Goal: Task Accomplishment & Management: Manage account settings

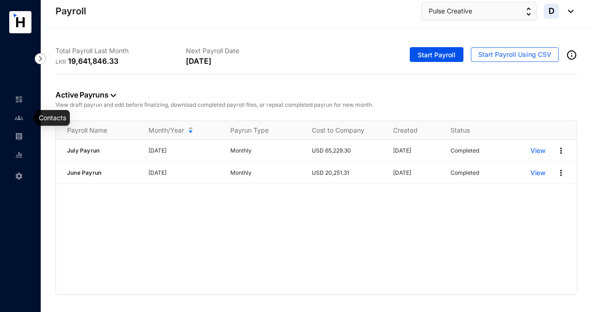
click at [20, 115] on img at bounding box center [19, 118] width 8 height 8
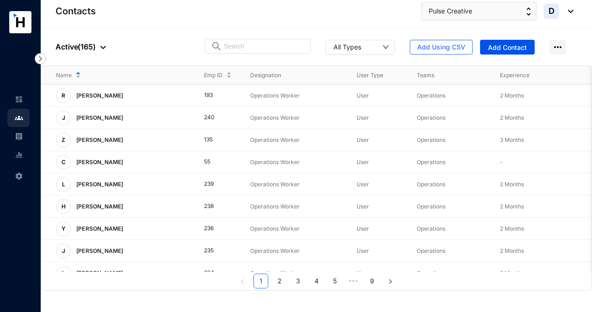
click at [98, 47] on div at bounding box center [101, 46] width 10 height 11
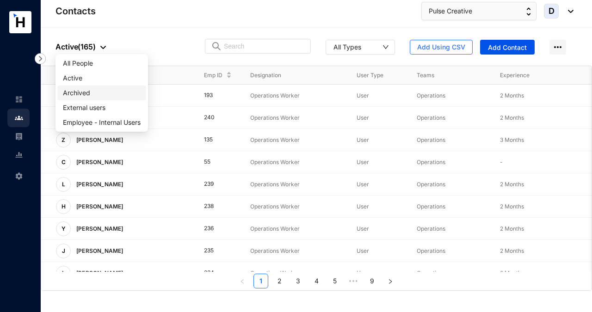
click at [79, 93] on span "Archived" at bounding box center [102, 93] width 78 height 10
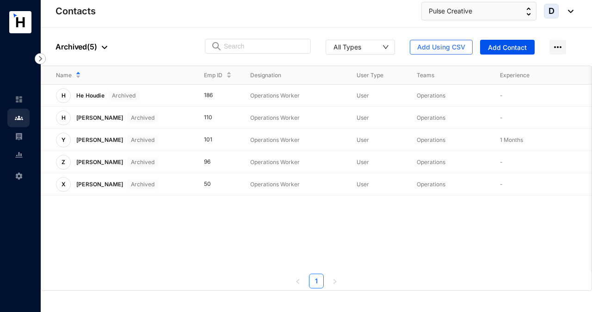
click at [71, 48] on p "Archived ( 5 )" at bounding box center [82, 46] width 52 height 11
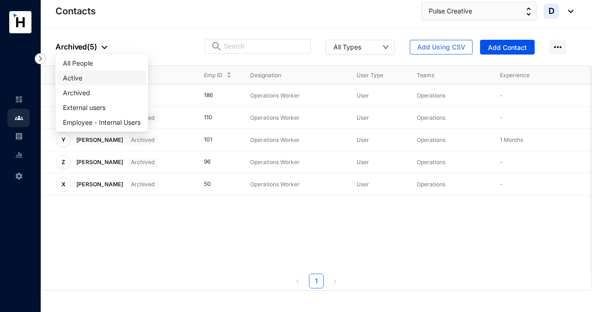
click at [74, 75] on span "Active" at bounding box center [102, 78] width 78 height 10
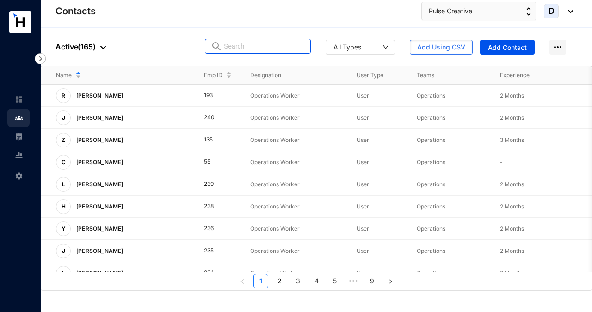
click at [227, 43] on input "text" at bounding box center [264, 46] width 81 height 14
drag, startPoint x: 248, startPoint y: 43, endPoint x: 197, endPoint y: 43, distance: 51.8
click at [197, 43] on div "People Active ( 165 ) 25 All Types Add Using CSV Add Contact" at bounding box center [317, 47] width 552 height 38
paste input "Cao Yang"
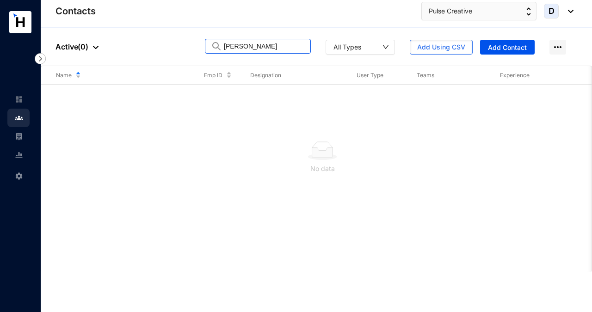
click at [92, 48] on div at bounding box center [93, 46] width 10 height 11
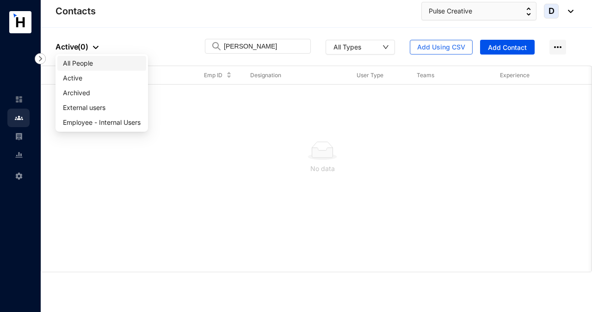
click at [80, 66] on span "All People" at bounding box center [102, 63] width 78 height 10
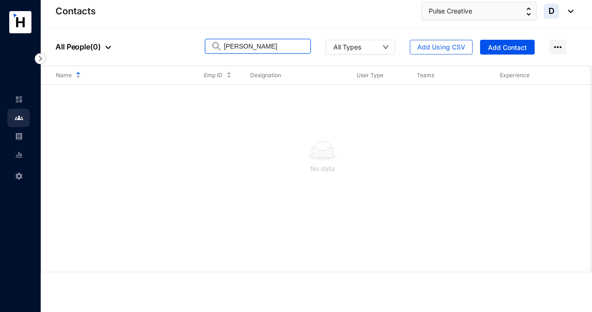
click at [259, 48] on input "Cao Yang" at bounding box center [264, 46] width 81 height 14
drag, startPoint x: 262, startPoint y: 44, endPoint x: 167, endPoint y: 48, distance: 94.9
click at [167, 48] on div "People All People ( 0 ) Cao Yang All Types Add Using CSV Add Contact" at bounding box center [317, 47] width 552 height 38
paste input "Xiao Bin"
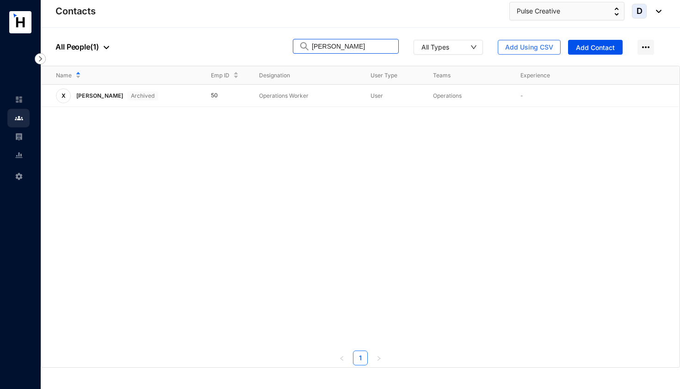
click at [21, 118] on img at bounding box center [19, 118] width 8 height 8
drag, startPoint x: 340, startPoint y: 46, endPoint x: 285, endPoint y: 44, distance: 55.1
click at [285, 45] on div "People All People ( 1 ) Xiao Bin All Types Add Using CSV Add Contact" at bounding box center [360, 47] width 639 height 38
drag, startPoint x: 342, startPoint y: 46, endPoint x: 279, endPoint y: 55, distance: 64.4
click at [279, 55] on div "People All People ( 1 ) 186 All Types Add Using CSV Add Contact" at bounding box center [360, 47] width 639 height 38
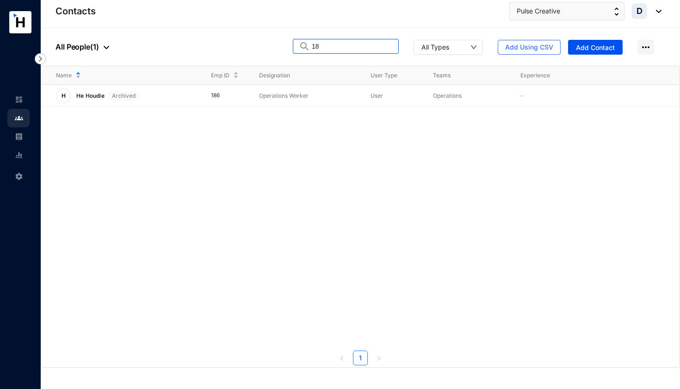
type input "1"
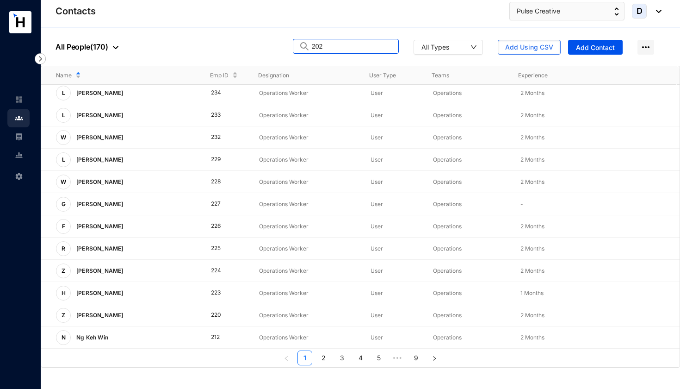
drag, startPoint x: 338, startPoint y: 40, endPoint x: 297, endPoint y: 42, distance: 41.7
click at [297, 42] on span "202" at bounding box center [346, 46] width 106 height 15
click at [331, 49] on input "202" at bounding box center [352, 46] width 81 height 14
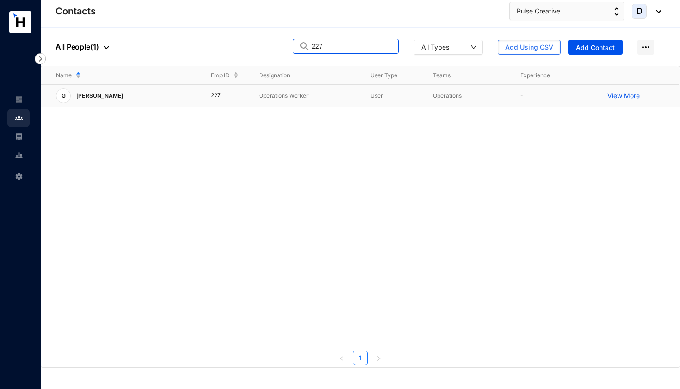
type input "227"
click at [592, 95] on p "View More" at bounding box center [625, 95] width 37 height 9
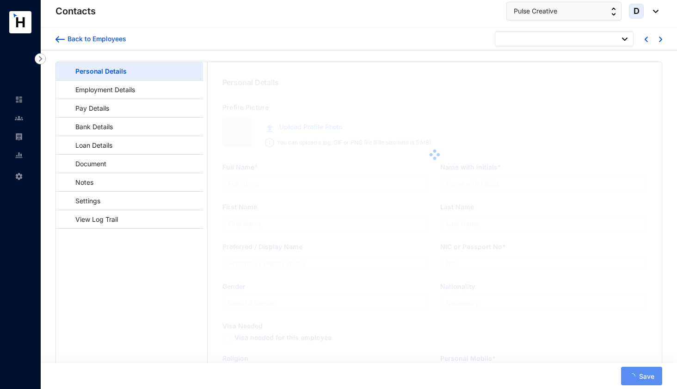
type input "[PERSON_NAME]"
type input "G. Tengfei"
type input "Tengfei"
type input "[PERSON_NAME]"
type input "EJ1396704"
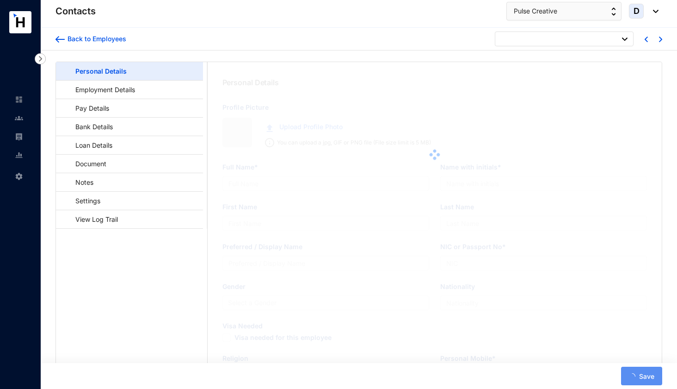
type input "Crescat Residencies, 75 Galle Rd, Colombo 03"
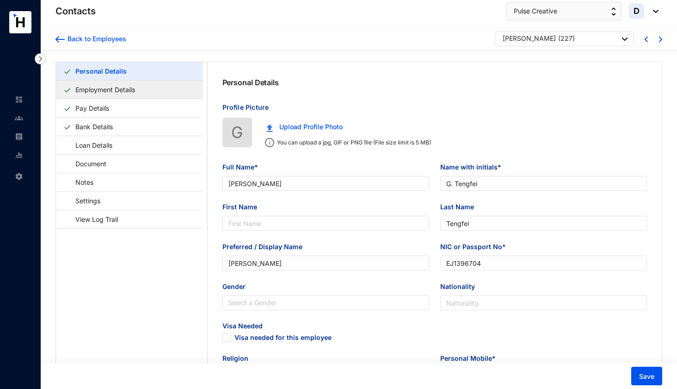
click at [104, 86] on link "Employment Details" at bounding box center [105, 89] width 67 height 19
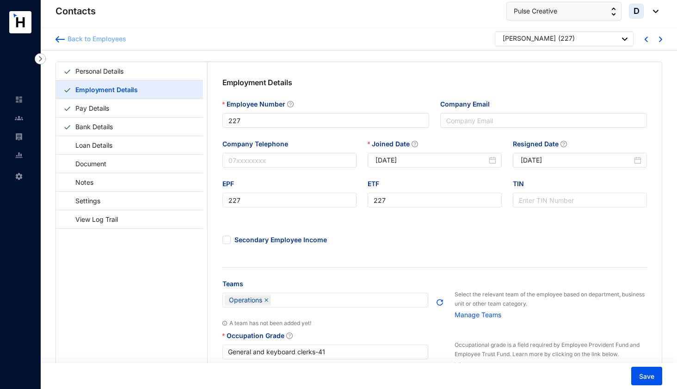
click at [87, 37] on div "Back to Employees" at bounding box center [96, 38] width 62 height 9
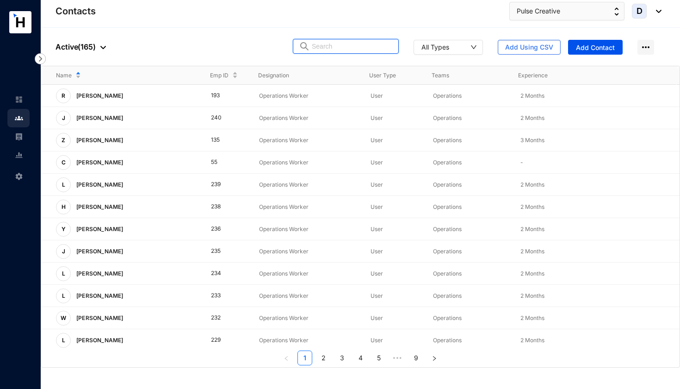
click at [331, 49] on input "text" at bounding box center [352, 46] width 81 height 14
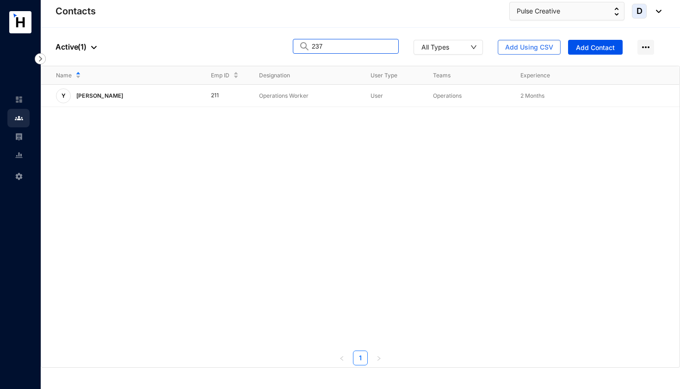
type input "237"
click at [15, 119] on link at bounding box center [26, 117] width 23 height 9
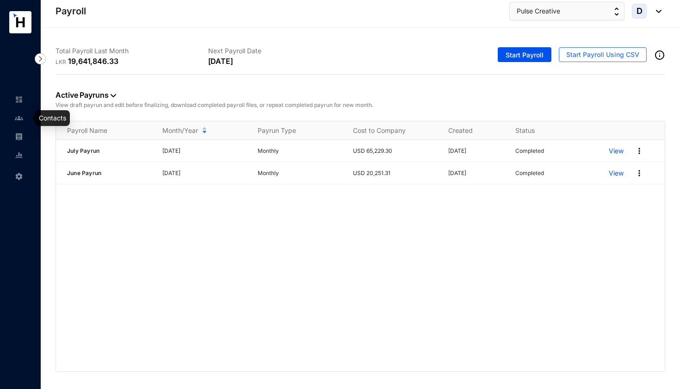
click at [20, 118] on img at bounding box center [19, 118] width 8 height 8
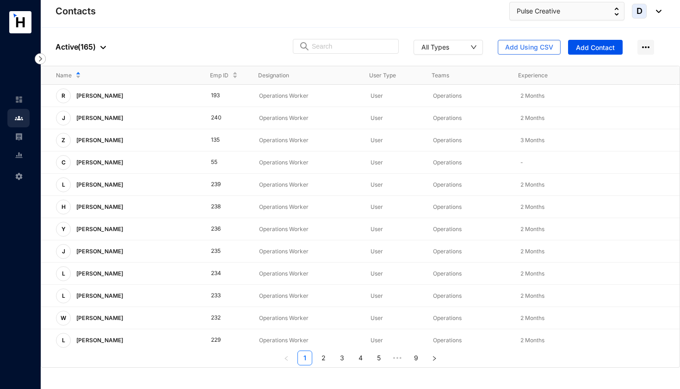
click at [98, 46] on div at bounding box center [101, 46] width 10 height 11
click at [83, 93] on span "Archived" at bounding box center [102, 93] width 78 height 10
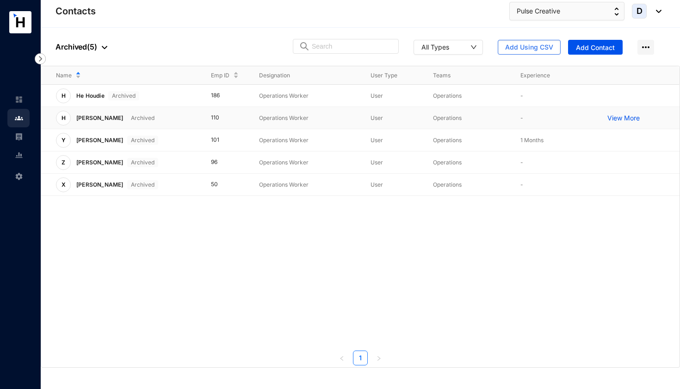
click at [620, 117] on p "View More" at bounding box center [625, 117] width 37 height 9
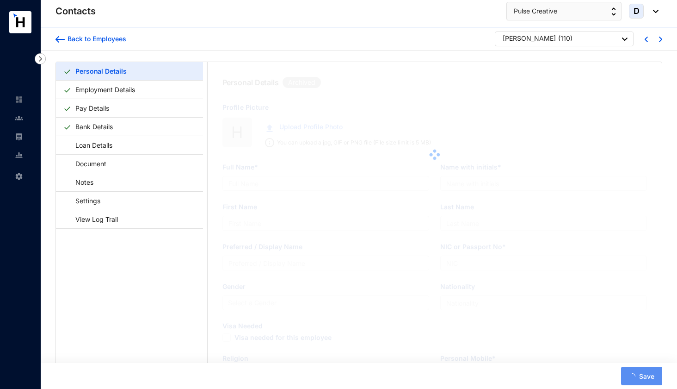
type input "[PERSON_NAME]"
type input "Htet"
type input "[PERSON_NAME]"
type input "MI755150"
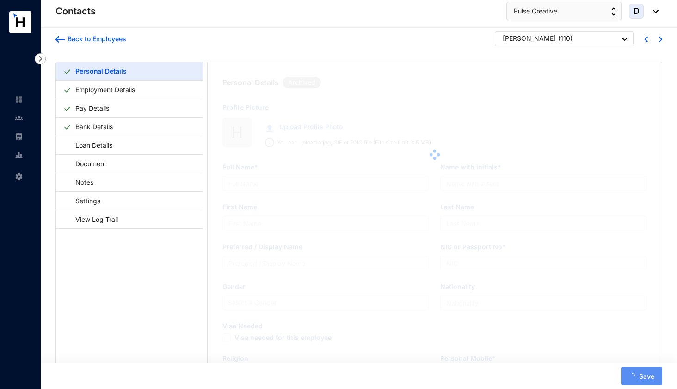
type input "[GEOGRAPHIC_DATA][STREET_ADDRESS][PERSON_NAME]"
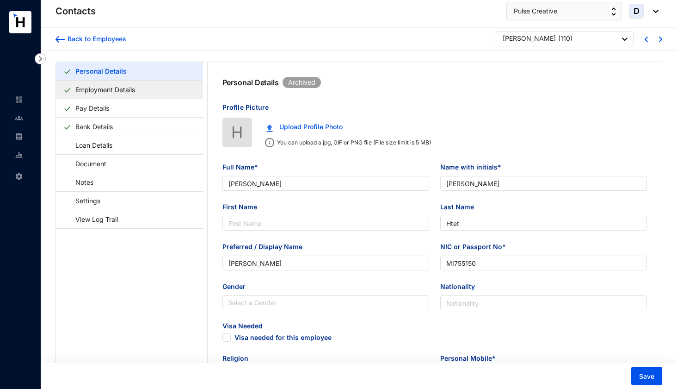
click at [139, 90] on link "Employment Details" at bounding box center [105, 89] width 67 height 19
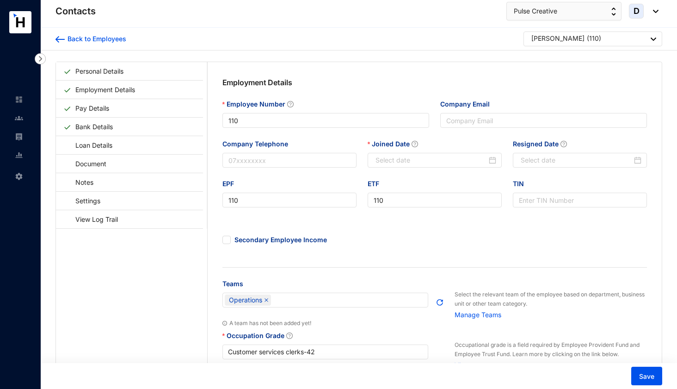
type input "[DATE]"
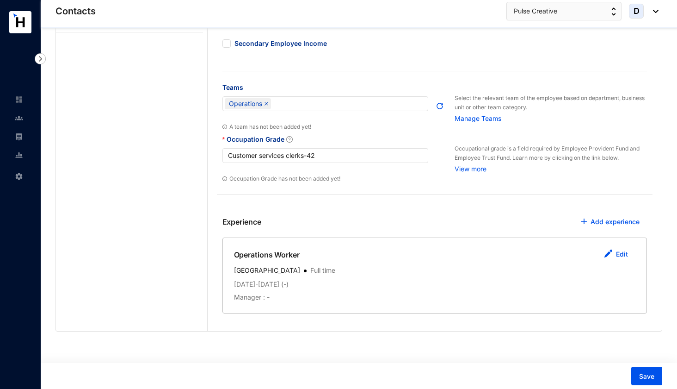
scroll to position [196, 0]
click at [621, 255] on link "Edit" at bounding box center [622, 254] width 12 height 8
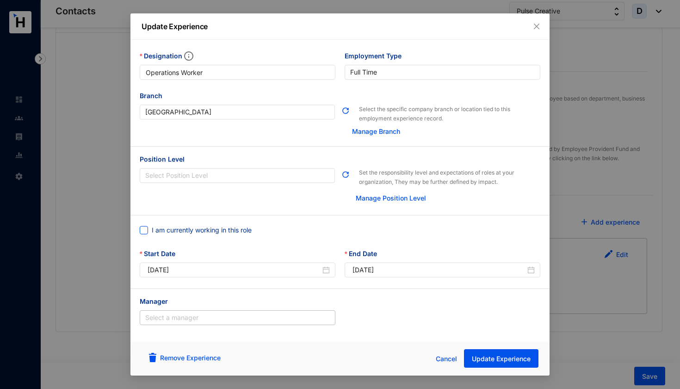
click at [146, 230] on input "I am currently working in this role" at bounding box center [143, 229] width 6 height 6
checkbox input "true"
click at [502, 360] on span "Update Experience" at bounding box center [501, 358] width 59 height 9
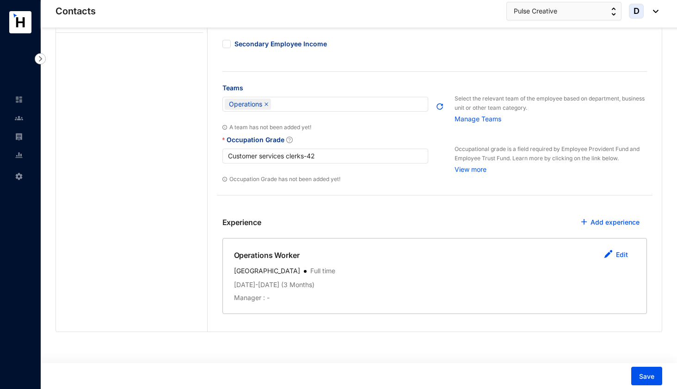
click at [315, 285] on p "( 3 Months )" at bounding box center [296, 284] width 35 height 9
click at [308, 285] on p "( 3 Months )" at bounding box center [296, 284] width 35 height 9
click at [621, 255] on link "Edit" at bounding box center [622, 254] width 12 height 8
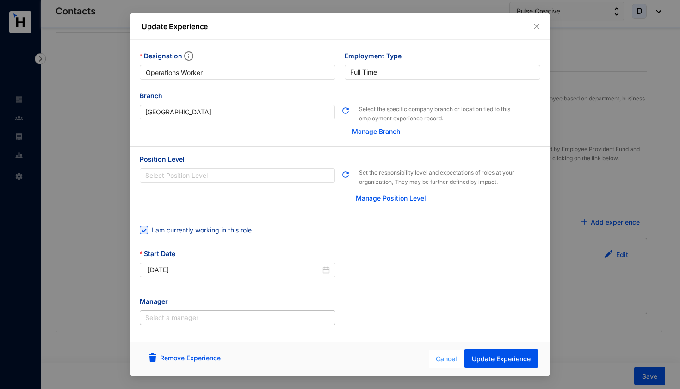
click at [449, 360] on span "Cancel" at bounding box center [446, 358] width 21 height 10
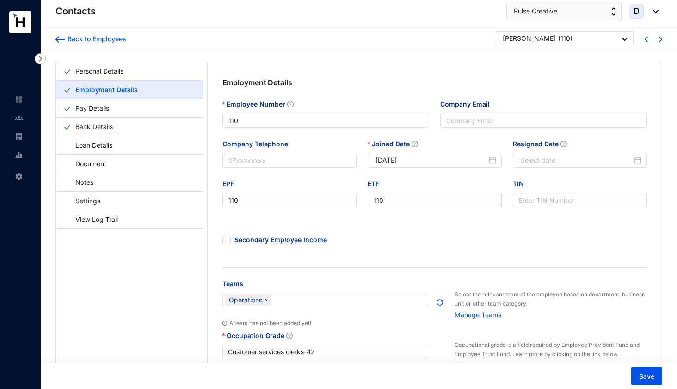
scroll to position [0, 0]
click at [118, 39] on div "Back to Employees" at bounding box center [96, 38] width 62 height 9
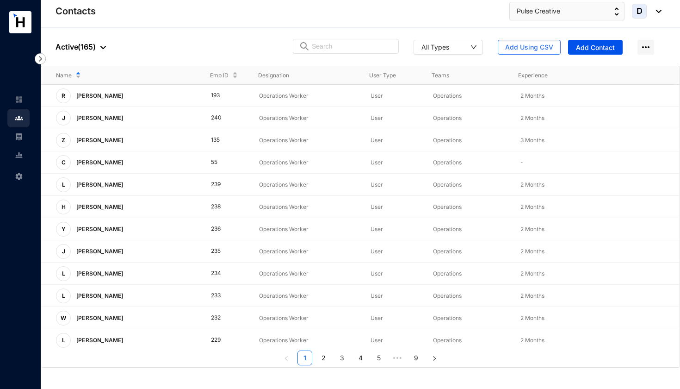
click at [93, 44] on p "Active ( 165 )" at bounding box center [81, 46] width 50 height 11
click at [87, 96] on span "Archived" at bounding box center [102, 93] width 78 height 10
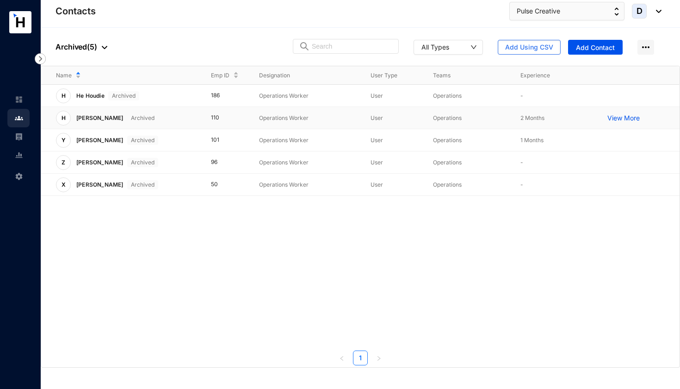
click at [131, 116] on p "Archived" at bounding box center [143, 117] width 24 height 9
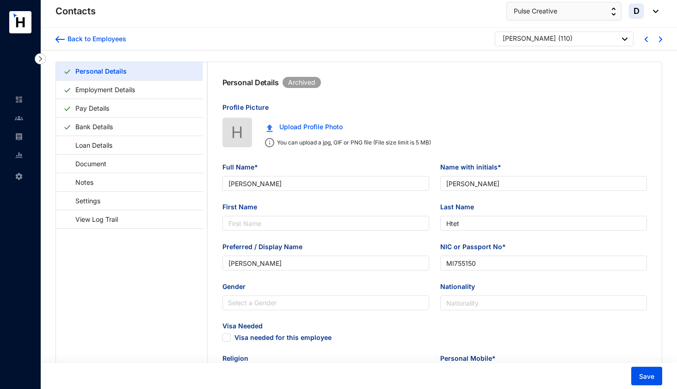
click at [299, 83] on p "Archived" at bounding box center [301, 82] width 27 height 9
click at [104, 200] on link "Settings" at bounding box center [83, 200] width 40 height 19
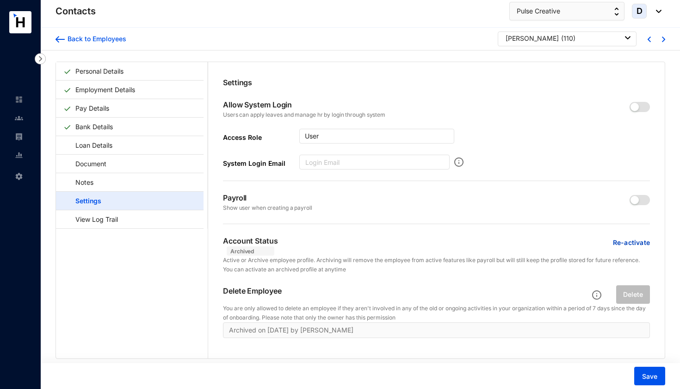
click at [627, 243] on p "Re-activate" at bounding box center [631, 242] width 37 height 9
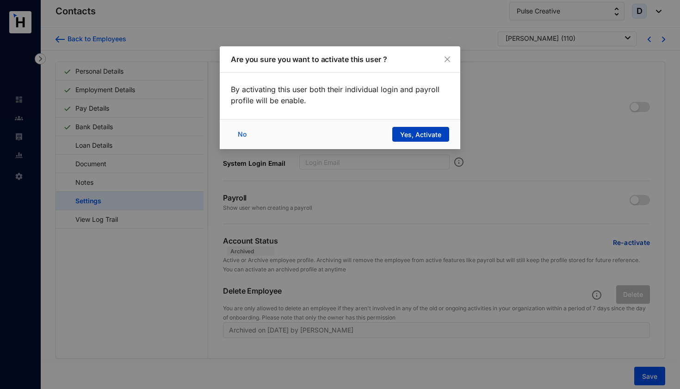
click at [427, 134] on span "Yes, Activate" at bounding box center [420, 134] width 41 height 9
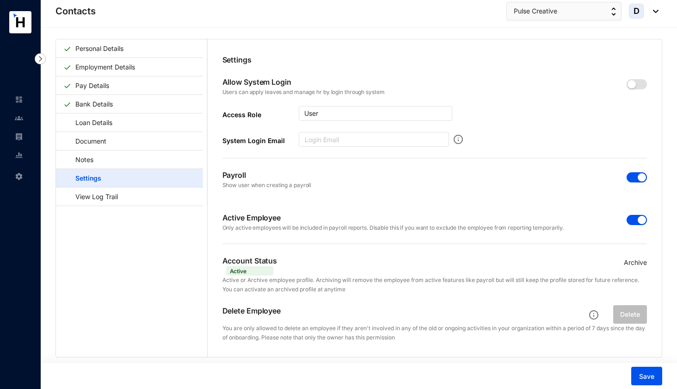
scroll to position [23, 0]
click at [643, 381] on button "Save" at bounding box center [647, 375] width 31 height 19
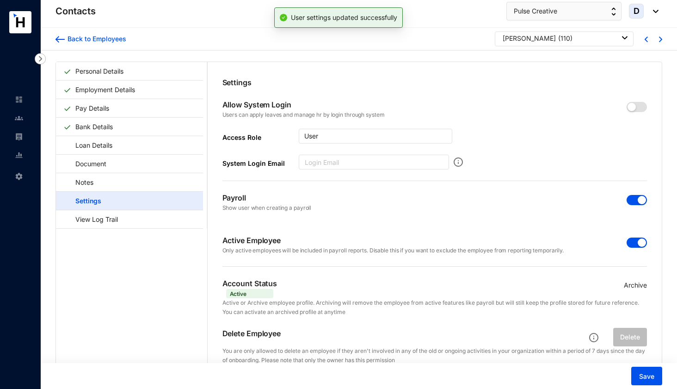
scroll to position [0, 0]
click at [116, 38] on div "Back to Employees" at bounding box center [96, 38] width 62 height 9
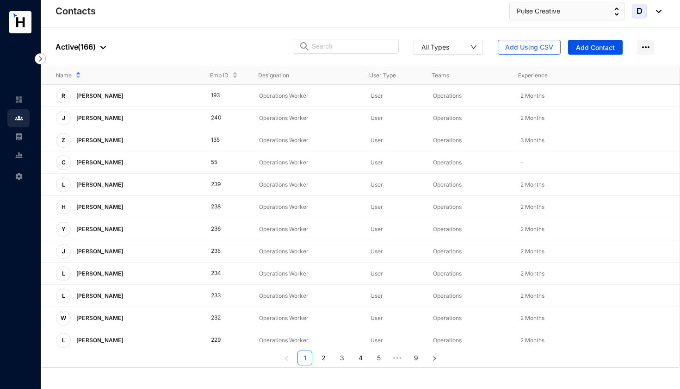
click at [89, 42] on p "Active ( 166 )" at bounding box center [81, 46] width 50 height 11
click at [85, 91] on span "Archived" at bounding box center [102, 93] width 78 height 10
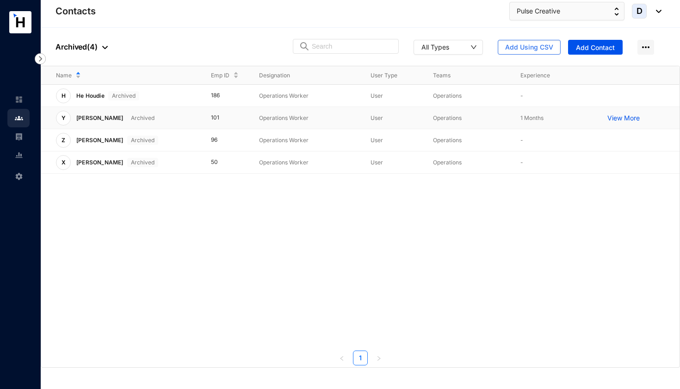
click at [627, 118] on p "View More" at bounding box center [625, 117] width 37 height 9
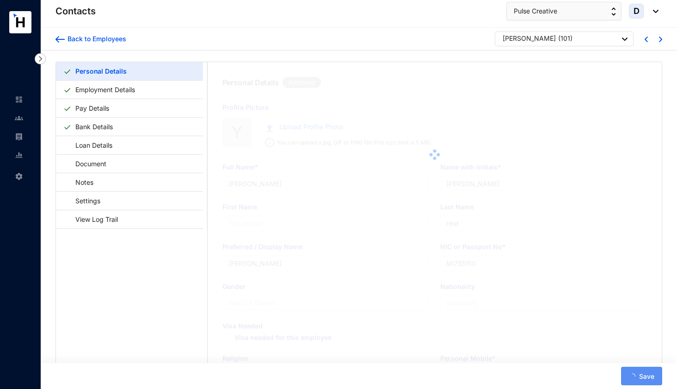
type input "[PERSON_NAME]"
type input "Wujun"
type input "[PERSON_NAME]"
type input "EA6451970"
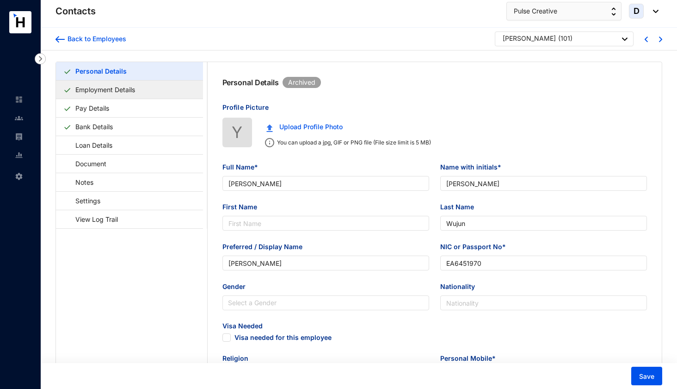
click at [131, 88] on link "Employment Details" at bounding box center [105, 89] width 67 height 19
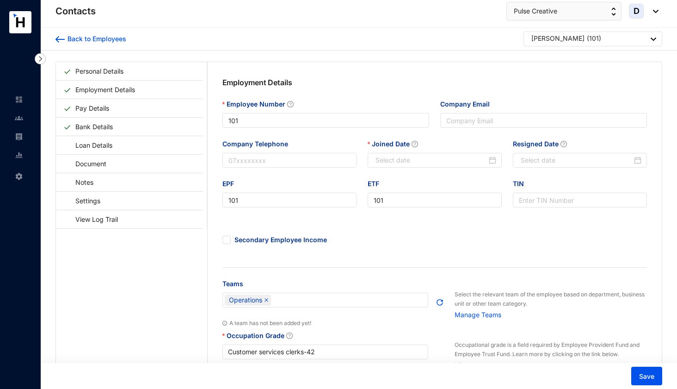
type input "[DATE]"
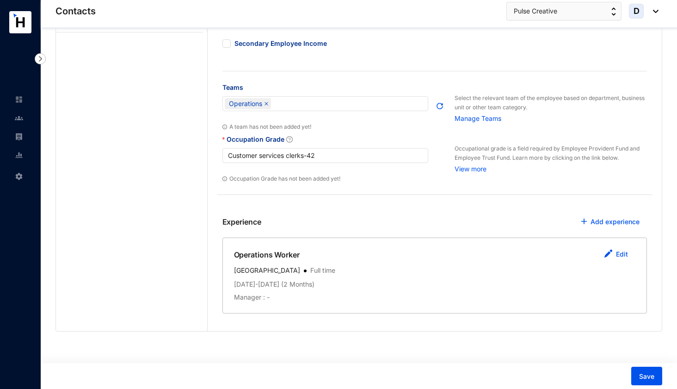
scroll to position [196, 0]
click at [619, 254] on link "Edit" at bounding box center [622, 254] width 12 height 8
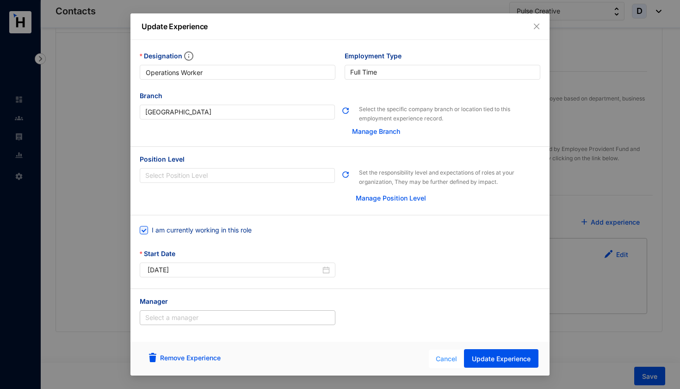
click at [441, 359] on span "Cancel" at bounding box center [446, 358] width 21 height 10
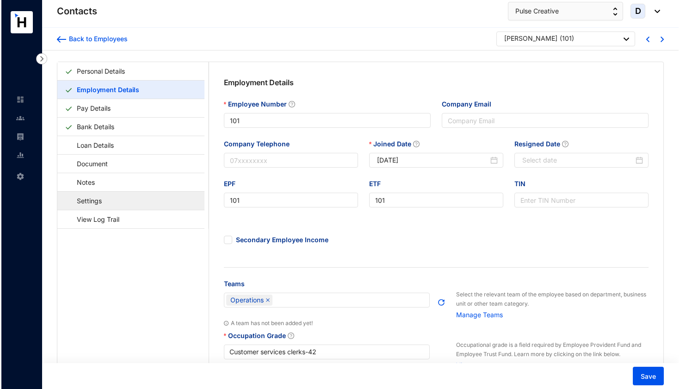
scroll to position [0, 0]
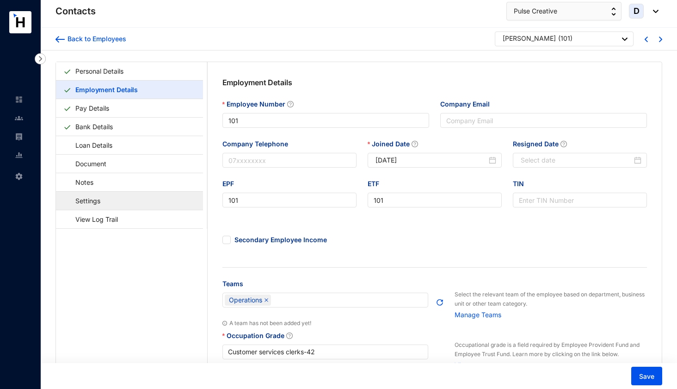
click at [99, 202] on link "Settings" at bounding box center [83, 200] width 40 height 19
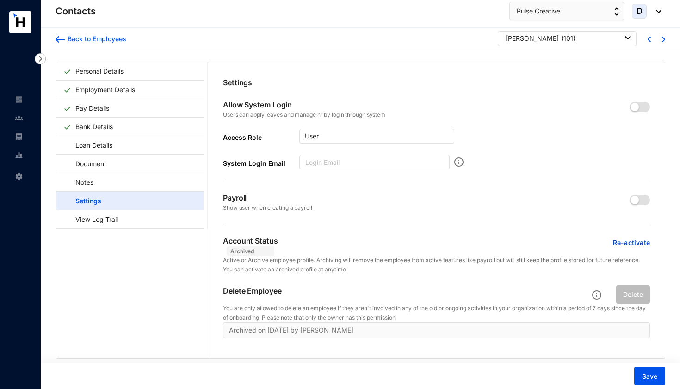
click at [625, 240] on p "Re-activate" at bounding box center [631, 242] width 37 height 9
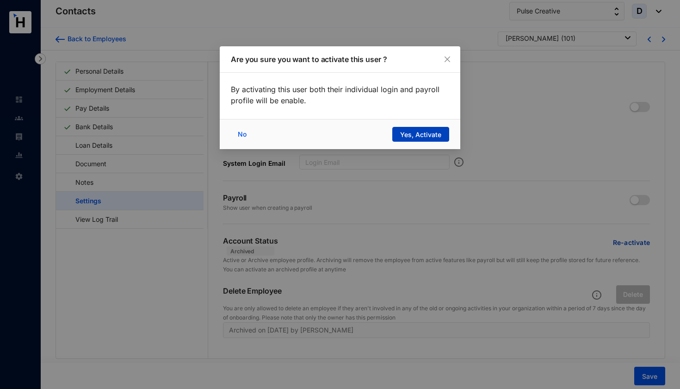
click at [427, 132] on span "Yes, Activate" at bounding box center [420, 134] width 41 height 9
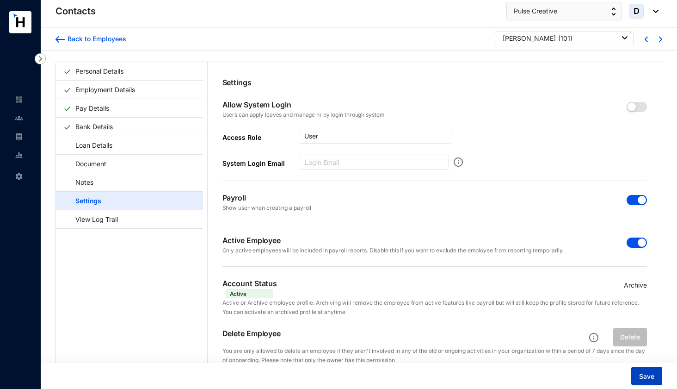
click at [649, 376] on span "Save" at bounding box center [646, 376] width 15 height 9
click at [15, 118] on link at bounding box center [26, 117] width 23 height 9
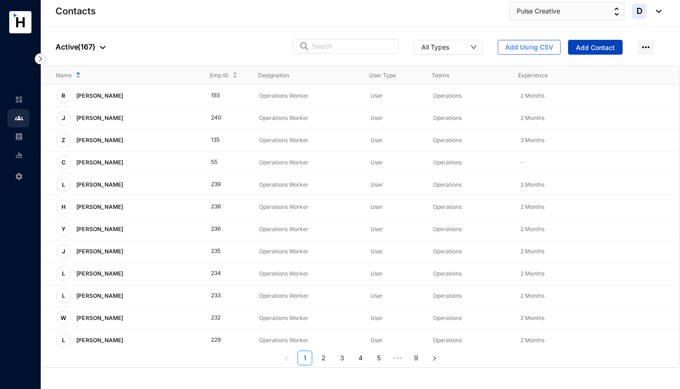
click at [581, 46] on span "Add Contact" at bounding box center [595, 47] width 39 height 9
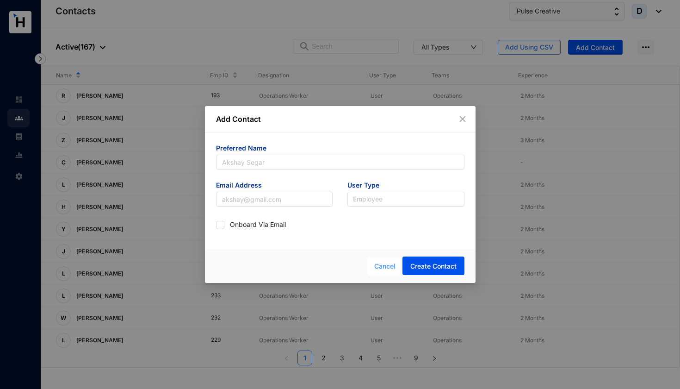
click at [388, 267] on span "Cancel" at bounding box center [384, 266] width 21 height 10
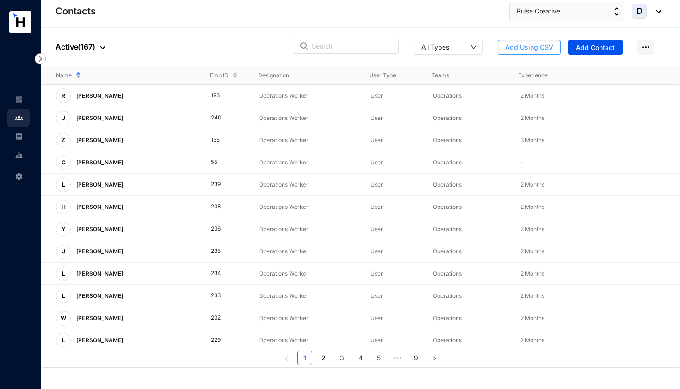
click at [531, 47] on span "Add Using CSV" at bounding box center [529, 47] width 48 height 9
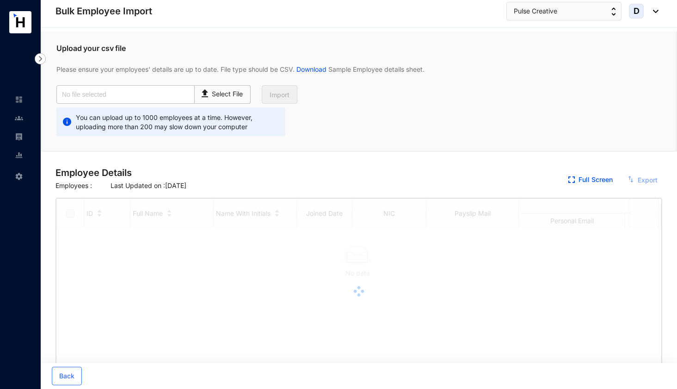
checkbox input "true"
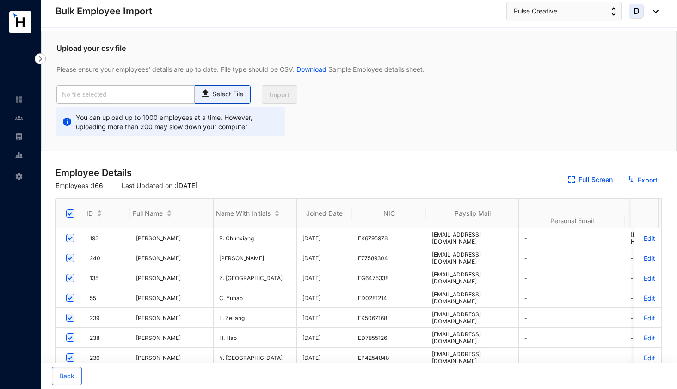
click at [212, 96] on p "Select File" at bounding box center [227, 94] width 31 height 10
click at [0, 0] on input "Select File" at bounding box center [0, 0] width 0 height 0
type input "August Employee Data Base_14092025.csv"
click at [282, 97] on span "Import" at bounding box center [280, 94] width 20 height 9
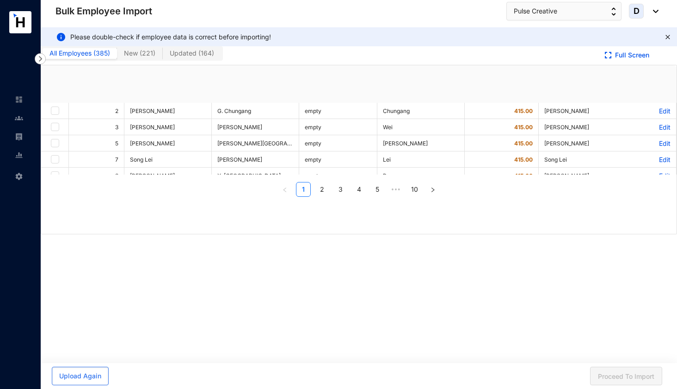
checkbox input "true"
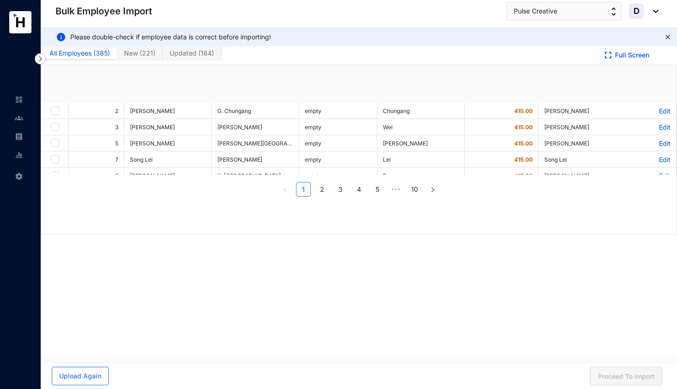
checkbox input "true"
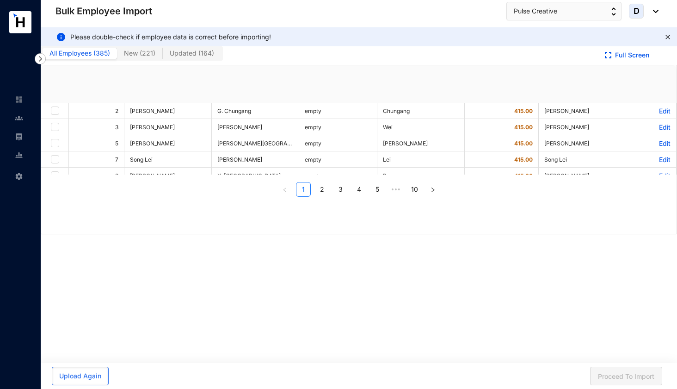
checkbox input "true"
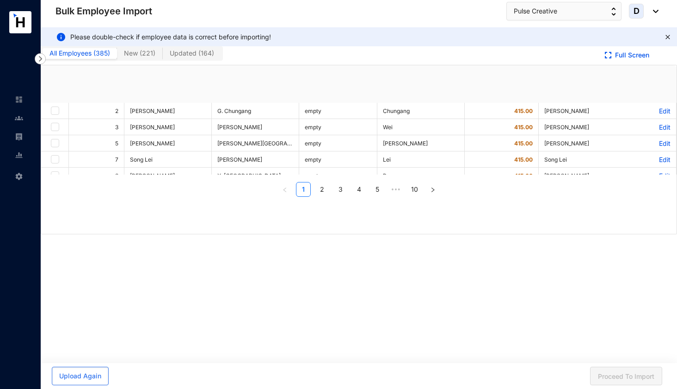
checkbox input "true"
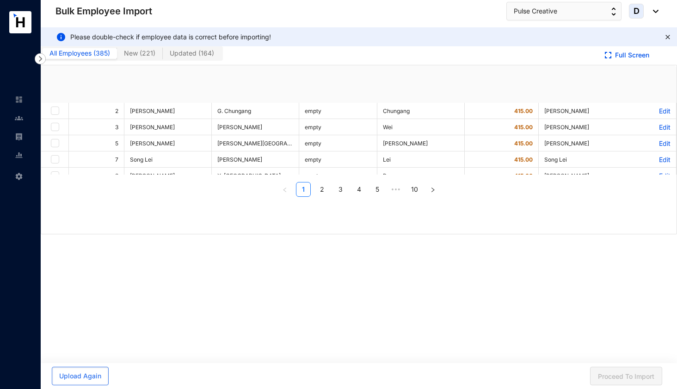
checkbox input "true"
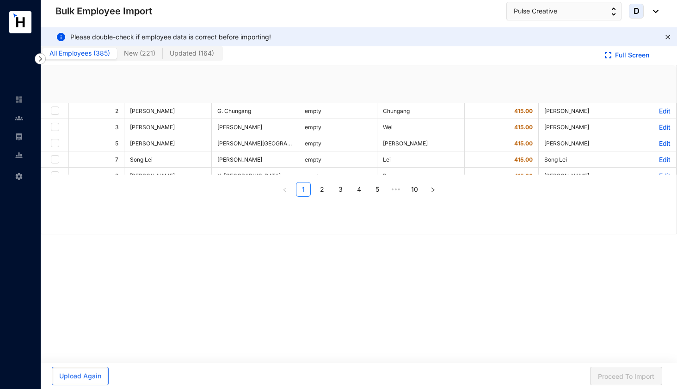
checkbox input "true"
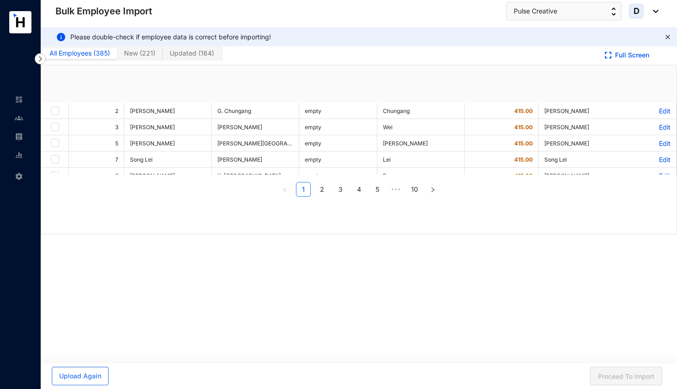
checkbox input "true"
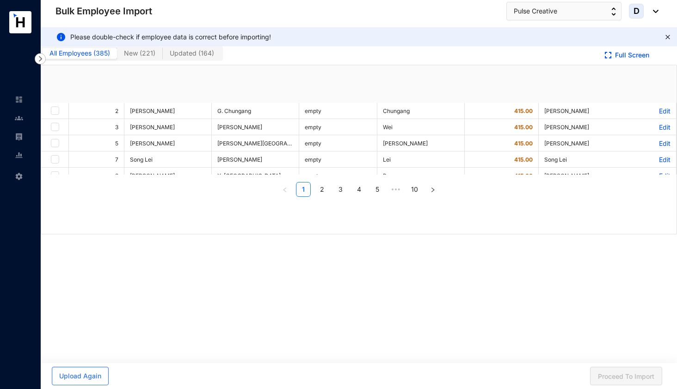
checkbox input "true"
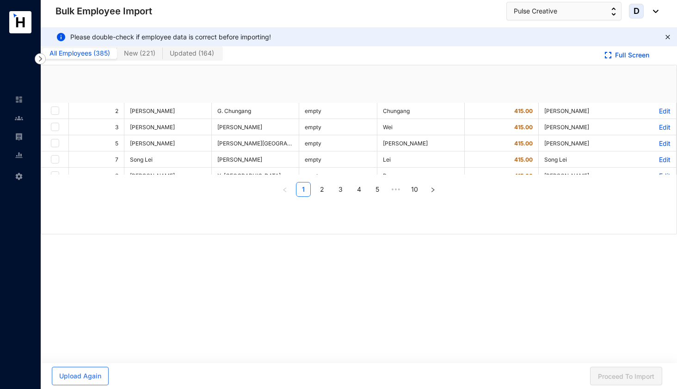
checkbox input "true"
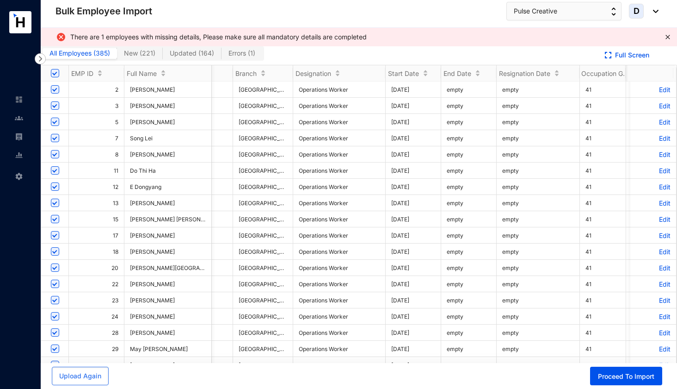
click at [232, 50] on span "Errors ( 1 )" at bounding box center [242, 53] width 27 height 8
click at [222, 56] on input "Errors ( 1 )" at bounding box center [222, 56] width 0 height 0
checkbox input "false"
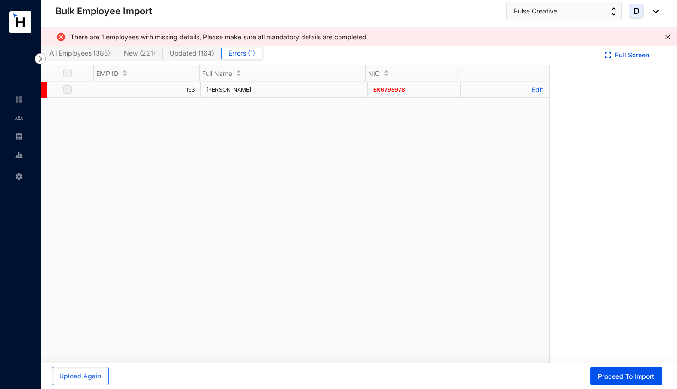
click at [528, 90] on p "Edit" at bounding box center [504, 90] width 77 height 8
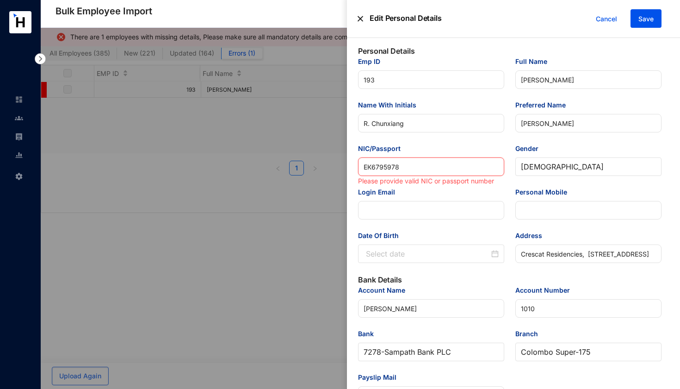
click at [402, 172] on input "ЕК6795978" at bounding box center [431, 166] width 146 height 19
drag, startPoint x: 406, startPoint y: 167, endPoint x: 284, endPoint y: 181, distance: 122.5
click at [284, 388] on div "Edit Personal Details Cancel Save Personal Details Emp ID 193 Full Name Ran Chu…" at bounding box center [340, 389] width 680 height 0
drag, startPoint x: 402, startPoint y: 164, endPoint x: 357, endPoint y: 163, distance: 44.9
click at [357, 163] on div "NIC/Passport ЕК6795978 Please provide valid NIC or passport number" at bounding box center [431, 164] width 157 height 43
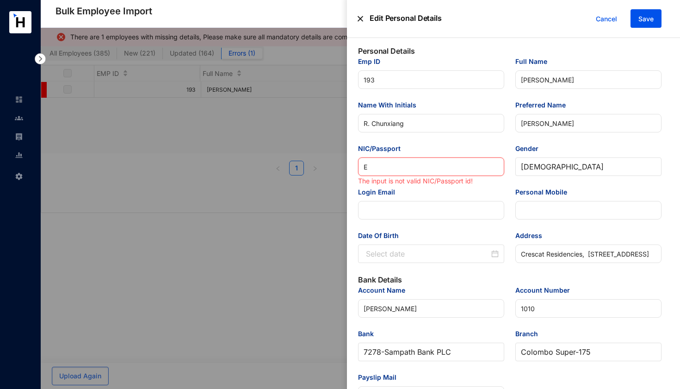
type input "EK"
click at [384, 167] on input "EK" at bounding box center [431, 166] width 146 height 19
type input "EK67"
click at [384, 167] on input "EK67" at bounding box center [431, 166] width 146 height 19
type input "EK6795"
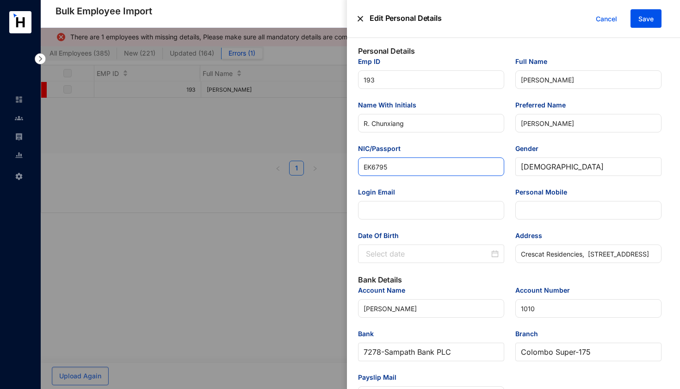
click at [408, 168] on input "EK6795" at bounding box center [431, 166] width 146 height 19
type input "EK6795978"
click at [637, 17] on button "Save" at bounding box center [646, 18] width 31 height 19
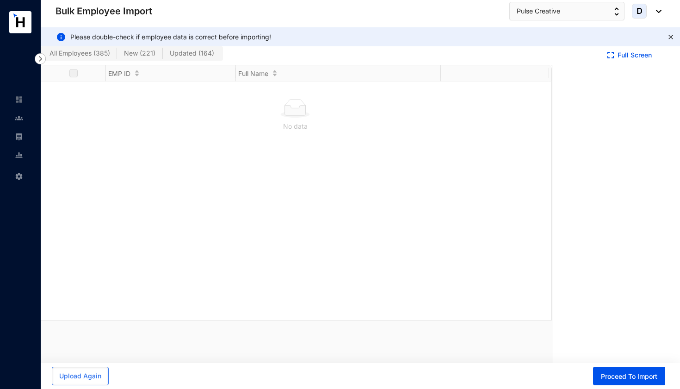
click at [91, 55] on span "All Employees ( 385 )" at bounding box center [80, 53] width 61 height 8
click at [43, 56] on input "All Employees ( 385 )" at bounding box center [43, 56] width 0 height 0
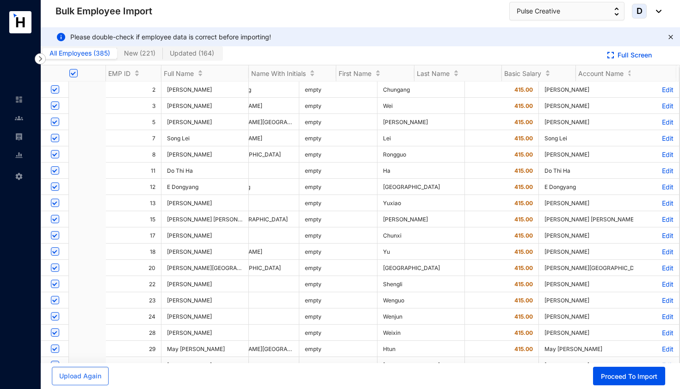
checkbox input "true"
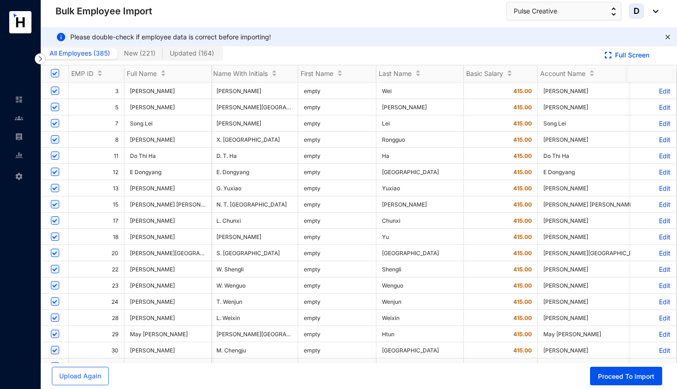
click at [144, 51] on span "New ( 221 )" at bounding box center [139, 53] width 31 height 8
click at [117, 56] on input "New ( 221 )" at bounding box center [117, 56] width 0 height 0
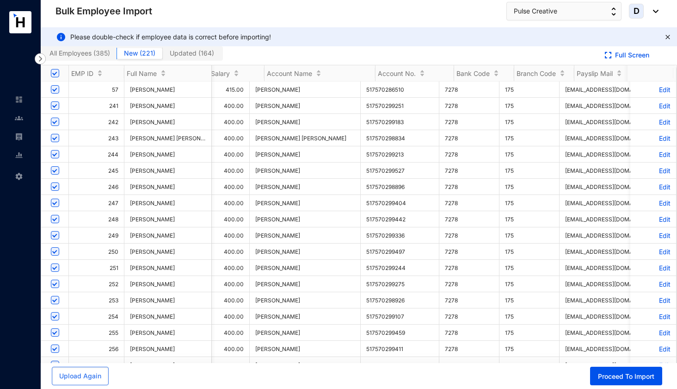
scroll to position [0, 360]
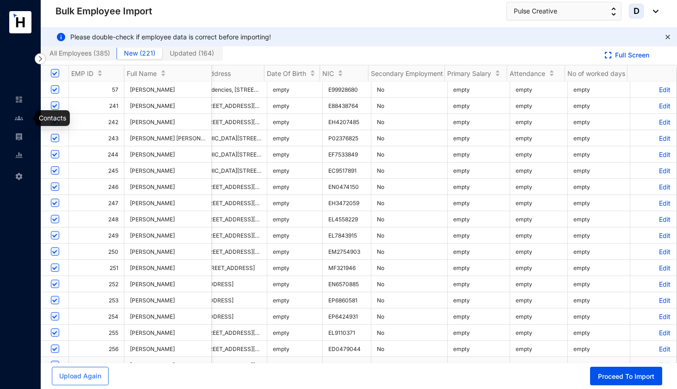
click at [19, 118] on img at bounding box center [19, 118] width 8 height 8
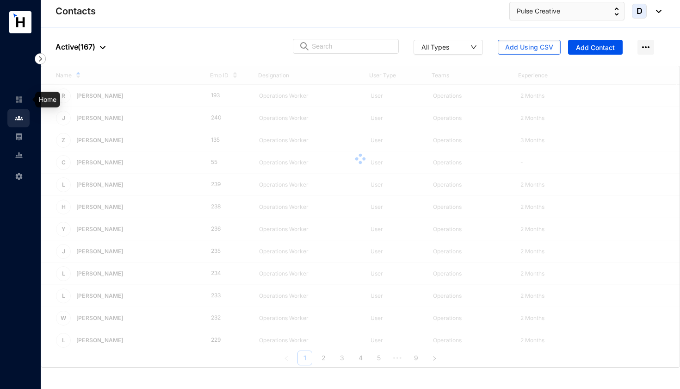
click at [19, 102] on img at bounding box center [19, 99] width 8 height 8
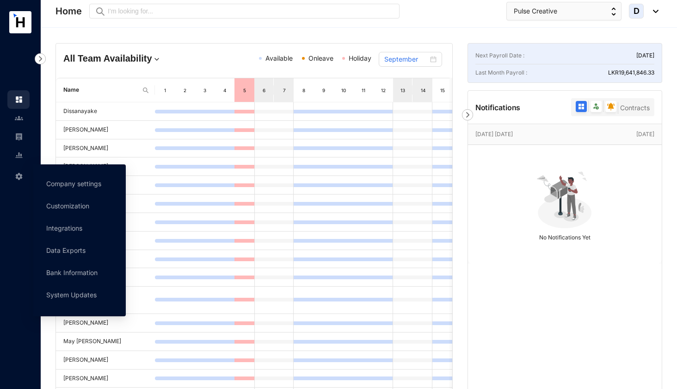
click at [18, 178] on img at bounding box center [19, 176] width 8 height 8
click at [70, 184] on link "Company settings" at bounding box center [73, 184] width 55 height 8
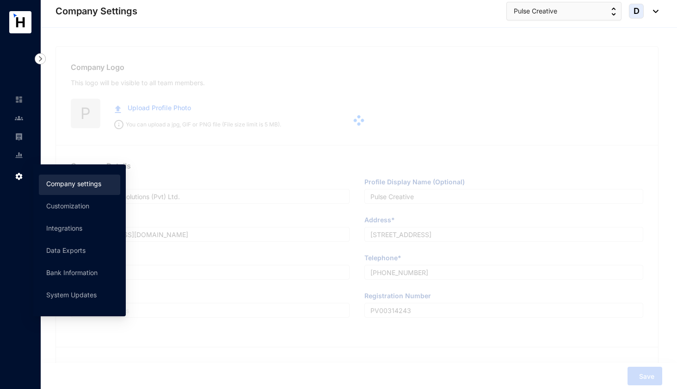
type input "Pulse Creative Solutions (Pvt) Ltd."
type input "Pulse Creative"
type input "[EMAIL_ADDRESS][DOMAIN_NAME]"
type input "[STREET_ADDRESS]"
type input "[PHONE_NUMBER]"
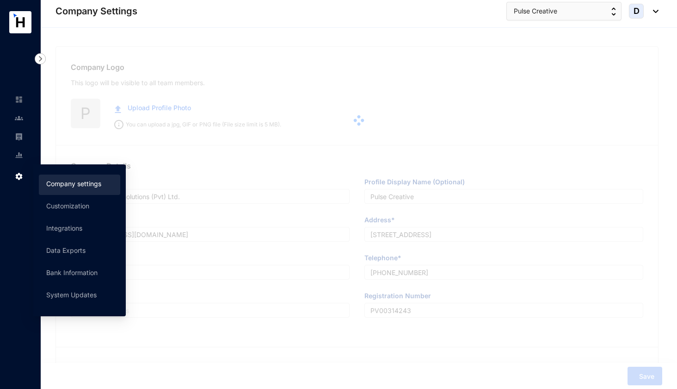
type input "PV00314243"
type input "A"
type input "59949"
type input "9"
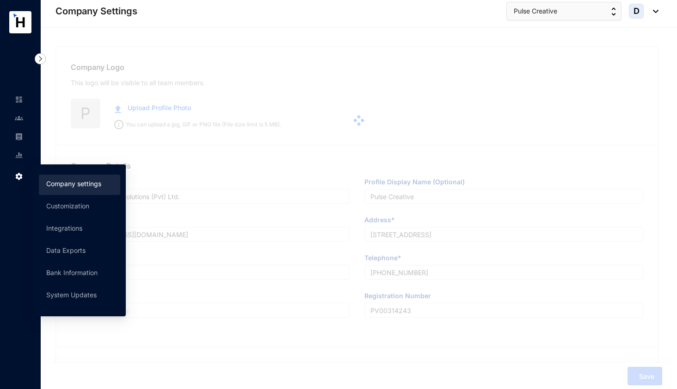
radio input "true"
checkbox input "true"
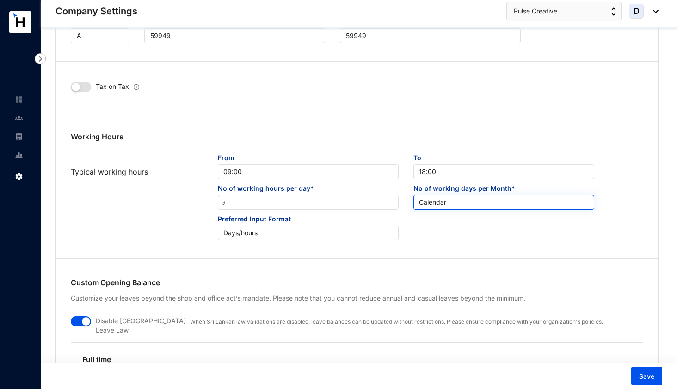
click at [479, 203] on span "Calendar" at bounding box center [504, 202] width 170 height 14
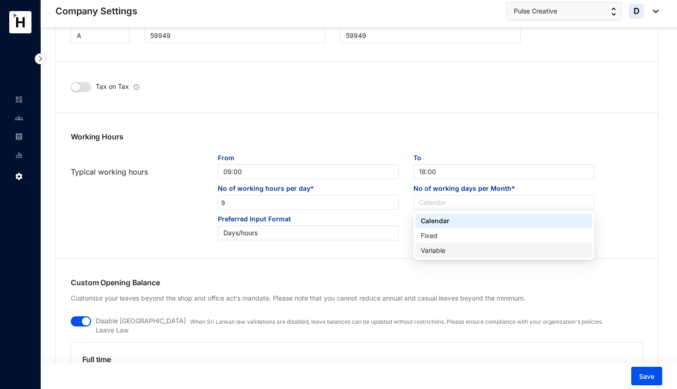
click at [449, 248] on div "Variable" at bounding box center [504, 250] width 166 height 10
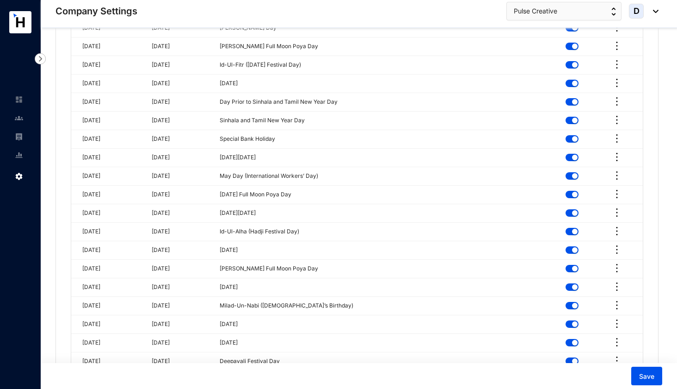
scroll to position [2511, 0]
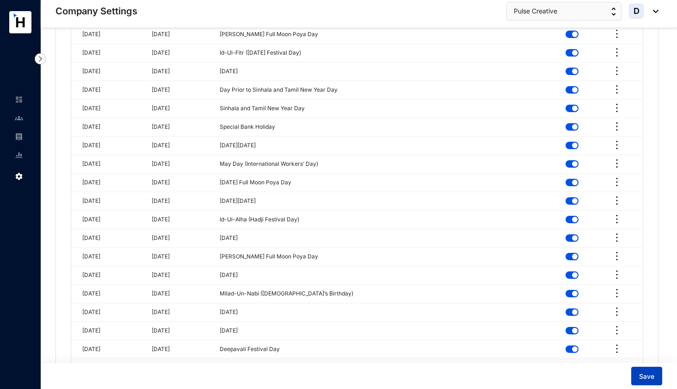
click at [655, 375] on button "Save" at bounding box center [647, 375] width 31 height 19
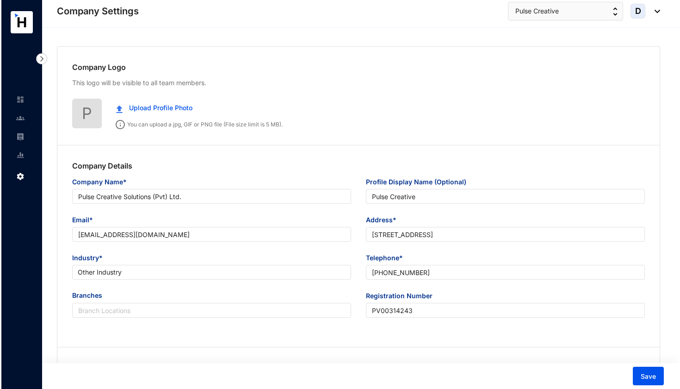
scroll to position [0, 0]
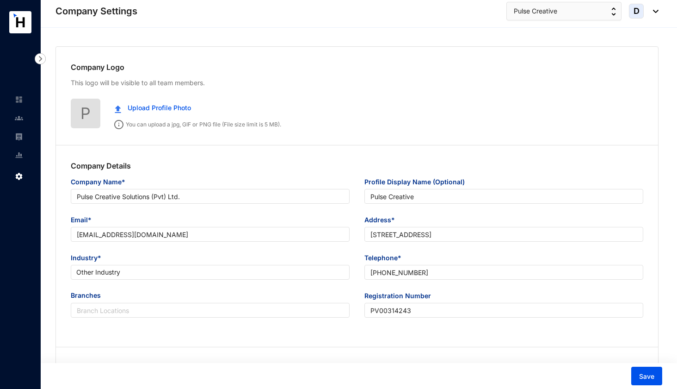
click at [19, 119] on img at bounding box center [19, 118] width 8 height 8
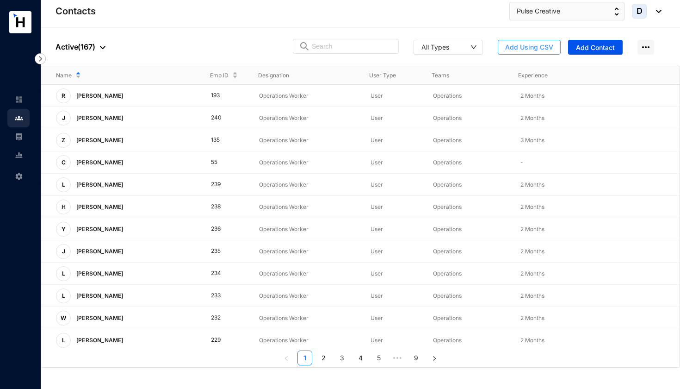
click at [525, 46] on span "Add Using CSV" at bounding box center [529, 47] width 48 height 9
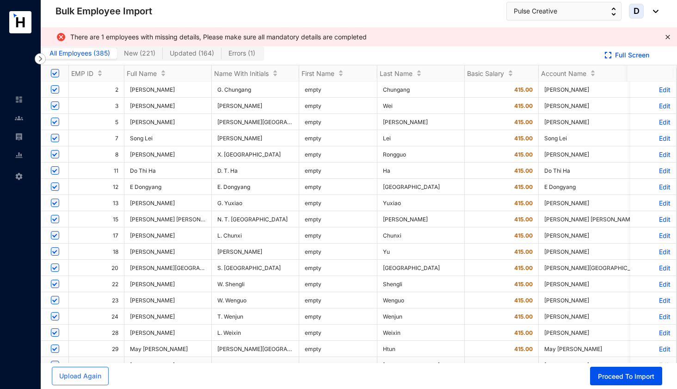
click at [236, 54] on span "Errors ( 1 )" at bounding box center [242, 53] width 27 height 8
click at [222, 56] on input "Errors ( 1 )" at bounding box center [222, 56] width 0 height 0
checkbox input "false"
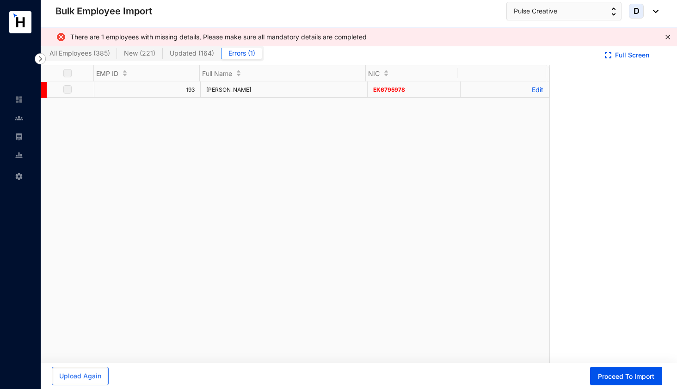
click at [533, 90] on p "Edit" at bounding box center [504, 90] width 77 height 8
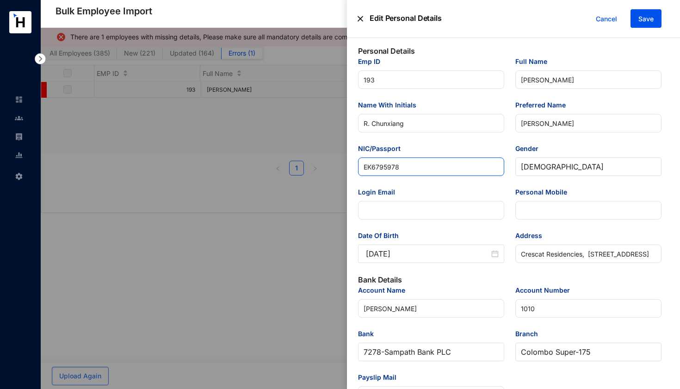
drag, startPoint x: 405, startPoint y: 167, endPoint x: 335, endPoint y: 170, distance: 69.9
click at [335, 388] on div "Edit Personal Details Cancel Save Personal Details Emp ID 193 Full Name Ran Chu…" at bounding box center [340, 389] width 680 height 0
type input "EK"
click at [417, 167] on input "EK" at bounding box center [431, 166] width 146 height 19
type input "EK6795"
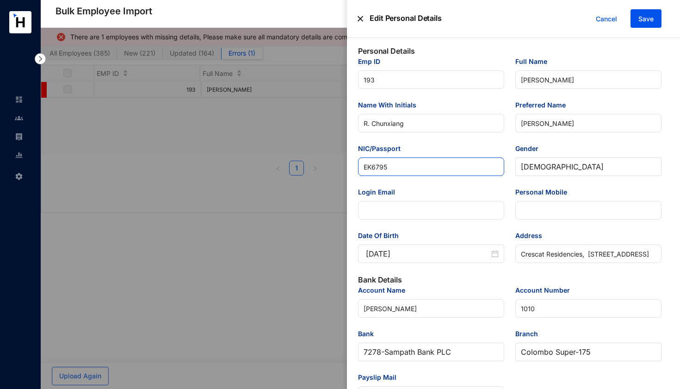
click at [414, 170] on input "EK6795" at bounding box center [431, 166] width 146 height 19
type input "EK6795978"
click at [647, 16] on span "Save" at bounding box center [645, 18] width 15 height 9
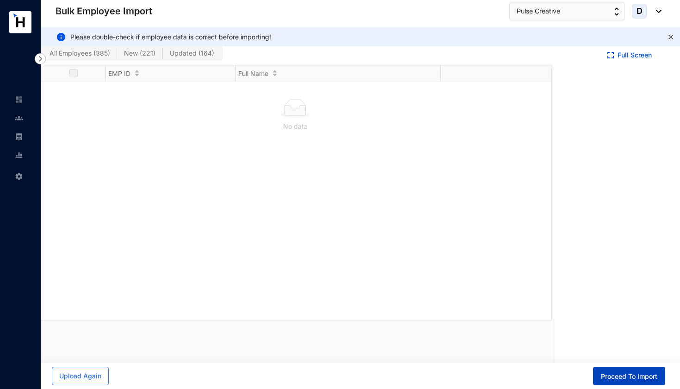
click at [622, 377] on span "Proceed To Import" at bounding box center [629, 376] width 56 height 9
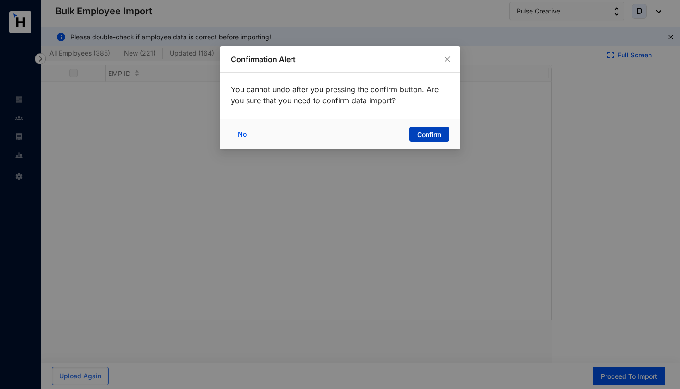
click at [430, 133] on span "Confirm" at bounding box center [429, 134] width 24 height 9
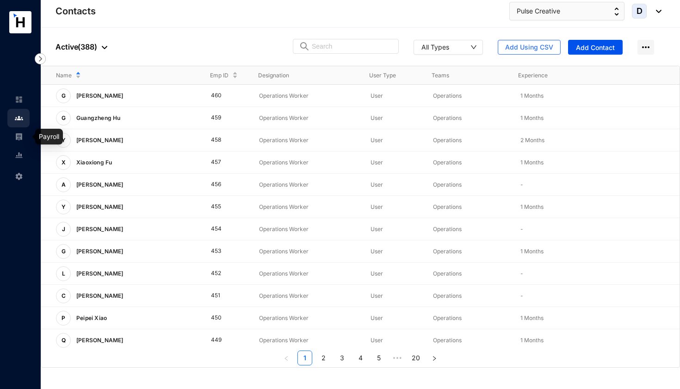
click at [19, 138] on img at bounding box center [19, 136] width 8 height 8
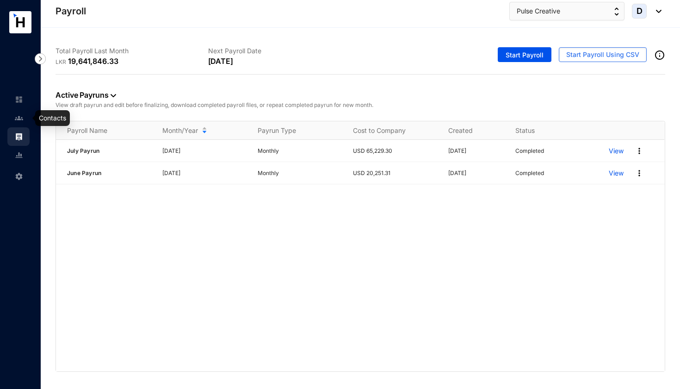
click at [17, 114] on img at bounding box center [19, 118] width 8 height 8
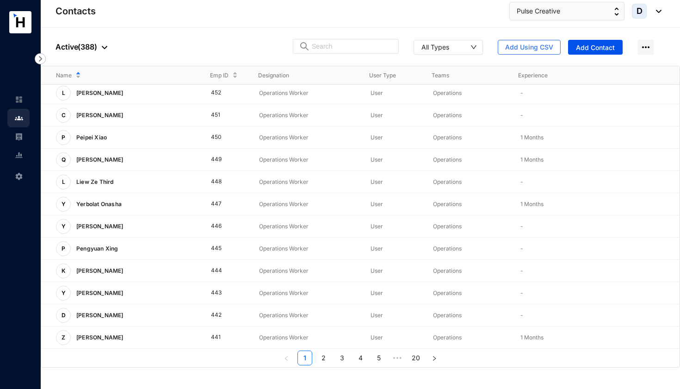
click at [100, 47] on div at bounding box center [102, 46] width 10 height 11
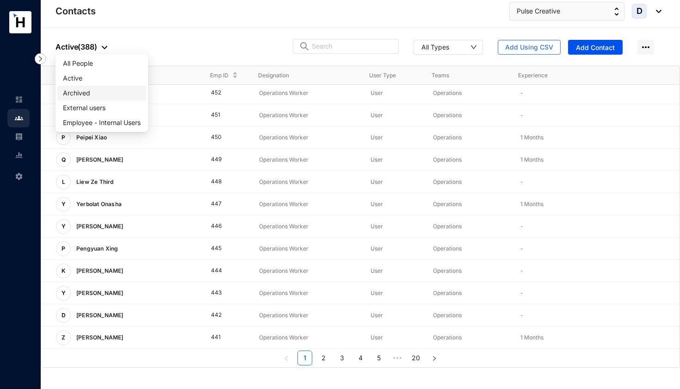
click at [79, 91] on span "Archived" at bounding box center [102, 93] width 78 height 10
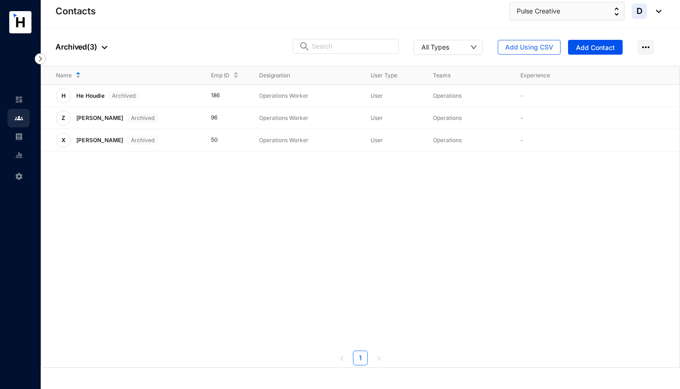
click at [103, 48] on img at bounding box center [105, 47] width 6 height 3
click at [88, 78] on span "Active" at bounding box center [102, 78] width 78 height 10
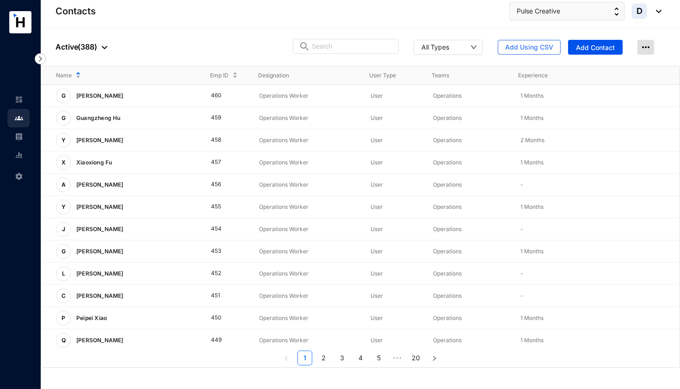
click at [644, 46] on img at bounding box center [646, 47] width 17 height 15
click at [473, 47] on icon "down" at bounding box center [474, 47] width 6 height 6
click at [477, 44] on icon "down" at bounding box center [474, 47] width 6 height 6
click at [468, 32] on div "People Active ( 388 ) All Types Add Using CSV Add Contact" at bounding box center [360, 47] width 639 height 38
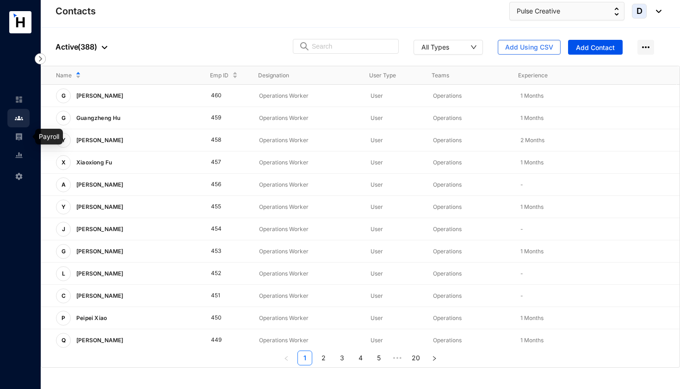
click at [18, 137] on img at bounding box center [19, 136] width 8 height 8
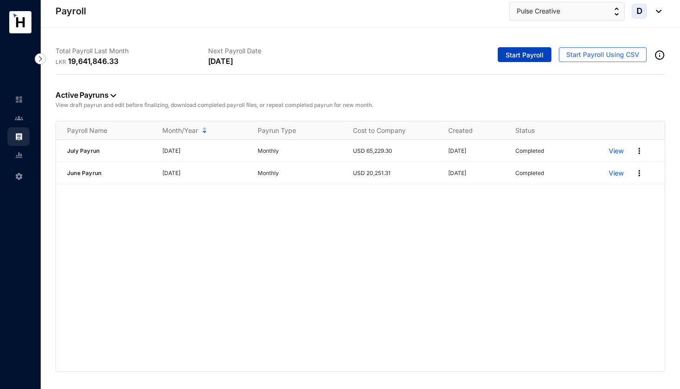
click at [543, 55] on span "Start Payroll" at bounding box center [525, 54] width 38 height 9
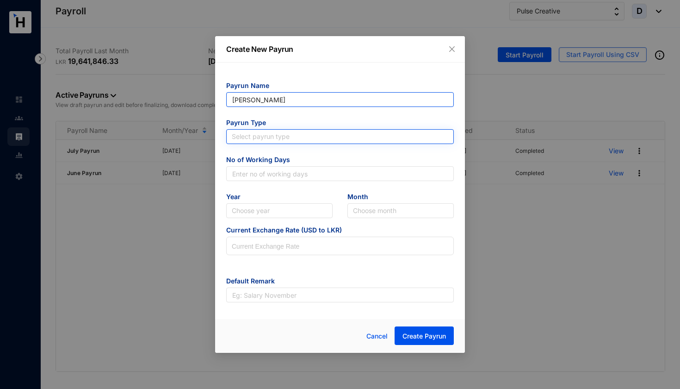
type input "[PERSON_NAME]"
click at [286, 135] on input "search" at bounding box center [340, 137] width 217 height 14
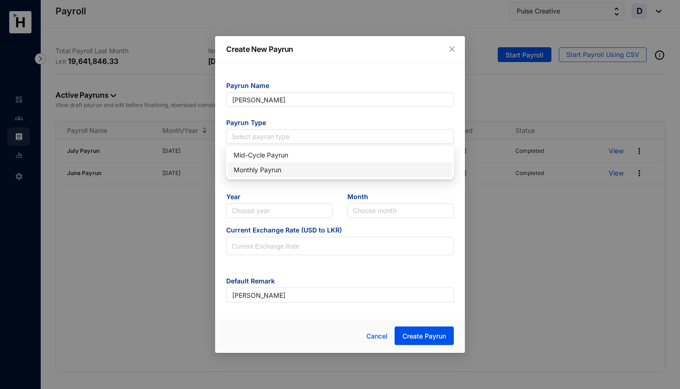
click at [281, 169] on div "Monthly Payrun" at bounding box center [340, 170] width 213 height 10
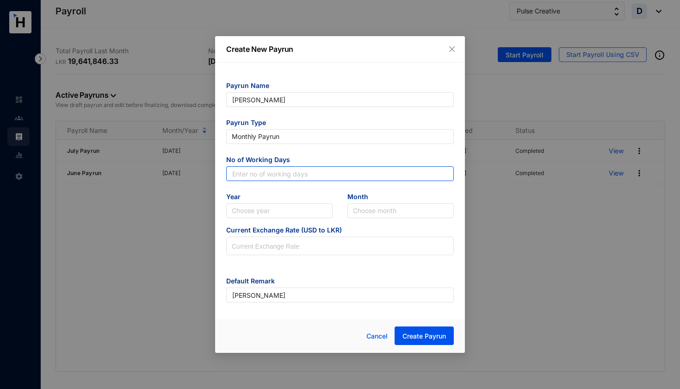
click at [281, 176] on input "text" at bounding box center [340, 173] width 228 height 15
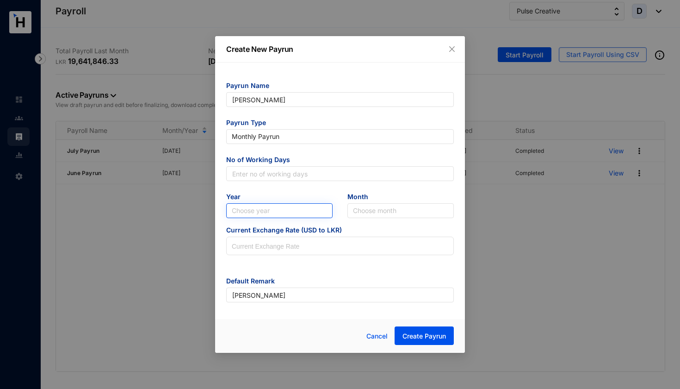
click at [280, 209] on input "search" at bounding box center [279, 211] width 95 height 14
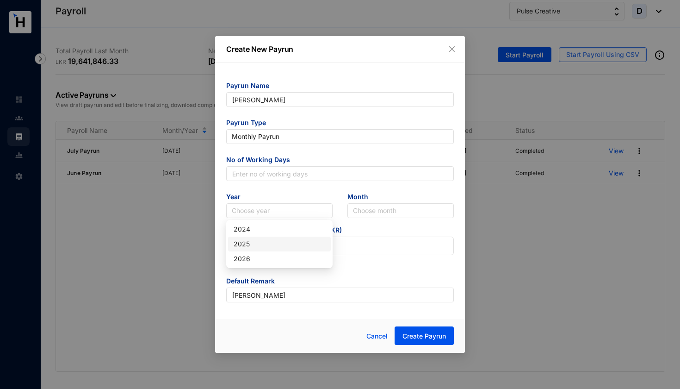
click at [265, 243] on div "2025" at bounding box center [280, 244] width 92 height 10
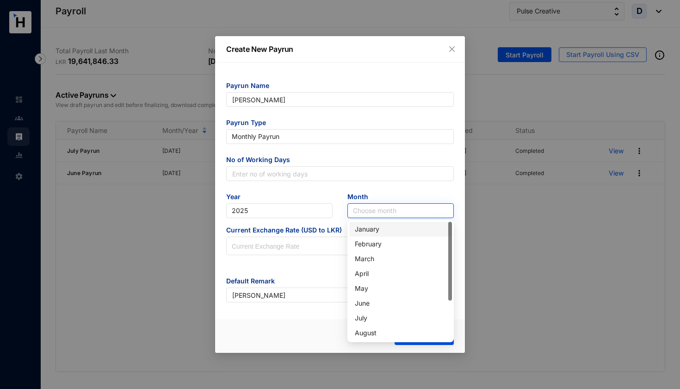
click at [375, 207] on input "search" at bounding box center [400, 211] width 95 height 14
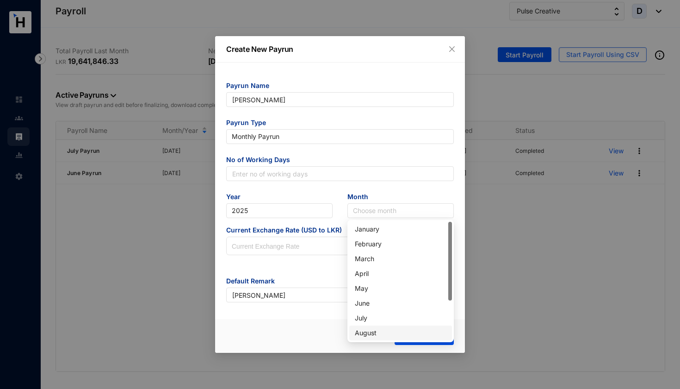
click at [369, 333] on div "August" at bounding box center [401, 333] width 92 height 10
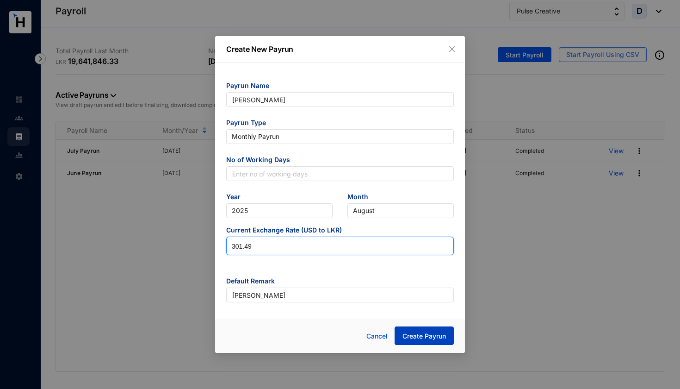
type input "301.49"
click at [421, 336] on span "Create Payrun" at bounding box center [424, 335] width 43 height 9
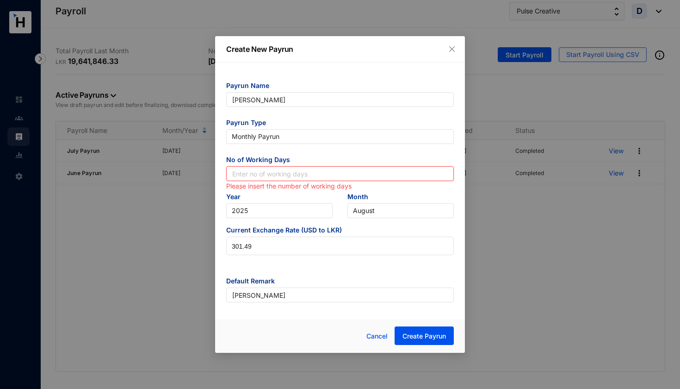
click at [343, 176] on input "text" at bounding box center [340, 173] width 228 height 15
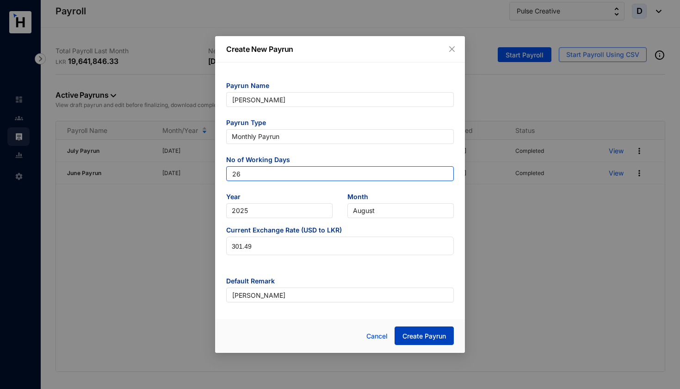
type input "26"
click at [432, 337] on span "Create Payrun" at bounding box center [424, 335] width 43 height 9
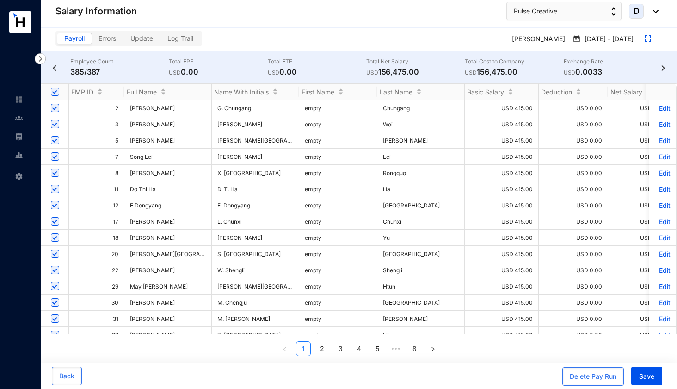
click at [105, 44] on div "Payroll Errors Update Log Trail" at bounding box center [129, 38] width 147 height 14
click at [107, 37] on span "Errors" at bounding box center [108, 38] width 18 height 8
click at [92, 41] on input "Errors" at bounding box center [92, 41] width 0 height 0
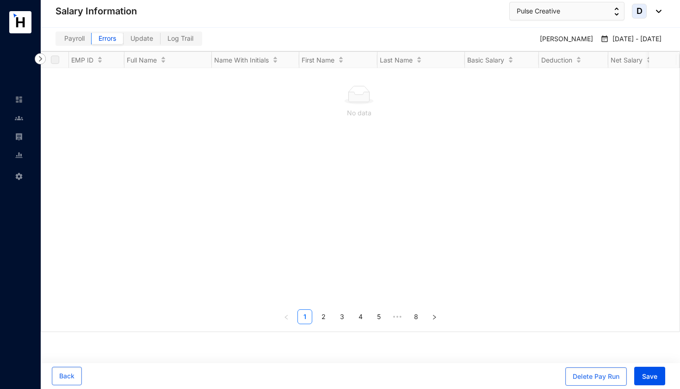
click at [80, 39] on span "Payroll" at bounding box center [74, 38] width 20 height 8
click at [57, 41] on input "Payroll" at bounding box center [57, 41] width 0 height 0
checkbox input "true"
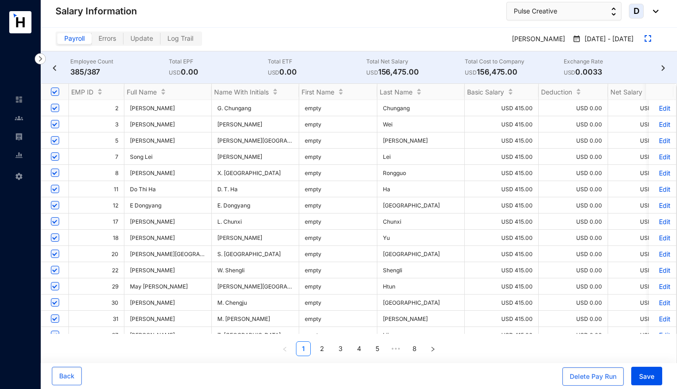
click at [84, 69] on p "385/387" at bounding box center [119, 71] width 99 height 11
click at [451, 16] on div "Salary Information Pulse Creative D" at bounding box center [357, 11] width 603 height 19
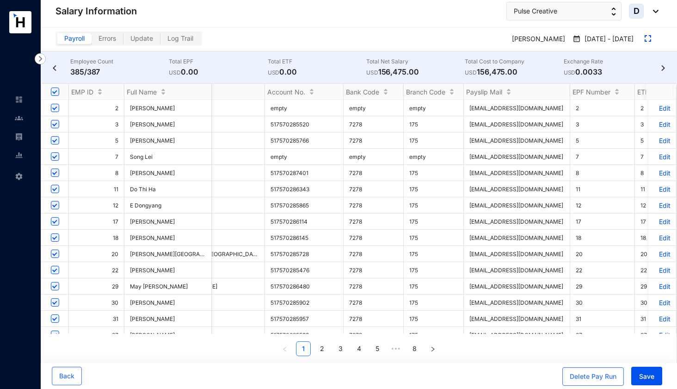
scroll to position [3, 590]
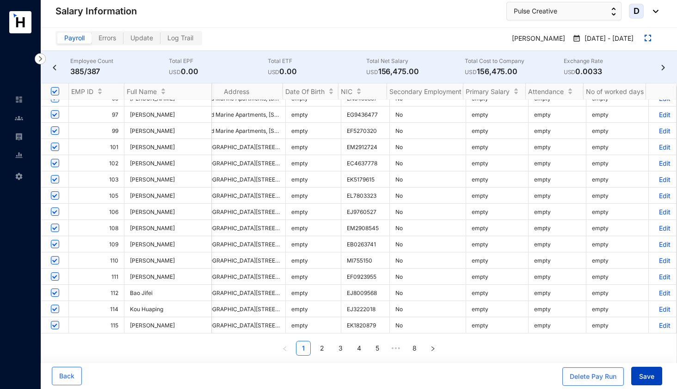
click at [648, 378] on span "Save" at bounding box center [646, 376] width 15 height 9
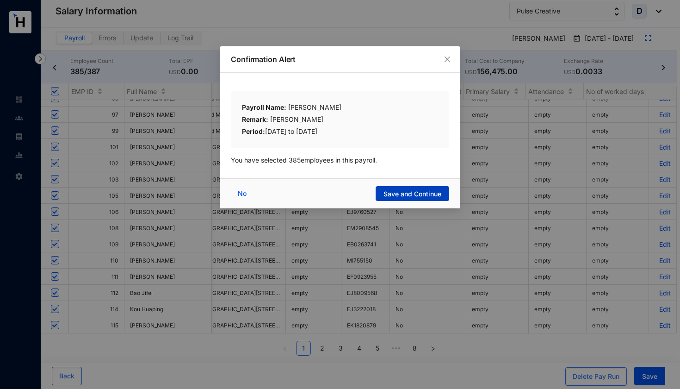
click at [441, 194] on span "Save and Continue" at bounding box center [413, 193] width 58 height 9
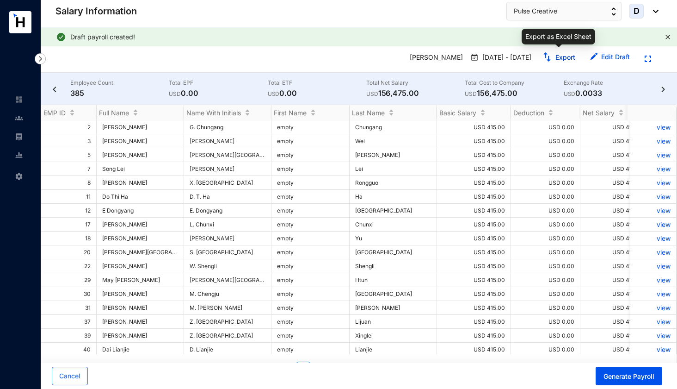
click at [564, 58] on link "Export" at bounding box center [566, 57] width 20 height 8
click at [621, 56] on link "Edit Draft" at bounding box center [615, 57] width 29 height 8
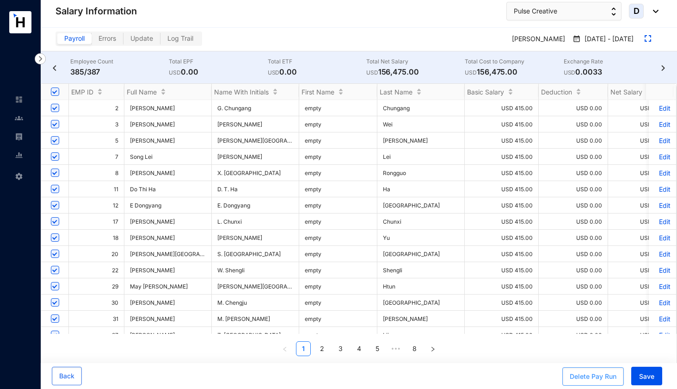
click at [581, 379] on div "Delete Pay Run" at bounding box center [593, 376] width 47 height 9
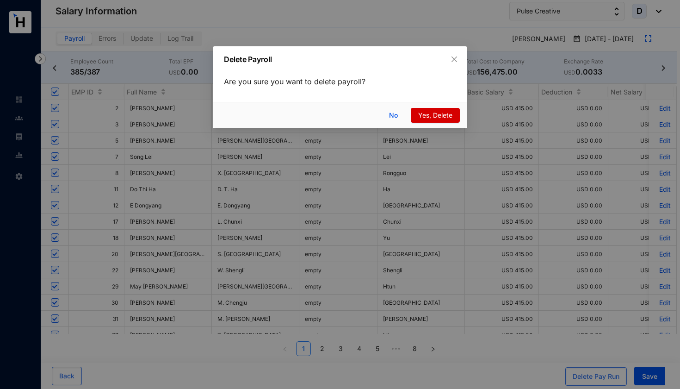
click at [436, 118] on span "Yes, Delete" at bounding box center [435, 115] width 34 height 10
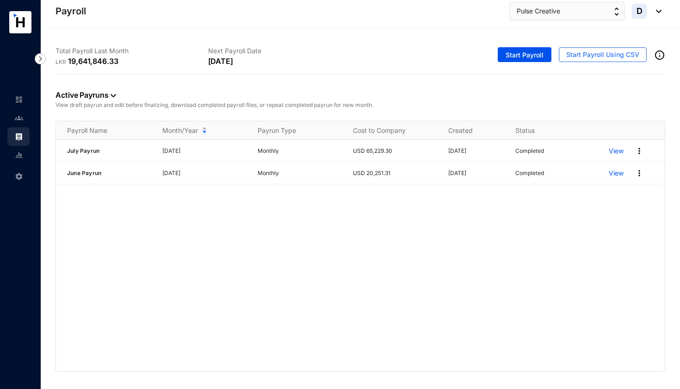
click at [15, 119] on img at bounding box center [19, 118] width 8 height 8
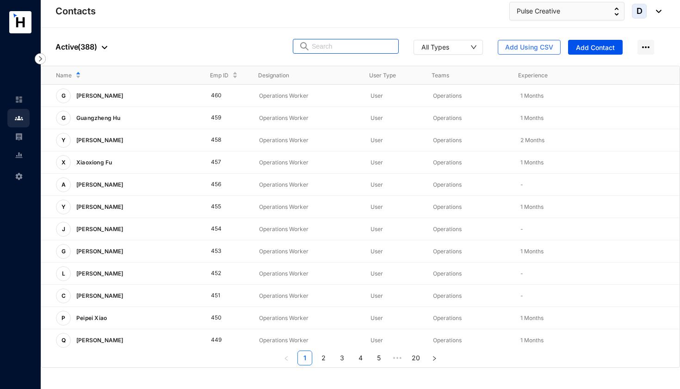
click at [341, 44] on input "text" at bounding box center [352, 46] width 81 height 14
drag, startPoint x: 335, startPoint y: 47, endPoint x: 295, endPoint y: 48, distance: 39.8
click at [295, 48] on span "46" at bounding box center [346, 46] width 106 height 15
paste input "Chiat [PERSON_NAME]"
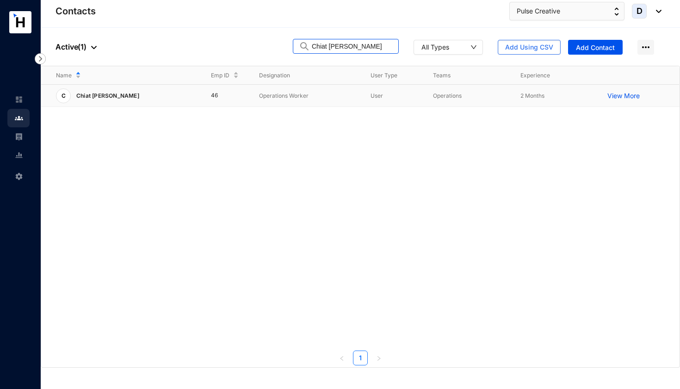
type input "Chiat [PERSON_NAME]"
click at [618, 95] on p "View More" at bounding box center [625, 95] width 37 height 9
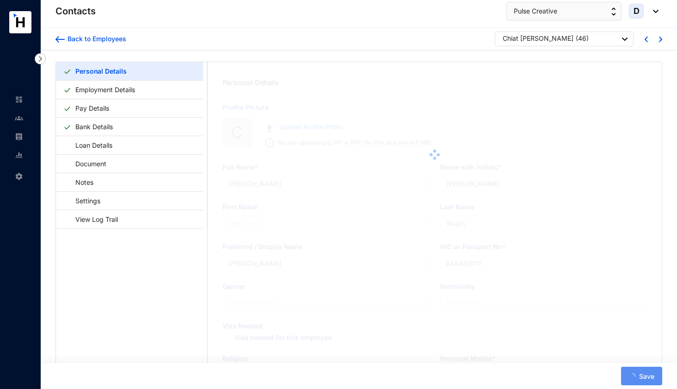
type input "Chiat [PERSON_NAME]"
type input "C. C. [GEOGRAPHIC_DATA]"
type input "Jiun"
type input "Chiat [PERSON_NAME]"
type input "A59067566"
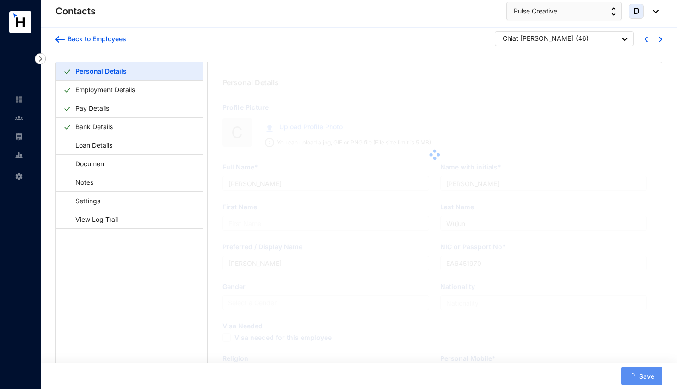
type input "ON320 Residencies, [STREET_ADDRESS]"
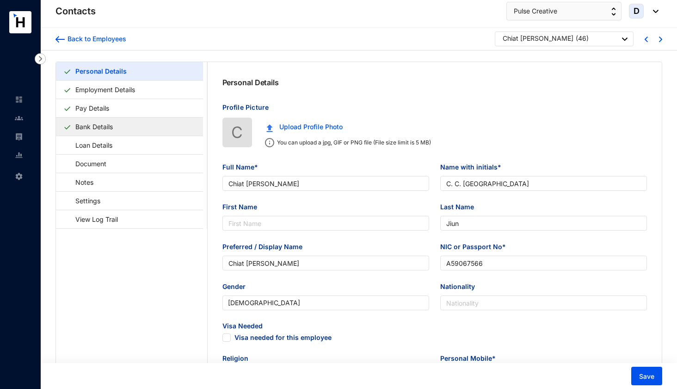
click at [117, 130] on link "Bank Details" at bounding box center [94, 126] width 45 height 19
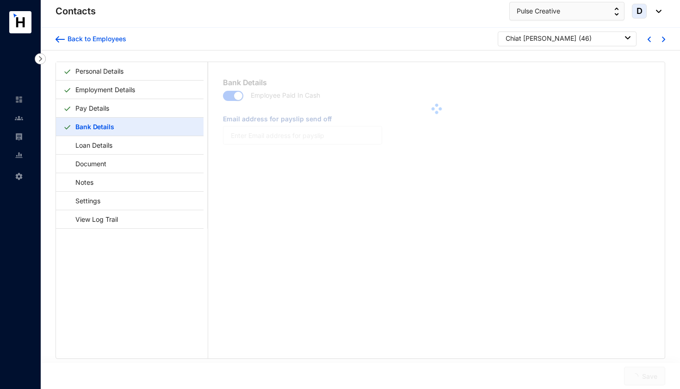
type input "[EMAIL_ADDRESS][DOMAIN_NAME]"
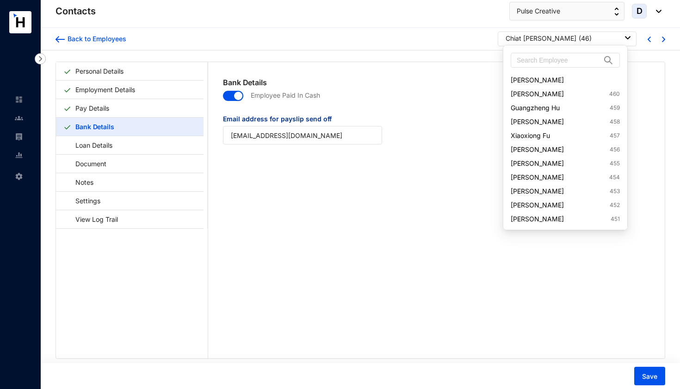
click at [576, 41] on div "Chiat Chin Jiun ( 46 )" at bounding box center [568, 38] width 125 height 9
click at [564, 56] on input "text" at bounding box center [559, 60] width 84 height 14
paste input "[PERSON_NAME]"
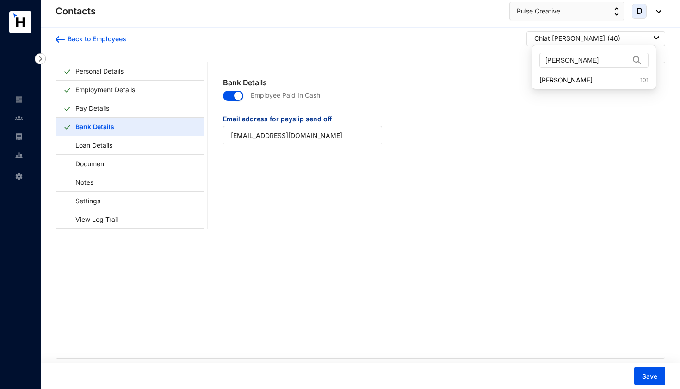
click at [600, 31] on div "Chiat Chin Jiun ( 46 )" at bounding box center [596, 38] width 139 height 15
click at [599, 39] on div "Chiat Chin Jiun ( 46 )" at bounding box center [596, 38] width 125 height 9
click at [595, 59] on input "[PERSON_NAME]" at bounding box center [587, 60] width 84 height 14
click at [588, 81] on link "Yang Wujun 101" at bounding box center [593, 79] width 109 height 9
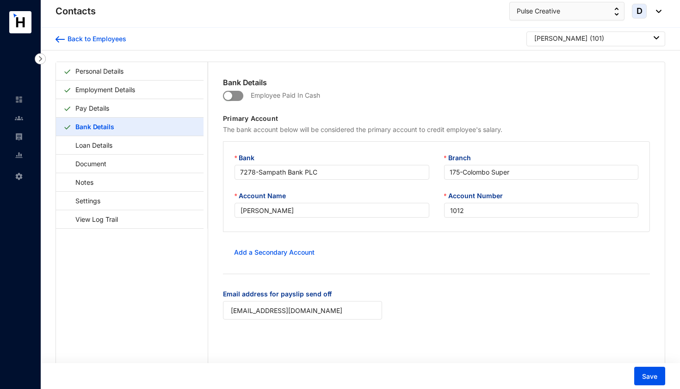
click at [239, 93] on span "button" at bounding box center [233, 96] width 20 height 10
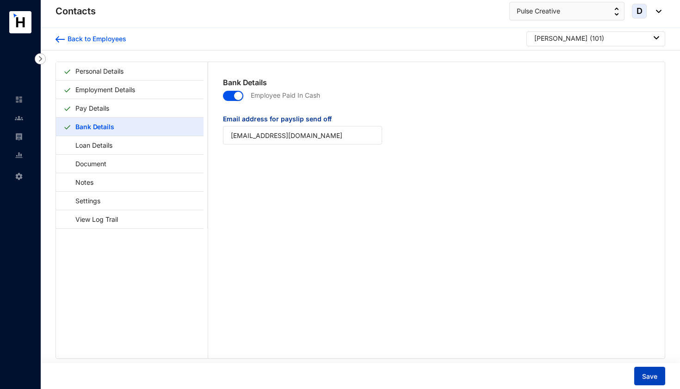
click at [651, 376] on span "Save" at bounding box center [649, 376] width 15 height 9
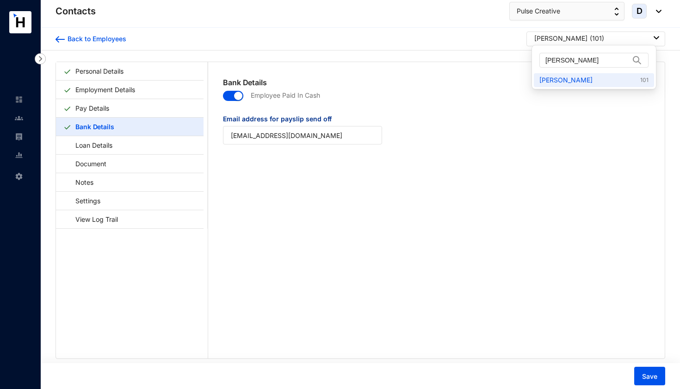
click at [587, 38] on div "Yang Wujun ( 101 )" at bounding box center [596, 38] width 125 height 9
drag, startPoint x: 587, startPoint y: 60, endPoint x: 518, endPoint y: 60, distance: 68.9
click at [518, 60] on body "Contacts Settings Contacts Pulse Creative D Back to Employees Yang Wujun ( 101 …" at bounding box center [340, 194] width 680 height 389
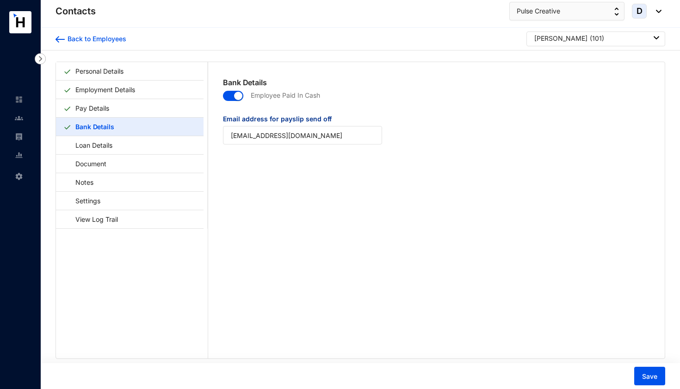
click at [593, 37] on div "Yang Wujun ( 101 )" at bounding box center [596, 38] width 125 height 9
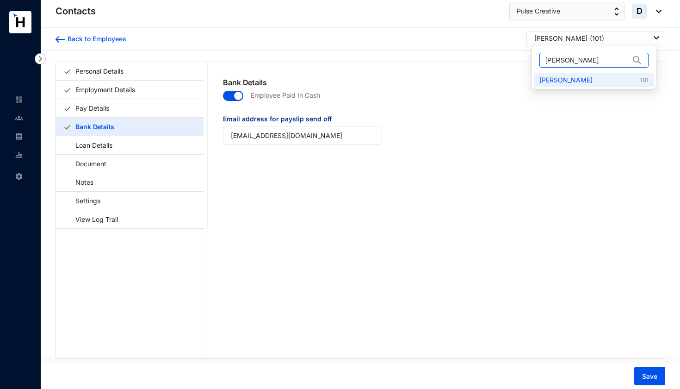
drag, startPoint x: 580, startPoint y: 60, endPoint x: 534, endPoint y: 60, distance: 45.8
click at [534, 60] on div "[PERSON_NAME]" at bounding box center [594, 60] width 120 height 26
paste input "Dai Yuy"
click at [551, 80] on link "Dai Yuyun 106" at bounding box center [593, 79] width 109 height 9
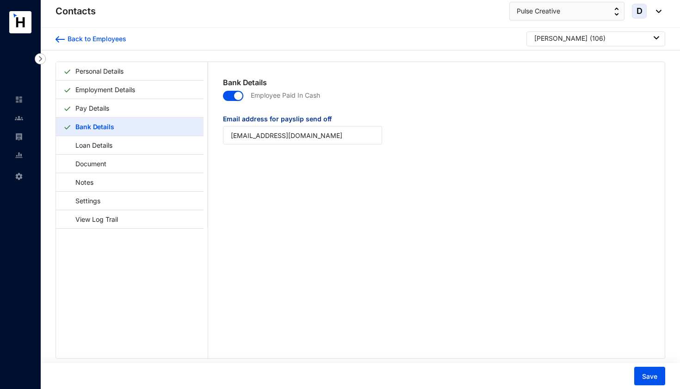
click at [583, 45] on div "Dai Yuyun ( 106 )" at bounding box center [596, 38] width 139 height 15
click at [585, 39] on div "Dai Yuyun ( 106 )" at bounding box center [596, 38] width 125 height 9
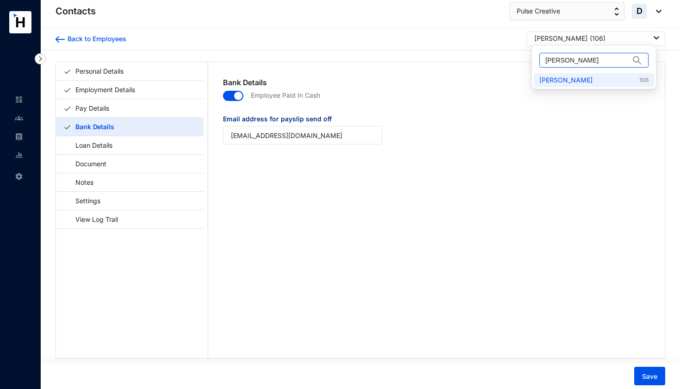
drag, startPoint x: 584, startPoint y: 60, endPoint x: 530, endPoint y: 60, distance: 53.7
click at [530, 60] on body "Contacts Settings Contacts Pulse Creative D Back to Employees Dai Yuyun ( 106 )…" at bounding box center [340, 194] width 680 height 389
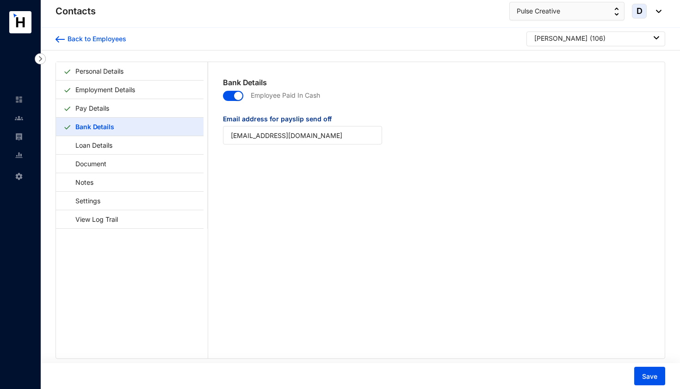
click at [590, 38] on div "Dai Yuyun ( 106 )" at bounding box center [596, 38] width 125 height 9
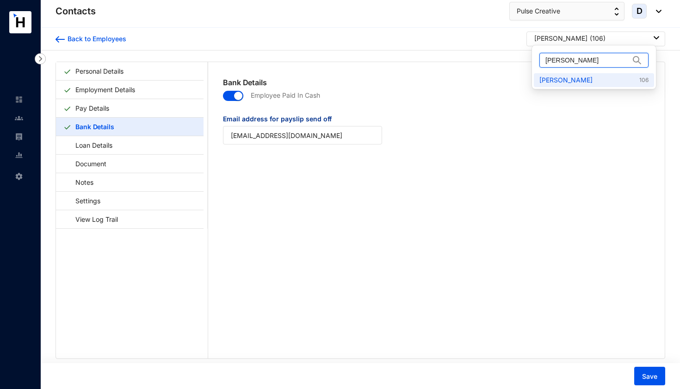
click at [587, 58] on input "[PERSON_NAME]" at bounding box center [587, 60] width 84 height 14
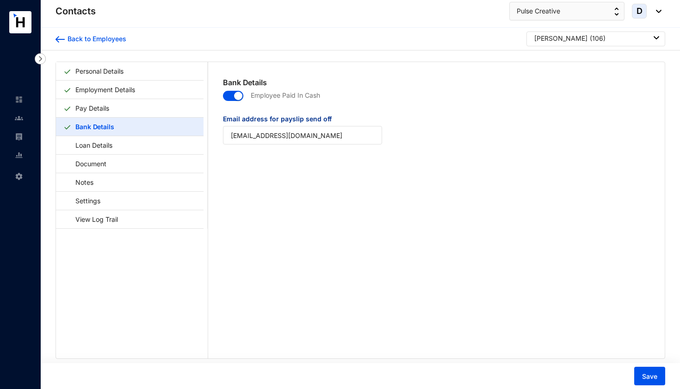
drag, startPoint x: 587, startPoint y: 58, endPoint x: 499, endPoint y: 63, distance: 88.1
click at [498, 64] on body "Contacts Settings Contacts Pulse Creative D Back to Employees Dai Yuyun ( 106 )…" at bounding box center [340, 194] width 680 height 389
click at [585, 40] on div "Dai Yuyun ( 106 )" at bounding box center [596, 38] width 125 height 9
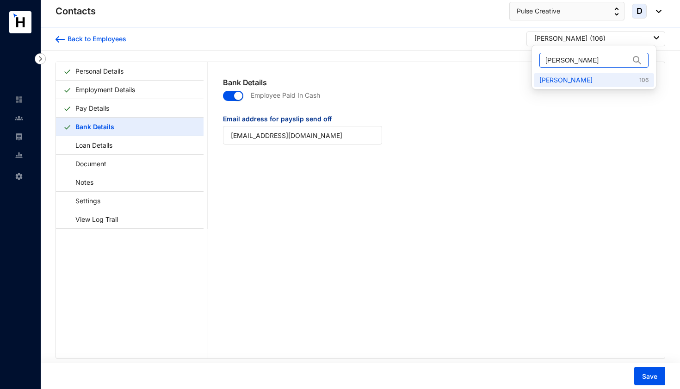
drag, startPoint x: 583, startPoint y: 56, endPoint x: 534, endPoint y: 57, distance: 49.5
click at [534, 57] on div "[PERSON_NAME]" at bounding box center [594, 60] width 120 height 26
paste input "[PERSON_NAME]"
click at [564, 82] on link "Hein Htet 110" at bounding box center [593, 79] width 109 height 9
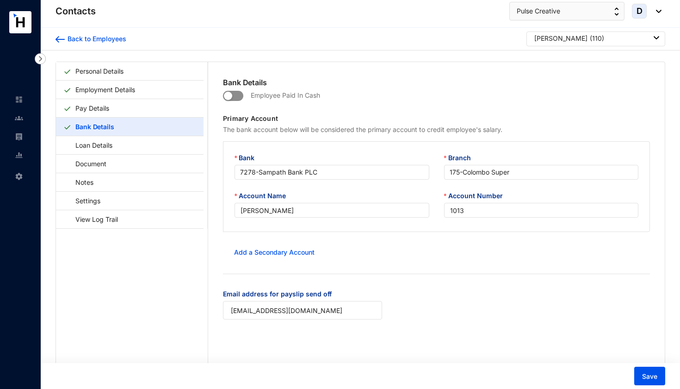
click at [237, 94] on span "button" at bounding box center [233, 96] width 20 height 10
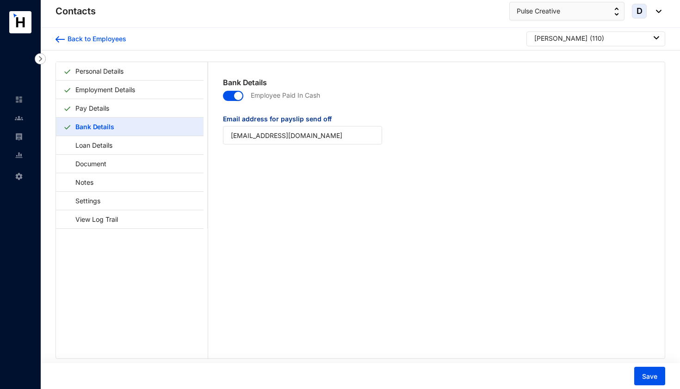
click at [227, 98] on span "button" at bounding box center [233, 96] width 20 height 10
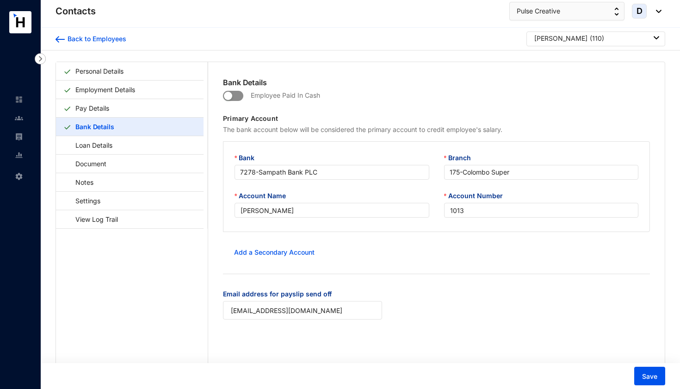
click at [238, 94] on span "button" at bounding box center [233, 96] width 20 height 10
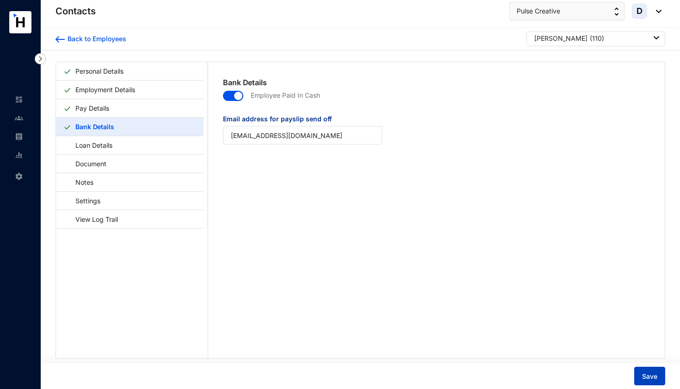
click at [656, 368] on button "Save" at bounding box center [649, 375] width 31 height 19
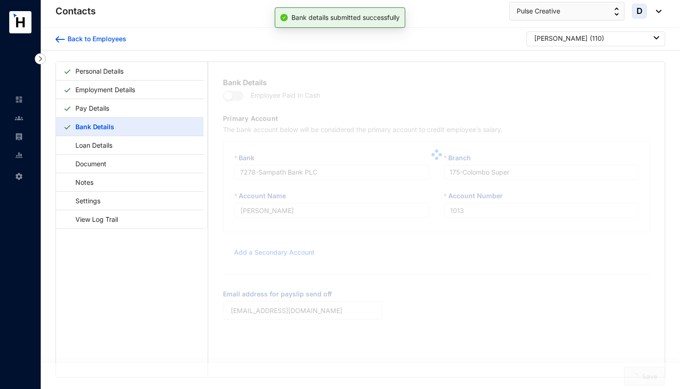
click at [656, 376] on div "Bank Details Employee Paid In Cash Primary Account The bank account below will …" at bounding box center [436, 219] width 457 height 315
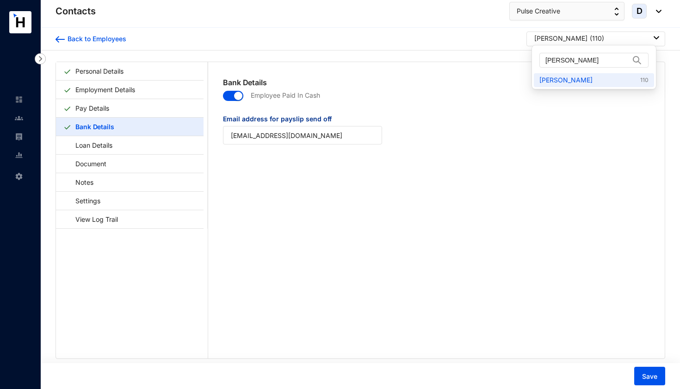
click at [579, 39] on div "Hein Htet ( 110 )" at bounding box center [596, 38] width 125 height 9
drag, startPoint x: 580, startPoint y: 62, endPoint x: 520, endPoint y: 64, distance: 60.2
click at [520, 64] on body "Contacts Settings Contacts Pulse Creative D Back to Employees Hein Htet ( 110 )…" at bounding box center [340, 194] width 680 height 389
click at [605, 40] on div "Hein Htet ( 110 )" at bounding box center [596, 38] width 125 height 9
drag, startPoint x: 597, startPoint y: 62, endPoint x: 540, endPoint y: 62, distance: 56.9
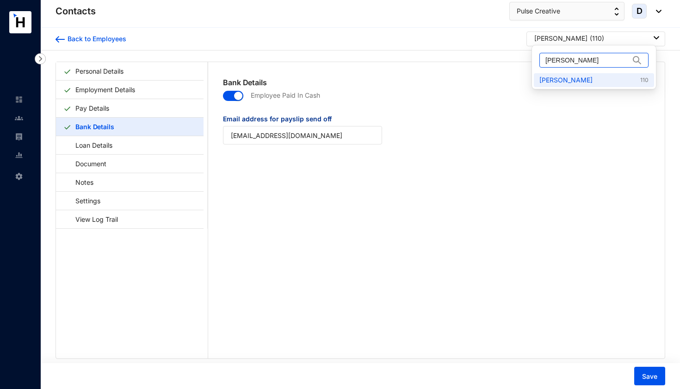
click at [540, 62] on span "[PERSON_NAME]" at bounding box center [593, 60] width 109 height 15
paste input "Bao Jifei"
click at [559, 80] on link "Bao Jifei 112" at bounding box center [593, 79] width 109 height 9
click at [582, 40] on div "Bao Jifei ( 112 )" at bounding box center [596, 38] width 125 height 9
drag, startPoint x: 580, startPoint y: 61, endPoint x: 542, endPoint y: 63, distance: 38.0
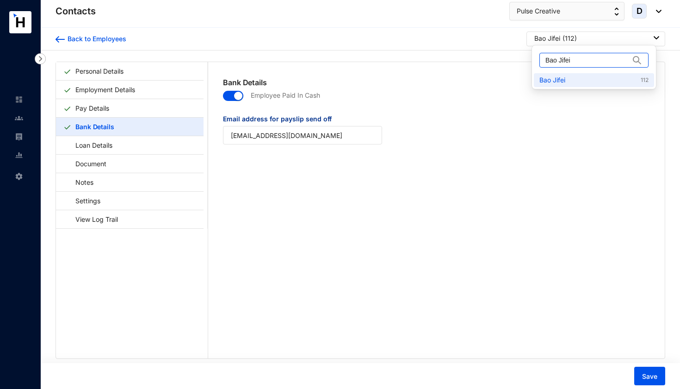
click at [542, 63] on span "Bao Jifei" at bounding box center [593, 60] width 109 height 15
paste input "[PERSON_NAME]"
click at [552, 78] on link "Zhang Tong 129" at bounding box center [593, 79] width 109 height 9
click at [589, 40] on div "Zhang Tong ( 129 )" at bounding box center [596, 38] width 125 height 9
drag, startPoint x: 590, startPoint y: 61, endPoint x: 527, endPoint y: 61, distance: 63.4
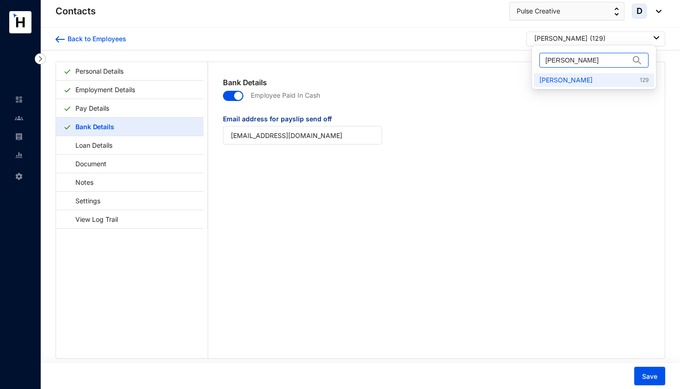
click at [527, 62] on body "Contacts Settings Contacts Pulse Creative D Back to Employees Zhang Tong ( 129 …" at bounding box center [340, 194] width 680 height 389
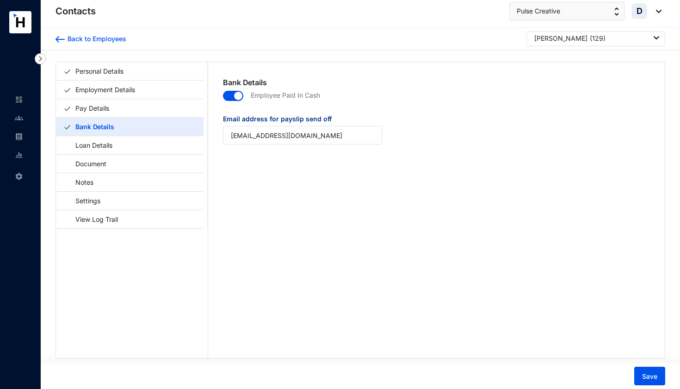
click at [590, 41] on div "Zhang Tong ( 129 )" at bounding box center [596, 38] width 125 height 9
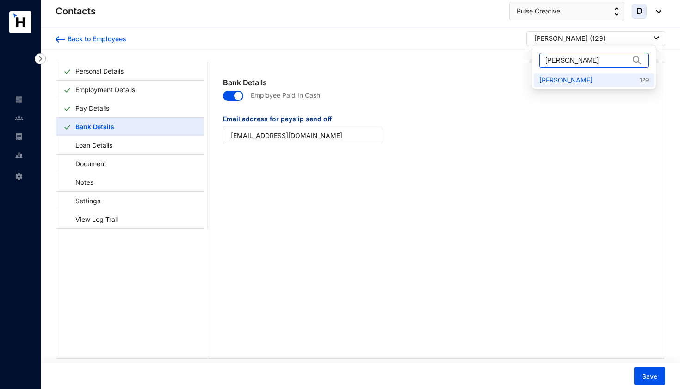
drag, startPoint x: 586, startPoint y: 62, endPoint x: 521, endPoint y: 62, distance: 64.8
click at [521, 62] on body "Contacts Settings Contacts Pulse Creative D Back to Employees Zhang Tong ( 129 …" at bounding box center [340, 194] width 680 height 389
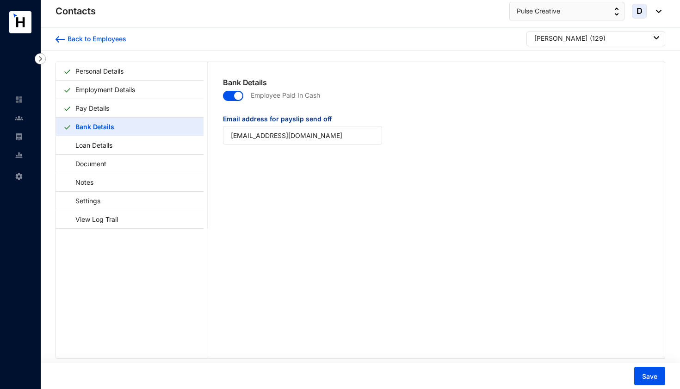
click at [589, 33] on div "Zhang Tong ( 129 )" at bounding box center [596, 38] width 139 height 15
click at [589, 37] on div "Zhang Tong ( 129 )" at bounding box center [596, 38] width 125 height 9
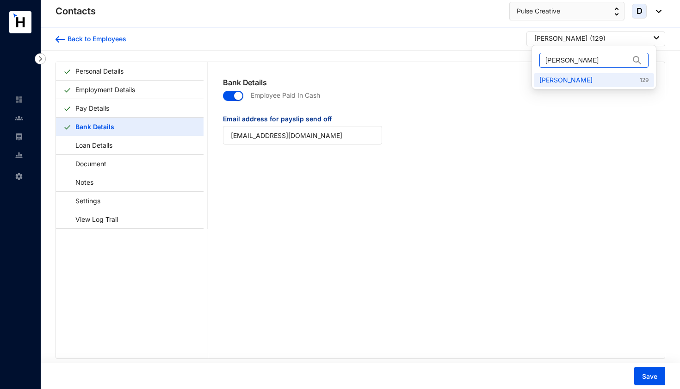
drag, startPoint x: 583, startPoint y: 63, endPoint x: 545, endPoint y: 64, distance: 37.5
click at [545, 64] on span "[PERSON_NAME]" at bounding box center [593, 60] width 109 height 15
drag, startPoint x: 579, startPoint y: 61, endPoint x: 542, endPoint y: 61, distance: 37.5
click at [542, 61] on span "[PERSON_NAME]" at bounding box center [593, 60] width 109 height 15
paste input "[PERSON_NAME]"
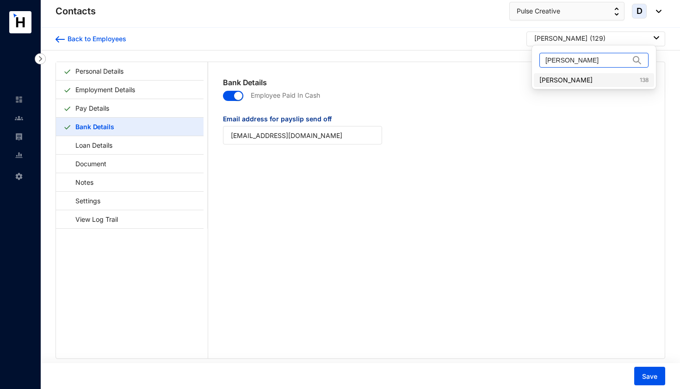
click at [549, 81] on link "Ling Chen 138" at bounding box center [593, 79] width 109 height 9
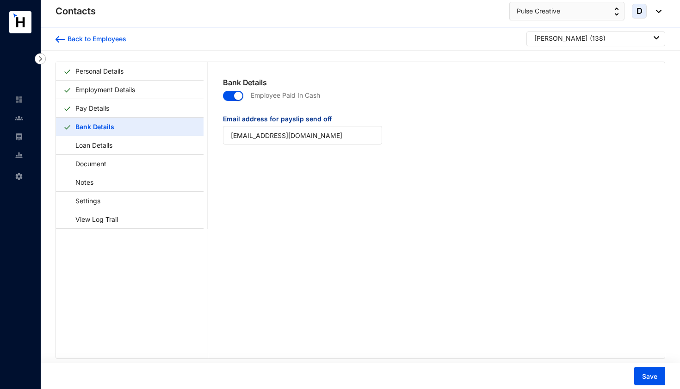
drag, startPoint x: 579, startPoint y: 56, endPoint x: 523, endPoint y: 62, distance: 56.3
click at [523, 62] on body "Contacts Settings Contacts Pulse Creative D Back to Employees Ling Chen ( 138 )…" at bounding box center [340, 194] width 680 height 389
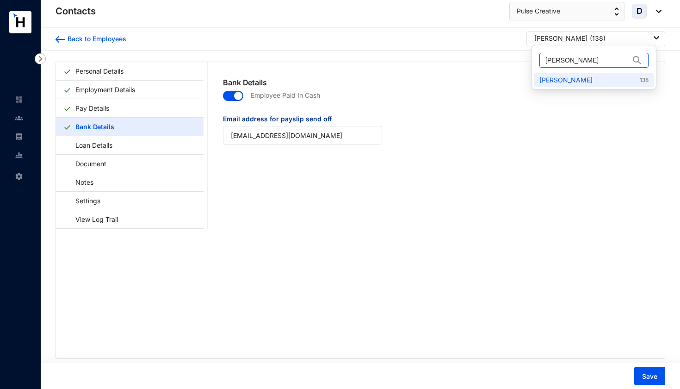
drag, startPoint x: 583, startPoint y: 56, endPoint x: 543, endPoint y: 62, distance: 40.2
click at [543, 62] on span "[PERSON_NAME]" at bounding box center [593, 60] width 109 height 15
paste input "[PERSON_NAME]"
click at [546, 79] on link "Zhou Neng 189" at bounding box center [593, 79] width 109 height 9
click at [589, 41] on div "Zhou Neng ( 189 )" at bounding box center [596, 38] width 125 height 9
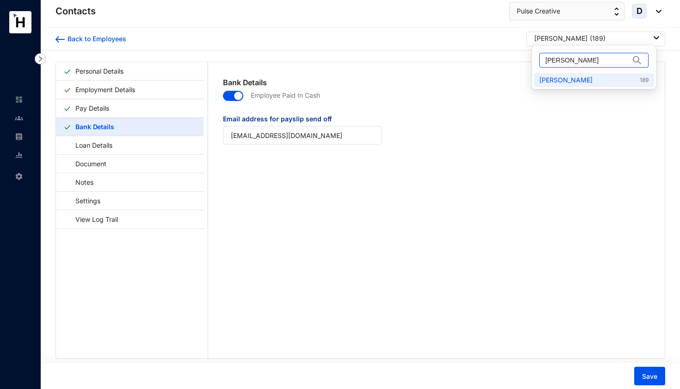
drag, startPoint x: 586, startPoint y: 65, endPoint x: 545, endPoint y: 66, distance: 41.6
click at [545, 66] on span "[PERSON_NAME]" at bounding box center [593, 60] width 109 height 15
drag, startPoint x: 583, startPoint y: 66, endPoint x: 550, endPoint y: 62, distance: 34.0
click at [550, 62] on input "[PERSON_NAME]" at bounding box center [587, 60] width 84 height 14
type input "Z"
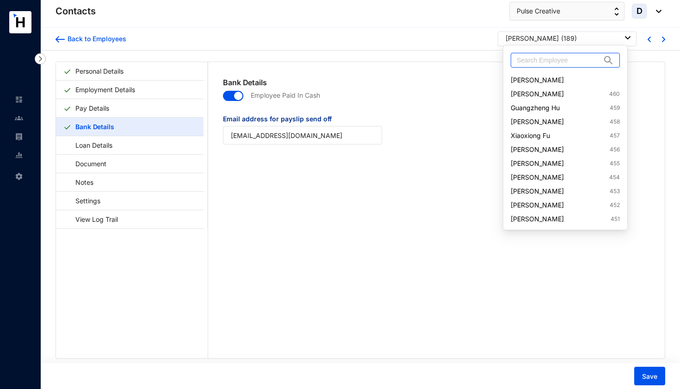
paste input "[PERSON_NAME]"
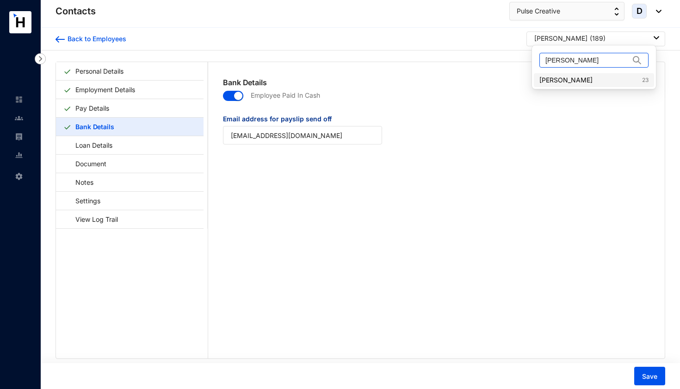
click at [564, 79] on link "Wang Wenguo 23" at bounding box center [593, 79] width 109 height 9
click at [623, 39] on div "Wang Wenguo ( 23 )" at bounding box center [596, 38] width 125 height 9
drag, startPoint x: 619, startPoint y: 60, endPoint x: 542, endPoint y: 64, distance: 76.9
click at [542, 64] on span "[PERSON_NAME]" at bounding box center [593, 60] width 109 height 15
drag, startPoint x: 542, startPoint y: 64, endPoint x: 547, endPoint y: 60, distance: 7.2
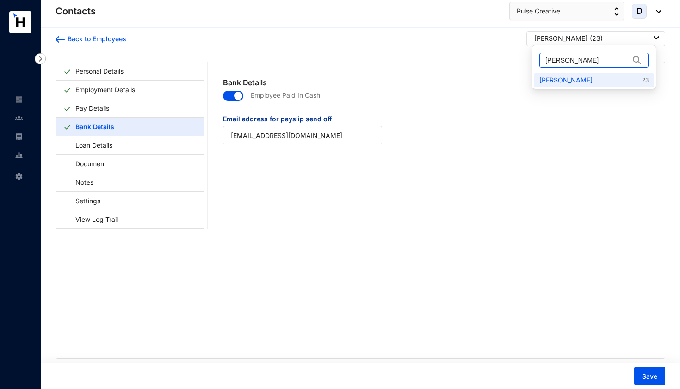
click at [547, 60] on input "[PERSON_NAME]" at bounding box center [587, 60] width 84 height 14
drag, startPoint x: 599, startPoint y: 62, endPoint x: 544, endPoint y: 60, distance: 55.1
click at [544, 60] on span "[PERSON_NAME]" at bounding box center [593, 60] width 109 height 15
paste input "[PERSON_NAME]"
type input "[PERSON_NAME]"
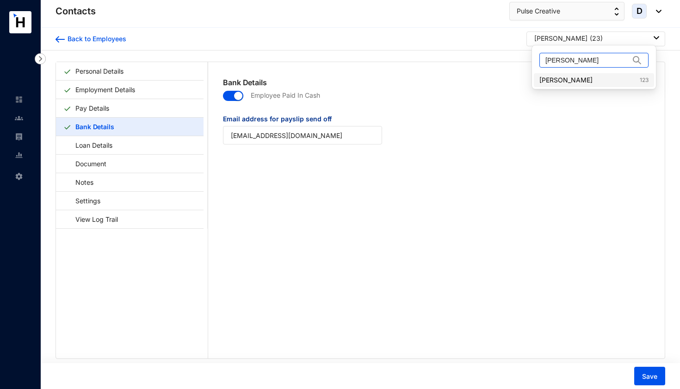
click at [553, 80] on link "Xu Shaoshuai 123" at bounding box center [593, 79] width 109 height 9
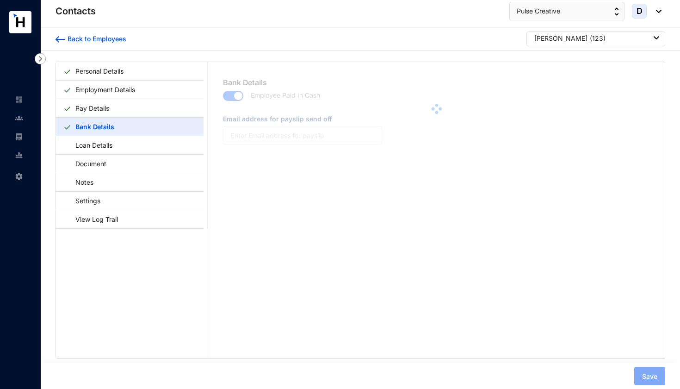
type input "[EMAIL_ADDRESS][DOMAIN_NAME]"
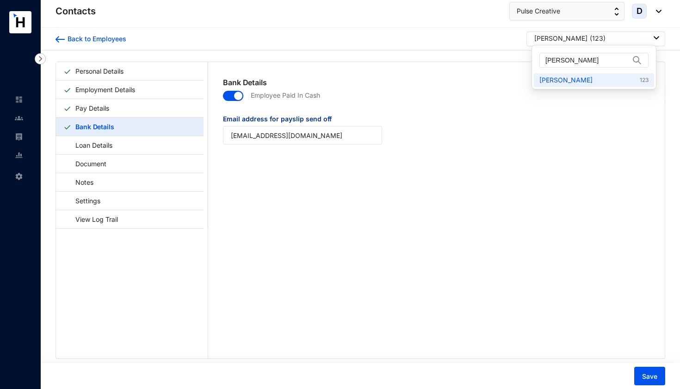
click at [594, 39] on div "Xu Shaoshuai ( 123 )" at bounding box center [596, 38] width 125 height 9
drag, startPoint x: 591, startPoint y: 63, endPoint x: 532, endPoint y: 63, distance: 59.2
click at [532, 63] on ul "Xu Shaoshuai Xu Shaoshuai 123" at bounding box center [594, 67] width 125 height 44
paste input "[PERSON_NAME]"
click at [552, 77] on link "Chen Wan 158" at bounding box center [593, 79] width 109 height 9
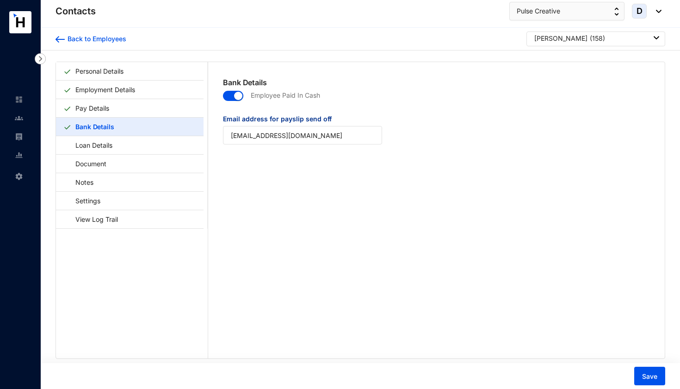
drag, startPoint x: 586, startPoint y: 56, endPoint x: 525, endPoint y: 58, distance: 61.6
click at [525, 58] on body "Contacts Settings Contacts Pulse Creative D Back to Employees Chen Wan ( 158 ) …" at bounding box center [340, 194] width 680 height 389
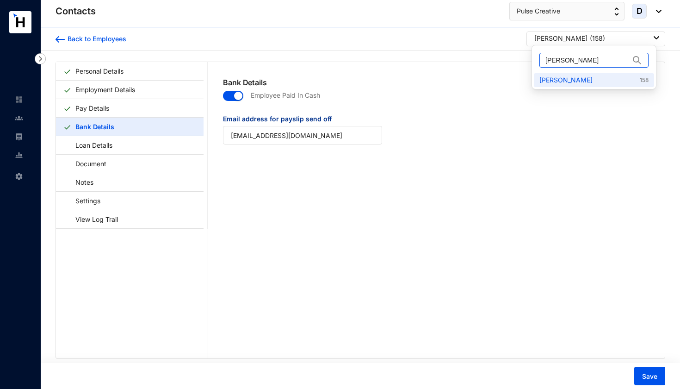
drag, startPoint x: 587, startPoint y: 64, endPoint x: 545, endPoint y: 62, distance: 41.2
click at [545, 62] on input "[PERSON_NAME]" at bounding box center [587, 60] width 84 height 14
paste input "[PERSON_NAME]"
click at [555, 80] on link "Yang Jiayi 200" at bounding box center [593, 79] width 109 height 9
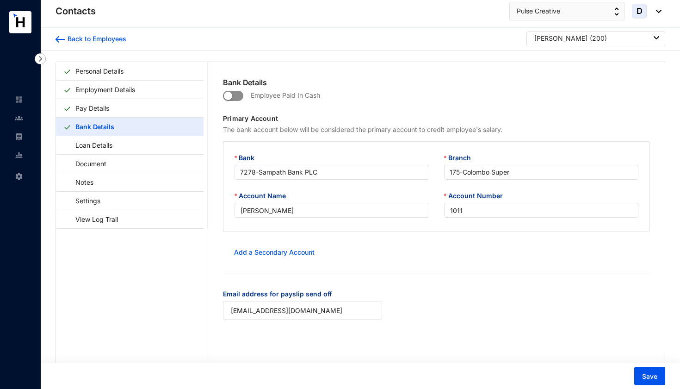
click at [239, 97] on span "button" at bounding box center [233, 96] width 20 height 10
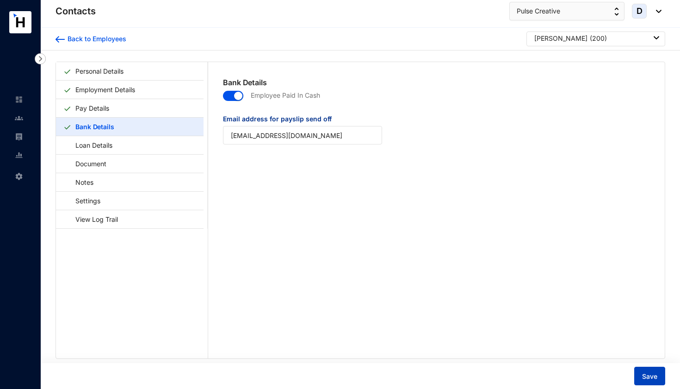
click at [654, 374] on span "Save" at bounding box center [649, 376] width 15 height 9
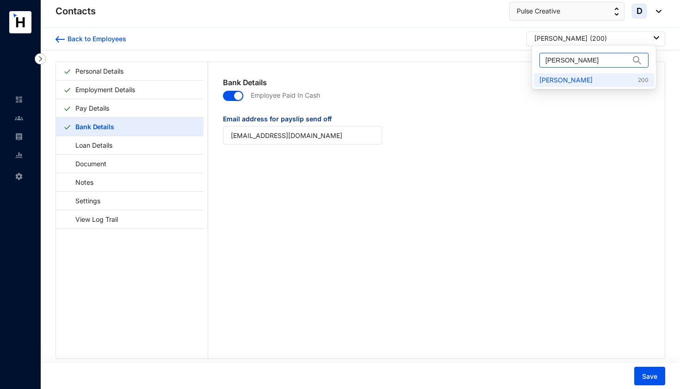
drag, startPoint x: 607, startPoint y: 58, endPoint x: 536, endPoint y: 61, distance: 71.3
click at [536, 61] on div "[PERSON_NAME]" at bounding box center [594, 60] width 120 height 26
paste input "[PERSON_NAME]"
click at [558, 78] on link "Zhong Zihao 135" at bounding box center [593, 79] width 109 height 9
drag, startPoint x: 588, startPoint y: 59, endPoint x: 540, endPoint y: 60, distance: 47.2
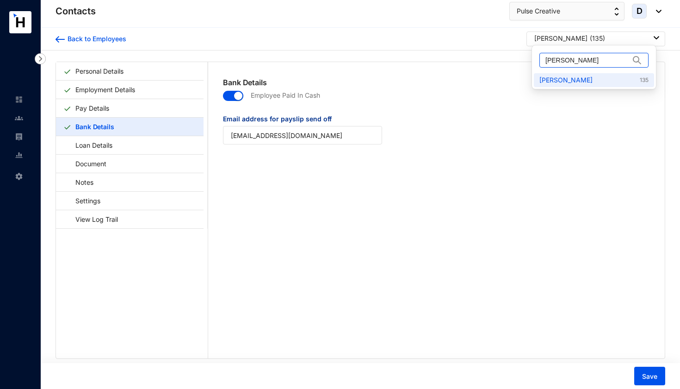
click at [540, 60] on span "[PERSON_NAME]" at bounding box center [593, 60] width 109 height 15
paste input "[PERSON_NAME]"
click at [576, 79] on link "Ran Chunxiang 193" at bounding box center [593, 79] width 109 height 9
click at [602, 36] on div "Ran Chunxiang ( 193 )" at bounding box center [596, 38] width 125 height 9
drag, startPoint x: 601, startPoint y: 61, endPoint x: 545, endPoint y: 61, distance: 55.1
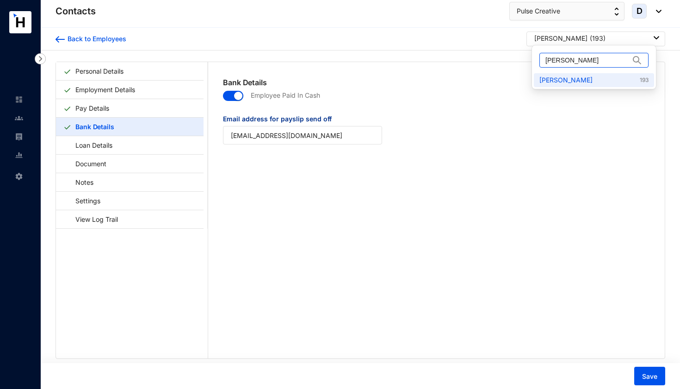
click at [545, 61] on input "[PERSON_NAME]" at bounding box center [587, 60] width 84 height 14
paste input "[PERSON_NAME]"
click at [555, 80] on link "Tan Ya 272" at bounding box center [593, 79] width 109 height 9
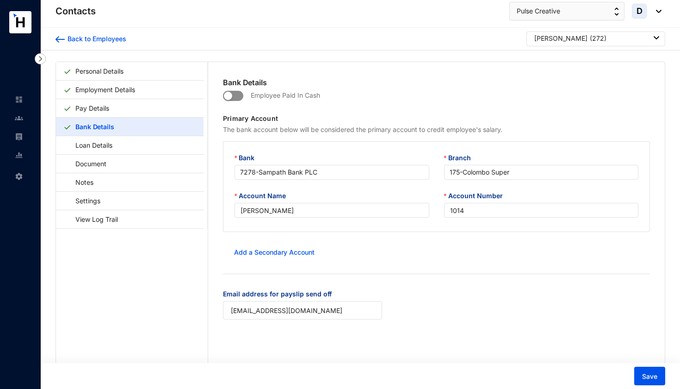
click at [234, 93] on span "button" at bounding box center [233, 96] width 20 height 10
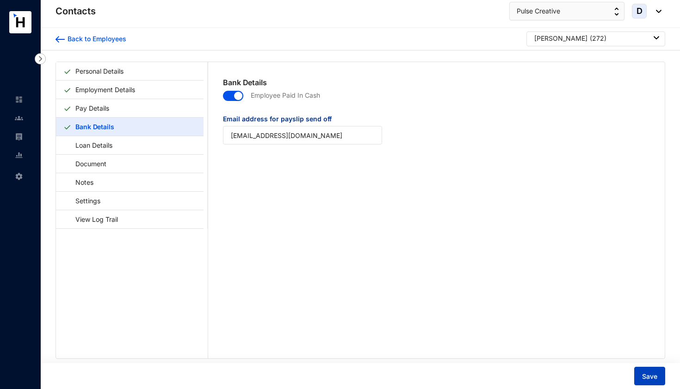
click at [648, 379] on span "Save" at bounding box center [649, 376] width 15 height 9
drag, startPoint x: 575, startPoint y: 61, endPoint x: 527, endPoint y: 63, distance: 48.2
click at [527, 63] on body "Contacts Settings Contacts Pulse Creative D Back to Employees Tan Ya ( 272 ) Pe…" at bounding box center [340, 194] width 680 height 389
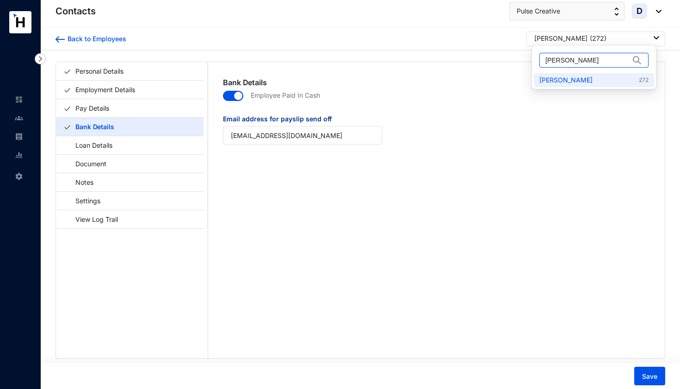
drag, startPoint x: 580, startPoint y: 62, endPoint x: 543, endPoint y: 60, distance: 37.0
click at [543, 61] on span "[PERSON_NAME]" at bounding box center [593, 60] width 109 height 15
paste input "[PERSON_NAME]"
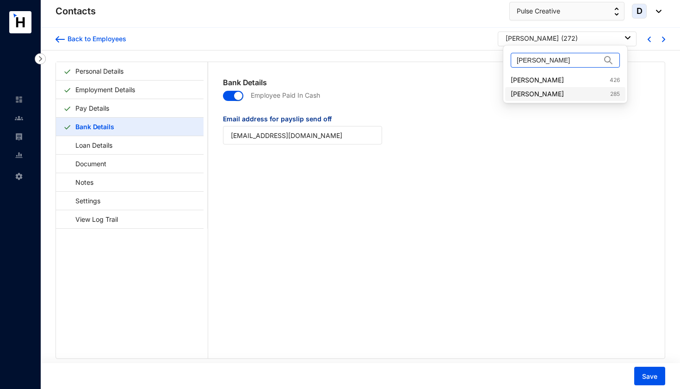
click at [541, 94] on link "Wei Tang 285" at bounding box center [565, 93] width 109 height 9
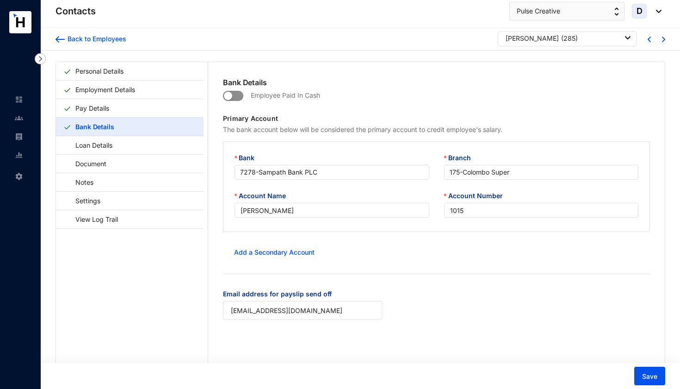
click at [238, 96] on span "button" at bounding box center [233, 96] width 20 height 10
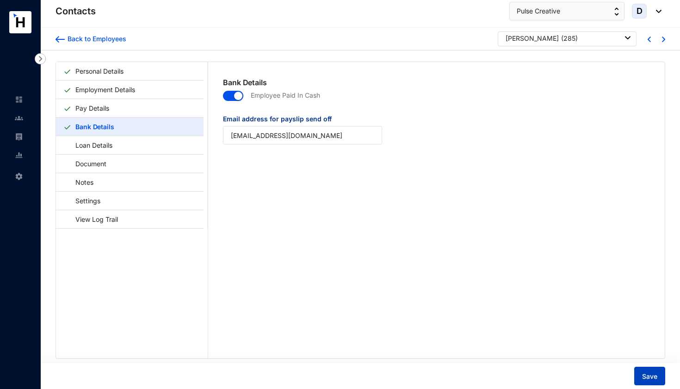
click at [649, 378] on span "Save" at bounding box center [649, 376] width 15 height 9
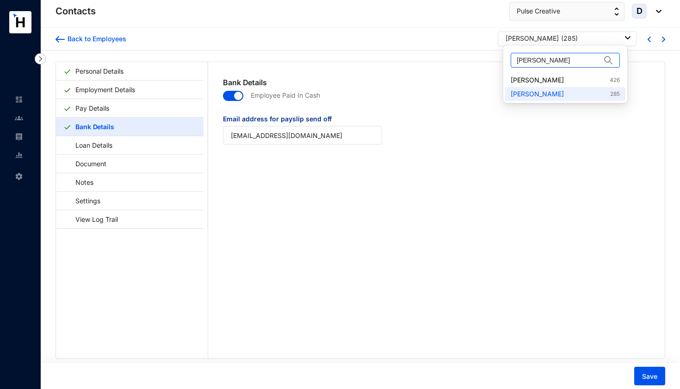
drag, startPoint x: 550, startPoint y: 59, endPoint x: 505, endPoint y: 59, distance: 44.9
click at [505, 59] on div "[PERSON_NAME]" at bounding box center [565, 60] width 120 height 26
paste input "Tan [PERSON_NAME]"
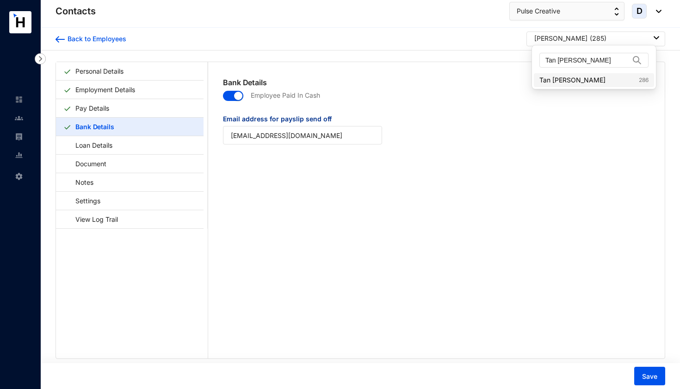
click at [570, 76] on link "Tan Thi Cui 286" at bounding box center [593, 79] width 109 height 9
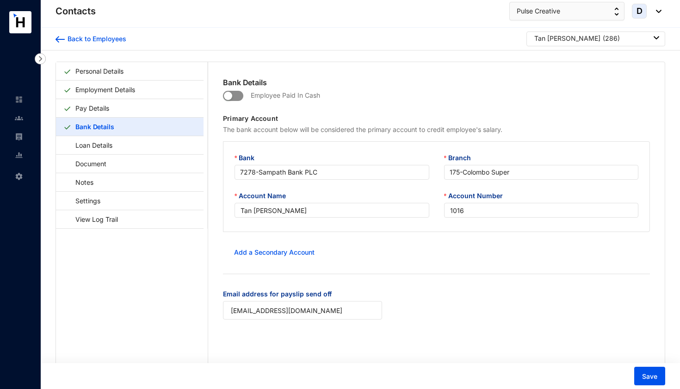
click at [241, 97] on span "button" at bounding box center [233, 96] width 20 height 10
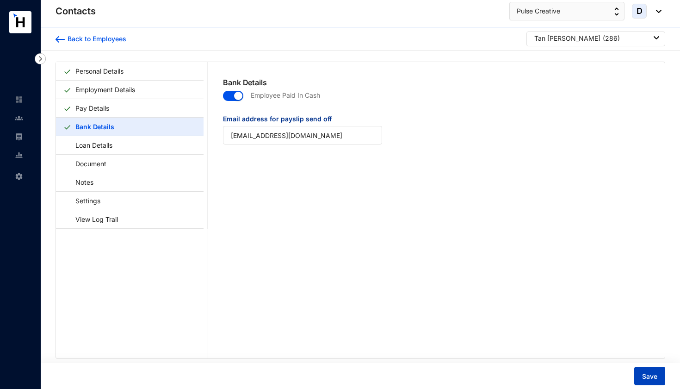
click at [647, 373] on span "Save" at bounding box center [649, 376] width 15 height 9
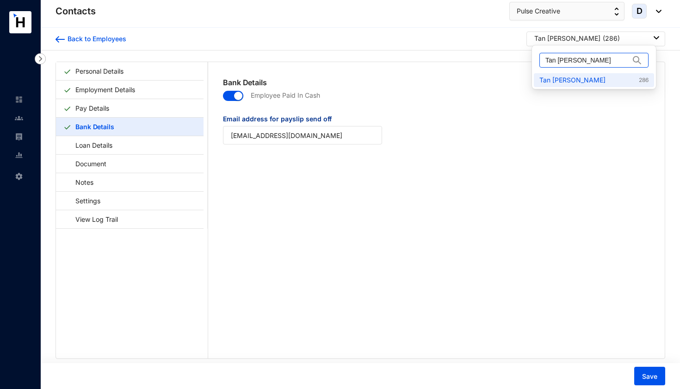
drag, startPoint x: 589, startPoint y: 59, endPoint x: 541, endPoint y: 61, distance: 48.2
click at [541, 61] on span "Tan [PERSON_NAME]" at bounding box center [593, 60] width 109 height 15
paste input "[PERSON_NAME]"
click at [559, 78] on link "Yankai Cao 289" at bounding box center [593, 79] width 109 height 9
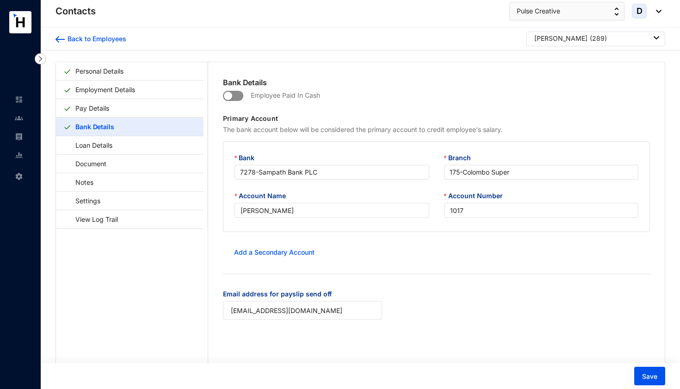
click at [239, 95] on span "button" at bounding box center [233, 96] width 20 height 10
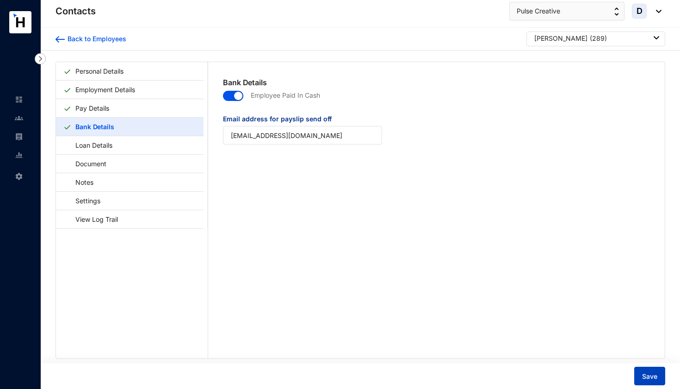
click at [647, 373] on span "Save" at bounding box center [649, 376] width 15 height 9
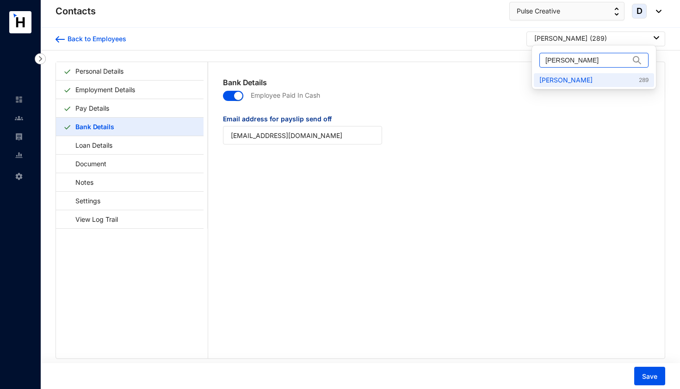
drag, startPoint x: 593, startPoint y: 58, endPoint x: 541, endPoint y: 59, distance: 52.3
click at [541, 59] on span "[PERSON_NAME]" at bounding box center [593, 60] width 109 height 15
paste input "[PERSON_NAME]"
click at [570, 81] on link "Liet Yin Kyi 291" at bounding box center [593, 79] width 109 height 9
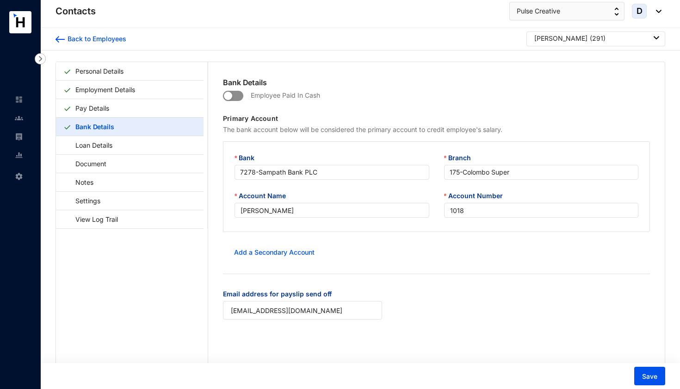
click at [238, 96] on span "button" at bounding box center [233, 96] width 20 height 10
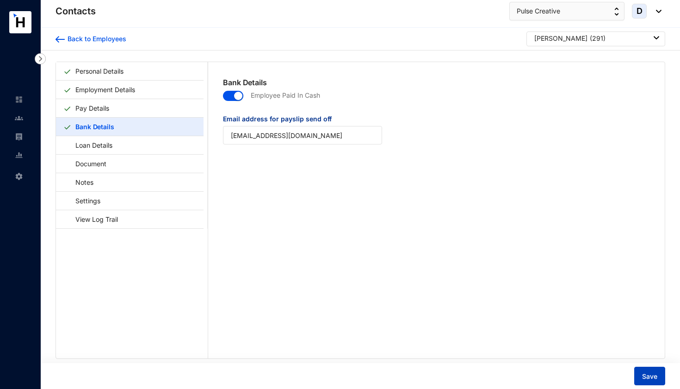
click at [658, 378] on button "Save" at bounding box center [649, 375] width 31 height 19
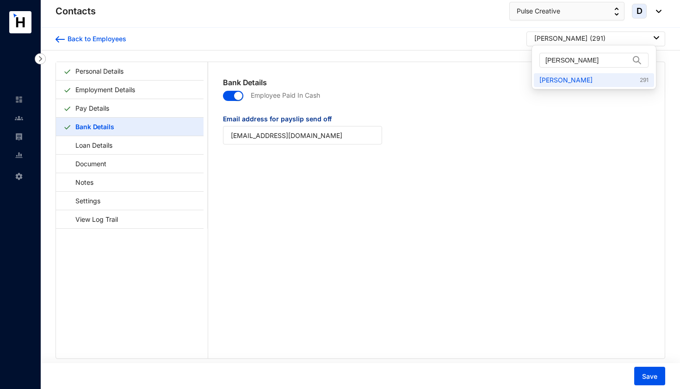
click at [618, 39] on div "Liet Yin Kyi ( 291 )" at bounding box center [596, 38] width 125 height 9
drag, startPoint x: 611, startPoint y: 61, endPoint x: 537, endPoint y: 63, distance: 74.1
click at [537, 63] on div "[PERSON_NAME]" at bounding box center [594, 60] width 120 height 26
paste input "[PERSON_NAME]"
click at [552, 82] on link "Yee Yee 293" at bounding box center [593, 79] width 109 height 9
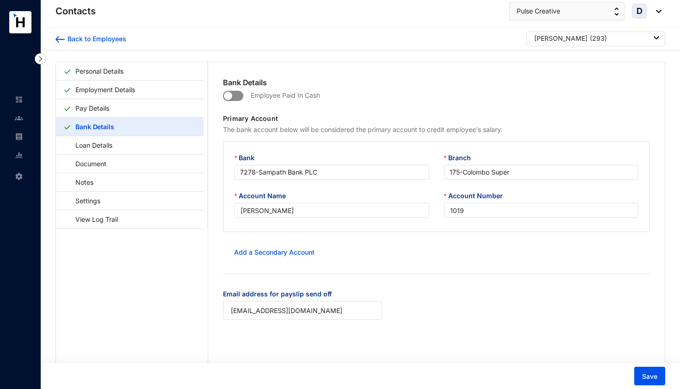
click at [239, 96] on span "button" at bounding box center [233, 96] width 20 height 10
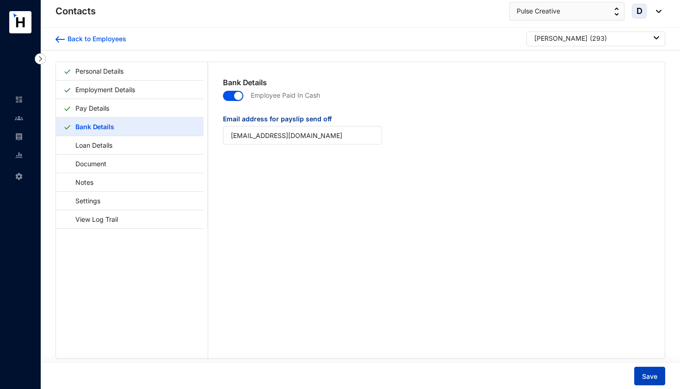
click at [656, 376] on span "Save" at bounding box center [649, 376] width 15 height 9
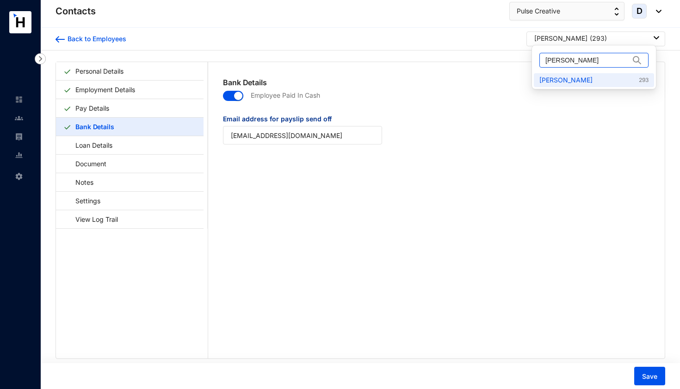
drag, startPoint x: 580, startPoint y: 58, endPoint x: 544, endPoint y: 60, distance: 36.1
click at [544, 60] on span "[PERSON_NAME]" at bounding box center [593, 60] width 109 height 15
paste input "[PERSON_NAME]"
click at [566, 80] on link "Ricky Zhang 296" at bounding box center [593, 79] width 109 height 9
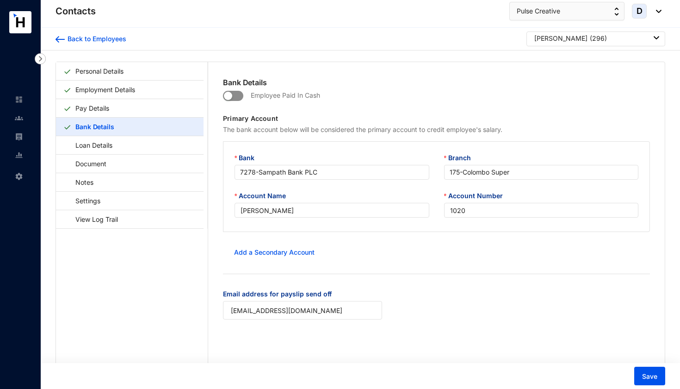
click at [240, 99] on span "button" at bounding box center [233, 96] width 20 height 10
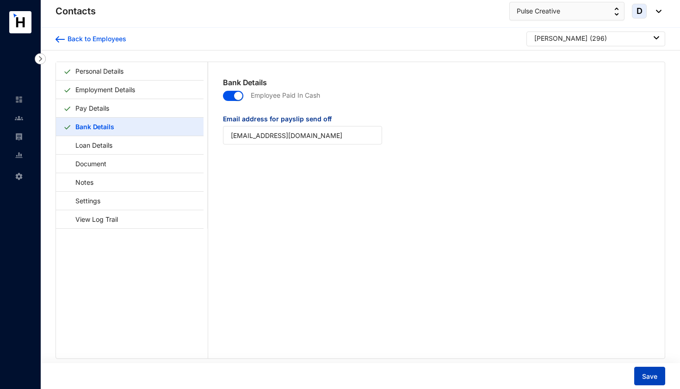
click at [655, 375] on span "Save" at bounding box center [649, 376] width 15 height 9
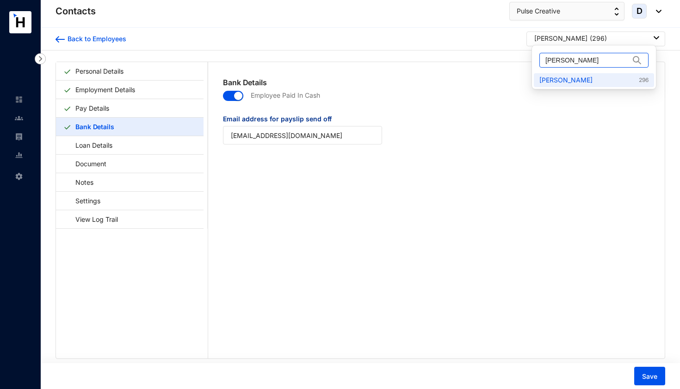
drag, startPoint x: 592, startPoint y: 61, endPoint x: 542, endPoint y: 63, distance: 50.0
click at [542, 63] on span "[PERSON_NAME]" at bounding box center [593, 60] width 109 height 15
paste input "[PERSON_NAME] Thwe"
click at [548, 79] on link "Hnin Moe Thwe 297" at bounding box center [593, 79] width 109 height 9
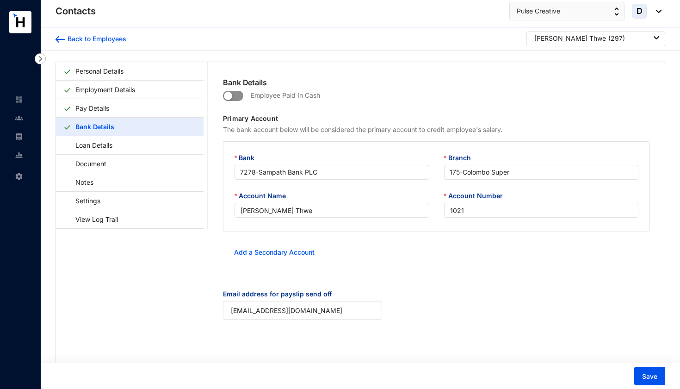
click at [240, 97] on span "button" at bounding box center [233, 96] width 20 height 10
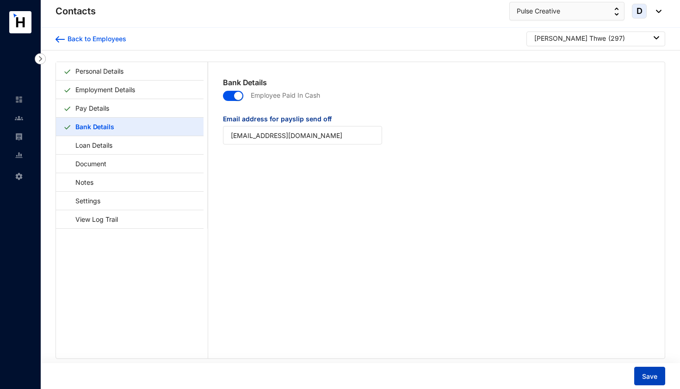
click at [659, 379] on button "Save" at bounding box center [649, 375] width 31 height 19
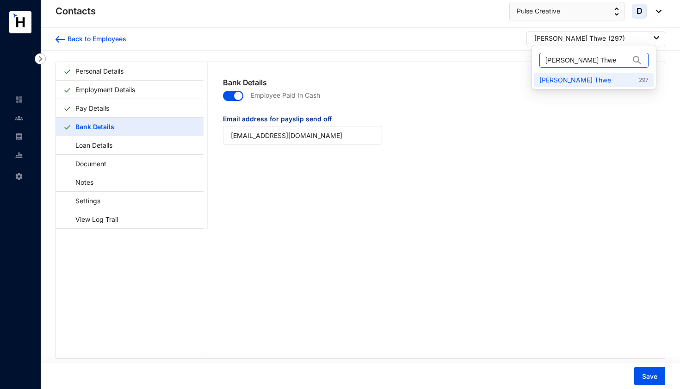
drag, startPoint x: 595, startPoint y: 61, endPoint x: 537, endPoint y: 62, distance: 58.3
click at [537, 62] on div "[PERSON_NAME] Thwe" at bounding box center [594, 60] width 120 height 26
paste input "[PERSON_NAME]"
click at [572, 81] on link "Chonglin Li 298" at bounding box center [593, 79] width 109 height 9
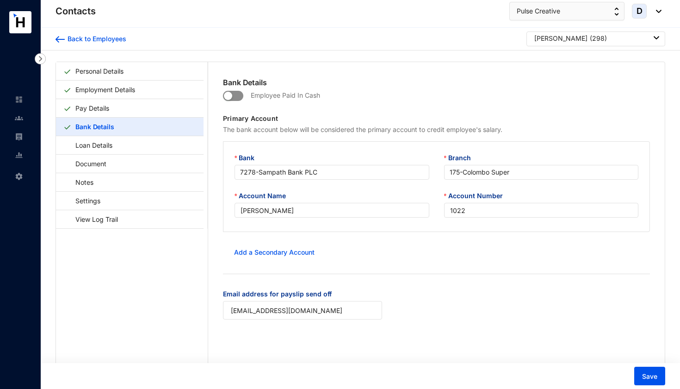
click at [239, 96] on span "button" at bounding box center [233, 96] width 20 height 10
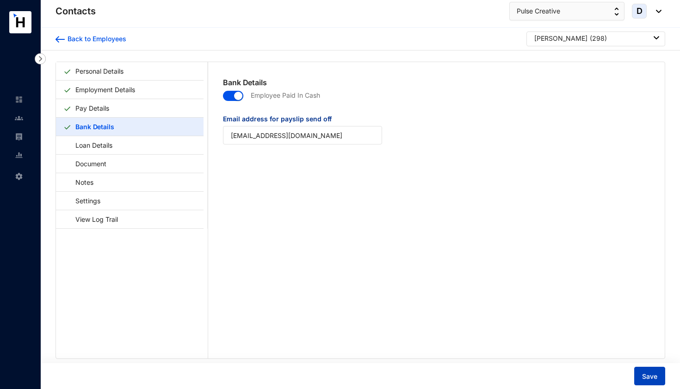
click at [648, 373] on span "Save" at bounding box center [649, 376] width 15 height 9
click at [651, 375] on span "Save" at bounding box center [649, 376] width 15 height 9
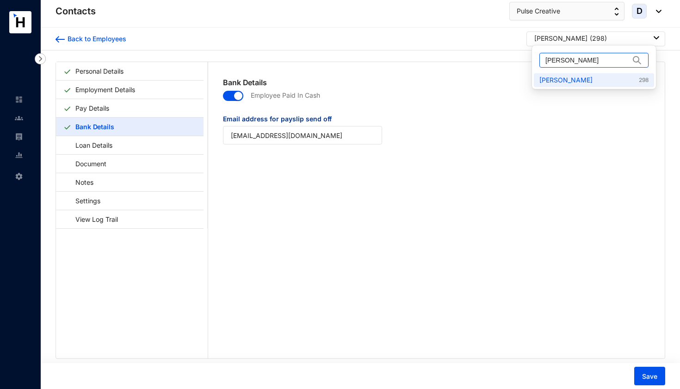
drag, startPoint x: 588, startPoint y: 58, endPoint x: 543, endPoint y: 60, distance: 44.9
click at [543, 60] on span "[PERSON_NAME]" at bounding box center [593, 60] width 109 height 15
paste input "[PERSON_NAME] [PERSON_NAME]"
click at [612, 79] on link "Han Chit Yan Than Zaw Oo 299" at bounding box center [593, 79] width 109 height 9
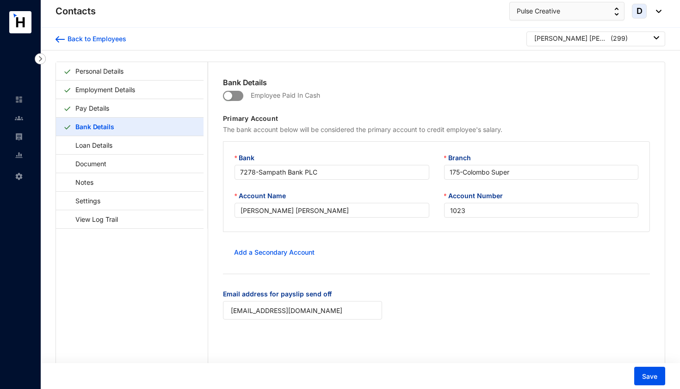
click at [237, 96] on span "button" at bounding box center [233, 96] width 20 height 10
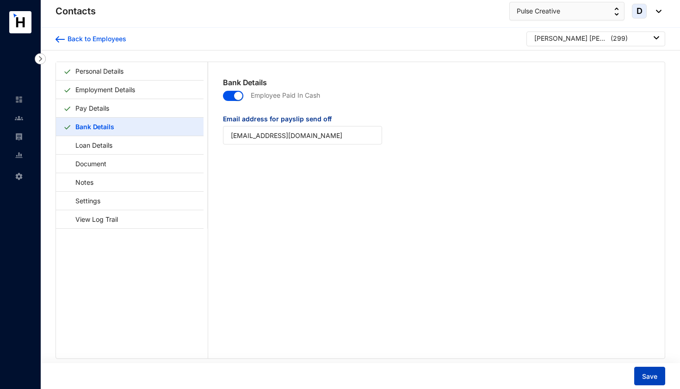
click at [646, 376] on span "Save" at bounding box center [649, 376] width 15 height 9
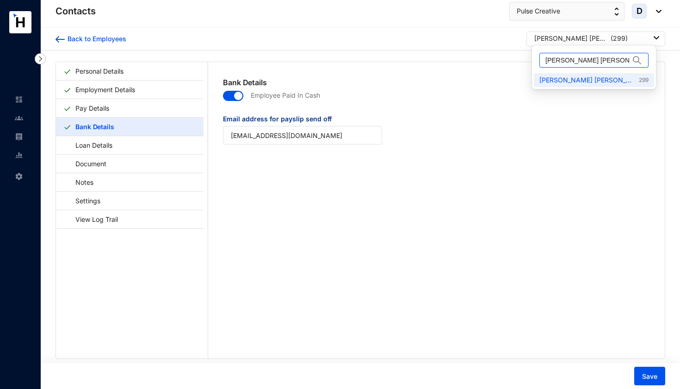
drag, startPoint x: 545, startPoint y: 61, endPoint x: 635, endPoint y: 62, distance: 89.3
click at [635, 62] on span "[PERSON_NAME] [PERSON_NAME]" at bounding box center [593, 60] width 109 height 15
paste input "In [PERSON_NAME]"
click at [575, 77] on link "In Siu Lieng 300" at bounding box center [593, 79] width 109 height 9
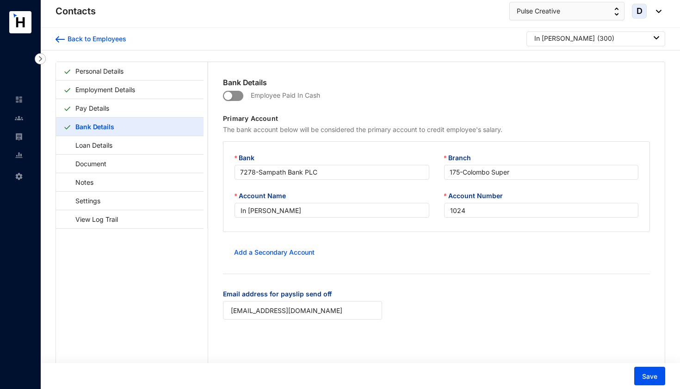
click at [238, 96] on span "button" at bounding box center [233, 96] width 20 height 10
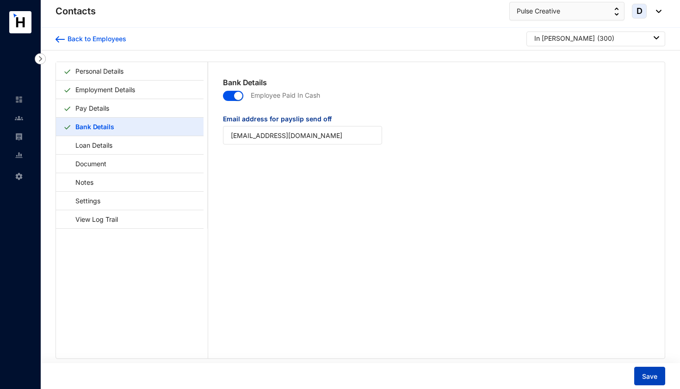
click at [654, 375] on span "Save" at bounding box center [649, 376] width 15 height 9
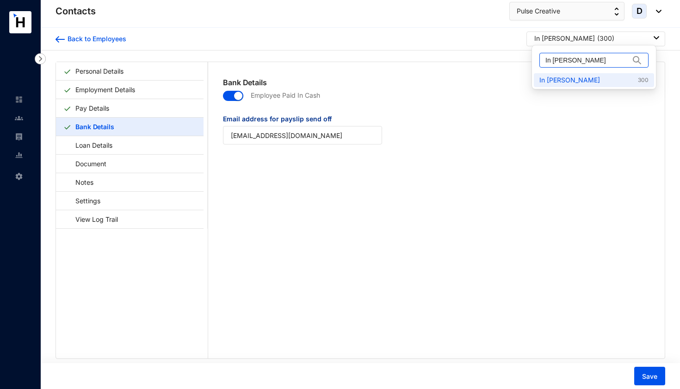
drag, startPoint x: 587, startPoint y: 59, endPoint x: 518, endPoint y: 59, distance: 68.5
click at [518, 59] on body "Contacts Settings Contacts Pulse Creative D Back to Employees In Siu Lieng ( 30…" at bounding box center [340, 194] width 680 height 389
click at [597, 61] on input "In [PERSON_NAME]" at bounding box center [587, 60] width 84 height 14
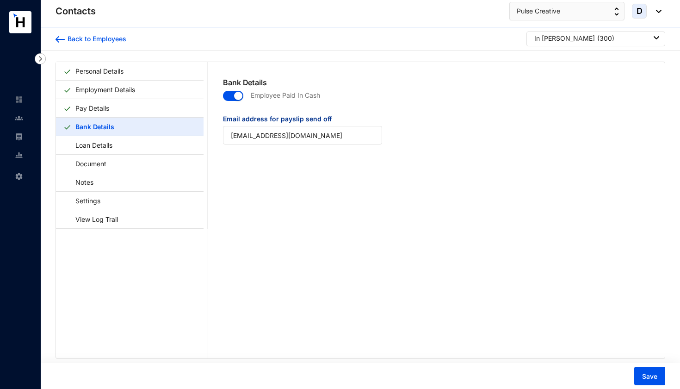
drag, startPoint x: 597, startPoint y: 61, endPoint x: 525, endPoint y: 61, distance: 71.7
click at [525, 61] on body "Contacts Settings Contacts Pulse Creative D Back to Employees In Siu Lieng ( 30…" at bounding box center [340, 194] width 680 height 389
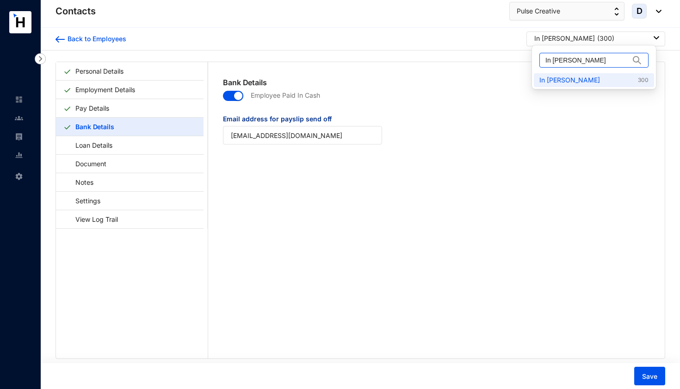
drag, startPoint x: 598, startPoint y: 62, endPoint x: 546, endPoint y: 59, distance: 51.9
click at [546, 59] on input "In [PERSON_NAME]" at bounding box center [587, 60] width 84 height 14
paste input "Aung [PERSON_NAME]"
click at [551, 79] on link "Aung Kyaw Moe 301" at bounding box center [593, 79] width 109 height 9
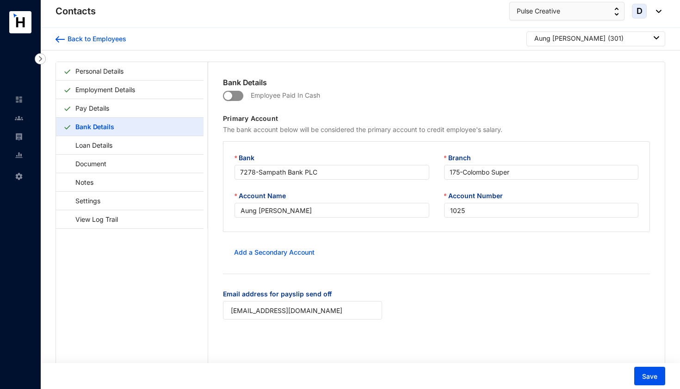
click at [239, 95] on span "button" at bounding box center [233, 96] width 20 height 10
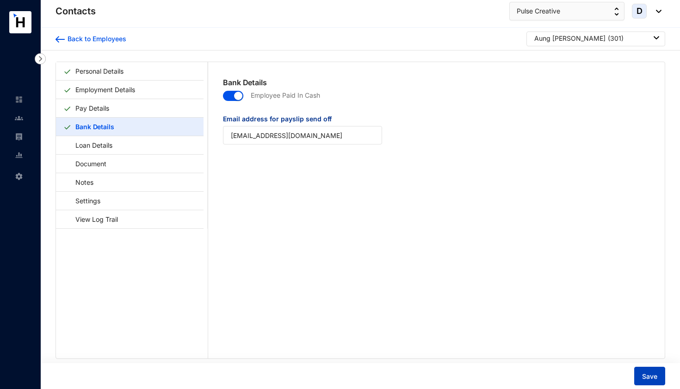
click at [648, 375] on span "Save" at bounding box center [649, 376] width 15 height 9
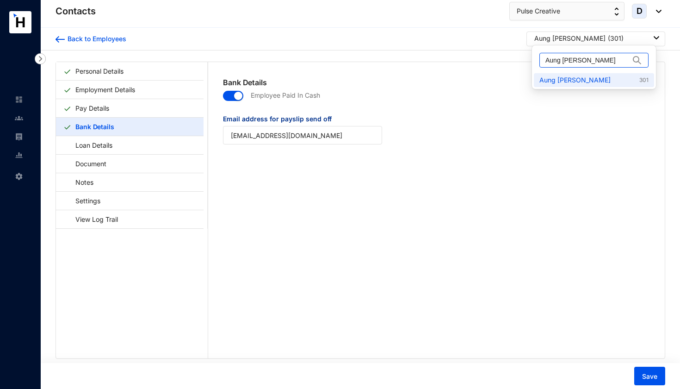
drag, startPoint x: 597, startPoint y: 61, endPoint x: 536, endPoint y: 61, distance: 61.1
click at [536, 61] on div "Aung [PERSON_NAME]" at bounding box center [594, 60] width 120 height 26
paste input "Soe Oo"
click at [570, 78] on link "Soe Oo 302" at bounding box center [593, 79] width 109 height 9
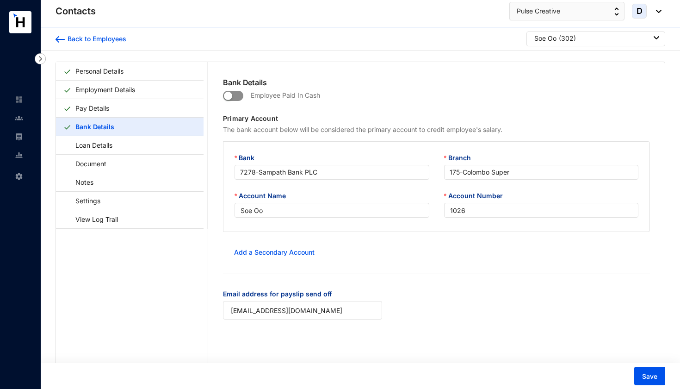
click at [240, 97] on span "button" at bounding box center [233, 96] width 20 height 10
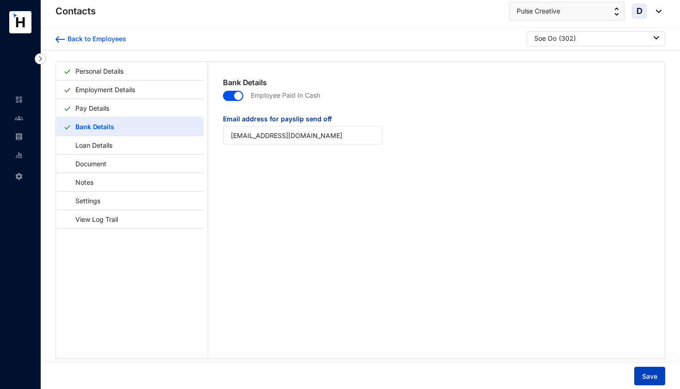
click at [654, 373] on span "Save" at bounding box center [649, 376] width 15 height 9
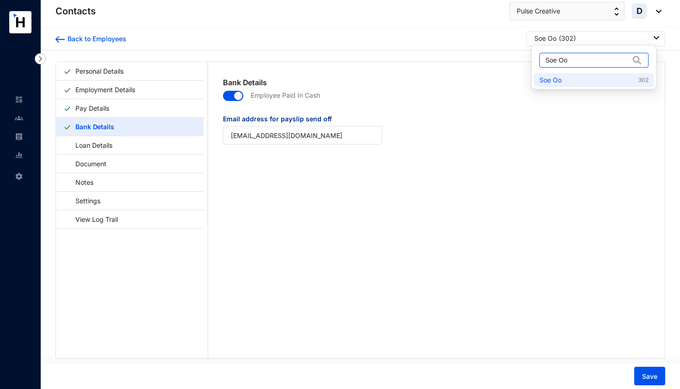
drag, startPoint x: 580, startPoint y: 62, endPoint x: 540, endPoint y: 62, distance: 39.3
click at [540, 62] on span "Soe Oo" at bounding box center [593, 60] width 109 height 15
paste input "Than Tun"
click at [554, 81] on link "Than Tun 305" at bounding box center [593, 79] width 109 height 9
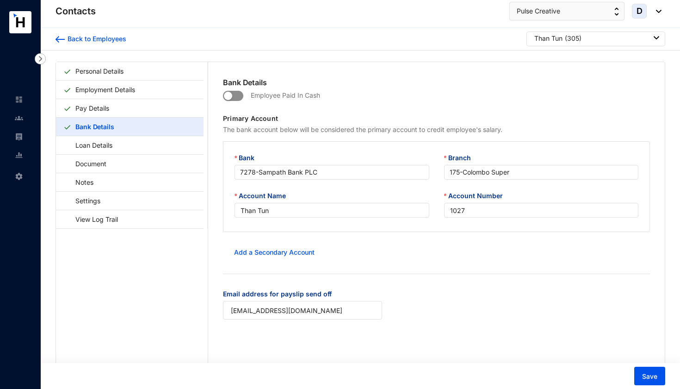
click at [239, 95] on span "button" at bounding box center [233, 96] width 20 height 10
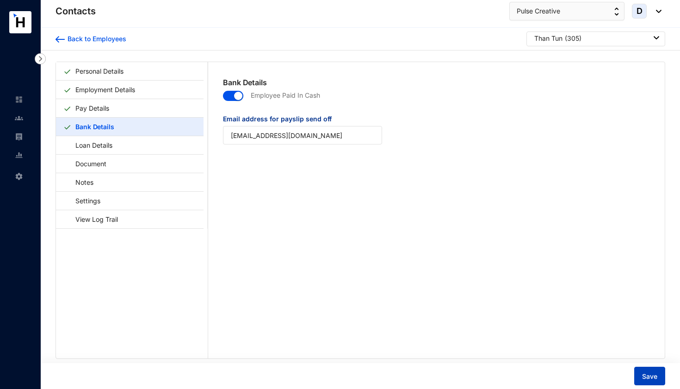
click at [655, 373] on span "Save" at bounding box center [649, 376] width 15 height 9
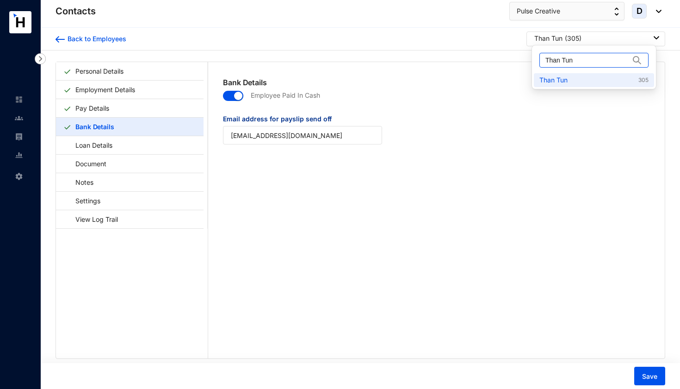
drag, startPoint x: 585, startPoint y: 61, endPoint x: 533, endPoint y: 61, distance: 52.3
click at [533, 61] on ul "Than Tun Than Tun 305" at bounding box center [594, 67] width 125 height 44
paste input "Myo Myat Thu"
click at [553, 79] on link "Myo Myat Thu 307" at bounding box center [593, 79] width 109 height 9
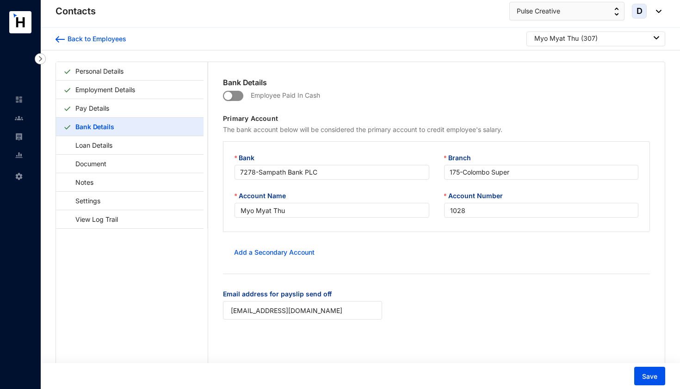
click at [239, 95] on span "button" at bounding box center [233, 96] width 20 height 10
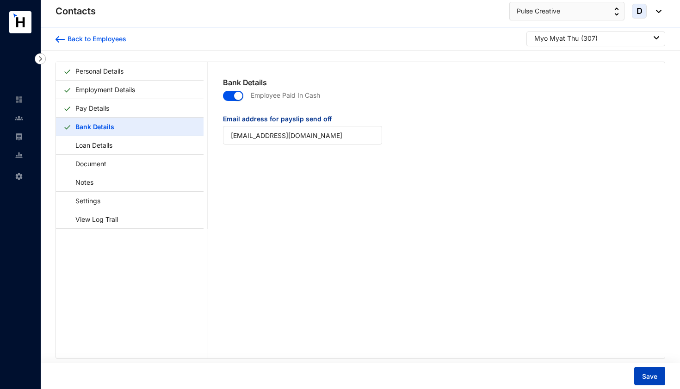
click at [655, 377] on span "Save" at bounding box center [649, 376] width 15 height 9
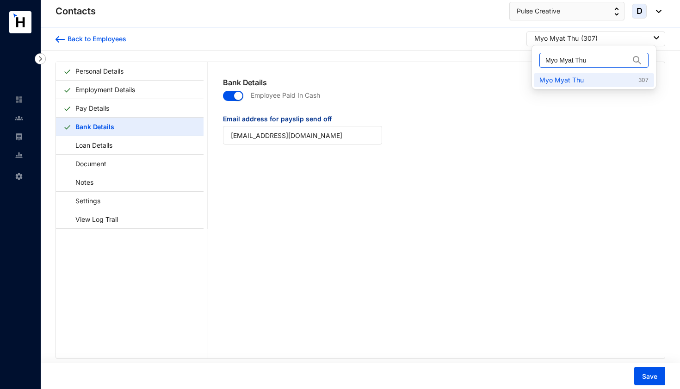
drag, startPoint x: 600, startPoint y: 58, endPoint x: 543, endPoint y: 60, distance: 56.5
click at [543, 60] on span "Myo Myat Thu" at bounding box center [593, 60] width 109 height 15
paste input "eng Cheng"
click at [554, 76] on link "Meng Cheng 312" at bounding box center [593, 79] width 109 height 9
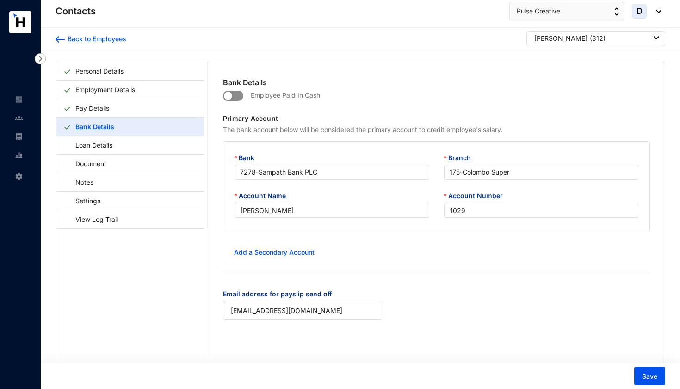
click at [239, 95] on span "button" at bounding box center [233, 96] width 20 height 10
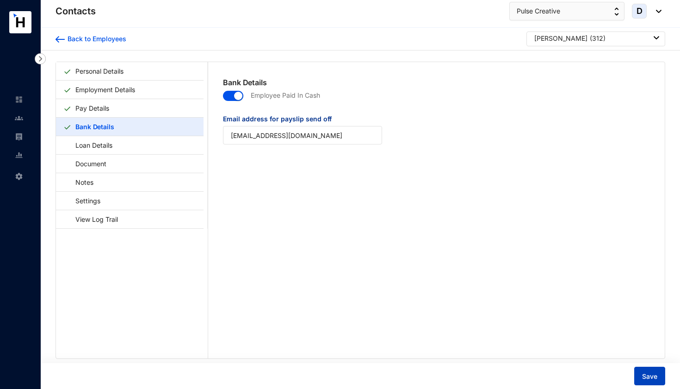
click at [656, 373] on span "Save" at bounding box center [649, 376] width 15 height 9
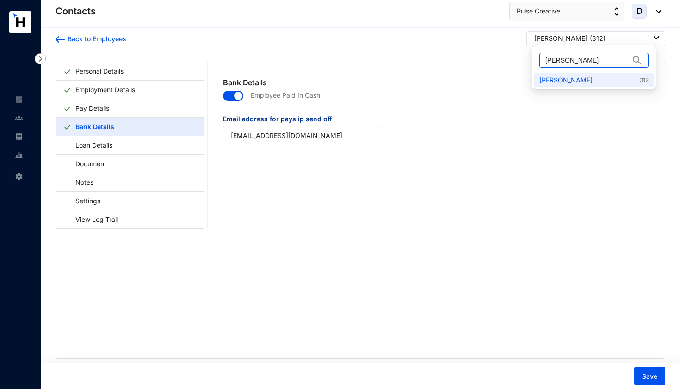
drag, startPoint x: 590, startPoint y: 58, endPoint x: 545, endPoint y: 62, distance: 46.0
click at [545, 62] on span "[PERSON_NAME]" at bounding box center [593, 60] width 109 height 15
paste input "[PERSON_NAME]"
type input "[PERSON_NAME]"
click at [554, 80] on link "Zhang Ke 315" at bounding box center [593, 79] width 109 height 9
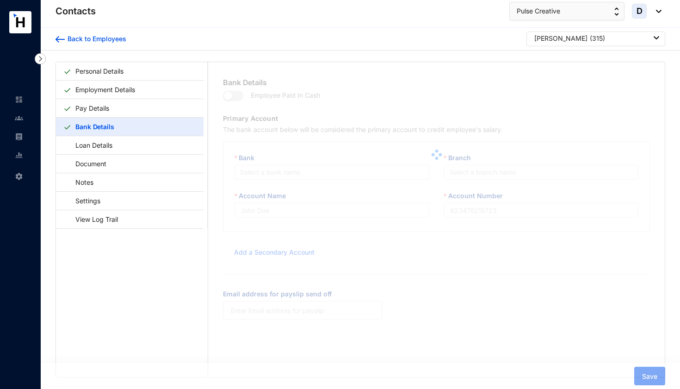
type input "[PERSON_NAME]"
type input "1030"
type input "[EMAIL_ADDRESS][DOMAIN_NAME]"
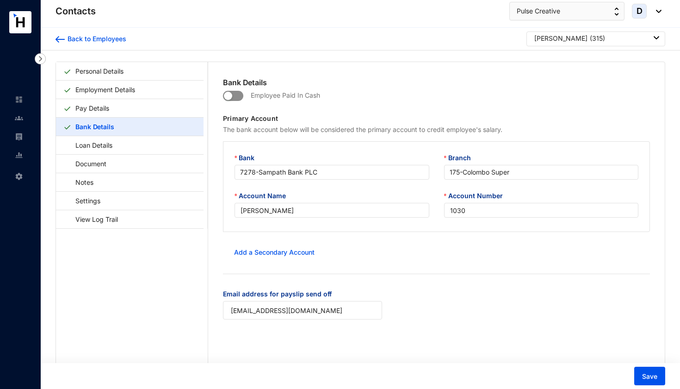
click at [240, 98] on span "button" at bounding box center [233, 96] width 20 height 10
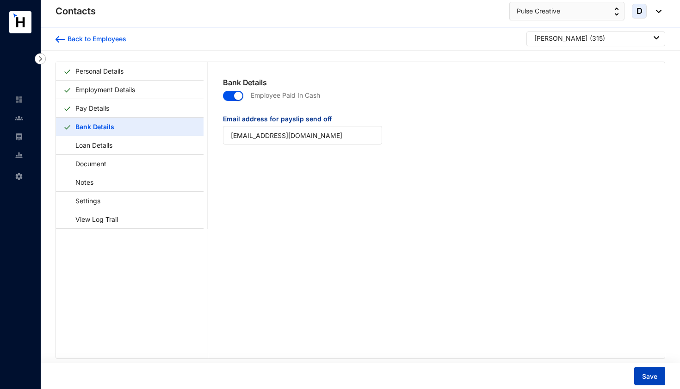
click at [654, 377] on span "Save" at bounding box center [649, 376] width 15 height 9
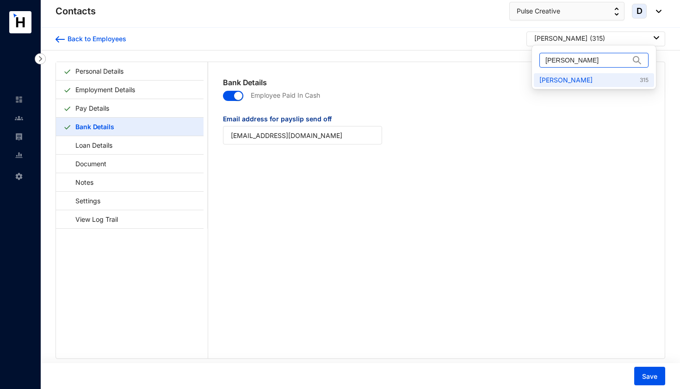
drag, startPoint x: 611, startPoint y: 61, endPoint x: 541, endPoint y: 62, distance: 69.9
click at [541, 62] on span "[PERSON_NAME]" at bounding box center [593, 60] width 109 height 15
paste input "[PERSON_NAME]"
click at [557, 80] on link "Li Bairui 316" at bounding box center [593, 79] width 109 height 9
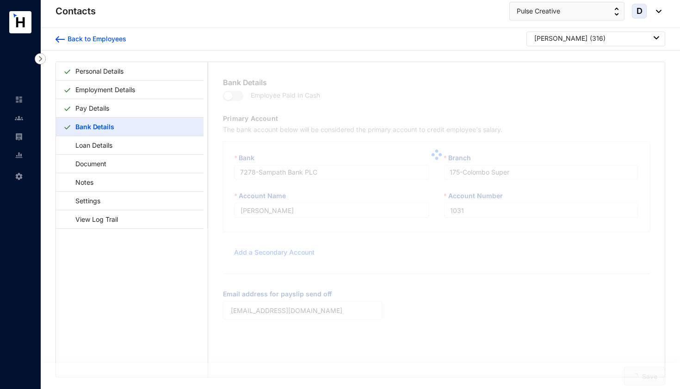
click at [238, 95] on span "button" at bounding box center [233, 96] width 20 height 10
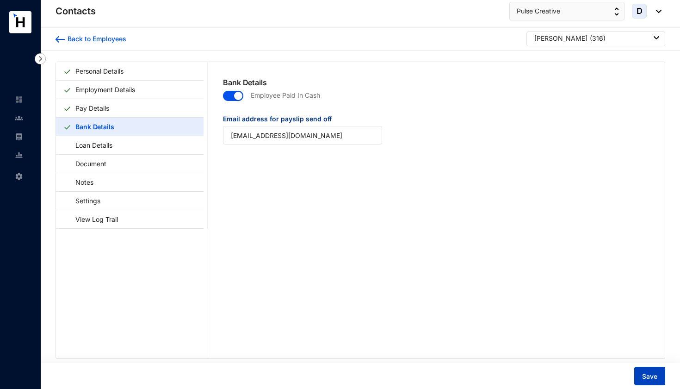
click at [646, 375] on span "Save" at bounding box center [649, 376] width 15 height 9
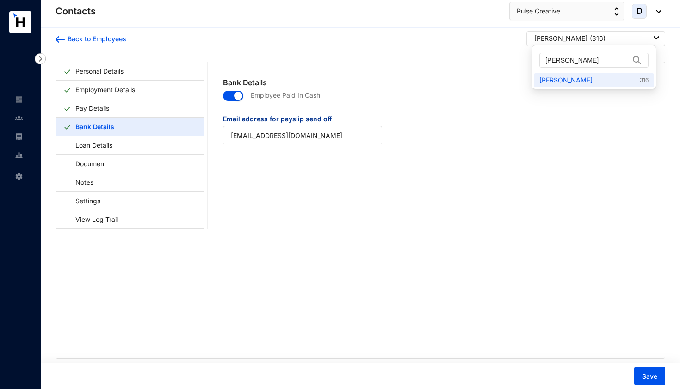
click at [584, 38] on div "Li Bairui ( 316 )" at bounding box center [596, 38] width 125 height 9
drag, startPoint x: 582, startPoint y: 62, endPoint x: 540, endPoint y: 62, distance: 41.2
click at [540, 62] on span "[PERSON_NAME]" at bounding box center [593, 60] width 109 height 15
paste input "Souksengdao Phonephailin"
click at [555, 79] on link "Souksengdao Phonephailin 318" at bounding box center [593, 79] width 109 height 9
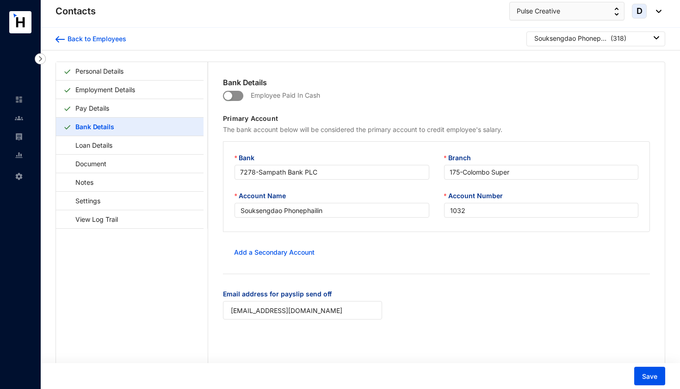
click at [238, 94] on span "button" at bounding box center [233, 96] width 20 height 10
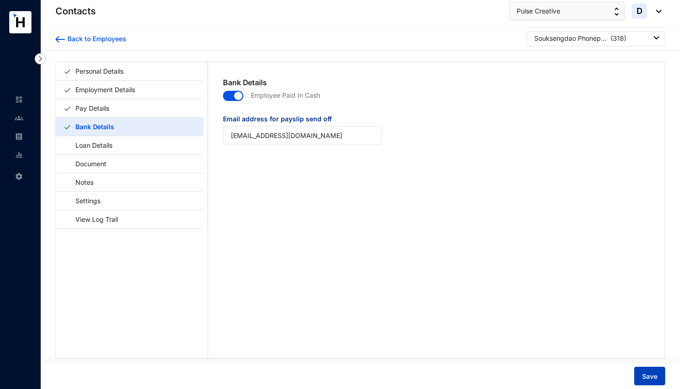
click at [645, 376] on span "Save" at bounding box center [649, 376] width 15 height 9
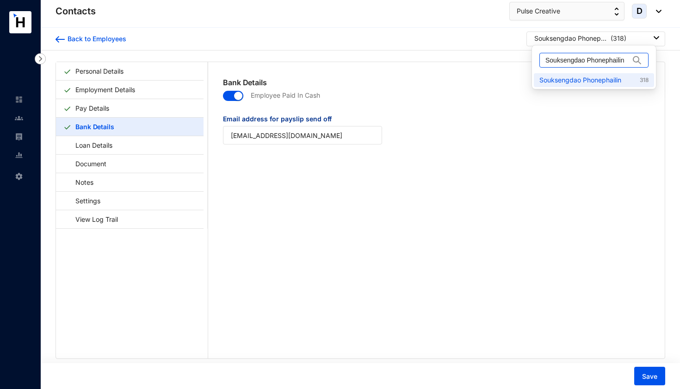
drag, startPoint x: 626, startPoint y: 60, endPoint x: 532, endPoint y: 62, distance: 94.4
click at [532, 62] on ul "Souksengdao Phonephailin Souksengdao Phonephailin 318" at bounding box center [594, 67] width 125 height 44
paste input "[PERSON_NAME]"
click at [568, 79] on link "Wu Hebo 319" at bounding box center [593, 79] width 109 height 9
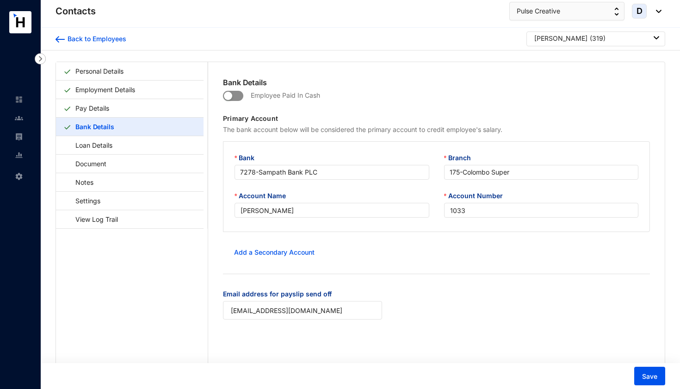
click at [240, 94] on span "button" at bounding box center [233, 96] width 20 height 10
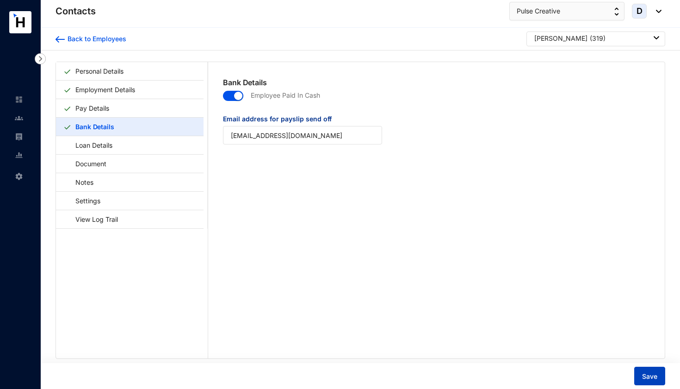
click at [656, 372] on span "Save" at bounding box center [649, 376] width 15 height 9
drag, startPoint x: 584, startPoint y: 60, endPoint x: 520, endPoint y: 60, distance: 64.8
click at [520, 60] on body "Contacts Settings Contacts Pulse Creative D Back to Employees Wu Hebo ( 319 ) P…" at bounding box center [340, 194] width 680 height 389
drag, startPoint x: 583, startPoint y: 60, endPoint x: 524, endPoint y: 60, distance: 58.8
click at [524, 60] on body "Contacts Settings Contacts Pulse Creative D Back to Employees Wu Hebo ( 319 ) P…" at bounding box center [340, 194] width 680 height 389
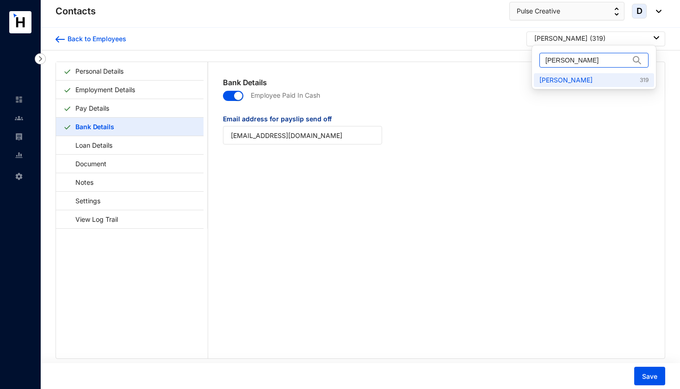
drag, startPoint x: 577, startPoint y: 62, endPoint x: 544, endPoint y: 62, distance: 32.9
click at [544, 62] on span "[PERSON_NAME]" at bounding box center [593, 60] width 109 height 15
paste input "[PERSON_NAME]"
click at [551, 79] on link "Li Yunlong 320" at bounding box center [593, 79] width 109 height 9
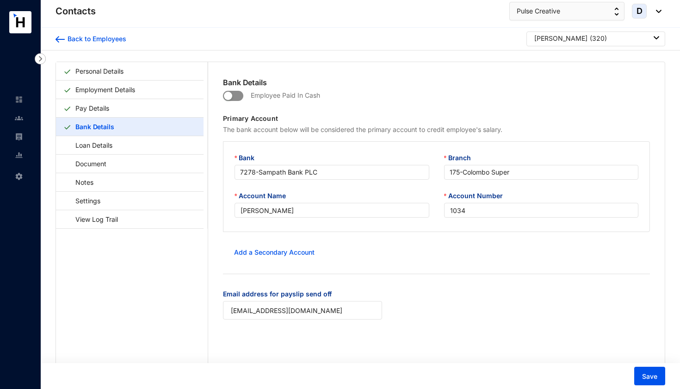
click at [239, 95] on span "button" at bounding box center [233, 96] width 20 height 10
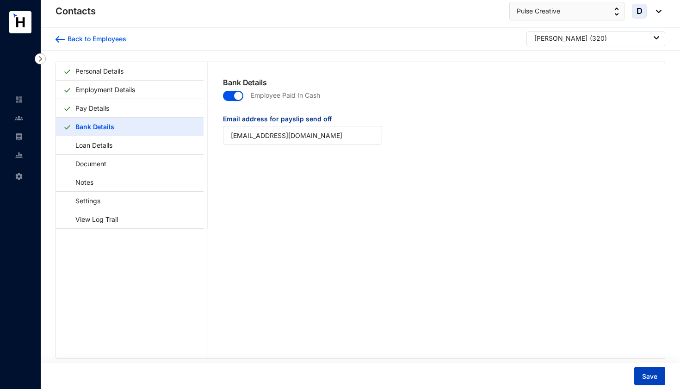
click at [657, 377] on span "Save" at bounding box center [649, 376] width 15 height 9
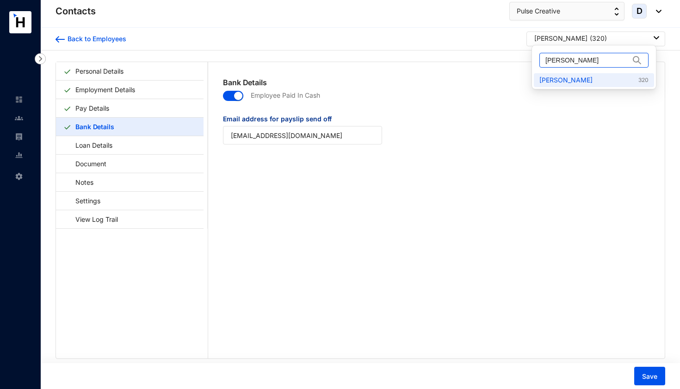
drag, startPoint x: 581, startPoint y: 63, endPoint x: 536, endPoint y: 62, distance: 45.4
click at [535, 62] on div "[PERSON_NAME]" at bounding box center [594, 60] width 120 height 26
paste input "[PERSON_NAME]"
type input "[PERSON_NAME]"
click at [557, 81] on link "Tang Hao 321" at bounding box center [593, 79] width 109 height 9
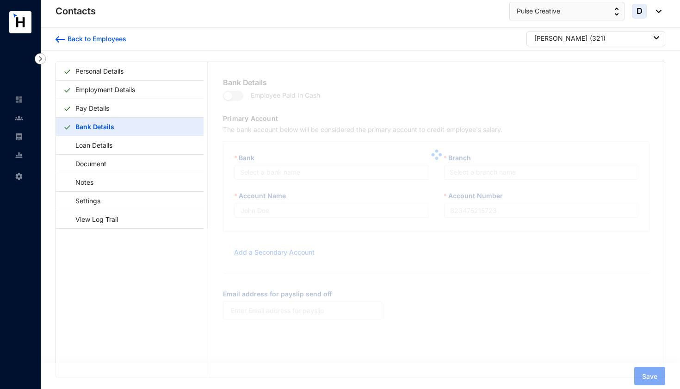
type input "[PERSON_NAME]"
type input "1035"
type input "[EMAIL_ADDRESS][DOMAIN_NAME]"
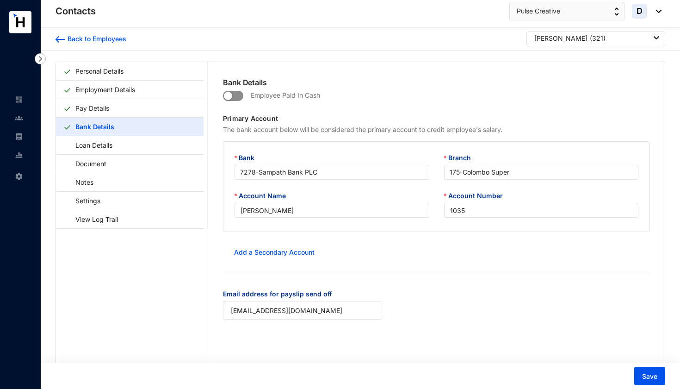
click at [239, 96] on span "button" at bounding box center [233, 96] width 20 height 10
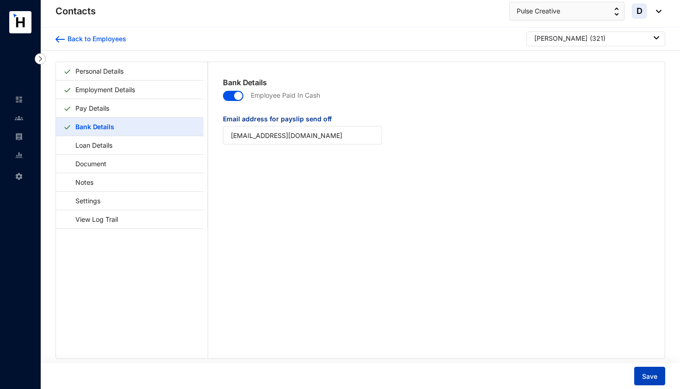
click at [651, 381] on button "Save" at bounding box center [649, 375] width 31 height 19
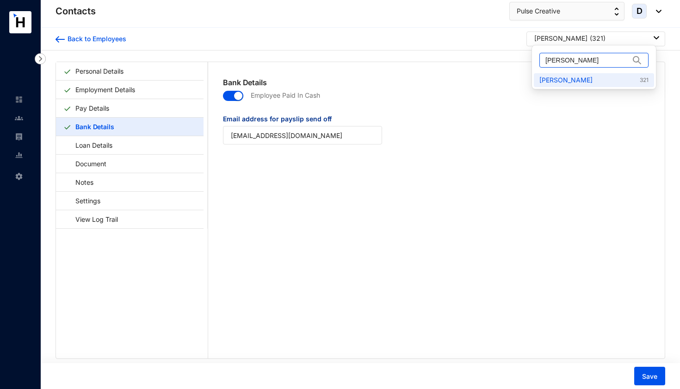
drag, startPoint x: 583, startPoint y: 61, endPoint x: 540, endPoint y: 62, distance: 43.5
click at [540, 62] on span "[PERSON_NAME]" at bounding box center [593, 60] width 109 height 15
paste input "Wu Hait"
click at [554, 77] on link "Wu Haitao 322" at bounding box center [593, 79] width 109 height 9
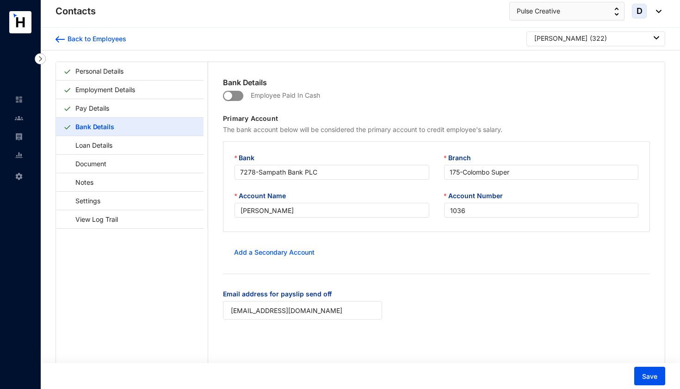
click at [238, 93] on span "button" at bounding box center [233, 96] width 20 height 10
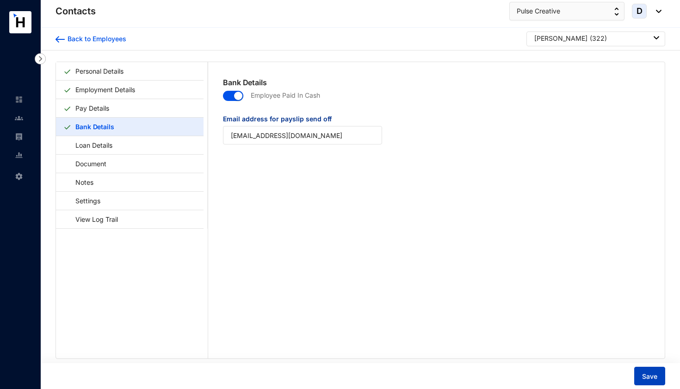
click at [650, 379] on span "Save" at bounding box center [649, 376] width 15 height 9
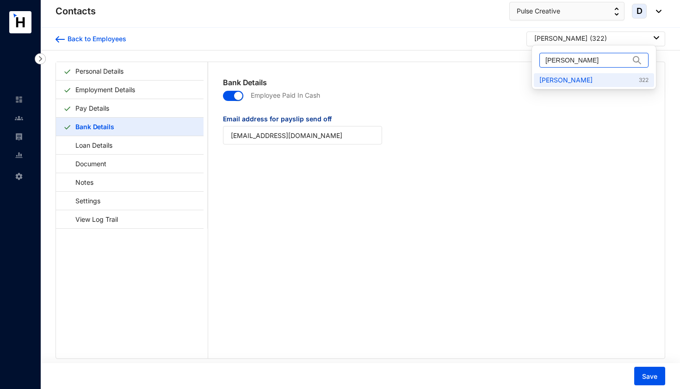
drag, startPoint x: 593, startPoint y: 60, endPoint x: 539, endPoint y: 61, distance: 53.7
click at [539, 61] on span "[PERSON_NAME]" at bounding box center [593, 60] width 109 height 15
paste input "[PERSON_NAME]"
click at [560, 80] on link "Lai Rongcai 324" at bounding box center [593, 79] width 109 height 9
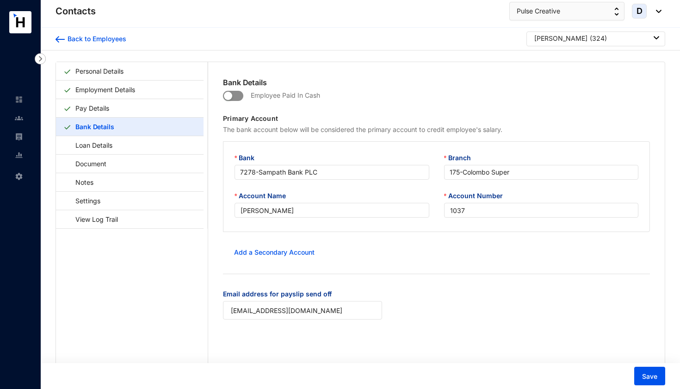
click at [237, 97] on span "button" at bounding box center [233, 96] width 20 height 10
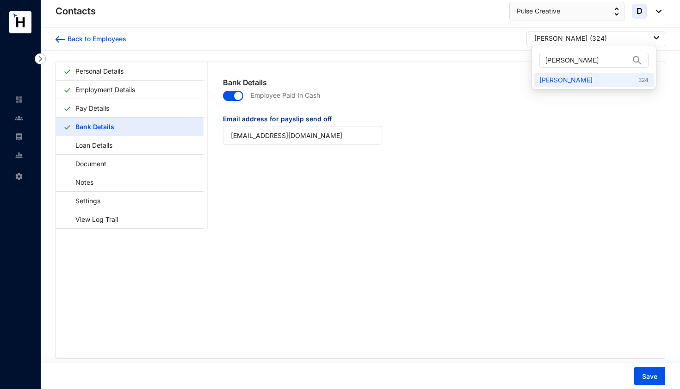
click at [654, 35] on div at bounding box center [657, 38] width 6 height 10
click at [654, 38] on img at bounding box center [657, 37] width 6 height 3
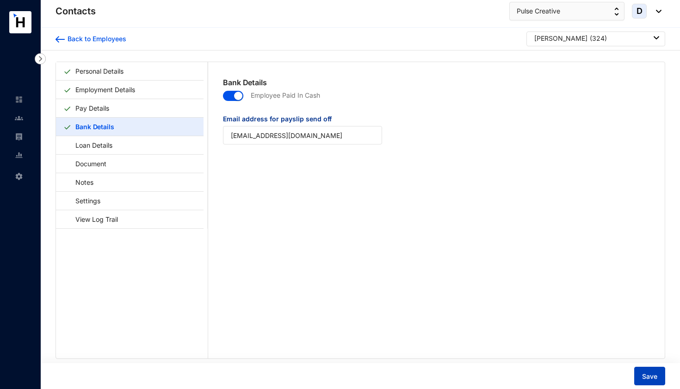
click at [647, 370] on button "Save" at bounding box center [649, 375] width 31 height 19
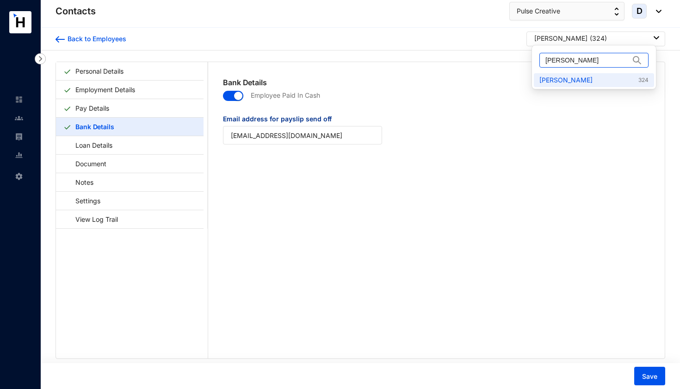
drag, startPoint x: 593, startPoint y: 60, endPoint x: 535, endPoint y: 62, distance: 57.9
click at [535, 62] on div "[PERSON_NAME]" at bounding box center [594, 60] width 120 height 26
paste input "Mao Weiwe"
type input "[PERSON_NAME]"
click at [549, 82] on link "Mao Weiwei 326" at bounding box center [593, 79] width 109 height 9
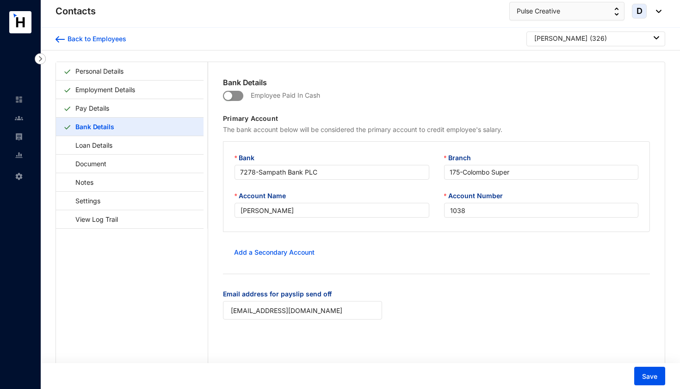
click at [239, 96] on span "button" at bounding box center [233, 96] width 20 height 10
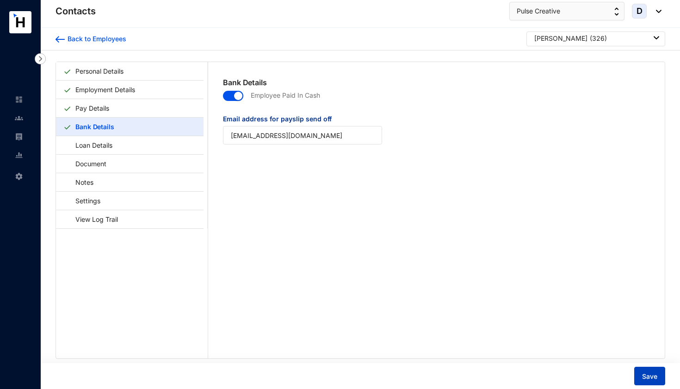
click at [653, 376] on span "Save" at bounding box center [649, 376] width 15 height 9
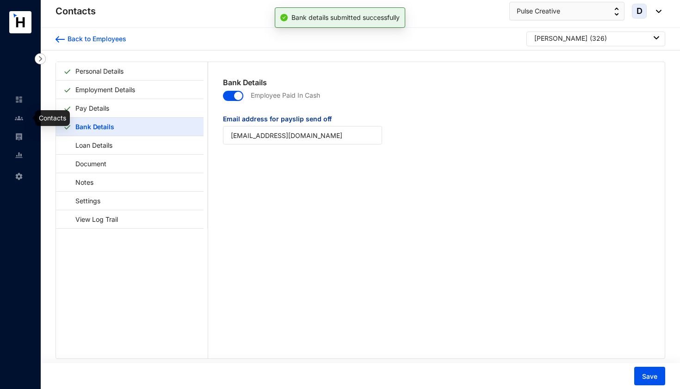
click at [16, 116] on img at bounding box center [19, 118] width 8 height 8
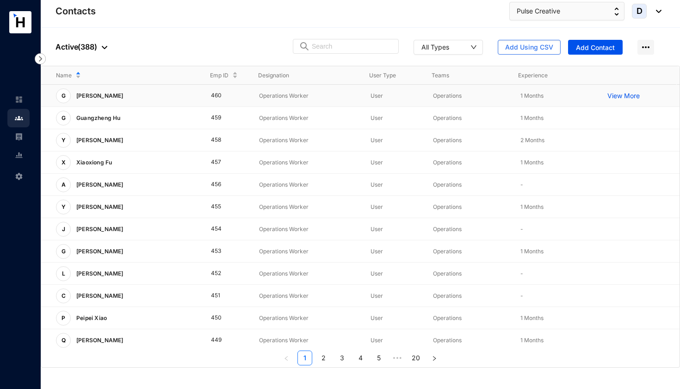
click at [624, 94] on p "View More" at bounding box center [625, 95] width 37 height 9
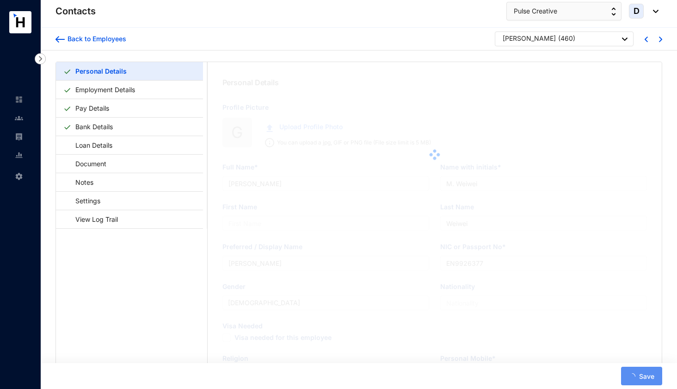
type input "[PERSON_NAME]"
type input "Li"
type input "[PERSON_NAME]"
type input "EM0002750"
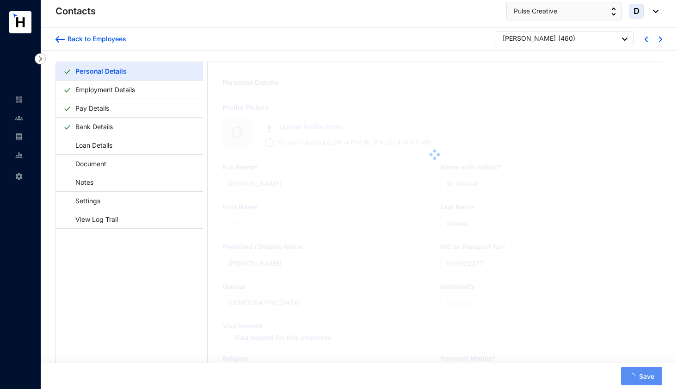
type input "lavinia height10 [PERSON_NAME] [PERSON_NAME], Dehiwala-[GEOGRAPHIC_DATA]"
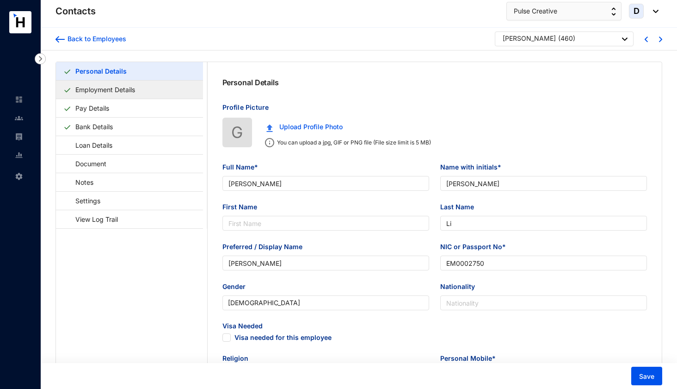
click at [139, 89] on link "Employment Details" at bounding box center [105, 89] width 67 height 19
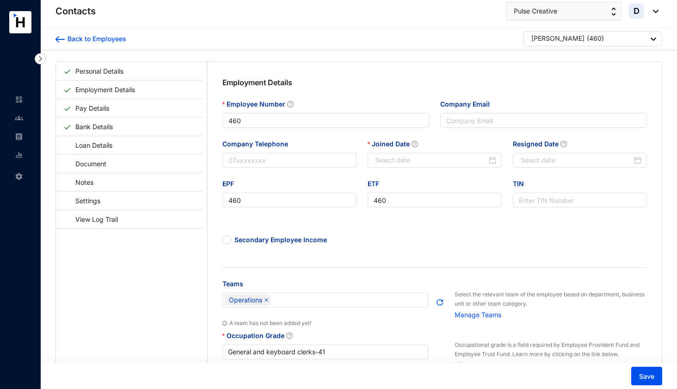
type input "[DATE]"
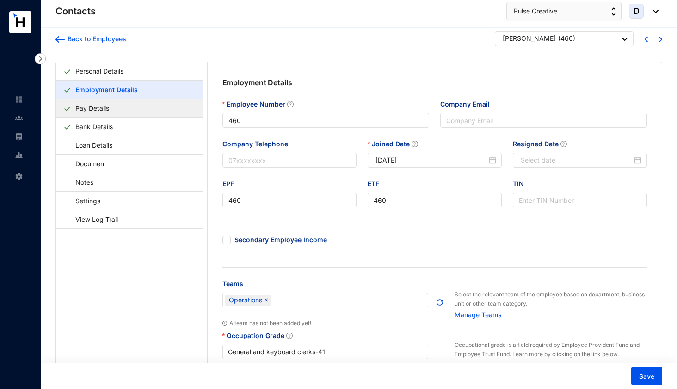
click at [113, 114] on link "Pay Details" at bounding box center [92, 108] width 41 height 19
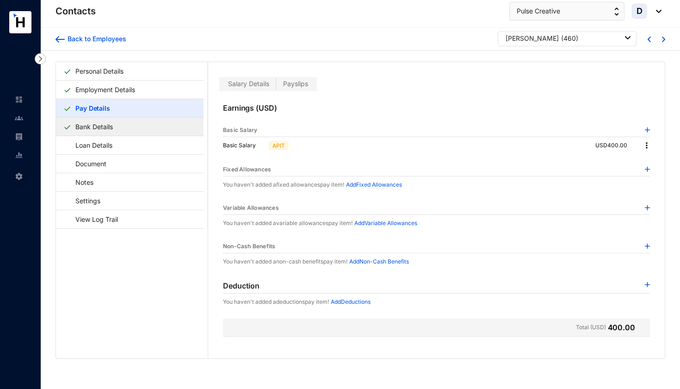
click at [117, 125] on link "Bank Details" at bounding box center [94, 126] width 45 height 19
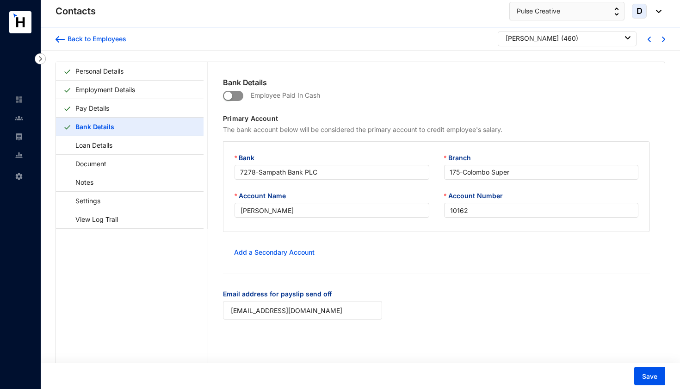
click at [239, 91] on span "button" at bounding box center [233, 96] width 20 height 10
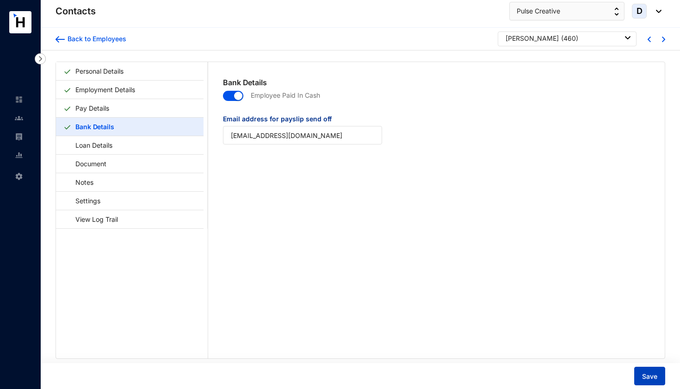
click at [646, 378] on span "Save" at bounding box center [649, 376] width 15 height 9
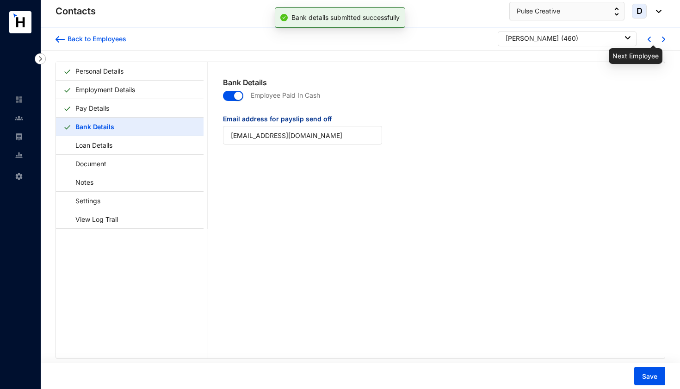
click at [662, 41] on img at bounding box center [663, 40] width 3 height 6
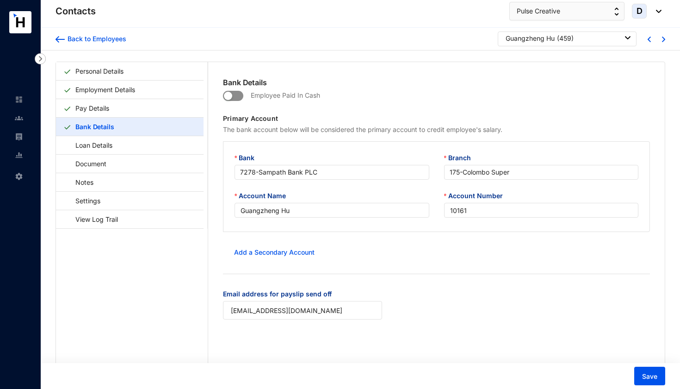
click at [238, 94] on span "button" at bounding box center [233, 96] width 20 height 10
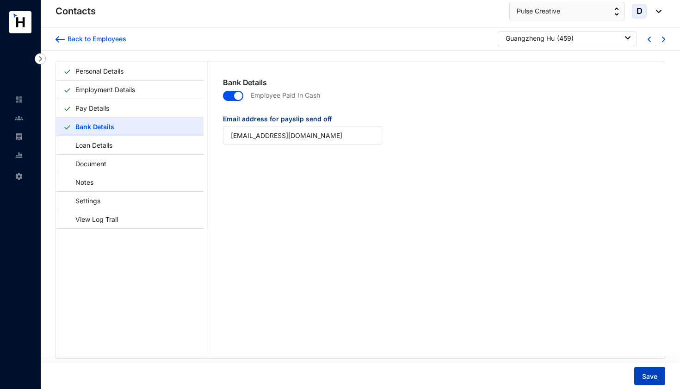
click at [656, 376] on span "Save" at bounding box center [649, 376] width 15 height 9
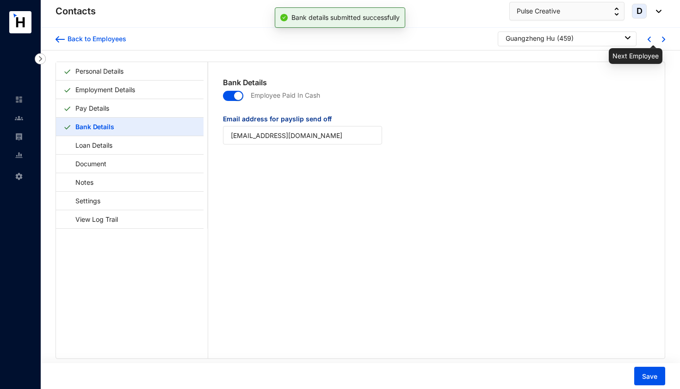
click at [662, 40] on img at bounding box center [663, 40] width 3 height 6
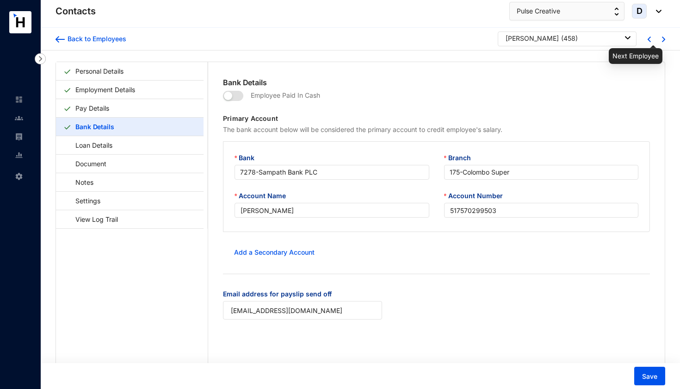
click at [662, 40] on img at bounding box center [663, 40] width 3 height 6
click at [238, 96] on span "button" at bounding box center [233, 96] width 20 height 10
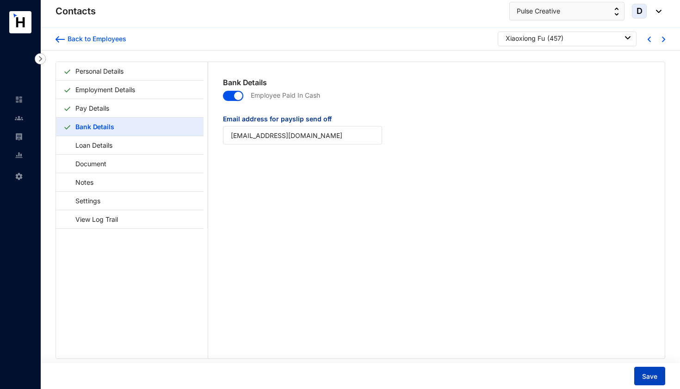
click at [653, 375] on span "Save" at bounding box center [649, 376] width 15 height 9
click at [662, 39] on img at bounding box center [663, 40] width 3 height 6
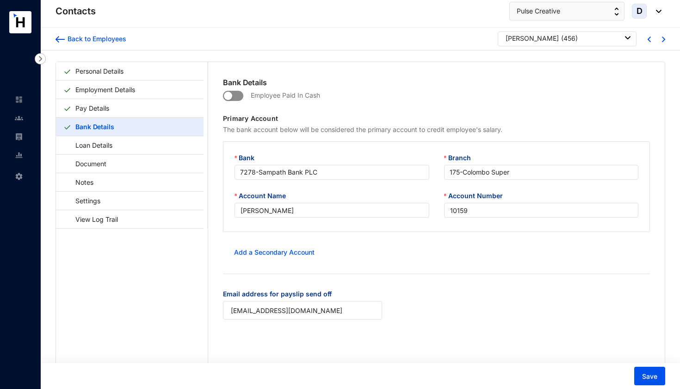
click at [237, 94] on span "button" at bounding box center [233, 96] width 20 height 10
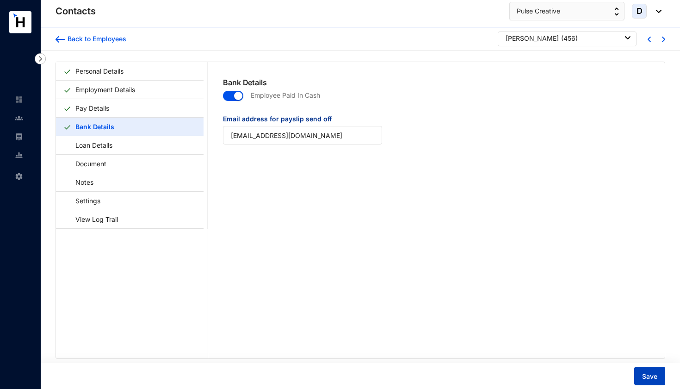
click at [646, 376] on span "Save" at bounding box center [649, 376] width 15 height 9
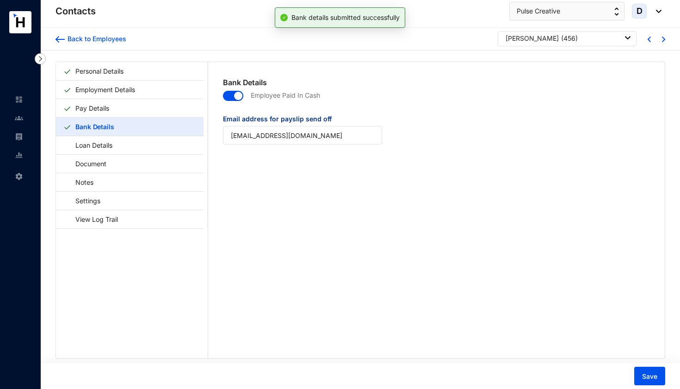
click at [662, 40] on img at bounding box center [663, 40] width 3 height 6
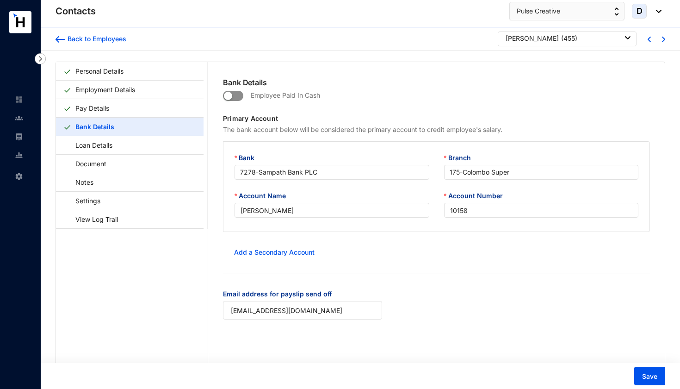
click at [238, 96] on span "button" at bounding box center [233, 96] width 20 height 10
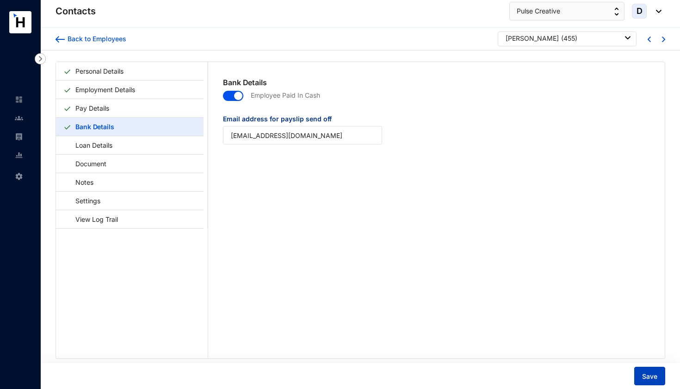
click at [649, 379] on span "Save" at bounding box center [649, 376] width 15 height 9
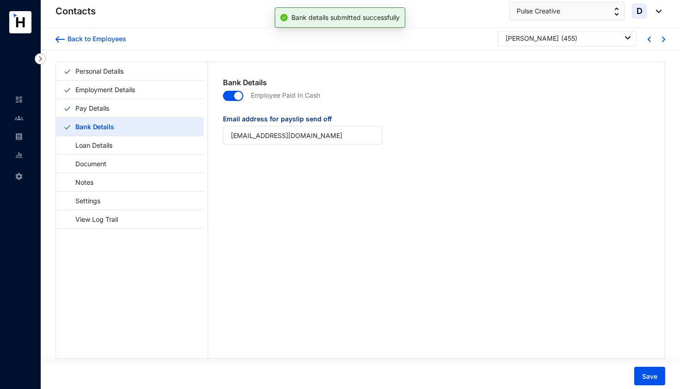
click at [663, 43] on div "Back to Employees Yang Zhou ( 455 )" at bounding box center [360, 39] width 639 height 23
click at [662, 40] on img at bounding box center [663, 40] width 3 height 6
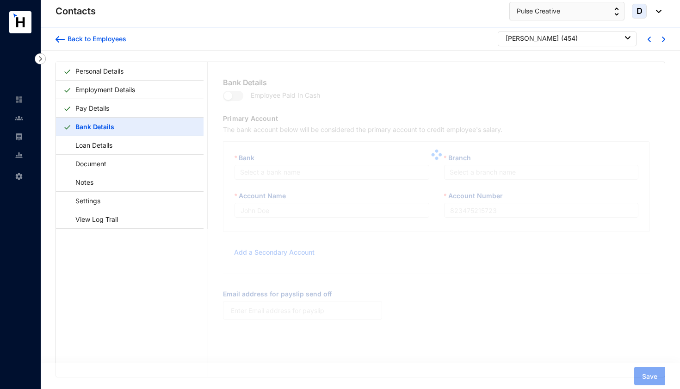
type input "[PERSON_NAME]"
type input "10157"
type input "[EMAIL_ADDRESS][DOMAIN_NAME]"
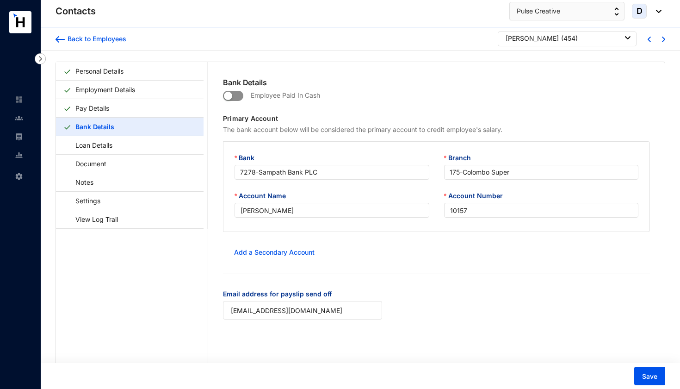
click at [238, 96] on span "button" at bounding box center [233, 96] width 20 height 10
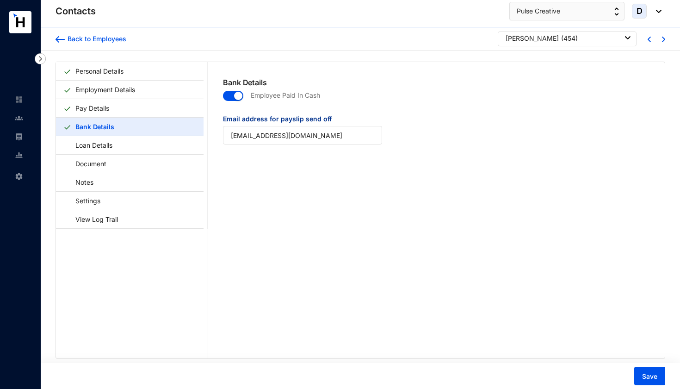
click at [658, 37] on div at bounding box center [655, 39] width 14 height 8
click at [662, 39] on img at bounding box center [663, 40] width 3 height 6
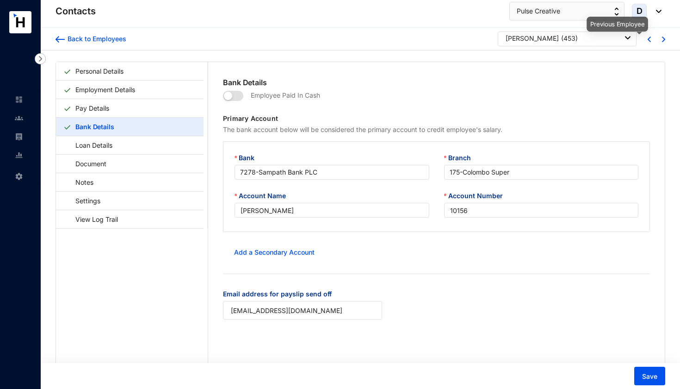
click at [648, 39] on img at bounding box center [649, 40] width 3 height 6
click at [236, 97] on span "button" at bounding box center [233, 96] width 20 height 10
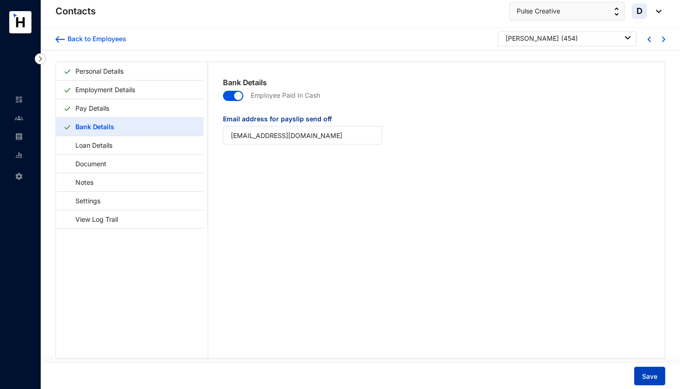
click at [646, 372] on span "Save" at bounding box center [649, 376] width 15 height 9
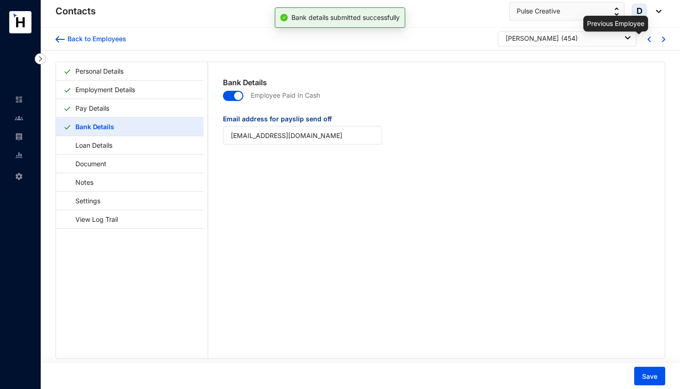
click at [648, 40] on img at bounding box center [649, 40] width 3 height 6
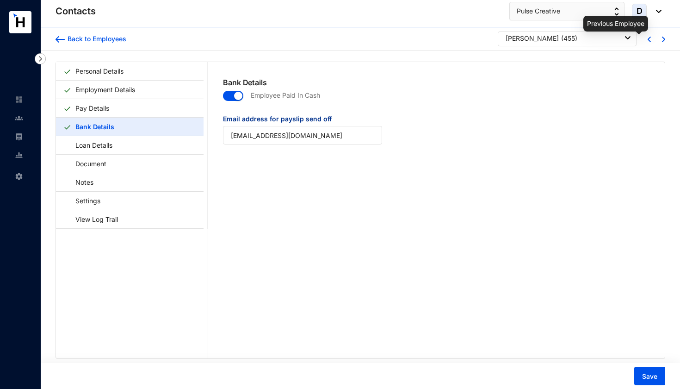
click at [648, 40] on img at bounding box center [649, 40] width 3 height 6
click at [662, 40] on img at bounding box center [663, 40] width 3 height 6
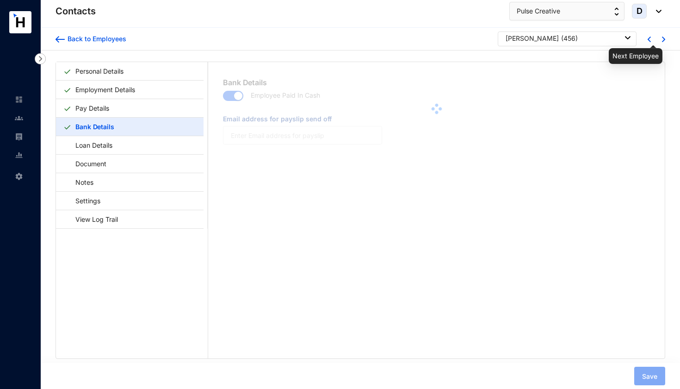
type input "[EMAIL_ADDRESS][DOMAIN_NAME]"
click at [662, 40] on img at bounding box center [663, 40] width 3 height 6
type input "[EMAIL_ADDRESS][DOMAIN_NAME]"
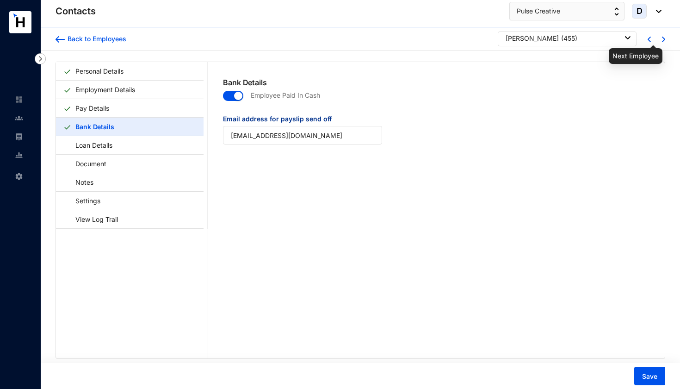
click at [662, 40] on img at bounding box center [663, 40] width 3 height 6
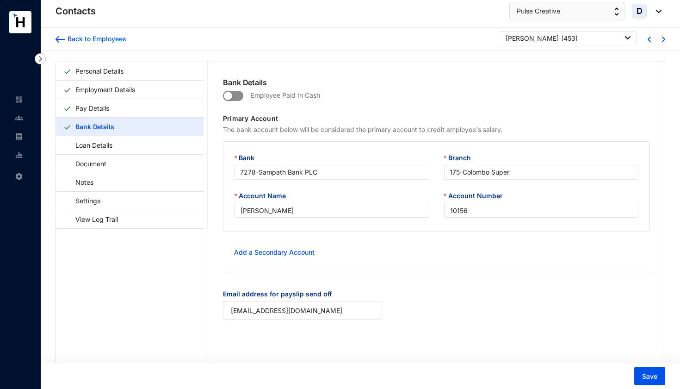
click at [239, 92] on span "button" at bounding box center [233, 96] width 20 height 10
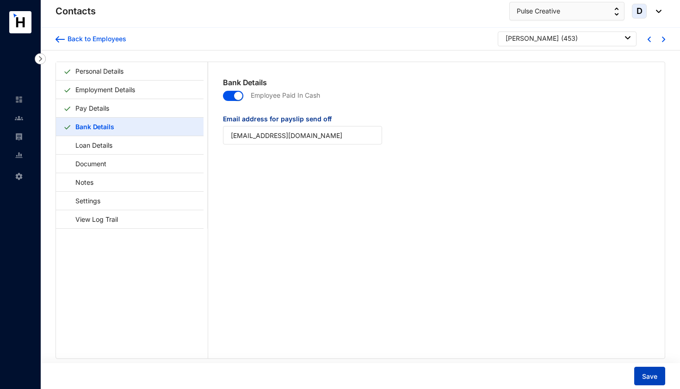
click at [655, 377] on span "Save" at bounding box center [649, 376] width 15 height 9
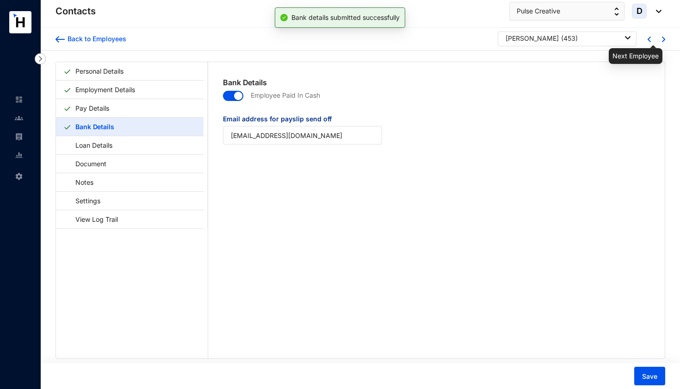
click at [662, 39] on img at bounding box center [663, 40] width 3 height 6
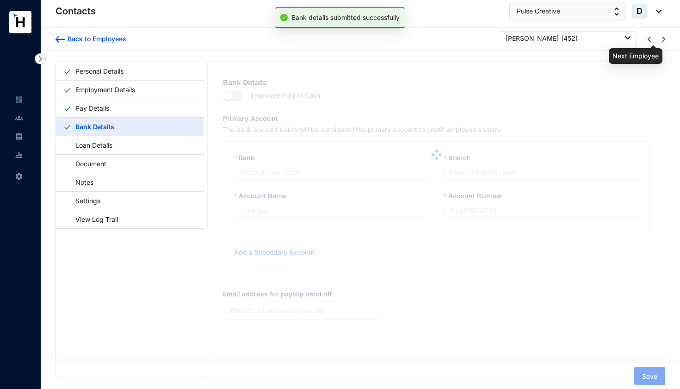
type input "[PERSON_NAME]"
type input "10155"
type input "[EMAIL_ADDRESS][DOMAIN_NAME]"
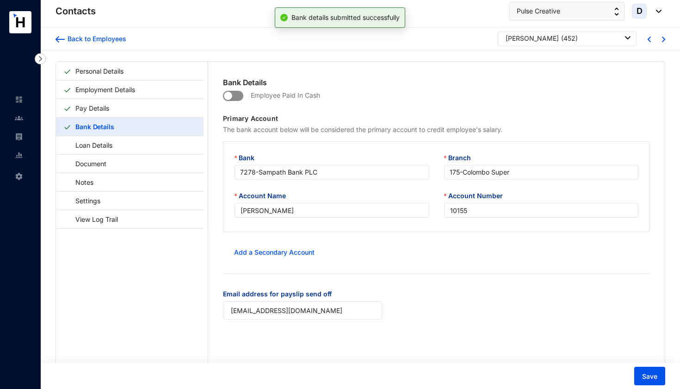
click at [242, 97] on span "button" at bounding box center [233, 96] width 20 height 10
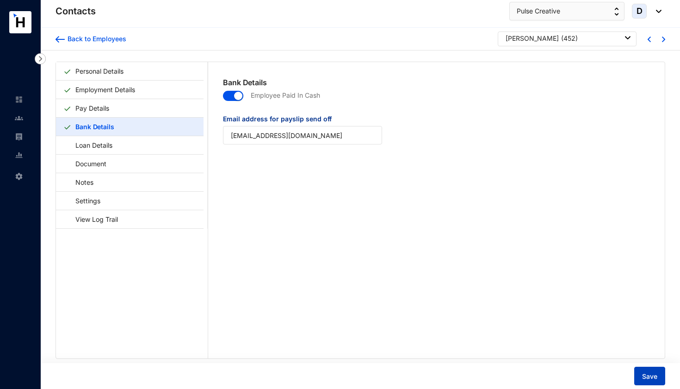
click at [639, 373] on button "Save" at bounding box center [649, 375] width 31 height 19
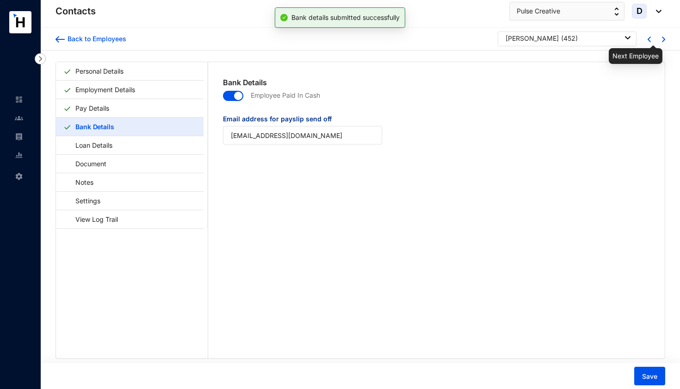
click at [662, 42] on img at bounding box center [663, 40] width 3 height 6
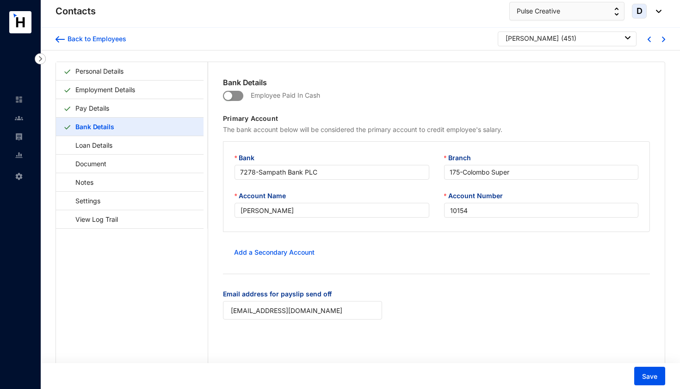
click at [239, 97] on span "button" at bounding box center [233, 96] width 20 height 10
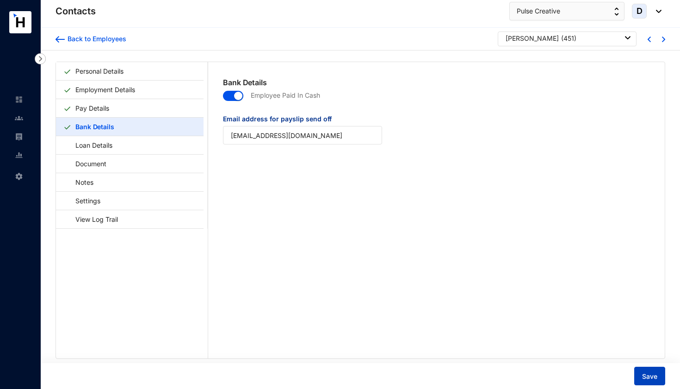
click at [653, 370] on button "Save" at bounding box center [649, 375] width 31 height 19
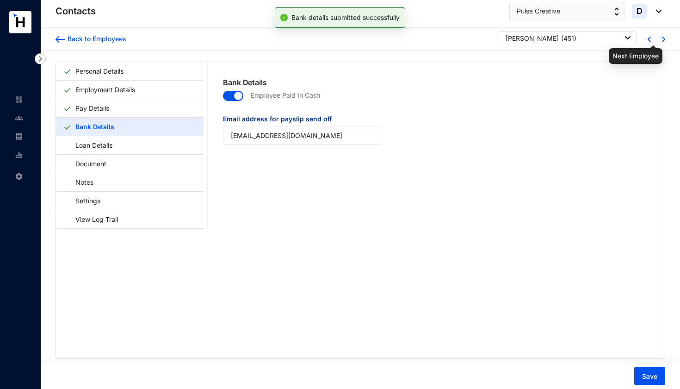
click at [662, 40] on img at bounding box center [663, 40] width 3 height 6
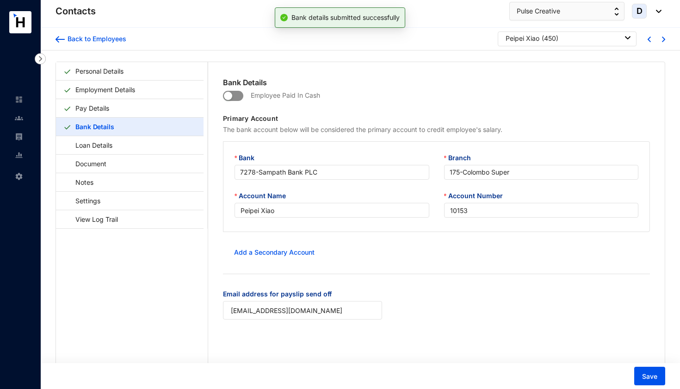
click at [237, 97] on span "button" at bounding box center [233, 96] width 20 height 10
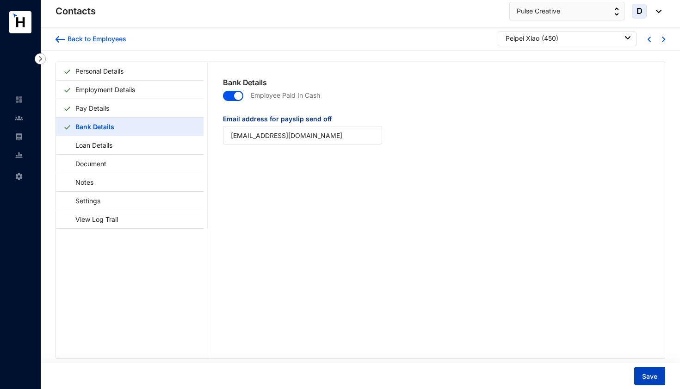
click at [644, 373] on span "Save" at bounding box center [649, 376] width 15 height 9
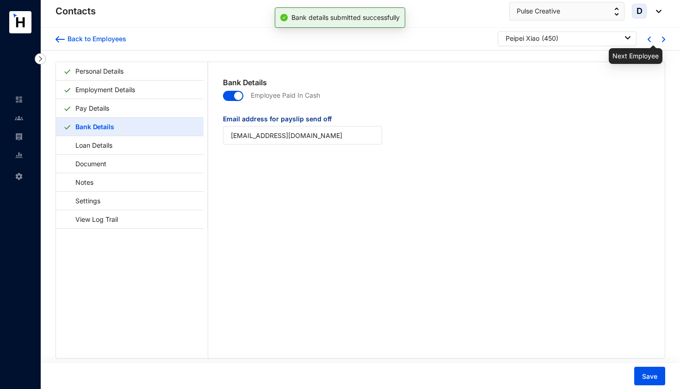
click at [662, 39] on img at bounding box center [663, 40] width 3 height 6
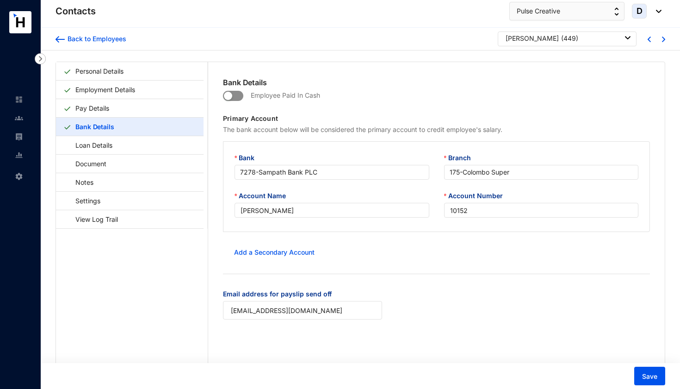
click at [240, 93] on span "button" at bounding box center [233, 96] width 20 height 10
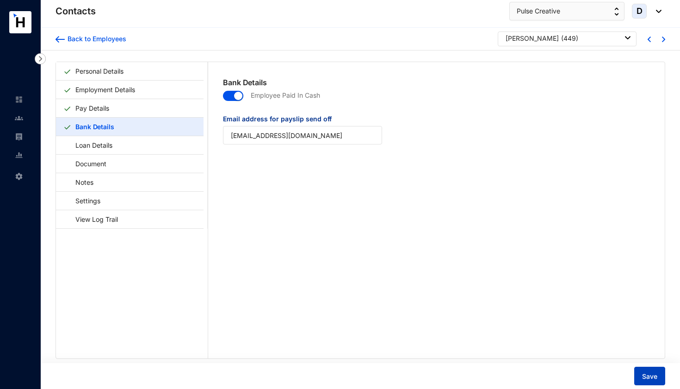
click at [652, 377] on span "Save" at bounding box center [649, 376] width 15 height 9
click at [662, 40] on img at bounding box center [663, 40] width 3 height 6
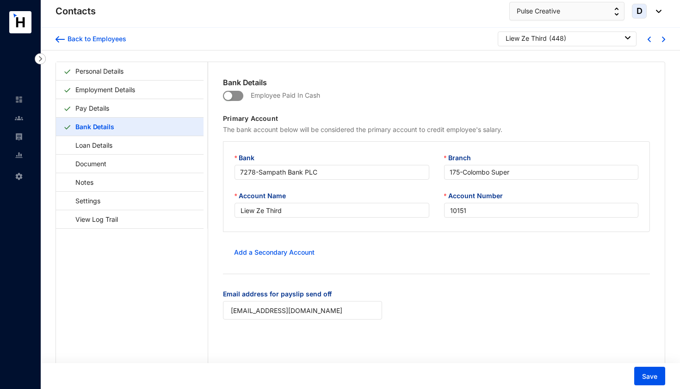
click at [240, 97] on span "button" at bounding box center [233, 96] width 20 height 10
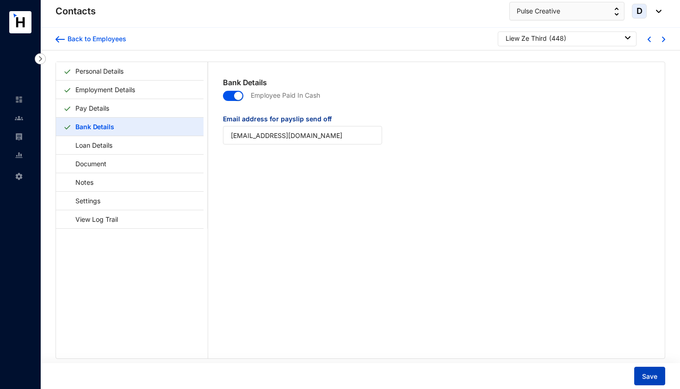
click at [638, 375] on button "Save" at bounding box center [649, 375] width 31 height 19
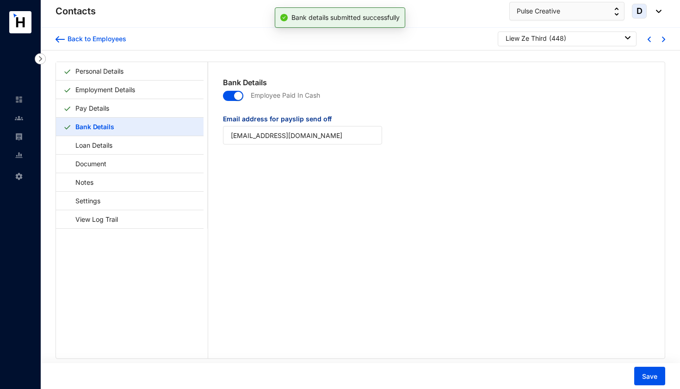
click at [662, 37] on img at bounding box center [663, 40] width 3 height 6
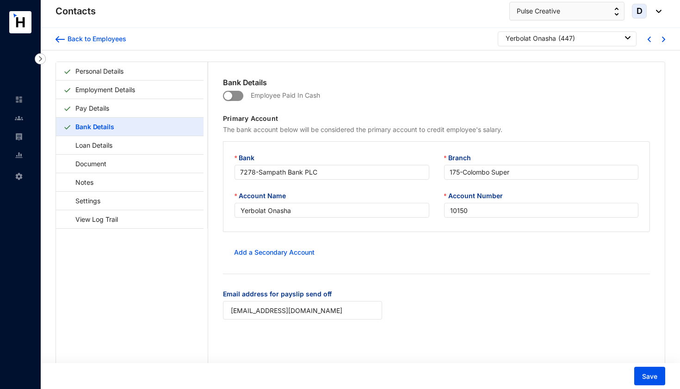
click at [239, 97] on span "button" at bounding box center [233, 96] width 20 height 10
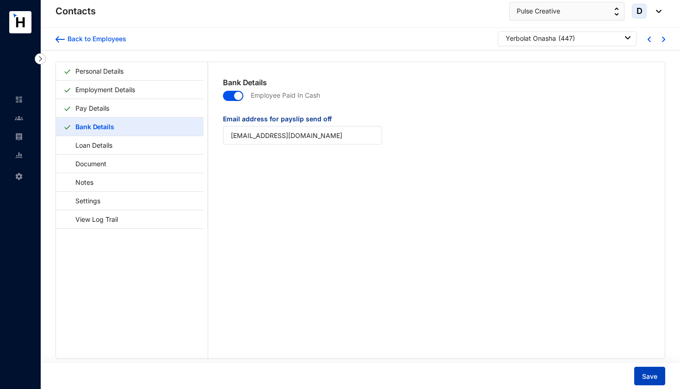
click at [652, 370] on button "Save" at bounding box center [649, 375] width 31 height 19
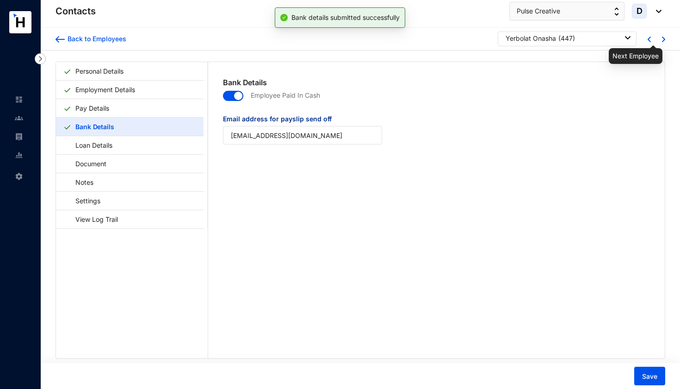
click at [662, 40] on img at bounding box center [663, 40] width 3 height 6
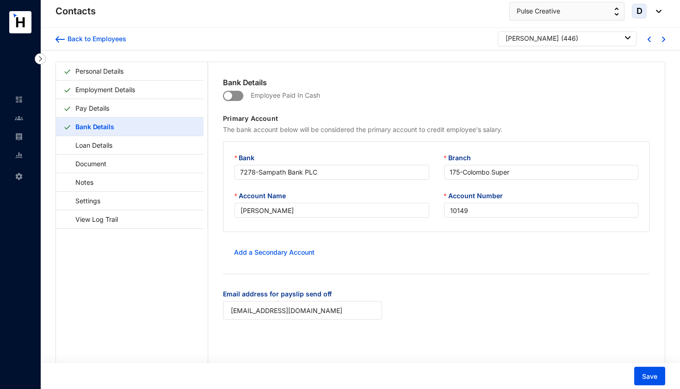
click at [238, 96] on span "button" at bounding box center [233, 96] width 20 height 10
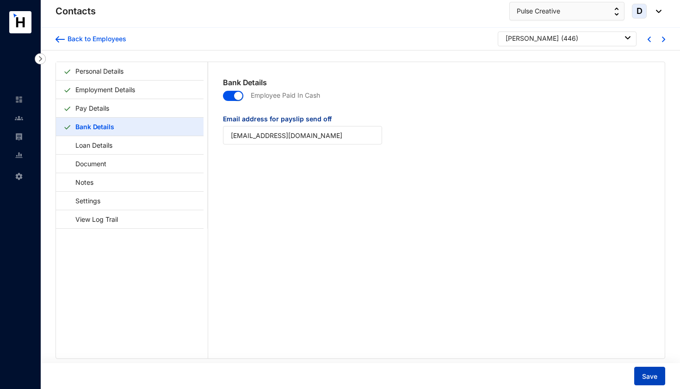
click at [652, 377] on span "Save" at bounding box center [649, 376] width 15 height 9
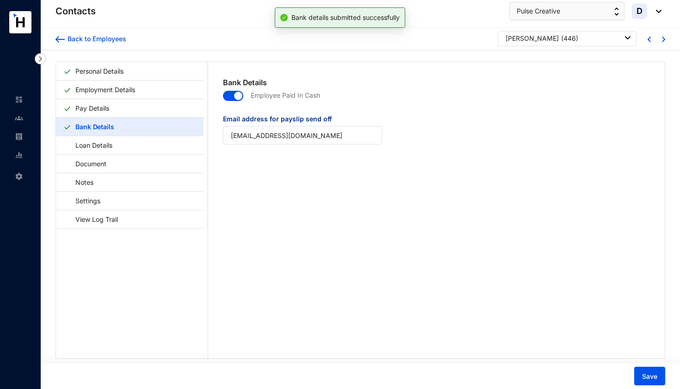
click at [662, 39] on img at bounding box center [663, 40] width 3 height 6
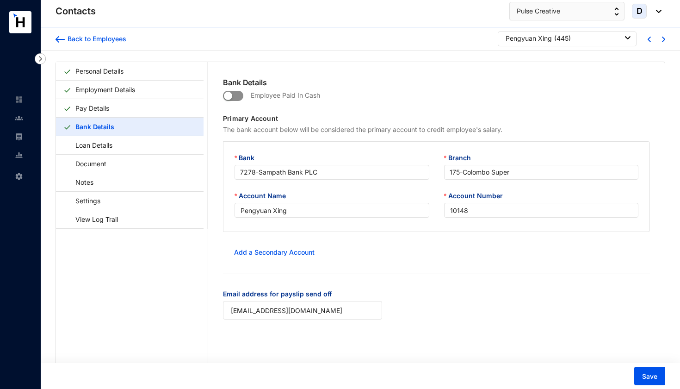
click at [240, 92] on span "button" at bounding box center [233, 96] width 20 height 10
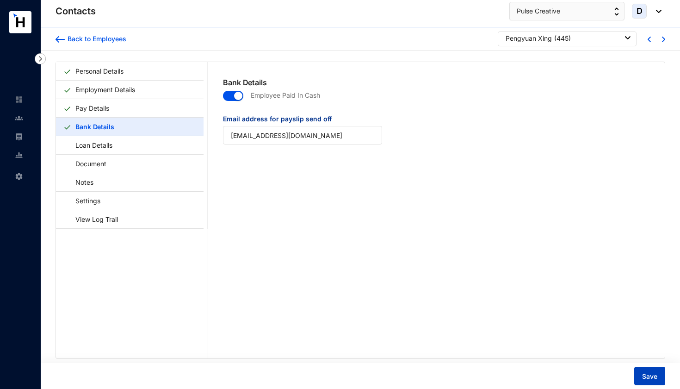
click at [647, 372] on span "Save" at bounding box center [649, 376] width 15 height 9
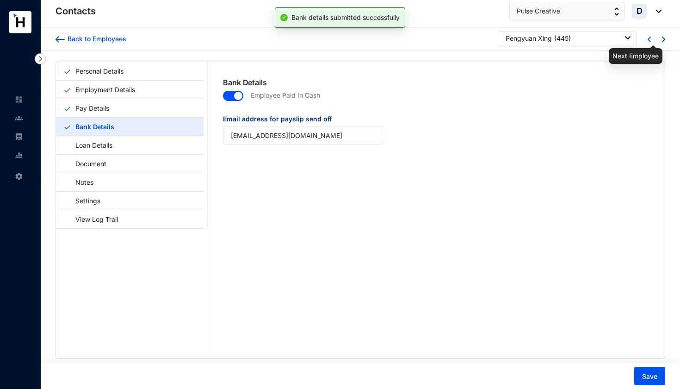
click at [662, 41] on img at bounding box center [663, 40] width 3 height 6
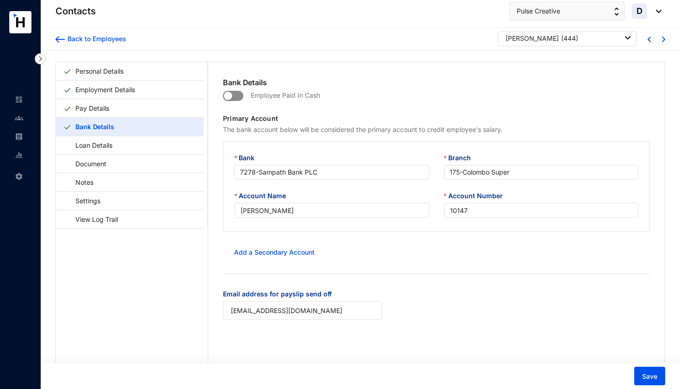
click at [240, 95] on span "button" at bounding box center [233, 96] width 20 height 10
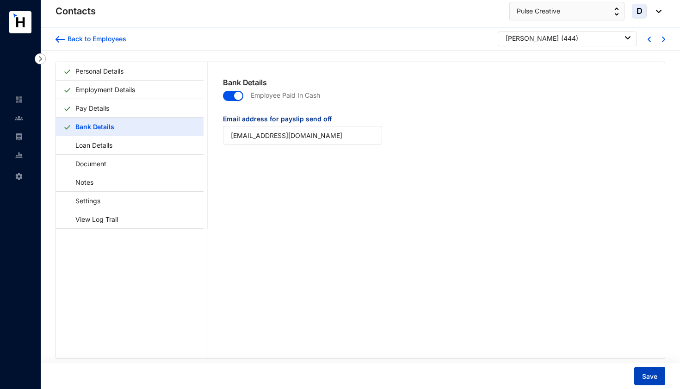
click at [640, 375] on button "Save" at bounding box center [649, 375] width 31 height 19
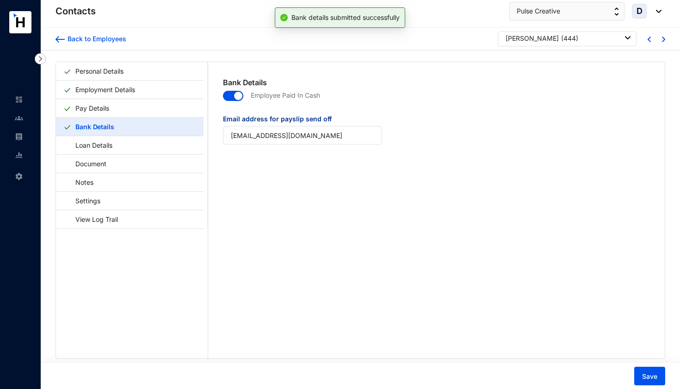
click at [662, 40] on img at bounding box center [663, 40] width 3 height 6
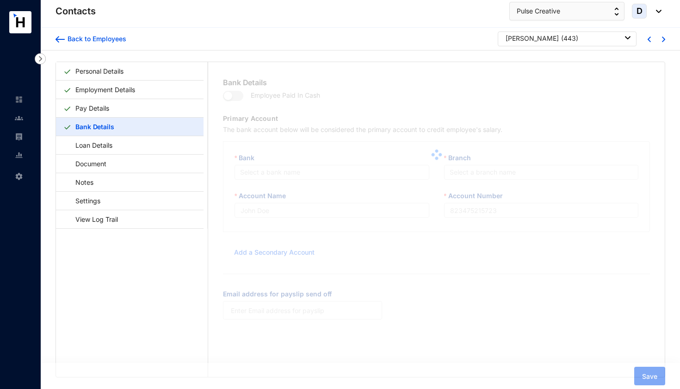
type input "[PERSON_NAME]"
type input "10146"
type input "[EMAIL_ADDRESS][DOMAIN_NAME]"
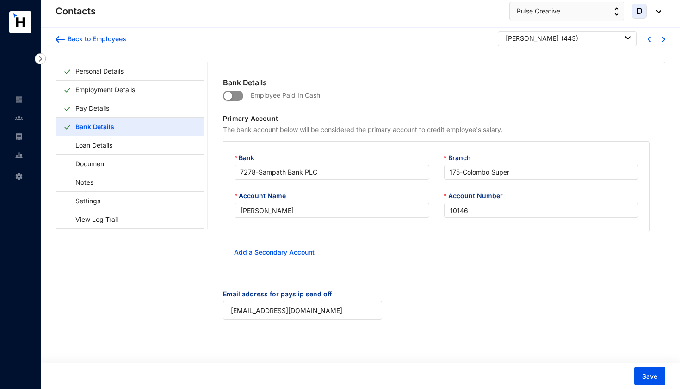
click at [237, 96] on span "button" at bounding box center [233, 96] width 20 height 10
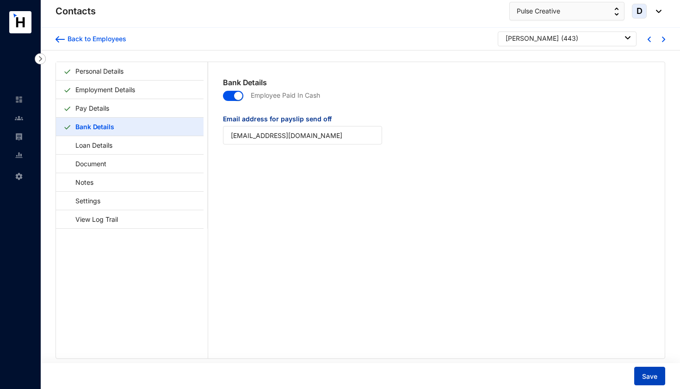
click at [654, 380] on span "Save" at bounding box center [649, 376] width 15 height 9
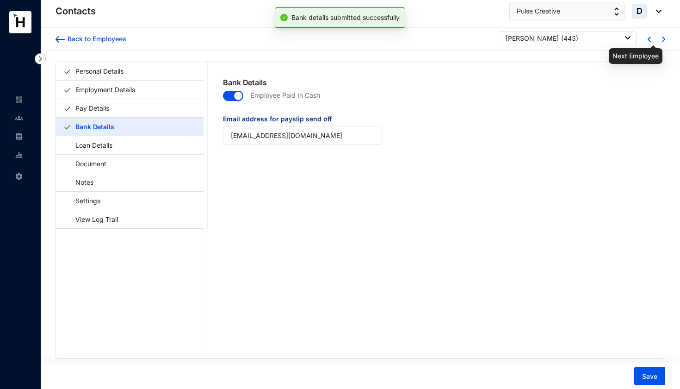
click at [662, 38] on img at bounding box center [663, 40] width 3 height 6
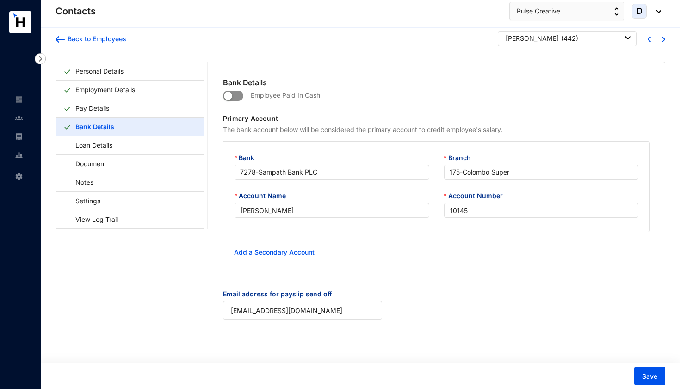
click at [239, 97] on span "button" at bounding box center [233, 96] width 20 height 10
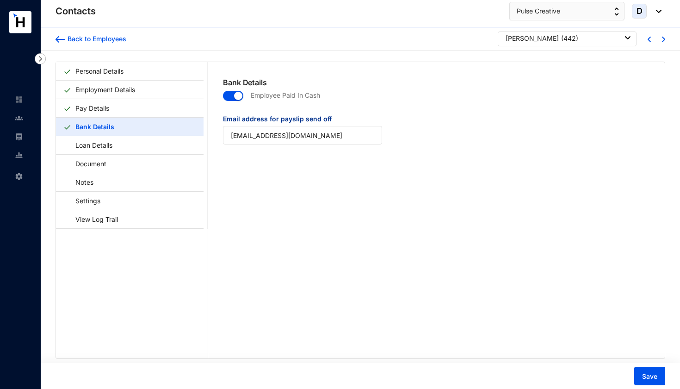
click at [229, 98] on span "button" at bounding box center [233, 96] width 20 height 10
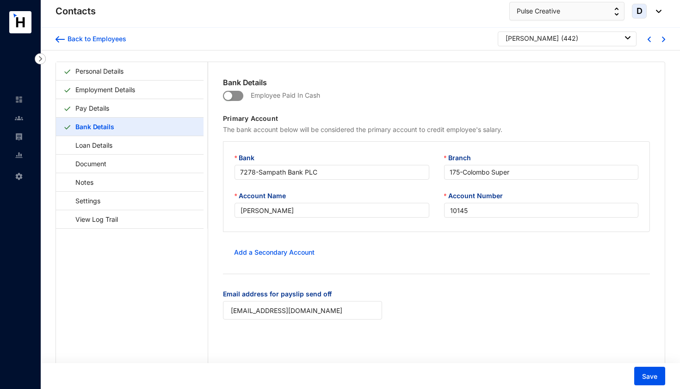
click at [241, 97] on span "button" at bounding box center [233, 96] width 20 height 10
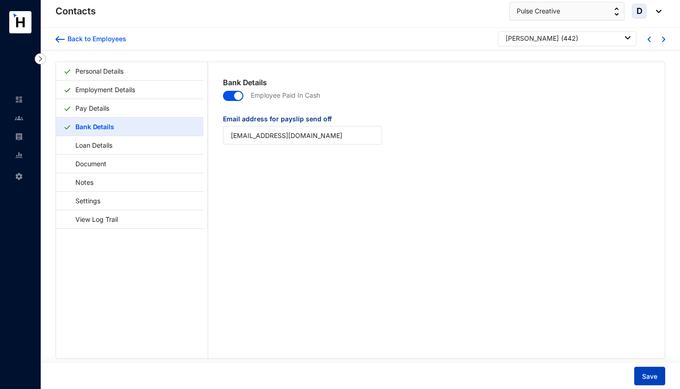
click at [652, 372] on span "Save" at bounding box center [649, 376] width 15 height 9
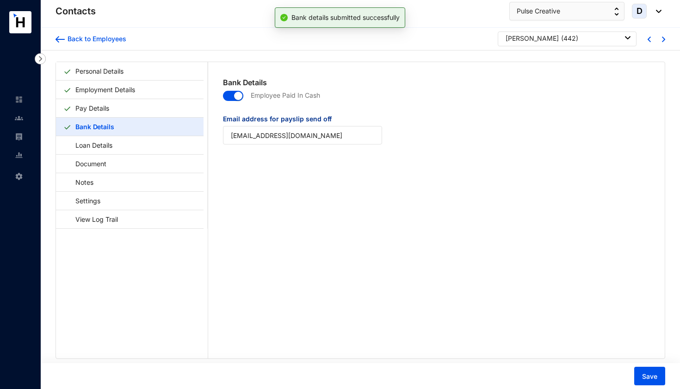
click at [663, 40] on div "Back to Employees Dongliang Li ( 442 )" at bounding box center [360, 39] width 639 height 23
click at [662, 39] on img at bounding box center [663, 40] width 3 height 6
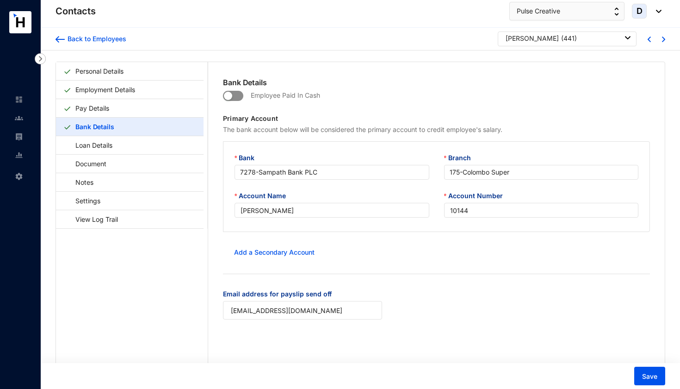
click at [240, 93] on span "button" at bounding box center [233, 96] width 20 height 10
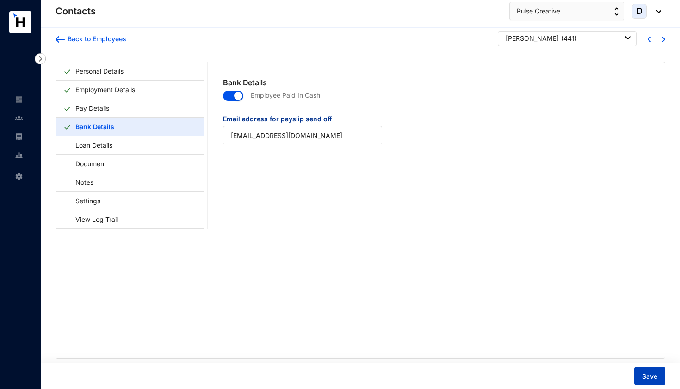
click at [646, 375] on span "Save" at bounding box center [649, 376] width 15 height 9
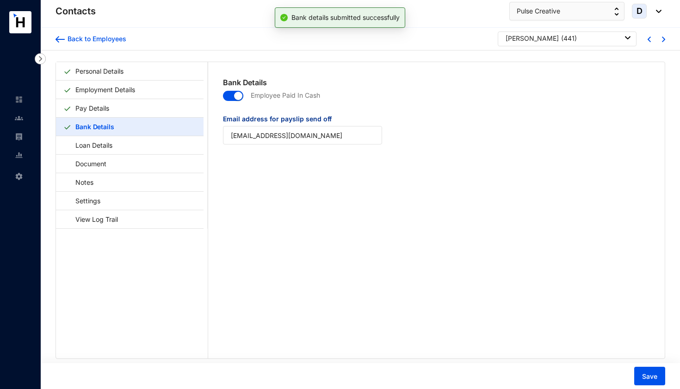
click at [663, 38] on div "Back to Employees Zhensheng Wu ( 441 )" at bounding box center [360, 39] width 639 height 23
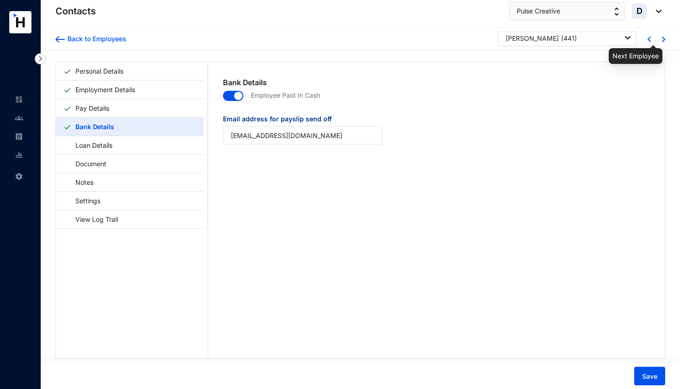
click at [662, 38] on img at bounding box center [663, 40] width 3 height 6
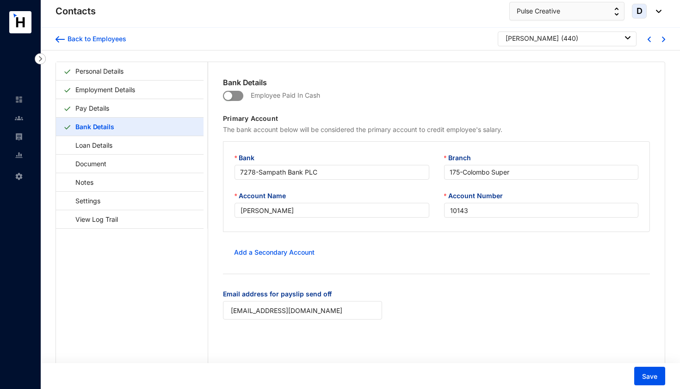
click at [236, 95] on span "button" at bounding box center [233, 96] width 20 height 10
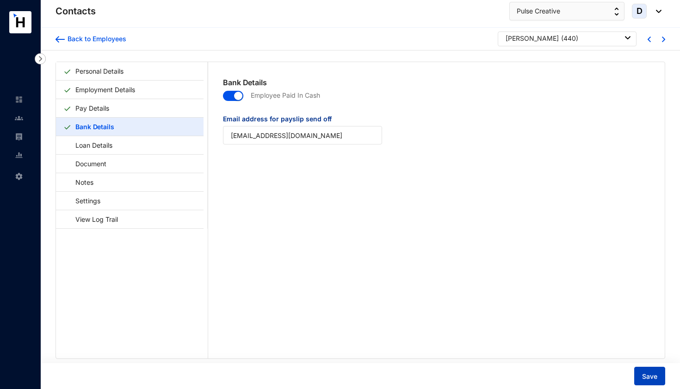
click at [646, 376] on span "Save" at bounding box center [649, 376] width 15 height 9
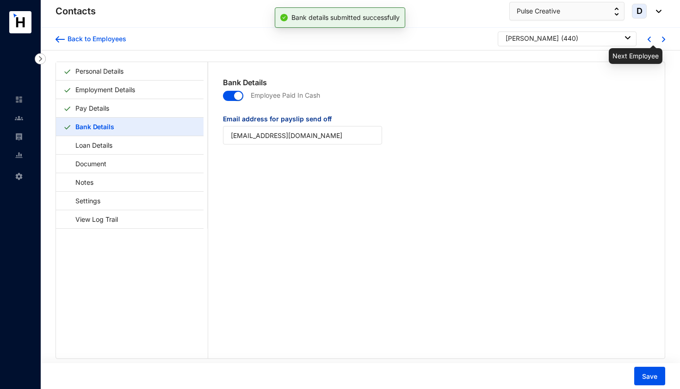
click at [662, 40] on img at bounding box center [663, 40] width 3 height 6
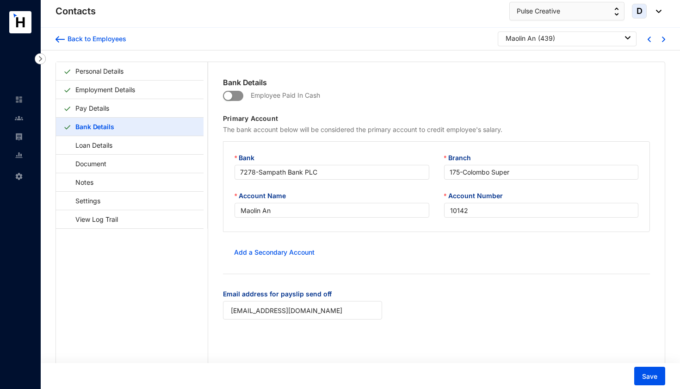
click at [238, 96] on span "button" at bounding box center [233, 96] width 20 height 10
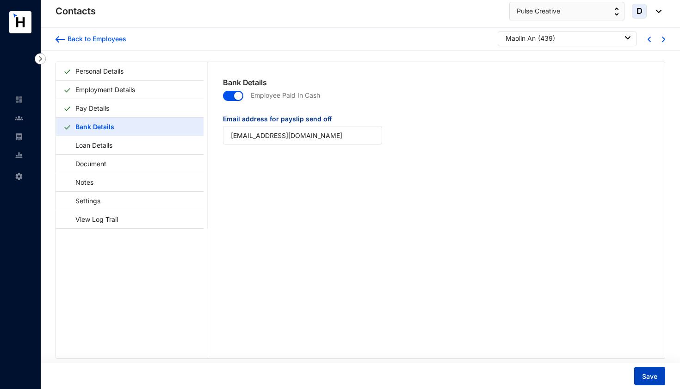
click at [653, 376] on span "Save" at bounding box center [649, 376] width 15 height 9
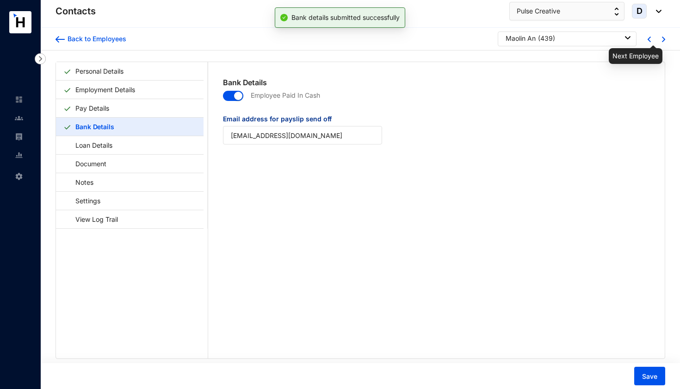
click at [662, 37] on img at bounding box center [663, 40] width 3 height 6
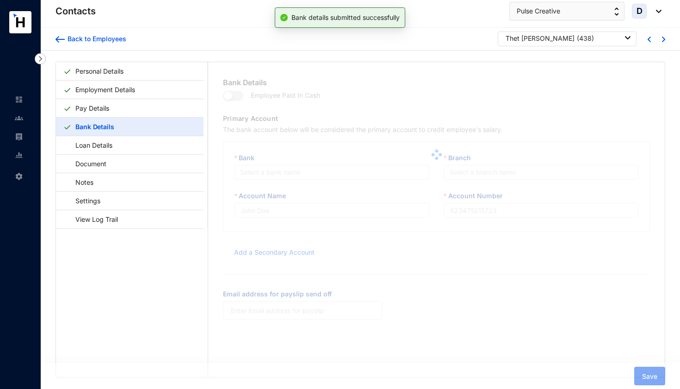
type input "Thet [PERSON_NAME]"
type input "10141"
type input "[EMAIL_ADDRESS][DOMAIN_NAME]"
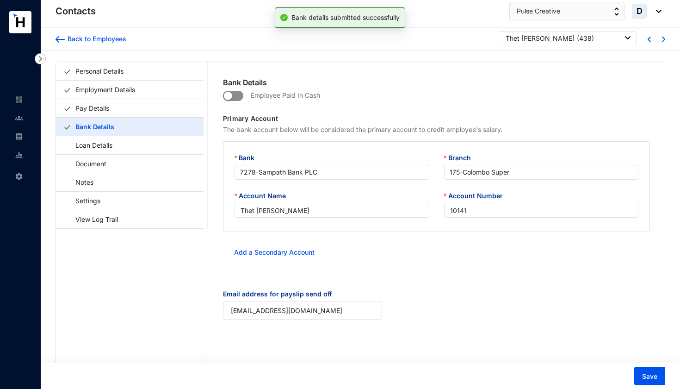
click at [239, 95] on span "button" at bounding box center [233, 96] width 20 height 10
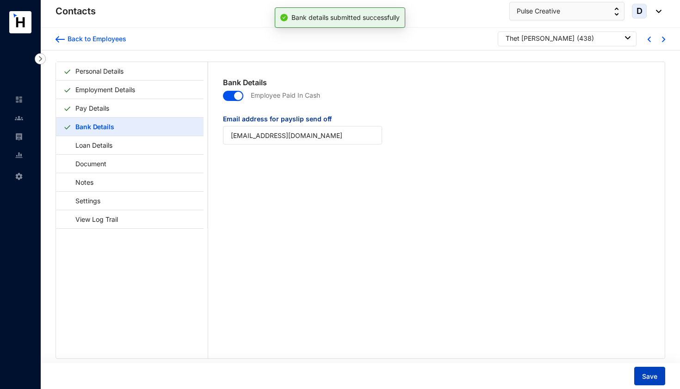
click at [648, 378] on span "Save" at bounding box center [649, 376] width 15 height 9
click at [662, 40] on img at bounding box center [663, 40] width 3 height 6
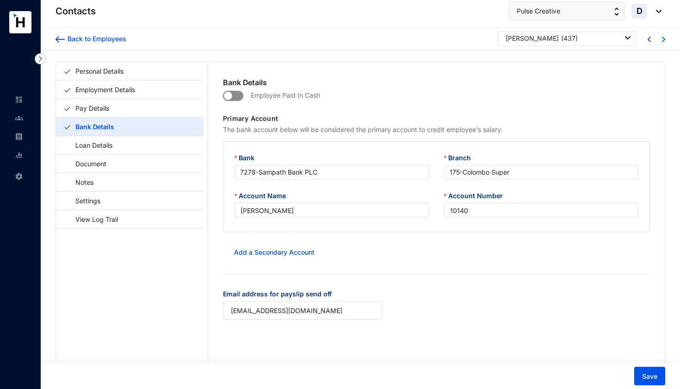
click at [240, 96] on span "button" at bounding box center [233, 96] width 20 height 10
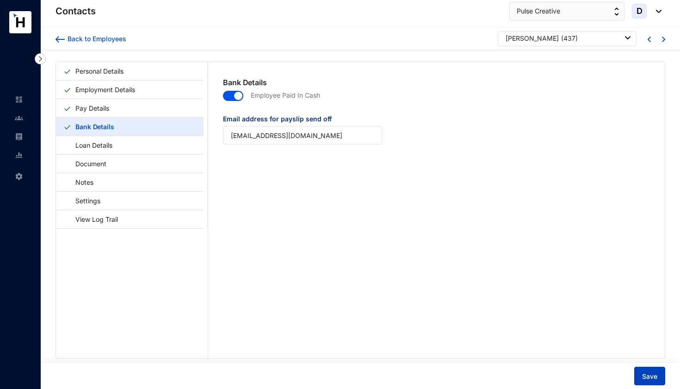
click at [654, 372] on span "Save" at bounding box center [649, 376] width 15 height 9
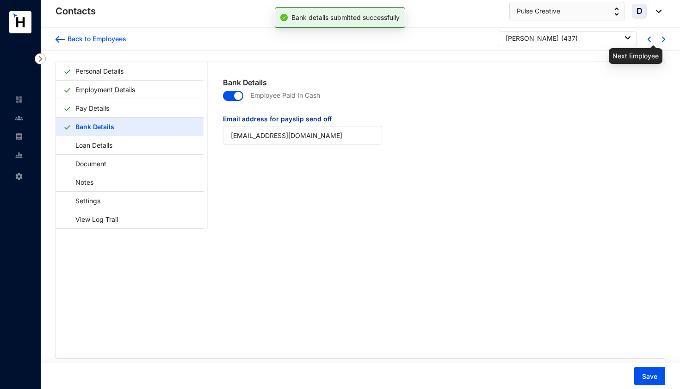
click at [662, 38] on img at bounding box center [663, 40] width 3 height 6
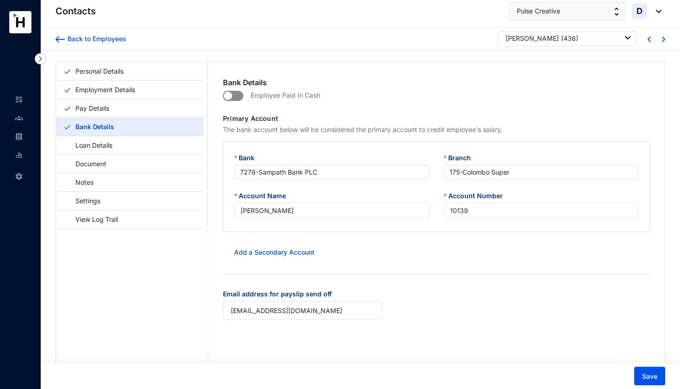
click at [240, 95] on span "button" at bounding box center [233, 96] width 20 height 10
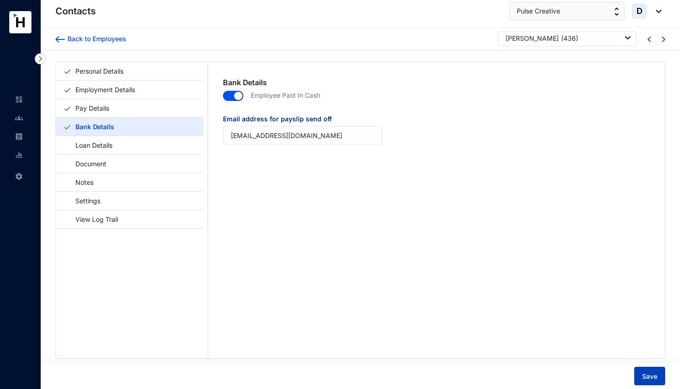
click at [650, 373] on span "Save" at bounding box center [649, 376] width 15 height 9
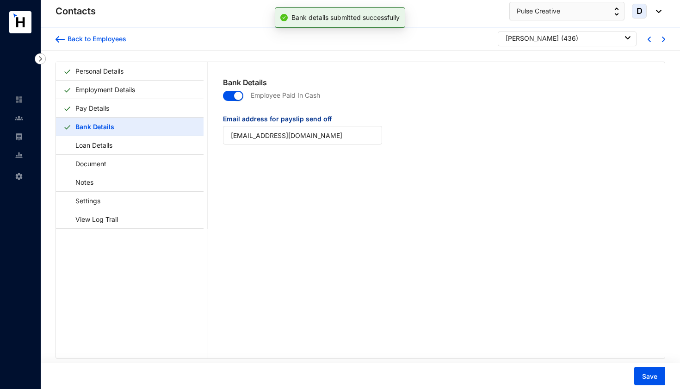
click at [662, 42] on img at bounding box center [663, 40] width 3 height 6
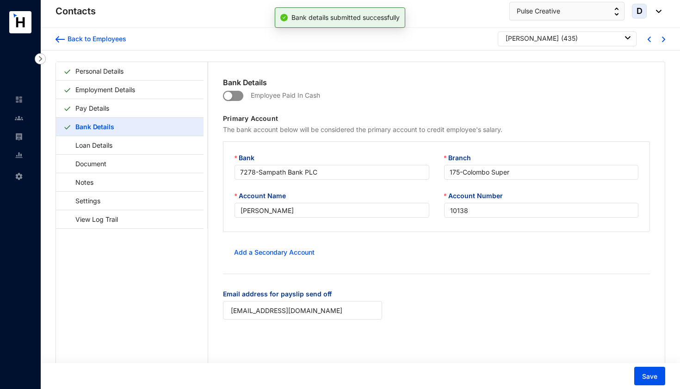
click at [237, 96] on span "button" at bounding box center [233, 96] width 20 height 10
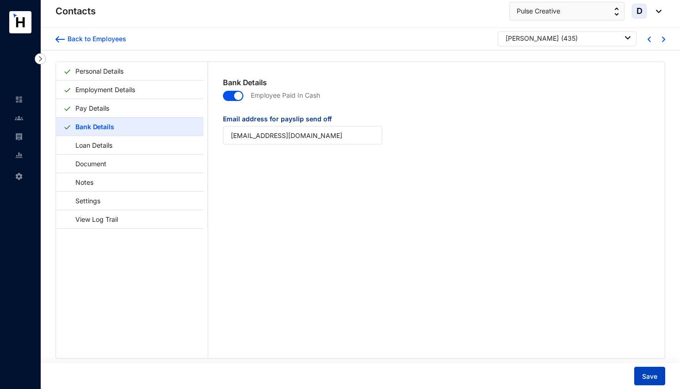
click at [646, 374] on span "Save" at bounding box center [649, 376] width 15 height 9
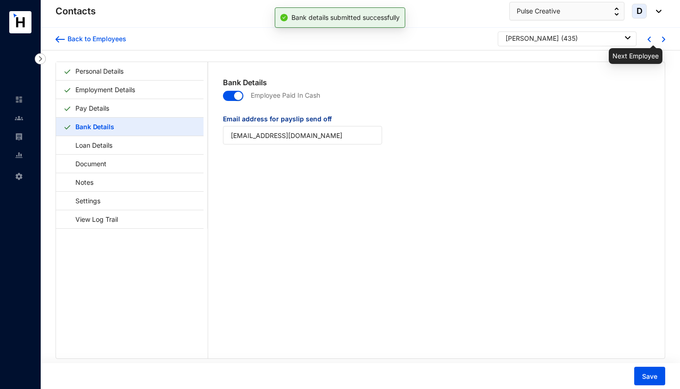
click at [662, 39] on img at bounding box center [663, 40] width 3 height 6
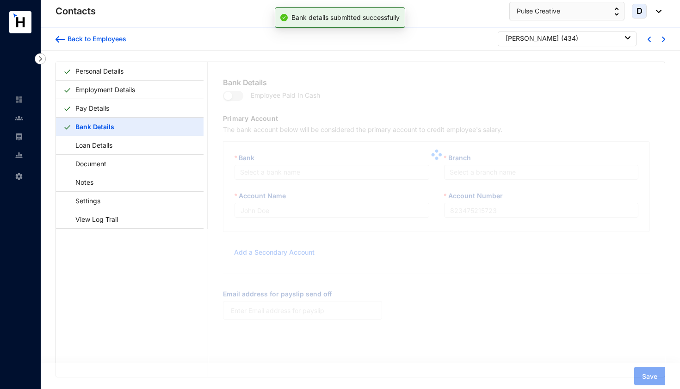
type input "[PERSON_NAME]"
type input "10137"
type input "[EMAIL_ADDRESS][DOMAIN_NAME]"
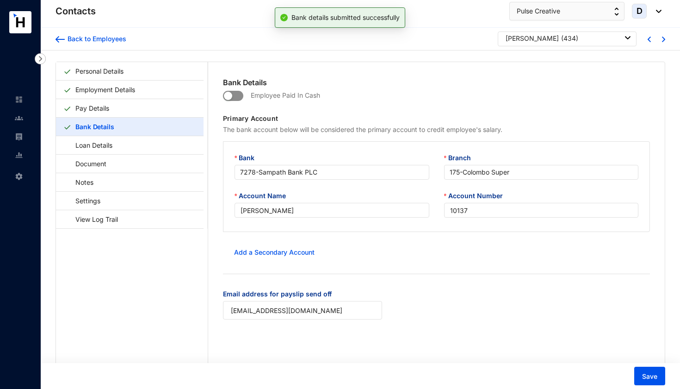
click at [239, 93] on span "button" at bounding box center [233, 96] width 20 height 10
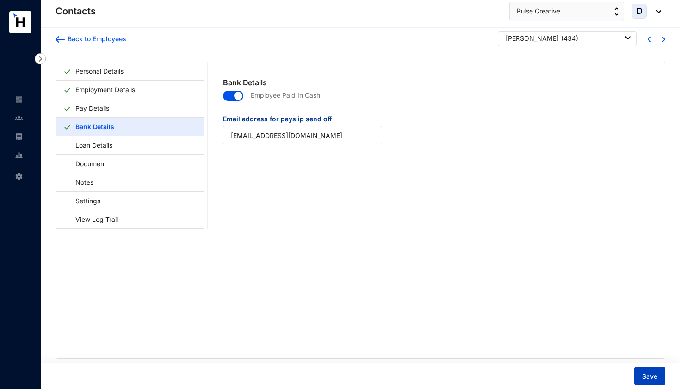
click at [651, 373] on span "Save" at bounding box center [649, 376] width 15 height 9
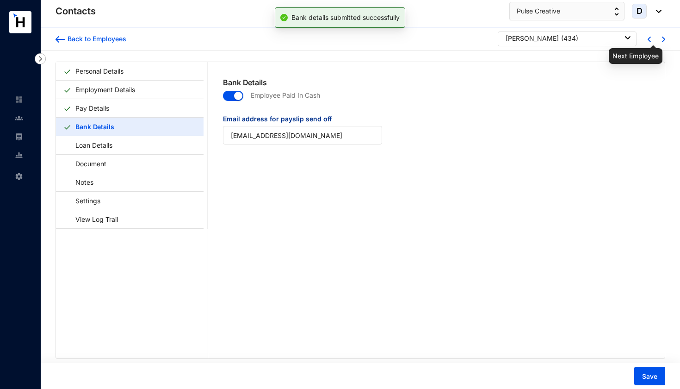
click at [662, 39] on img at bounding box center [663, 40] width 3 height 6
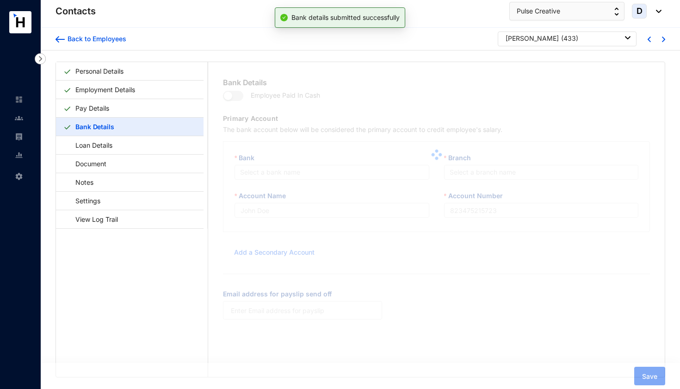
type input "[PERSON_NAME]"
type input "10136"
type input "[EMAIL_ADDRESS][DOMAIN_NAME]"
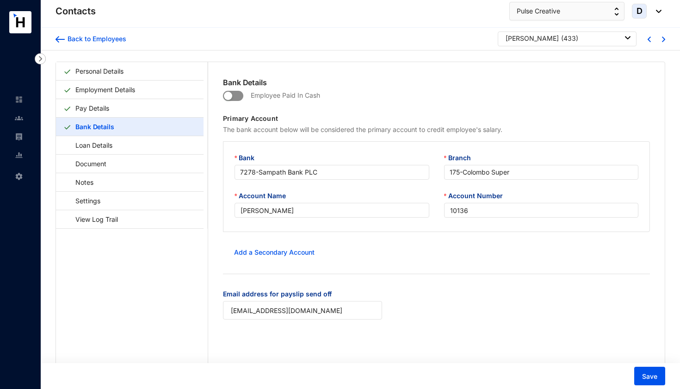
click at [238, 97] on span "button" at bounding box center [233, 96] width 20 height 10
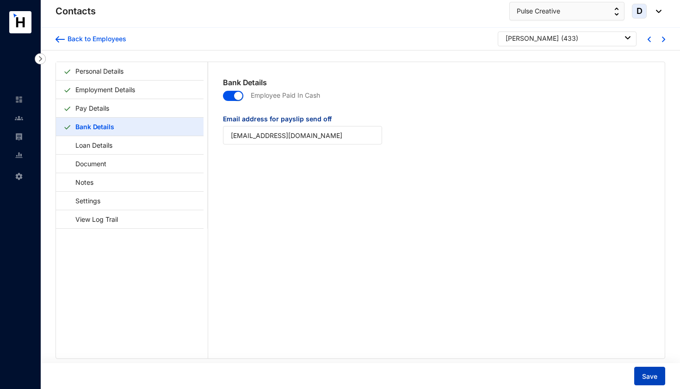
click at [646, 375] on span "Save" at bounding box center [649, 376] width 15 height 9
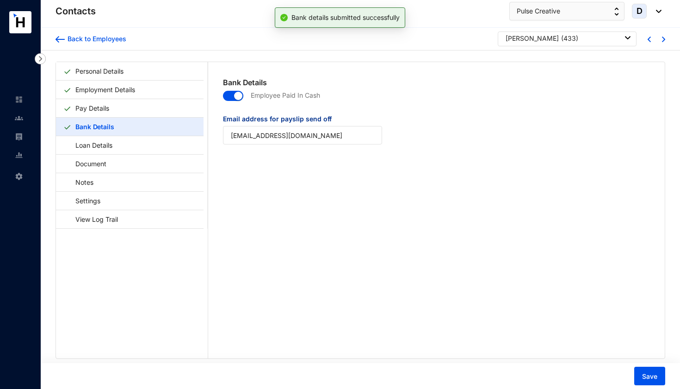
click at [658, 40] on div at bounding box center [655, 39] width 14 height 8
click at [662, 40] on img at bounding box center [663, 40] width 3 height 6
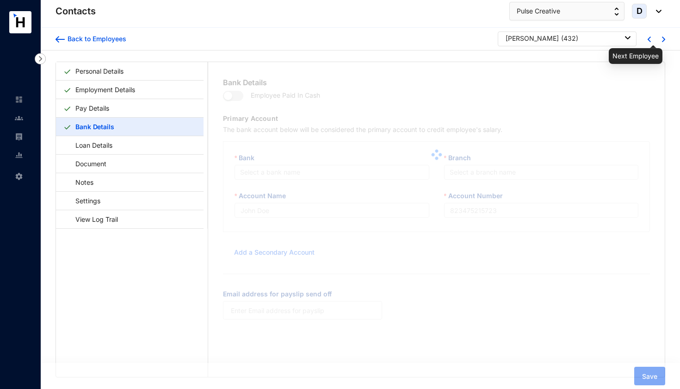
type input "[PERSON_NAME]"
type input "10135"
type input "[EMAIL_ADDRESS][DOMAIN_NAME]"
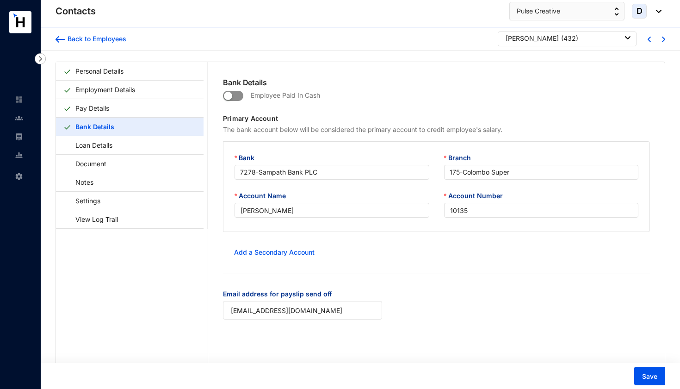
click at [240, 97] on span "button" at bounding box center [233, 96] width 20 height 10
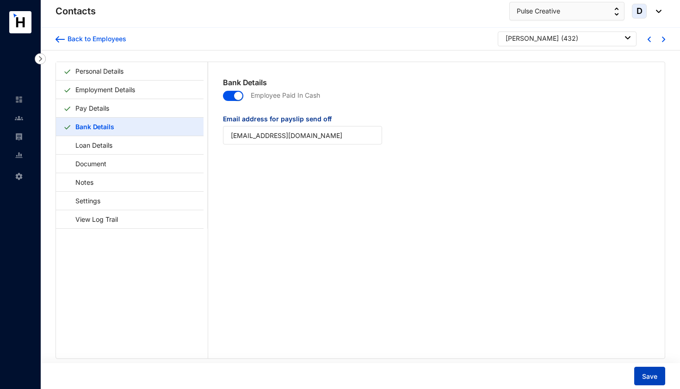
click at [639, 375] on button "Save" at bounding box center [649, 375] width 31 height 19
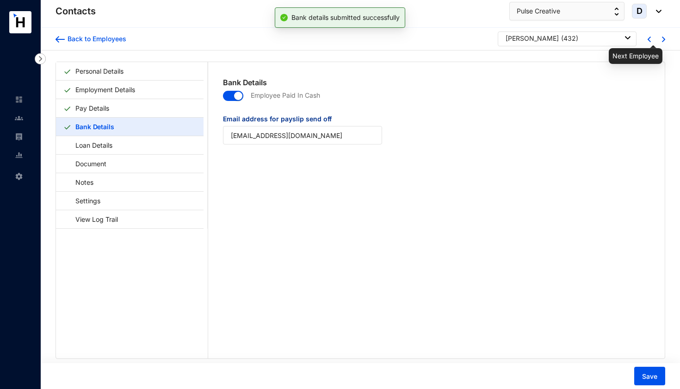
click at [662, 38] on img at bounding box center [663, 40] width 3 height 6
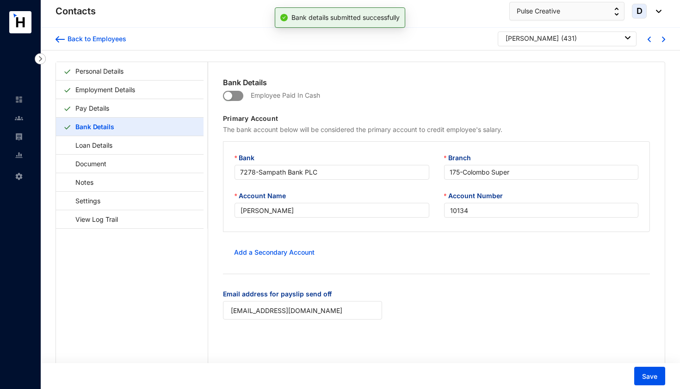
click at [238, 95] on span "button" at bounding box center [233, 96] width 20 height 10
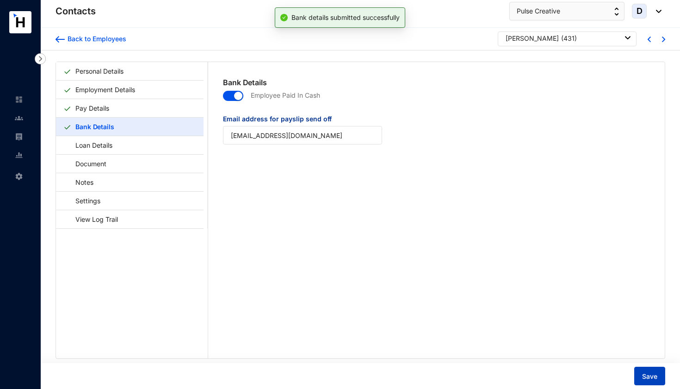
click at [645, 375] on span "Save" at bounding box center [649, 376] width 15 height 9
click at [662, 40] on img at bounding box center [663, 40] width 3 height 6
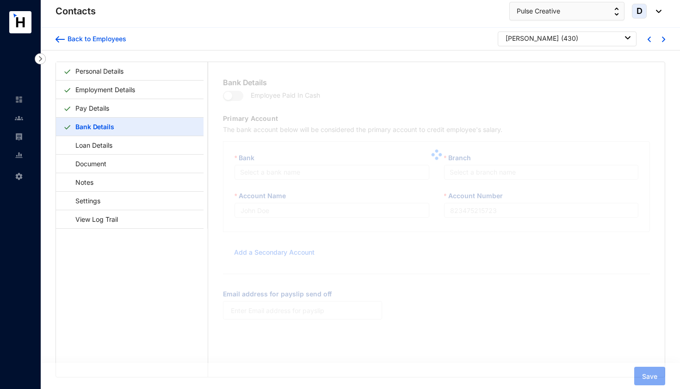
type input "[PERSON_NAME]"
type input "10133"
type input "[EMAIL_ADDRESS][DOMAIN_NAME]"
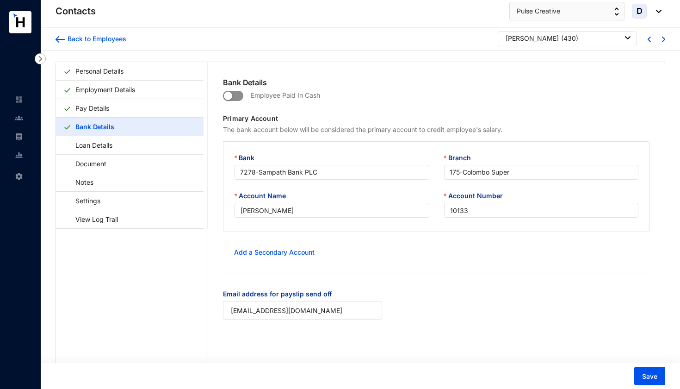
click at [236, 94] on span "button" at bounding box center [233, 96] width 20 height 10
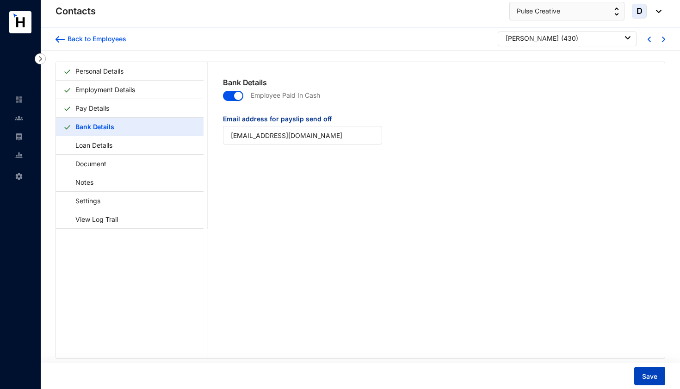
click at [646, 379] on span "Save" at bounding box center [649, 376] width 15 height 9
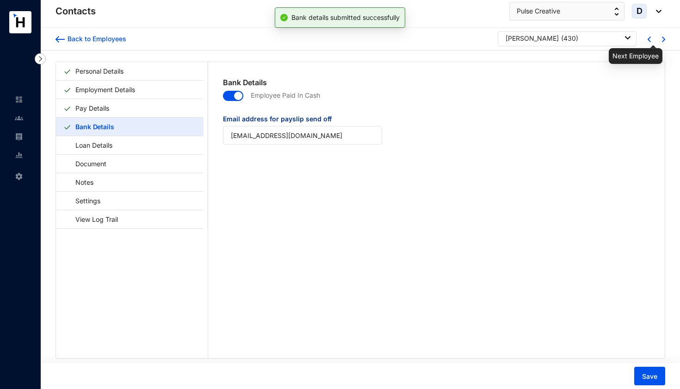
click at [662, 41] on img at bounding box center [663, 40] width 3 height 6
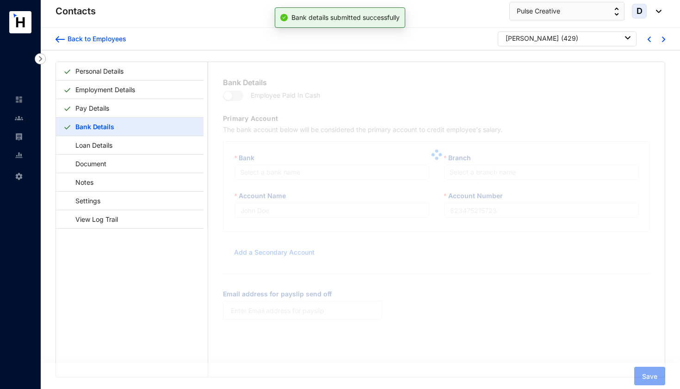
type input "[PERSON_NAME]"
type input "10132"
type input "[EMAIL_ADDRESS][DOMAIN_NAME]"
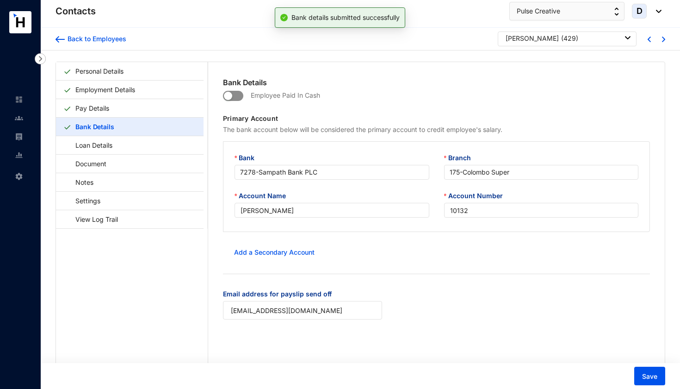
click at [238, 96] on span "button" at bounding box center [233, 96] width 20 height 10
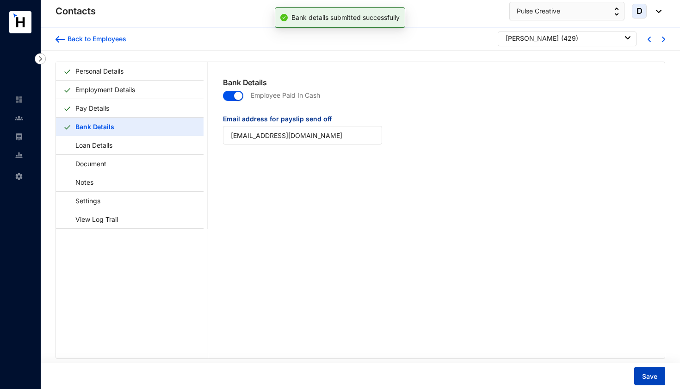
click at [653, 377] on span "Save" at bounding box center [649, 376] width 15 height 9
click at [662, 39] on img at bounding box center [663, 40] width 3 height 6
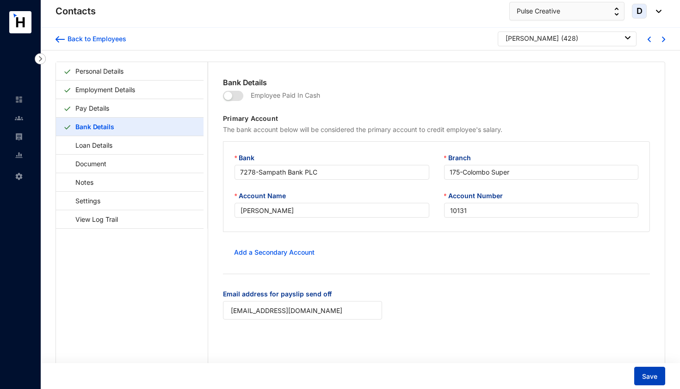
click at [647, 375] on span "Save" at bounding box center [649, 376] width 15 height 9
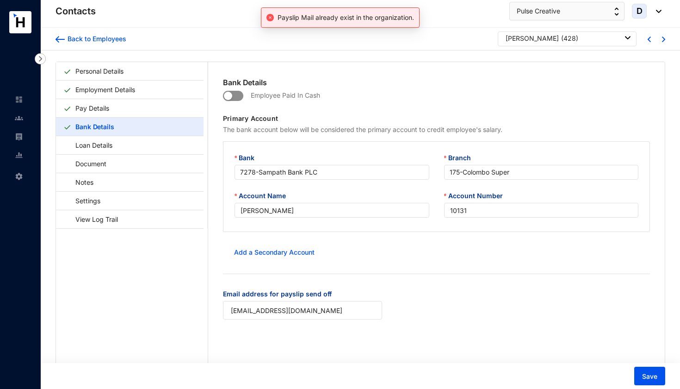
click at [237, 93] on span "button" at bounding box center [233, 96] width 20 height 10
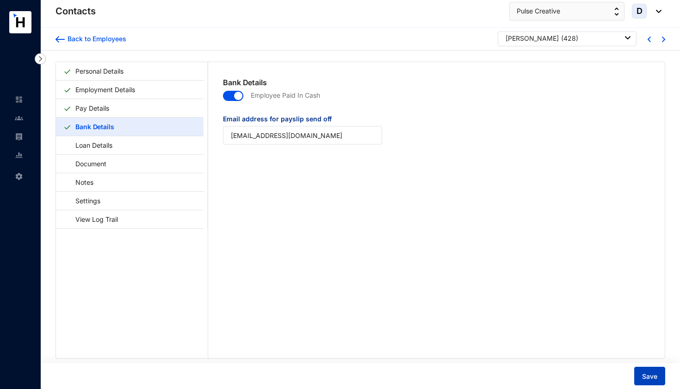
click at [651, 376] on span "Save" at bounding box center [649, 376] width 15 height 9
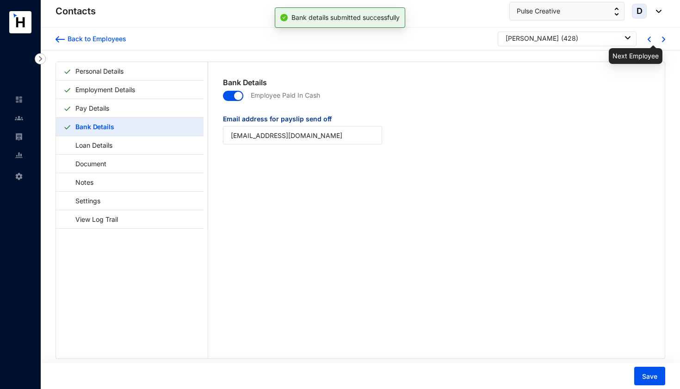
click at [662, 41] on img at bounding box center [663, 40] width 3 height 6
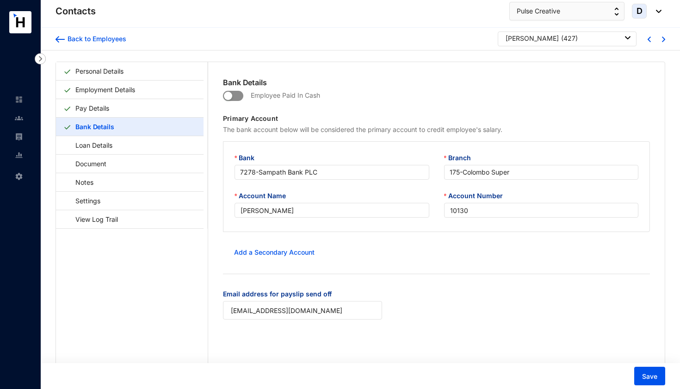
click at [240, 95] on span "button" at bounding box center [233, 96] width 20 height 10
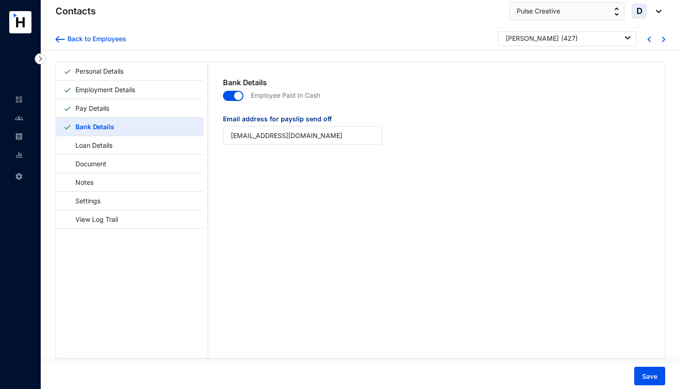
click at [226, 98] on span "button" at bounding box center [233, 96] width 20 height 10
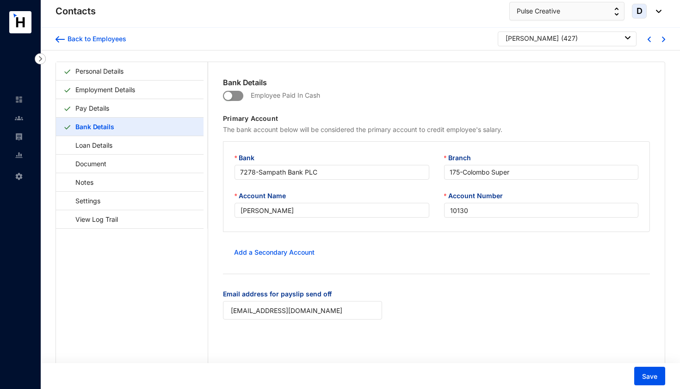
click at [242, 96] on span "button" at bounding box center [233, 96] width 20 height 10
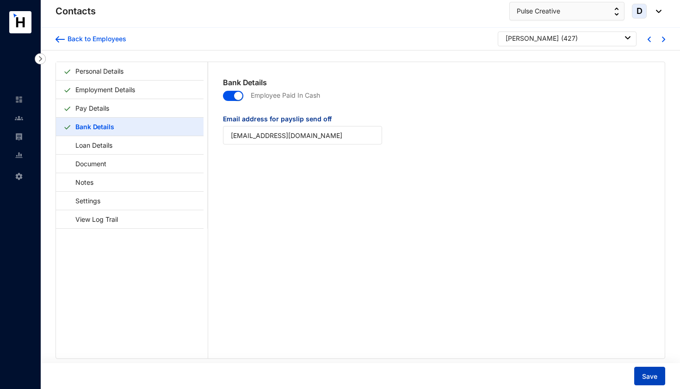
click at [643, 371] on button "Save" at bounding box center [649, 375] width 31 height 19
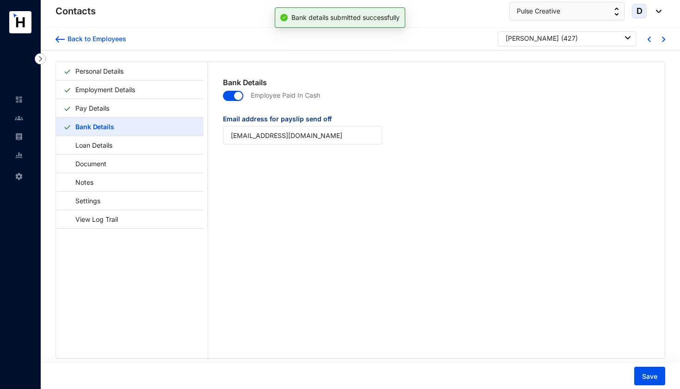
click at [662, 40] on img at bounding box center [663, 40] width 3 height 6
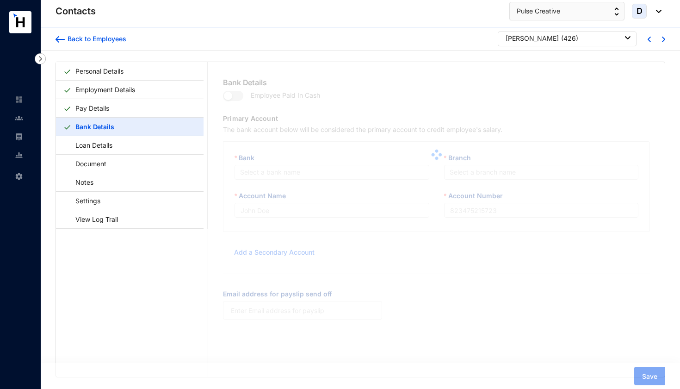
type input "[PERSON_NAME]"
type input "10129"
type input "[EMAIL_ADDRESS][DOMAIN_NAME]"
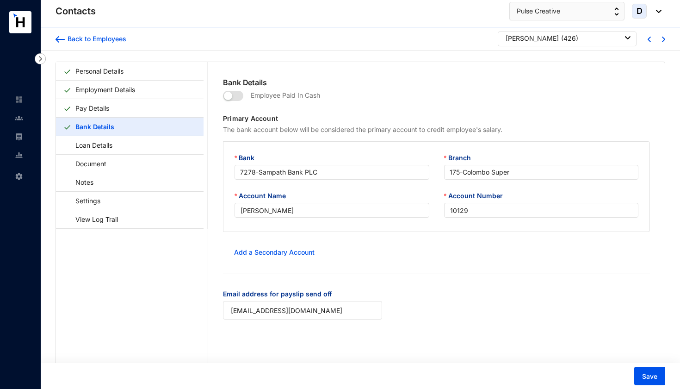
click at [244, 96] on p "Employee Paid In Cash" at bounding box center [281, 101] width 77 height 26
click at [238, 94] on span "button" at bounding box center [233, 96] width 20 height 10
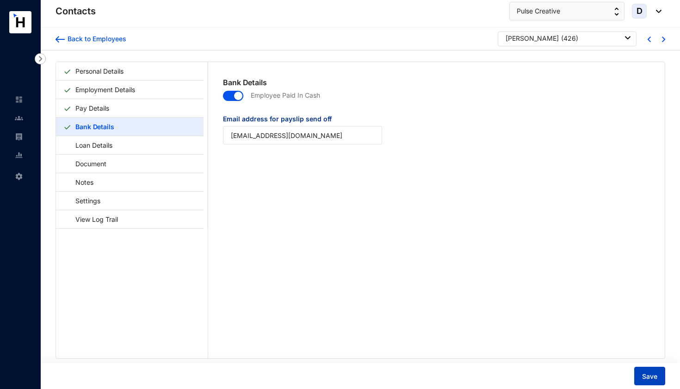
click at [641, 373] on button "Save" at bounding box center [649, 375] width 31 height 19
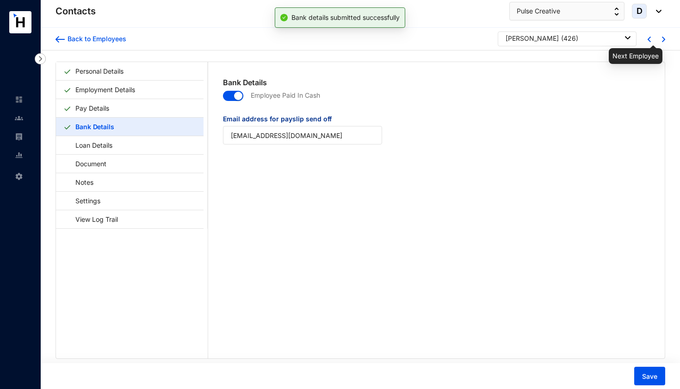
click at [662, 39] on img at bounding box center [663, 40] width 3 height 6
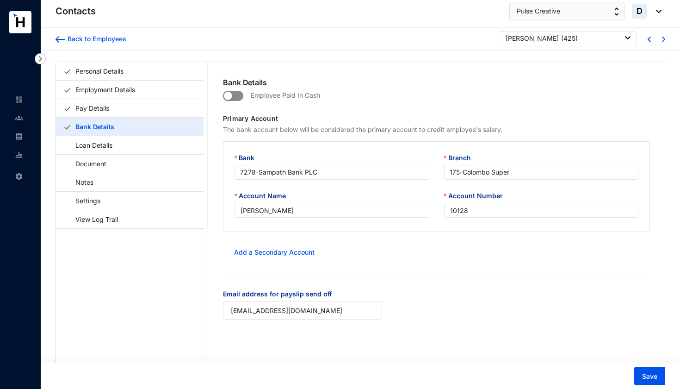
click at [237, 95] on span "button" at bounding box center [233, 96] width 20 height 10
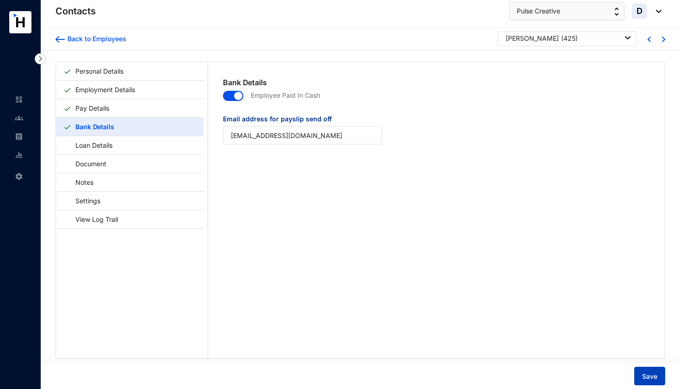
click at [652, 371] on button "Save" at bounding box center [649, 375] width 31 height 19
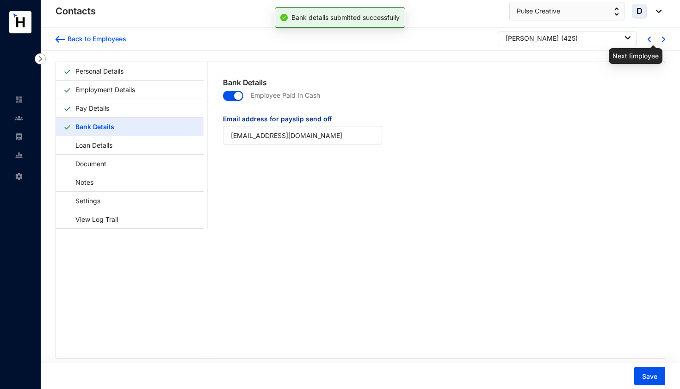
click at [662, 39] on img at bounding box center [663, 40] width 3 height 6
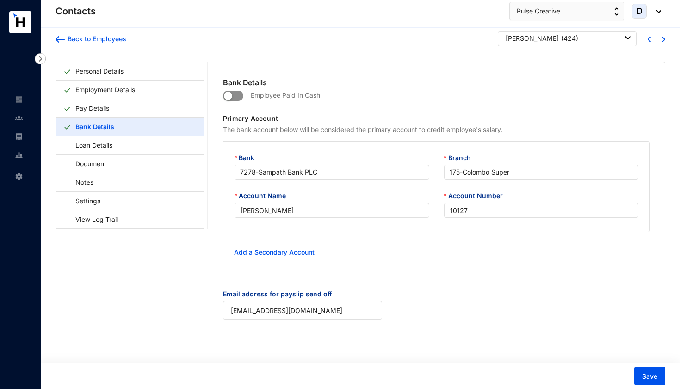
click at [236, 93] on span "button" at bounding box center [233, 96] width 20 height 10
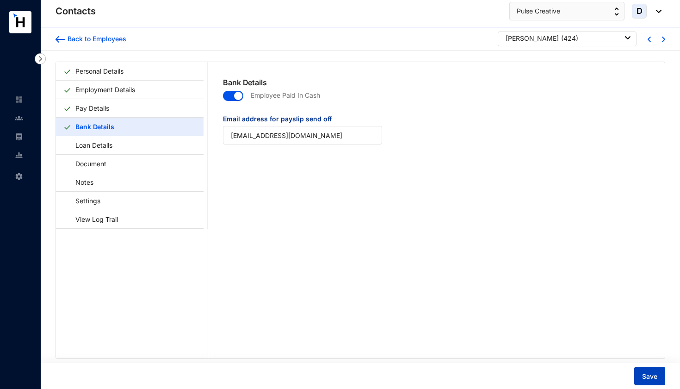
click at [642, 373] on span "Save" at bounding box center [649, 376] width 15 height 9
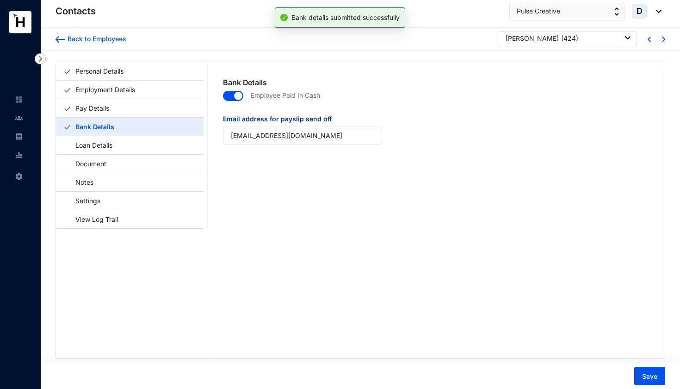
click at [662, 41] on img at bounding box center [663, 40] width 3 height 6
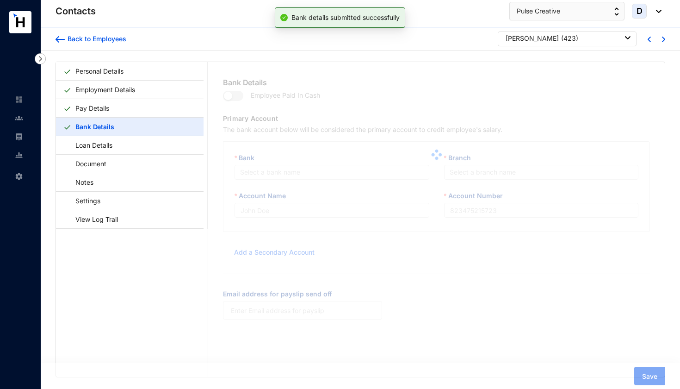
type input "[PERSON_NAME]"
type input "10126"
type input "[EMAIL_ADDRESS][DOMAIN_NAME]"
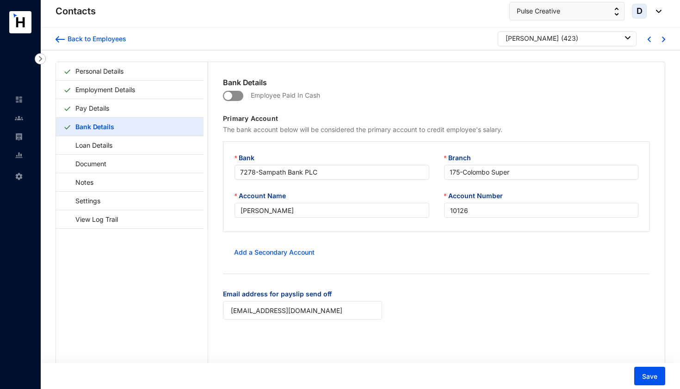
click at [236, 91] on span "button" at bounding box center [233, 96] width 20 height 10
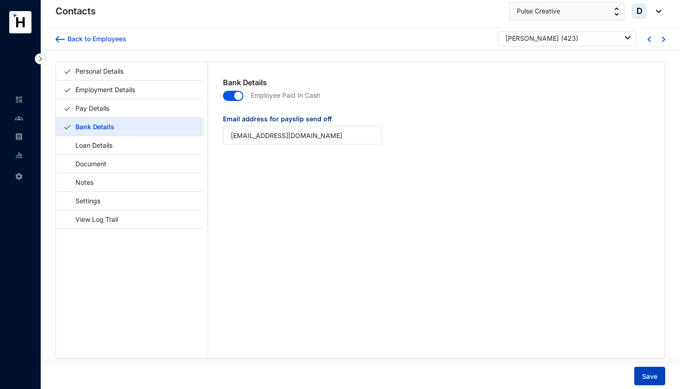
click at [651, 376] on span "Save" at bounding box center [649, 376] width 15 height 9
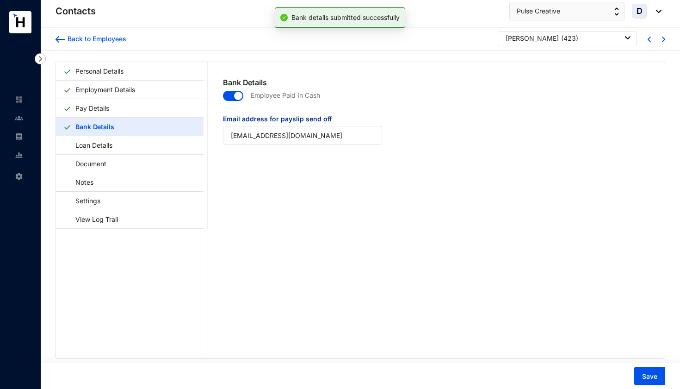
click at [662, 38] on img at bounding box center [663, 40] width 3 height 6
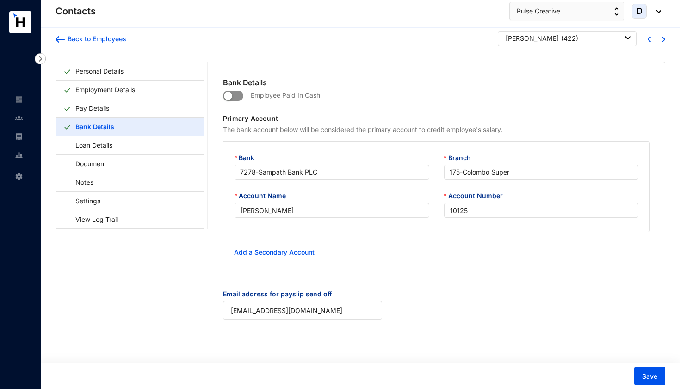
click at [236, 98] on span "button" at bounding box center [233, 96] width 20 height 10
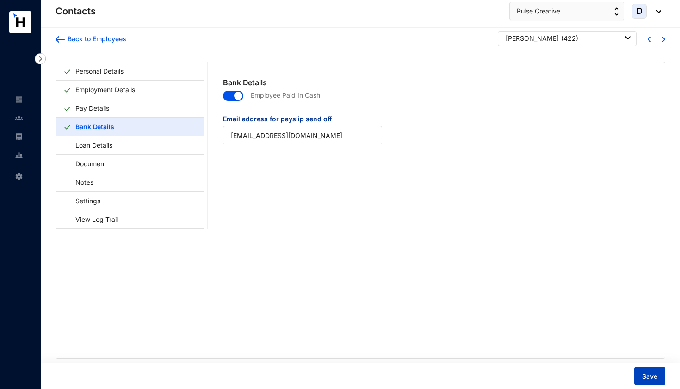
click at [639, 375] on button "Save" at bounding box center [649, 375] width 31 height 19
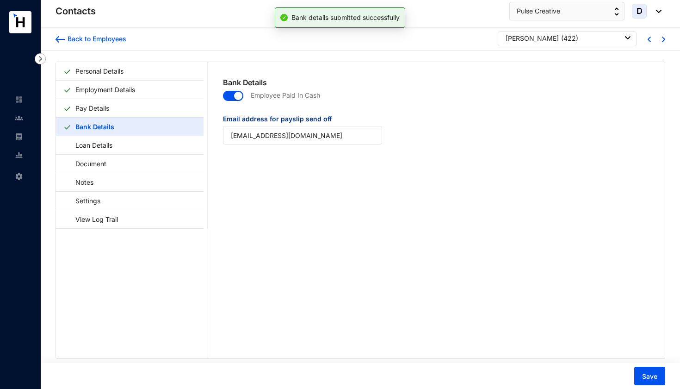
click at [662, 38] on img at bounding box center [663, 40] width 3 height 6
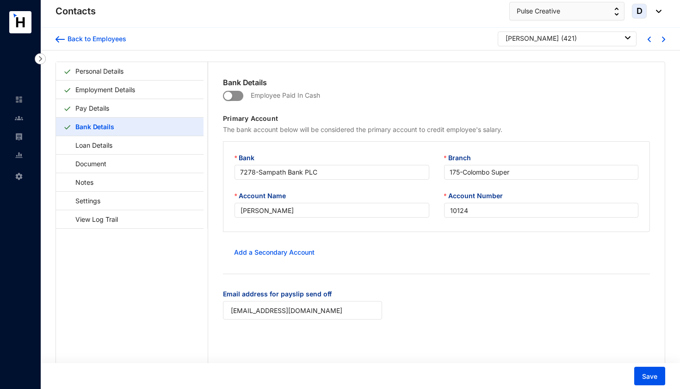
click at [240, 99] on span "button" at bounding box center [233, 96] width 20 height 10
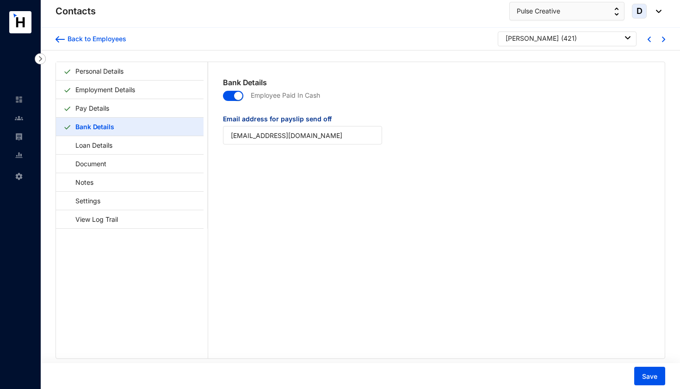
click at [228, 97] on span "button" at bounding box center [233, 96] width 20 height 10
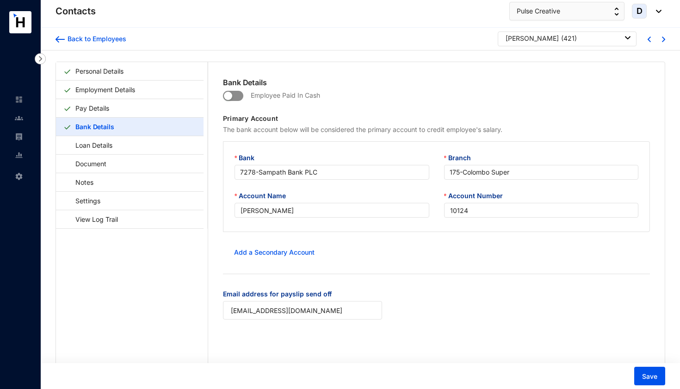
click at [240, 97] on span "button" at bounding box center [233, 96] width 20 height 10
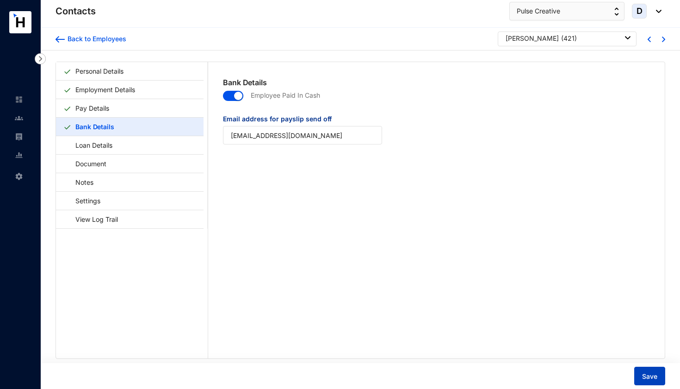
click at [649, 379] on span "Save" at bounding box center [649, 376] width 15 height 9
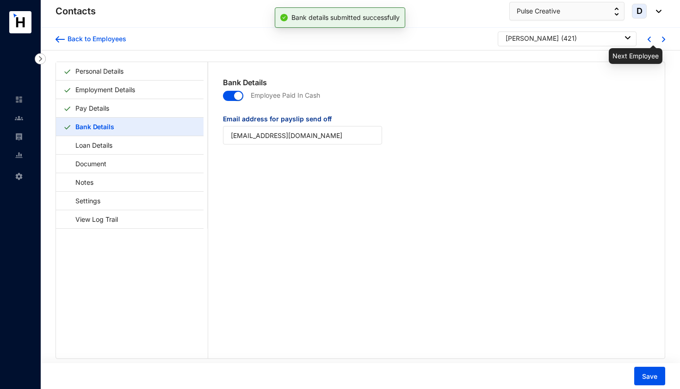
click at [662, 42] on img at bounding box center [663, 40] width 3 height 6
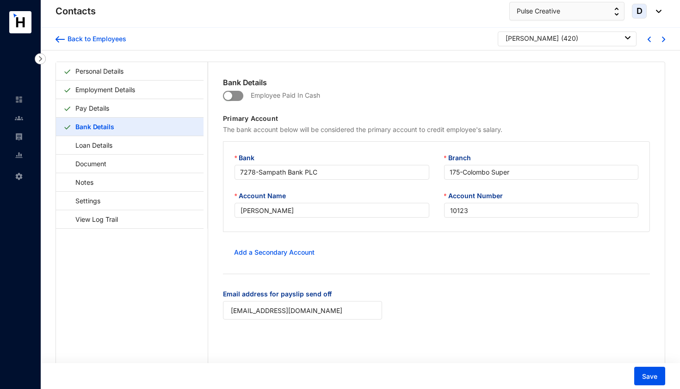
click at [234, 96] on span "button" at bounding box center [233, 96] width 20 height 10
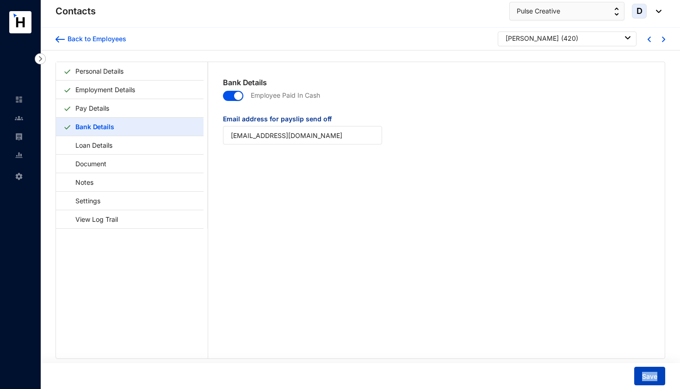
click at [656, 378] on span "Save" at bounding box center [649, 376] width 15 height 9
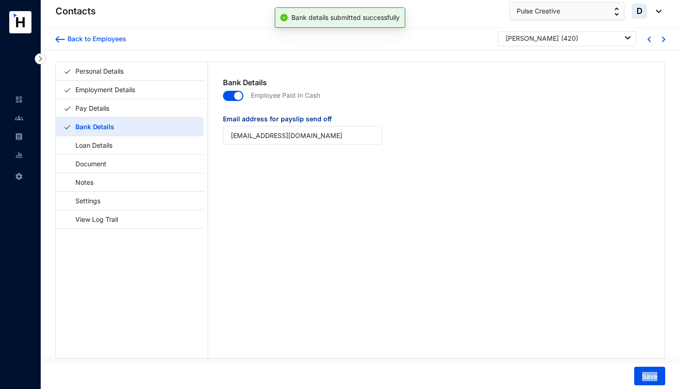
click at [662, 39] on img at bounding box center [663, 40] width 3 height 6
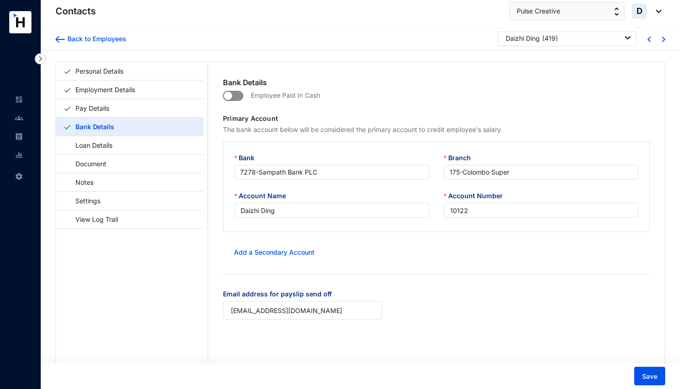
click at [239, 98] on span "button" at bounding box center [233, 96] width 20 height 10
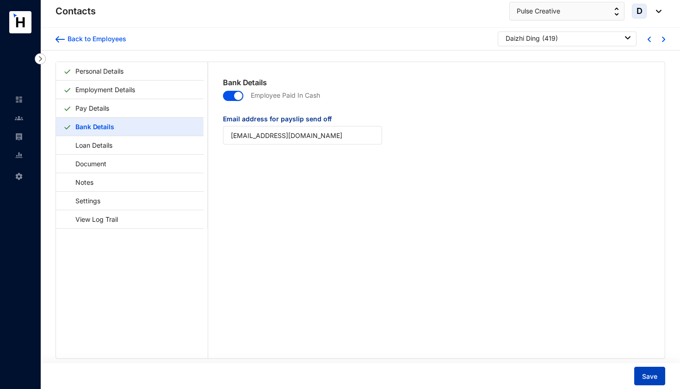
click at [647, 376] on span "Save" at bounding box center [649, 376] width 15 height 9
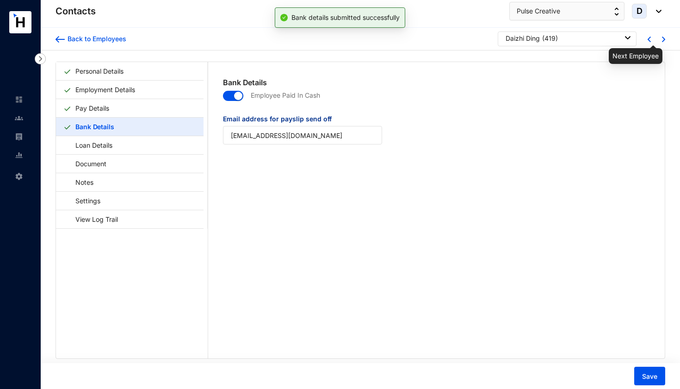
click at [662, 39] on img at bounding box center [663, 40] width 3 height 6
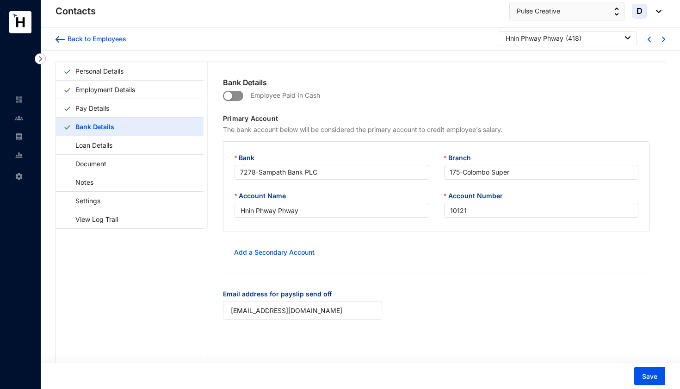
click at [238, 93] on span "button" at bounding box center [233, 96] width 20 height 10
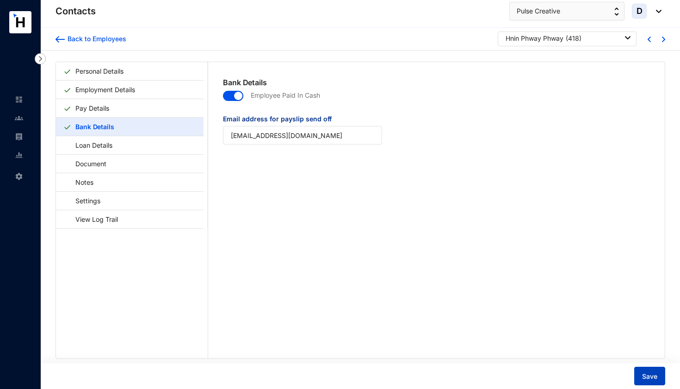
click at [647, 370] on button "Save" at bounding box center [649, 375] width 31 height 19
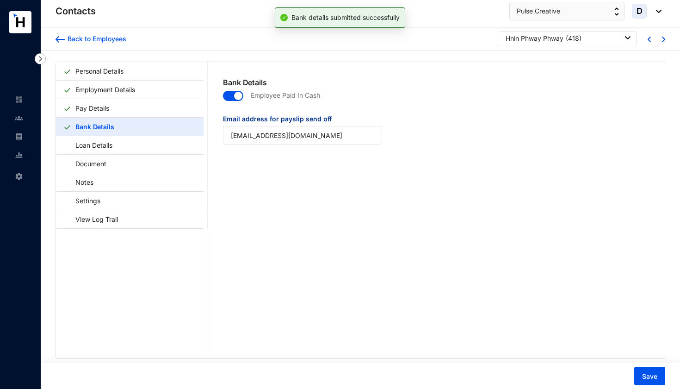
click at [663, 40] on div "Back to Employees Hnin Phway Phway ( 418 )" at bounding box center [360, 39] width 639 height 23
click at [662, 39] on img at bounding box center [663, 40] width 3 height 6
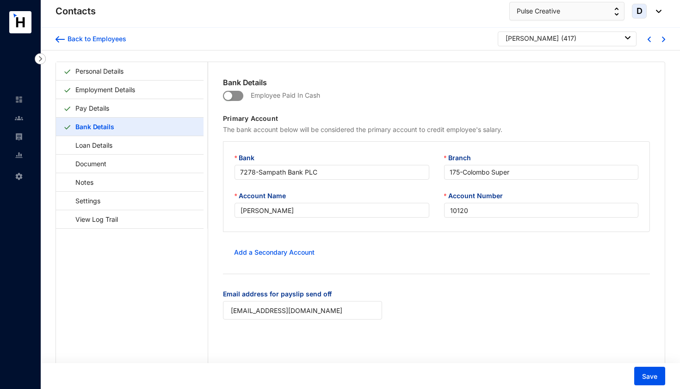
click at [235, 97] on span "button" at bounding box center [233, 96] width 20 height 10
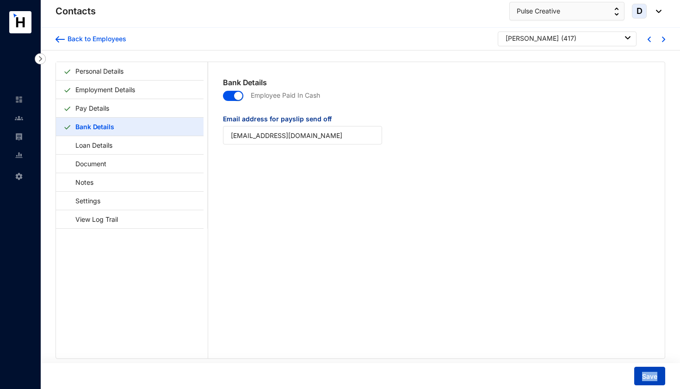
click at [657, 372] on span "Save" at bounding box center [649, 376] width 15 height 9
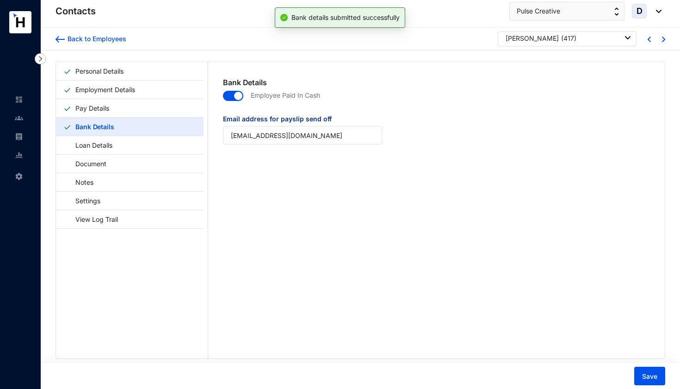
click at [661, 43] on div at bounding box center [651, 38] width 29 height 15
click at [662, 39] on img at bounding box center [663, 40] width 3 height 6
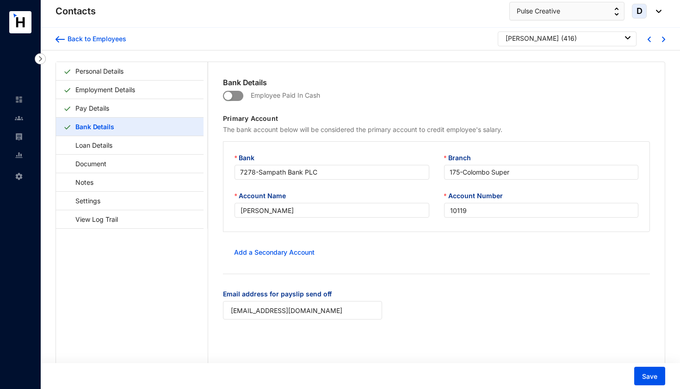
click at [236, 93] on span "button" at bounding box center [233, 96] width 20 height 10
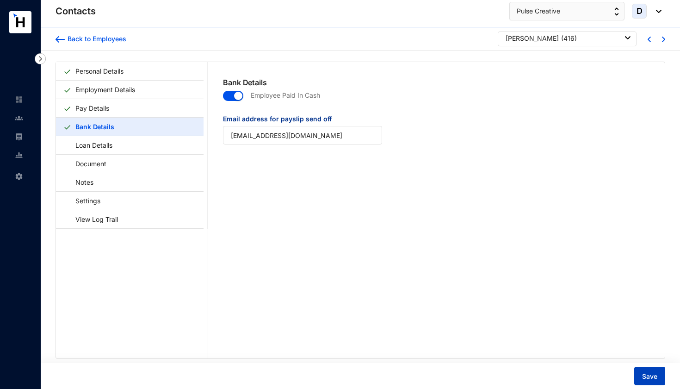
click at [647, 380] on span "Save" at bounding box center [649, 376] width 15 height 9
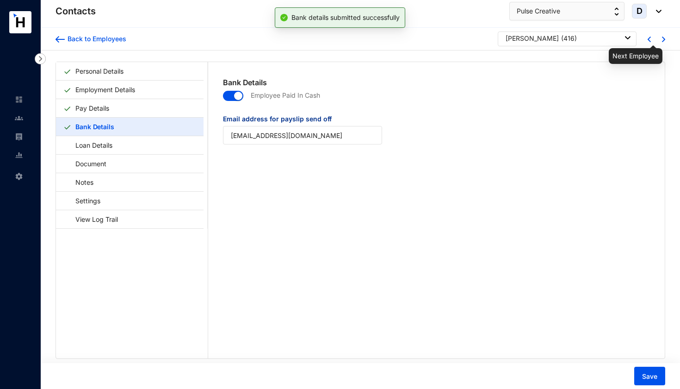
click at [662, 40] on img at bounding box center [663, 40] width 3 height 6
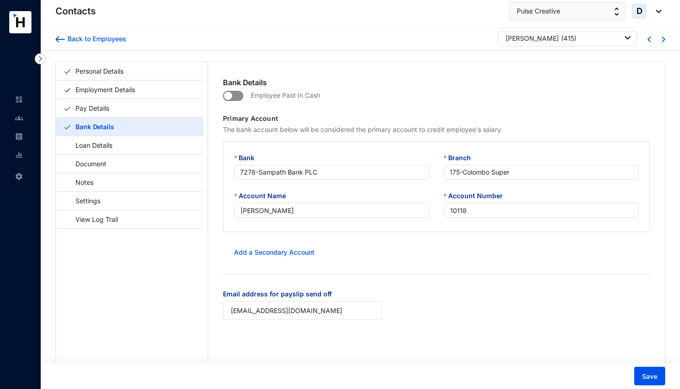
click at [238, 94] on span "button" at bounding box center [233, 96] width 20 height 10
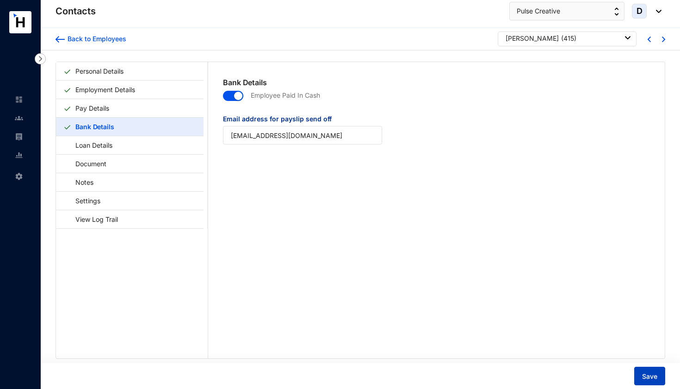
click at [640, 373] on button "Save" at bounding box center [649, 375] width 31 height 19
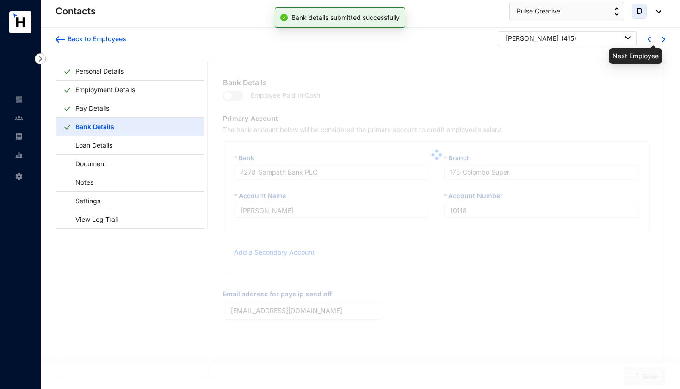
click at [662, 38] on img at bounding box center [663, 40] width 3 height 6
type input "[PERSON_NAME]"
type input "10117"
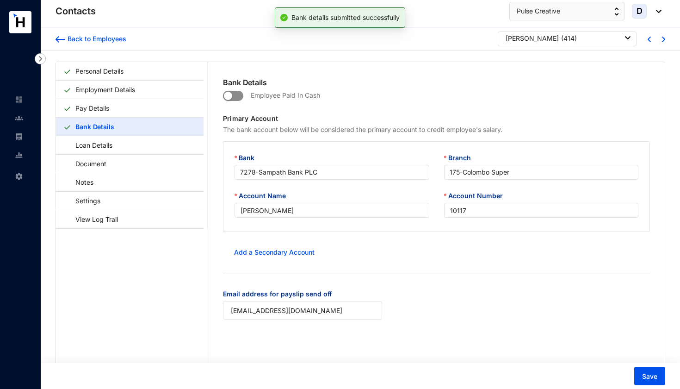
click at [238, 95] on span "button" at bounding box center [233, 96] width 20 height 10
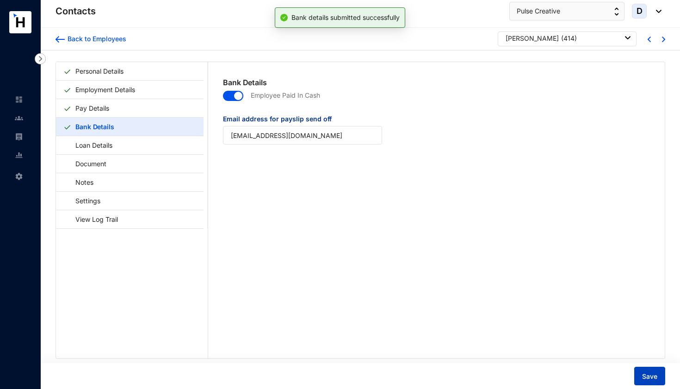
click at [648, 376] on span "Save" at bounding box center [649, 376] width 15 height 9
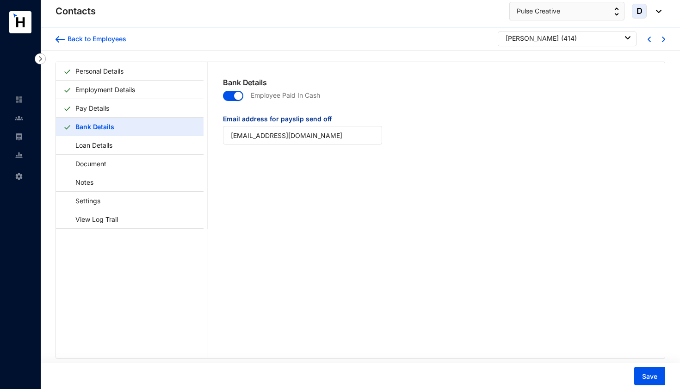
click at [662, 37] on img at bounding box center [663, 40] width 3 height 6
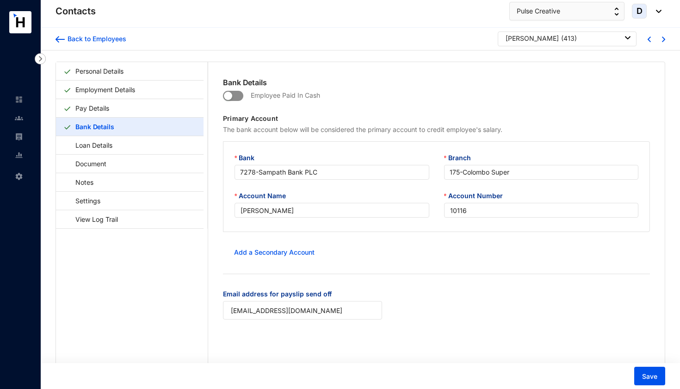
click at [239, 96] on span "button" at bounding box center [233, 96] width 20 height 10
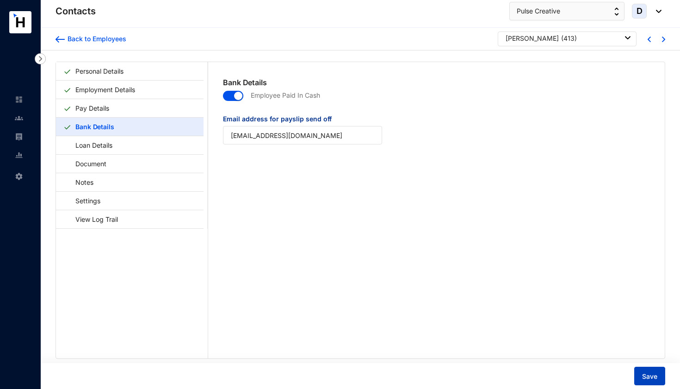
click at [648, 375] on span "Save" at bounding box center [649, 376] width 15 height 9
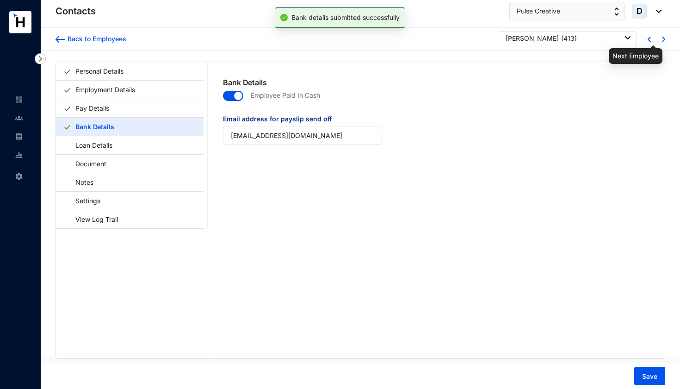
click at [662, 39] on img at bounding box center [663, 40] width 3 height 6
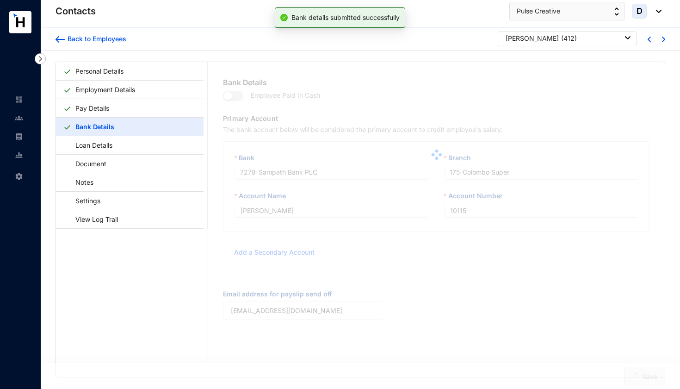
click at [237, 94] on span "button" at bounding box center [233, 96] width 20 height 10
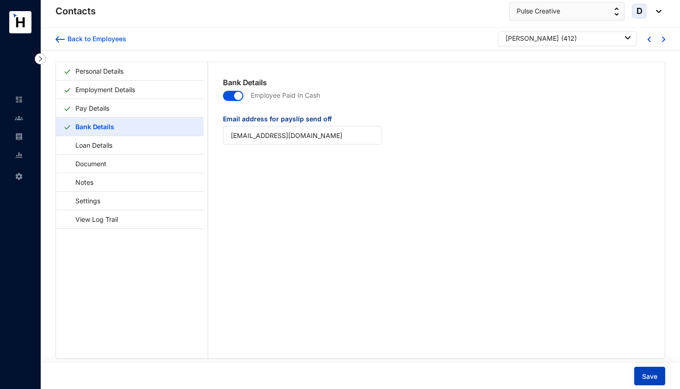
click at [641, 374] on button "Save" at bounding box center [649, 375] width 31 height 19
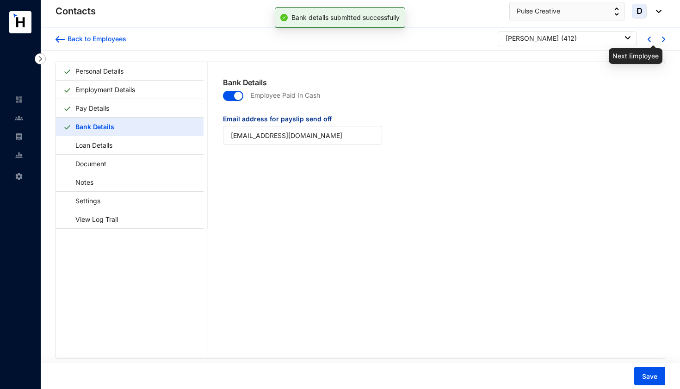
click at [662, 40] on img at bounding box center [663, 40] width 3 height 6
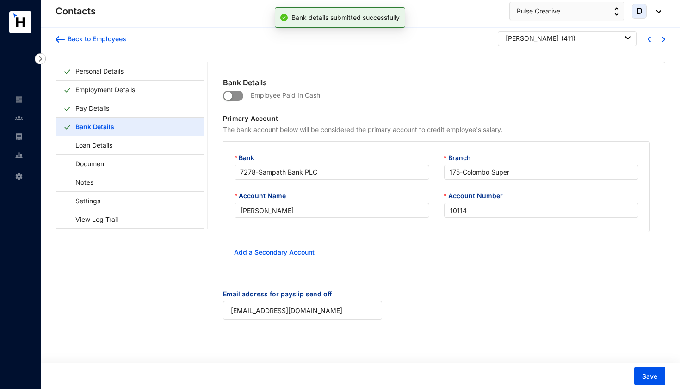
click at [233, 96] on span "button" at bounding box center [233, 96] width 20 height 10
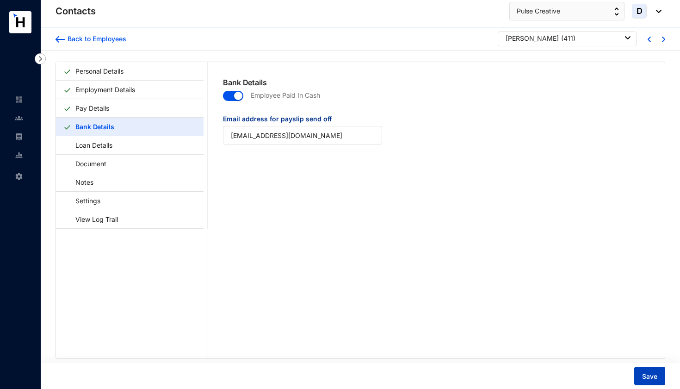
click at [645, 372] on span "Save" at bounding box center [649, 376] width 15 height 9
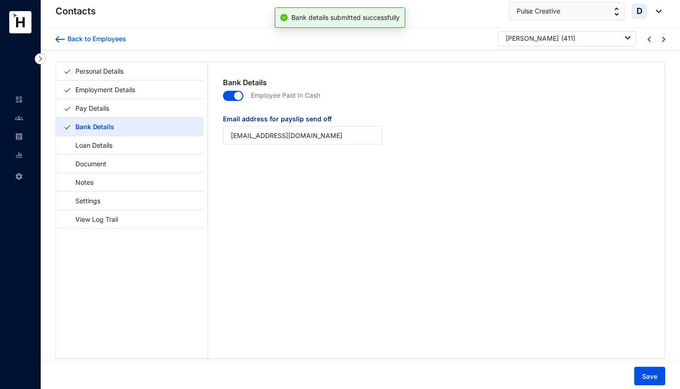
click at [662, 40] on img at bounding box center [663, 40] width 3 height 6
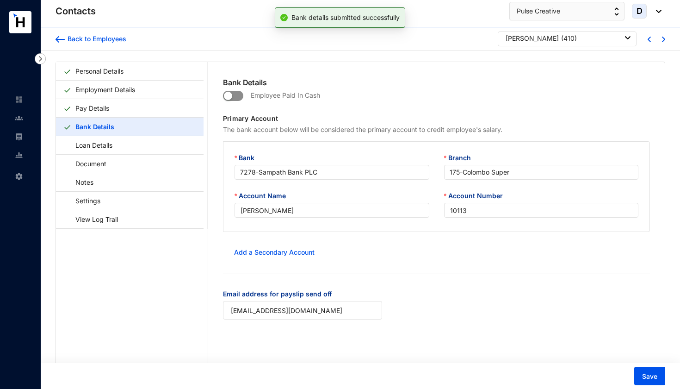
click at [240, 95] on span "button" at bounding box center [233, 96] width 20 height 10
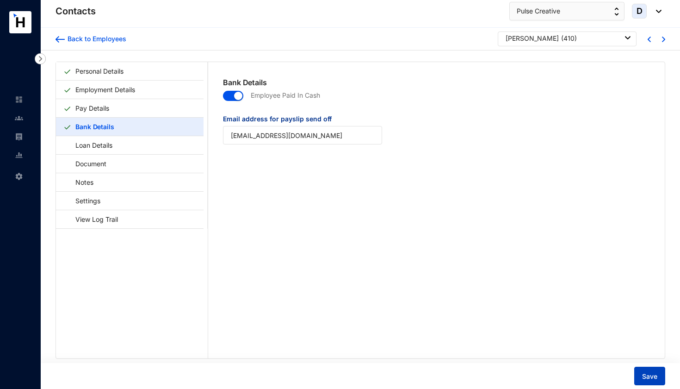
click at [652, 377] on span "Save" at bounding box center [649, 376] width 15 height 9
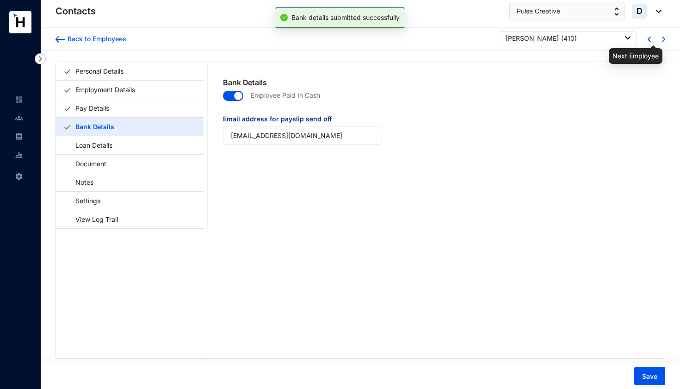
click at [662, 39] on img at bounding box center [663, 40] width 3 height 6
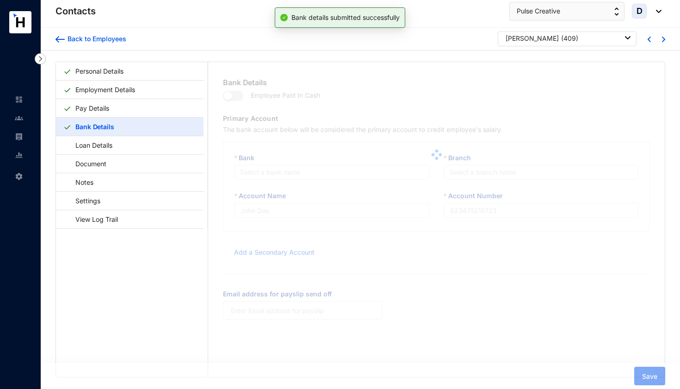
type input "[PERSON_NAME]"
type input "10112"
type input "[EMAIL_ADDRESS][DOMAIN_NAME]"
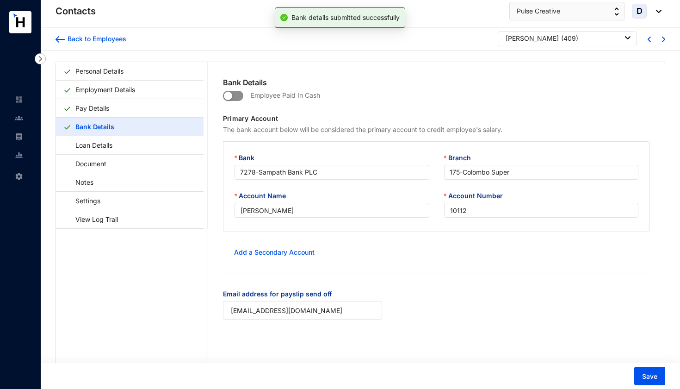
click at [239, 97] on span "button" at bounding box center [233, 96] width 20 height 10
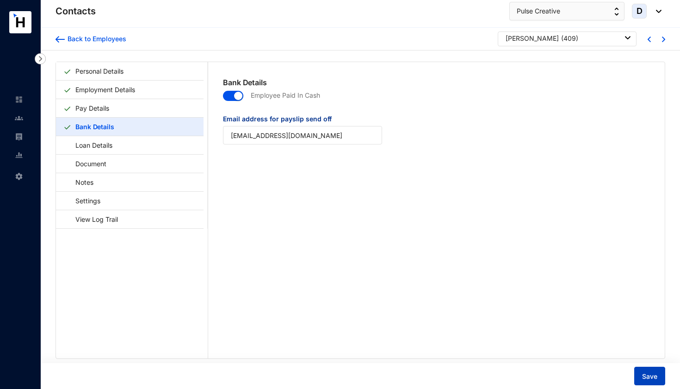
click at [656, 374] on span "Save" at bounding box center [649, 376] width 15 height 9
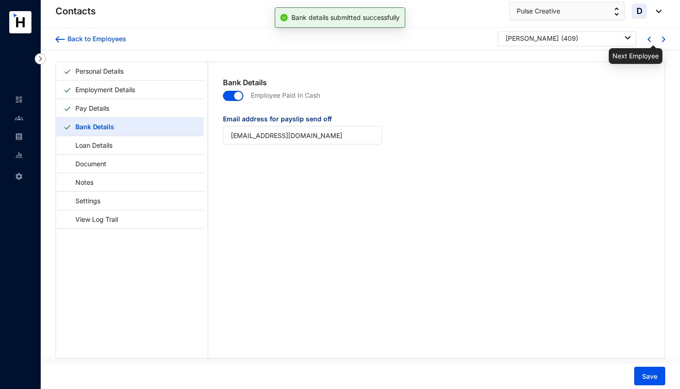
click at [662, 39] on img at bounding box center [663, 40] width 3 height 6
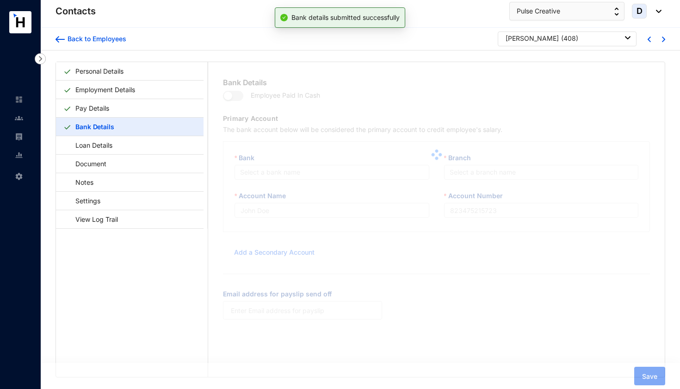
type input "[PERSON_NAME]"
type input "10111"
type input "[EMAIL_ADDRESS][DOMAIN_NAME]"
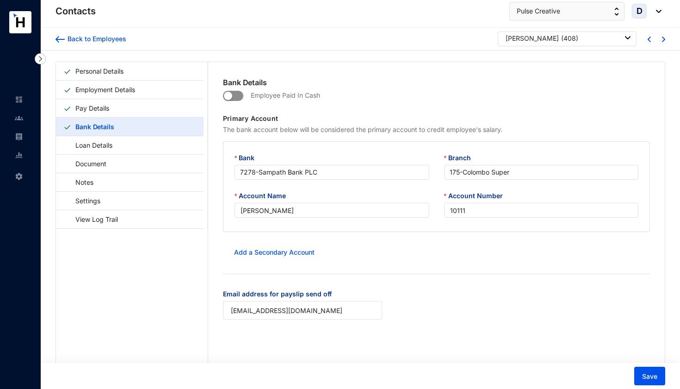
click at [236, 93] on span "button" at bounding box center [233, 96] width 20 height 10
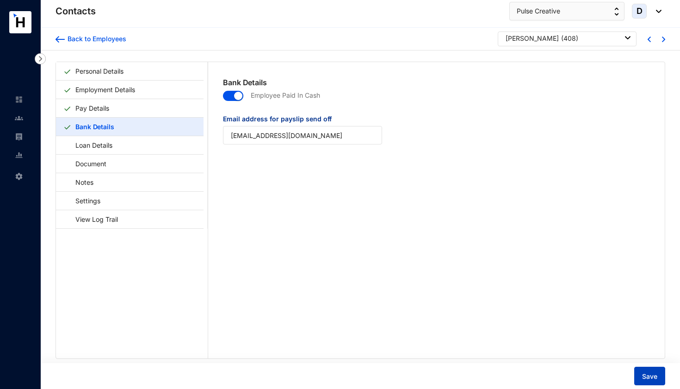
click at [649, 373] on span "Save" at bounding box center [649, 376] width 15 height 9
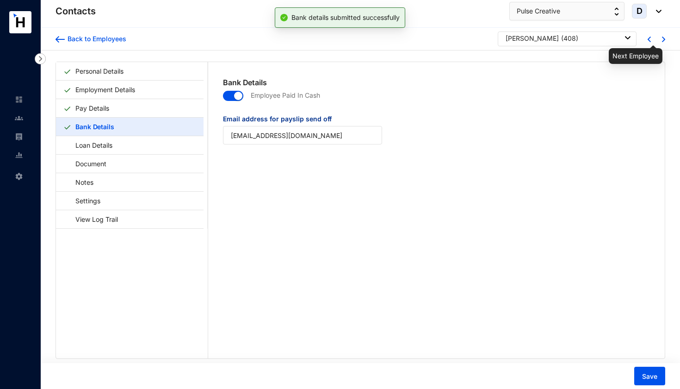
click at [662, 37] on img at bounding box center [663, 40] width 3 height 6
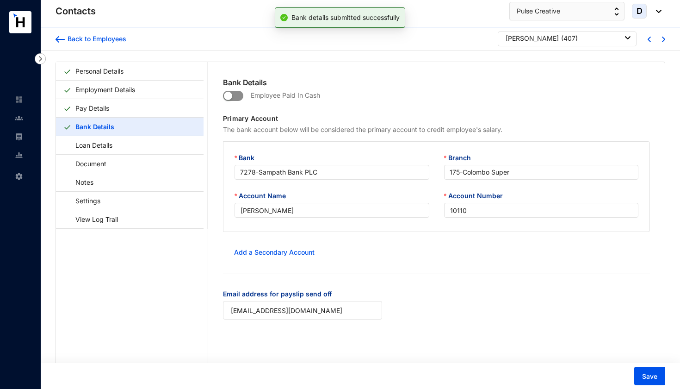
click at [241, 95] on span "button" at bounding box center [233, 96] width 20 height 10
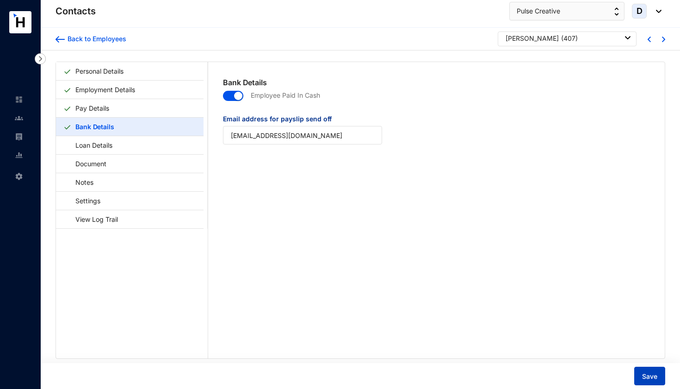
click at [648, 374] on span "Save" at bounding box center [649, 376] width 15 height 9
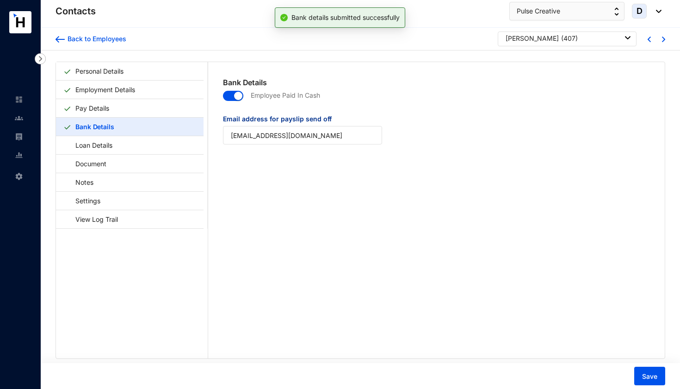
click at [662, 37] on img at bounding box center [663, 40] width 3 height 6
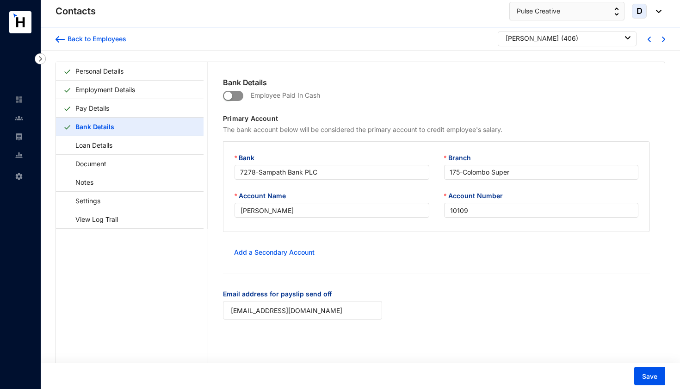
click at [238, 92] on span "button" at bounding box center [233, 96] width 20 height 10
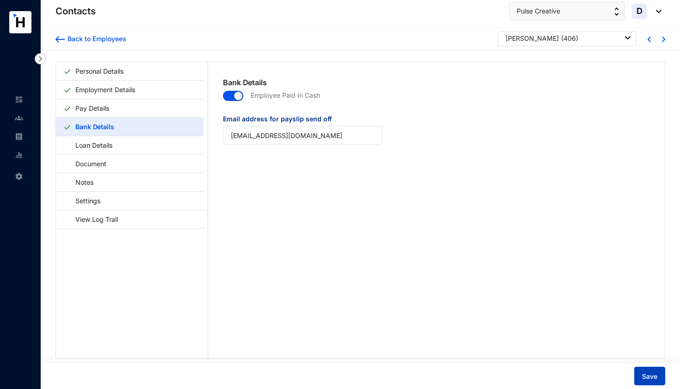
click at [648, 376] on span "Save" at bounding box center [649, 376] width 15 height 9
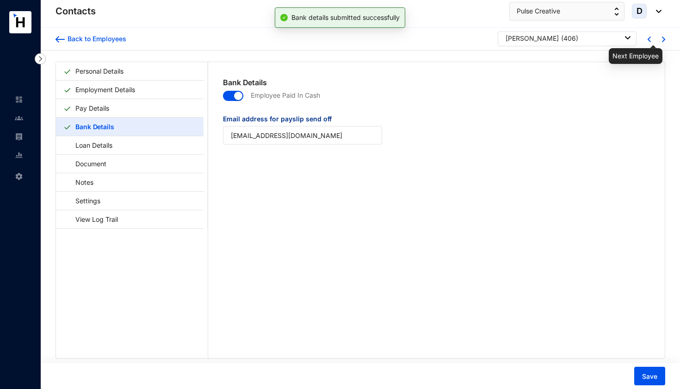
click at [659, 40] on div at bounding box center [655, 39] width 14 height 8
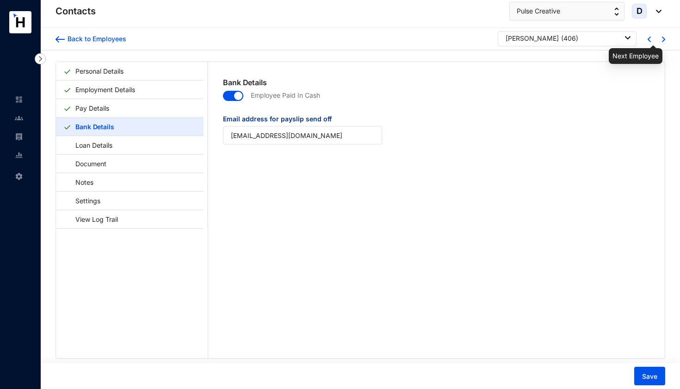
click at [662, 40] on img at bounding box center [663, 40] width 3 height 6
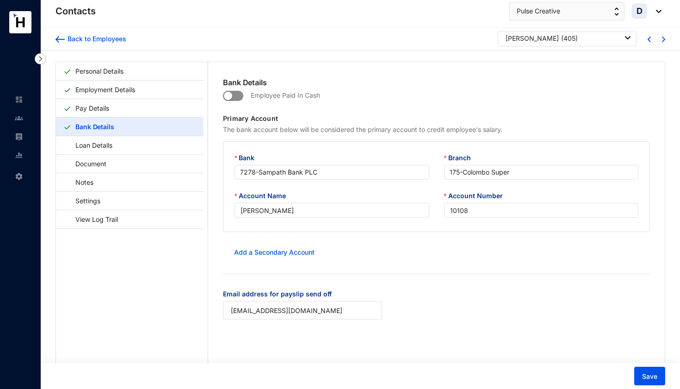
click at [236, 96] on span "button" at bounding box center [233, 96] width 20 height 10
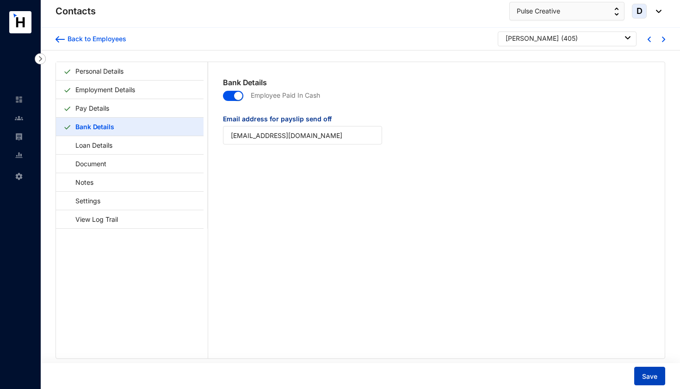
click at [647, 378] on span "Save" at bounding box center [649, 376] width 15 height 9
click at [662, 41] on img at bounding box center [663, 40] width 3 height 6
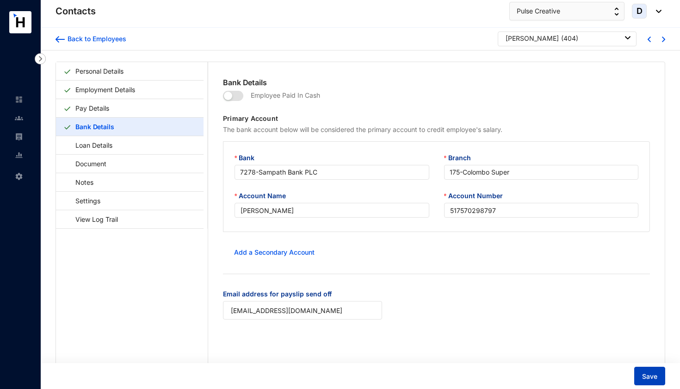
click at [651, 373] on span "Save" at bounding box center [649, 376] width 15 height 9
click at [662, 41] on img at bounding box center [663, 40] width 3 height 6
click at [239, 96] on span "button" at bounding box center [233, 96] width 20 height 10
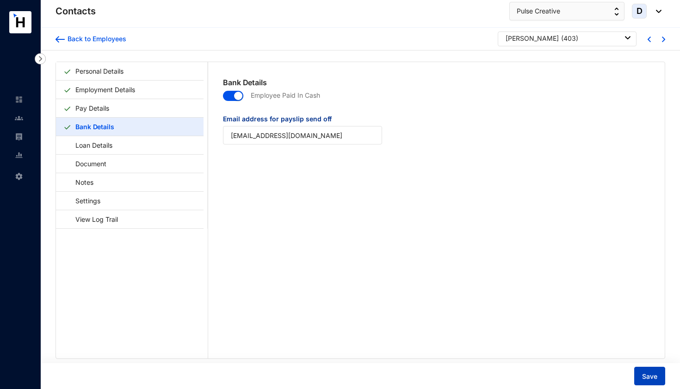
click at [652, 374] on span "Save" at bounding box center [649, 376] width 15 height 9
click at [662, 40] on img at bounding box center [663, 40] width 3 height 6
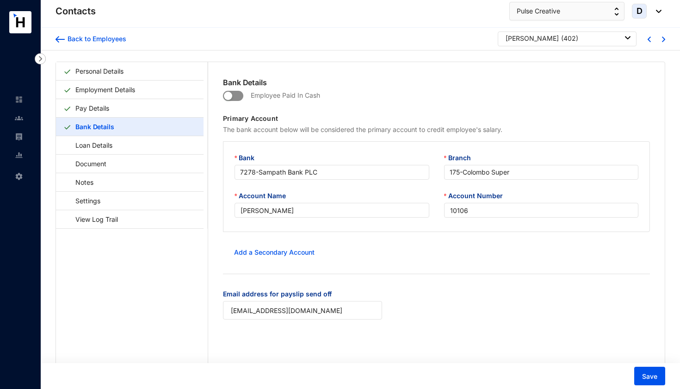
click at [240, 97] on span "button" at bounding box center [233, 96] width 20 height 10
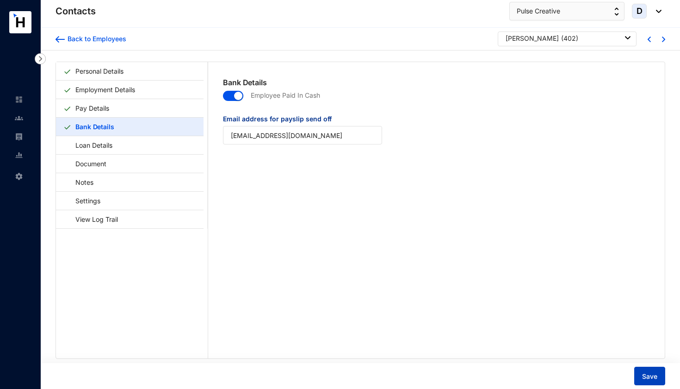
click at [653, 373] on span "Save" at bounding box center [649, 376] width 15 height 9
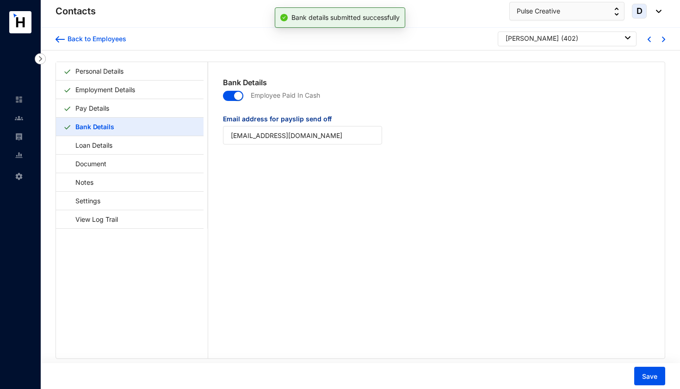
click at [662, 40] on img at bounding box center [663, 40] width 3 height 6
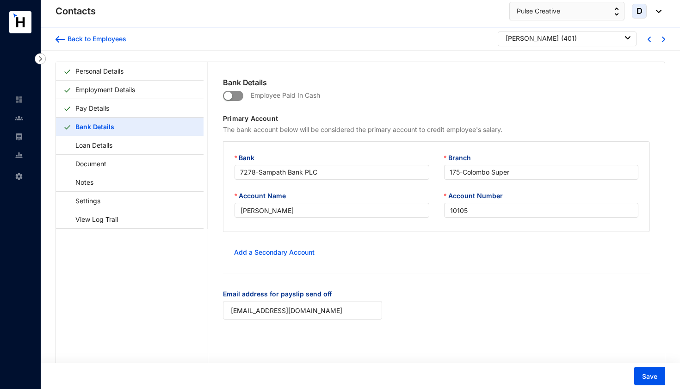
click at [241, 97] on span "button" at bounding box center [233, 96] width 20 height 10
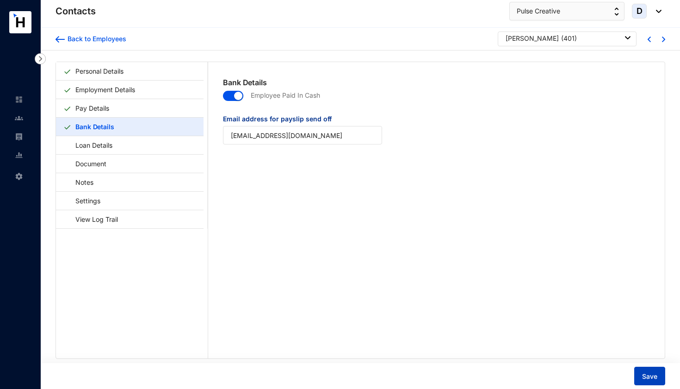
click at [653, 375] on span "Save" at bounding box center [649, 376] width 15 height 9
click at [645, 378] on span "Save" at bounding box center [649, 376] width 15 height 9
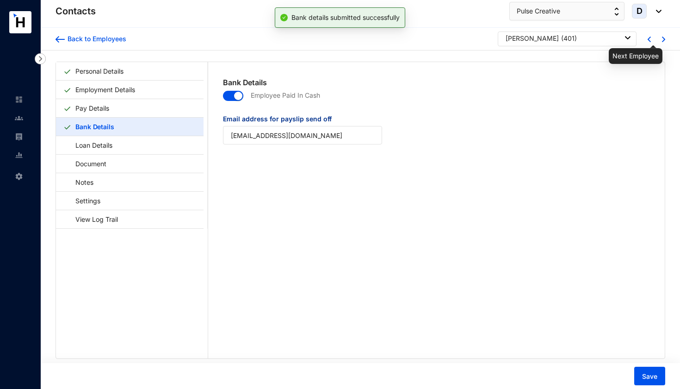
click at [662, 39] on img at bounding box center [663, 40] width 3 height 6
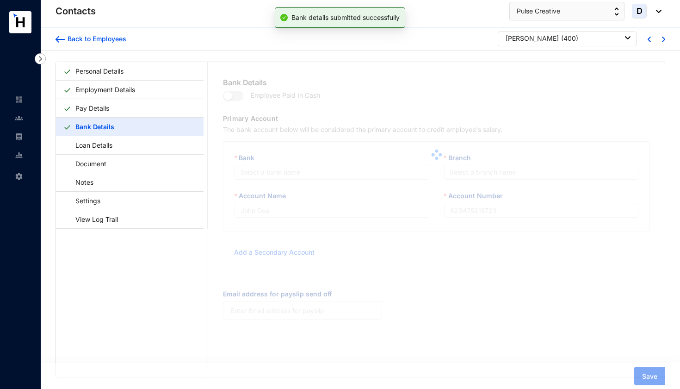
type input "[PERSON_NAME]"
type input "10104"
type input "[EMAIL_ADDRESS][DOMAIN_NAME]"
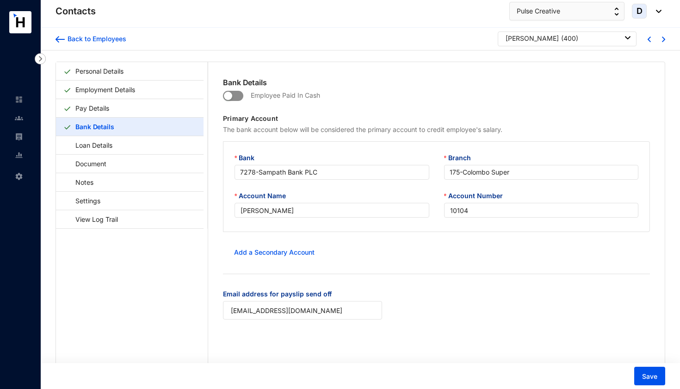
click at [240, 94] on span "button" at bounding box center [233, 96] width 20 height 10
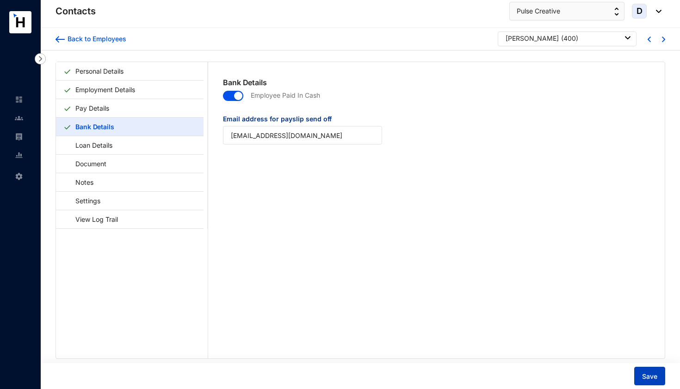
click at [651, 374] on span "Save" at bounding box center [649, 376] width 15 height 9
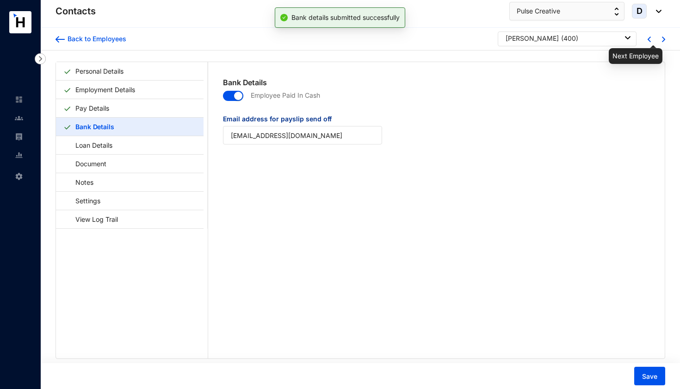
click at [662, 40] on img at bounding box center [663, 40] width 3 height 6
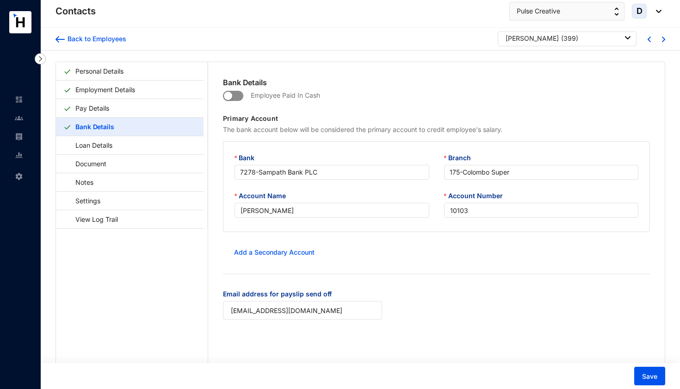
click at [236, 93] on span "button" at bounding box center [233, 96] width 20 height 10
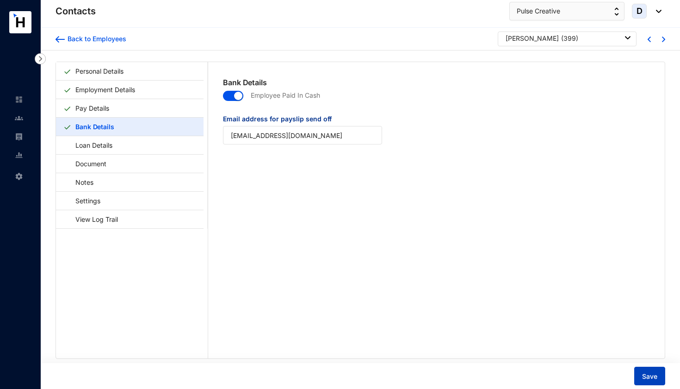
click at [653, 375] on span "Save" at bounding box center [649, 376] width 15 height 9
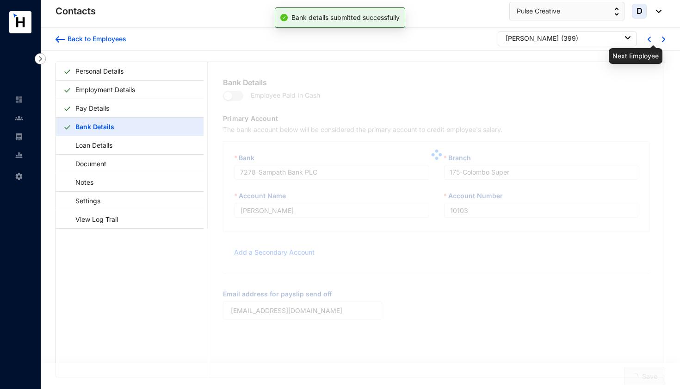
click at [662, 39] on img at bounding box center [663, 40] width 3 height 6
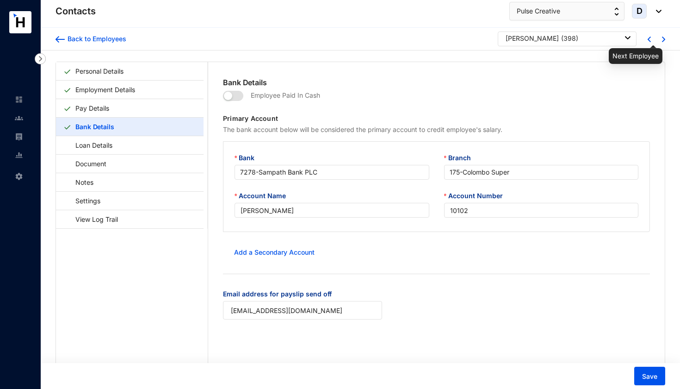
type input "[PERSON_NAME]"
type input "10102"
click at [662, 39] on img at bounding box center [663, 40] width 3 height 6
click at [237, 96] on span "button" at bounding box center [233, 96] width 20 height 10
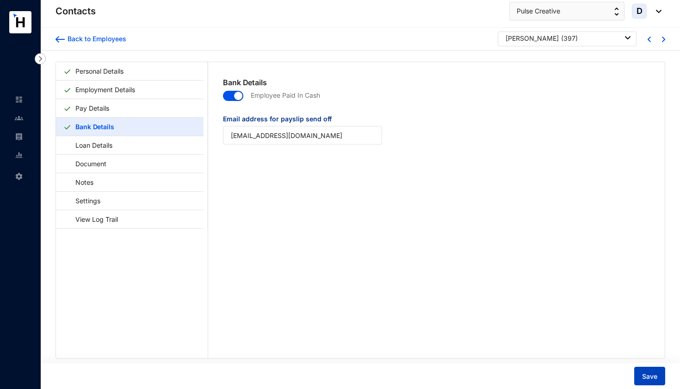
click at [652, 373] on span "Save" at bounding box center [649, 376] width 15 height 9
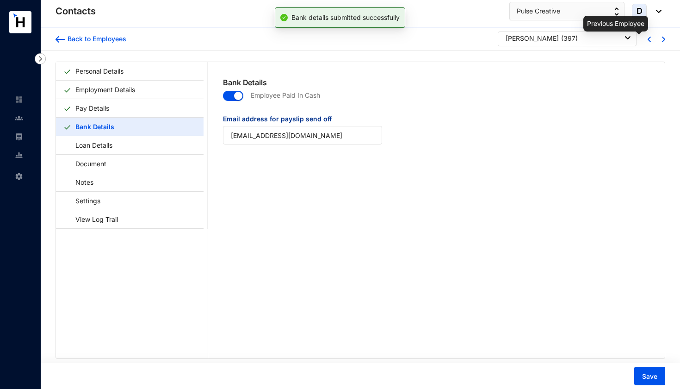
click at [648, 40] on img at bounding box center [649, 40] width 3 height 6
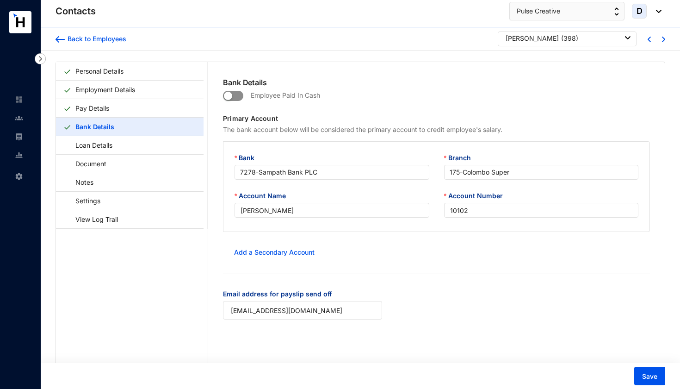
click at [238, 93] on span "button" at bounding box center [233, 96] width 20 height 10
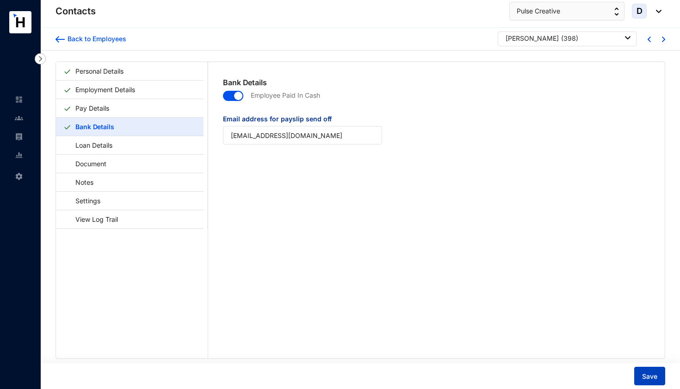
click at [653, 378] on span "Save" at bounding box center [649, 376] width 15 height 9
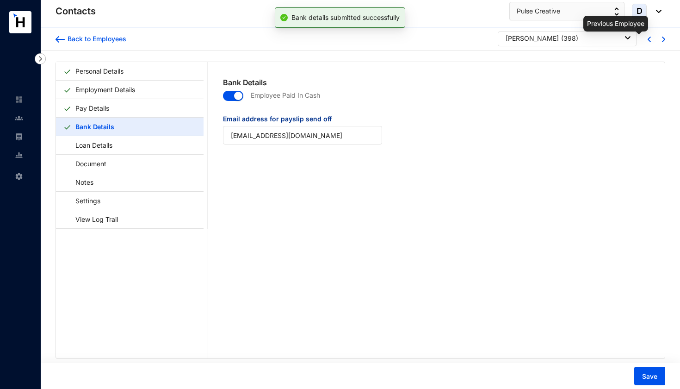
click at [648, 38] on img at bounding box center [649, 40] width 3 height 6
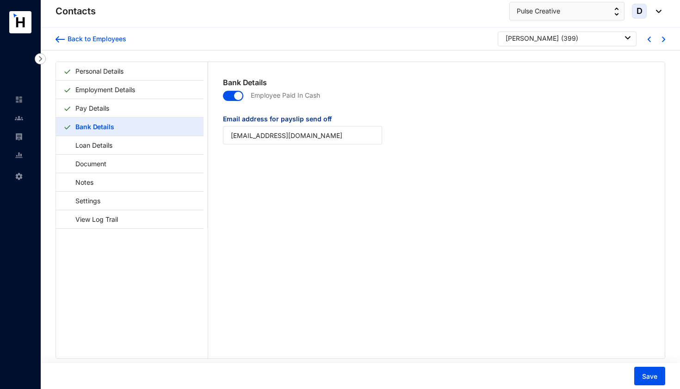
click at [663, 39] on div "Back to Employees Chunhua Liu ( 399 )" at bounding box center [360, 39] width 639 height 23
click at [662, 39] on img at bounding box center [663, 40] width 3 height 6
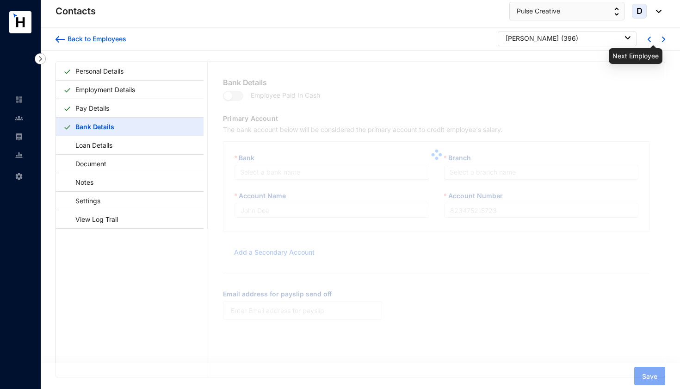
type input "[PERSON_NAME]"
type input "10100"
type input "[EMAIL_ADDRESS][DOMAIN_NAME]"
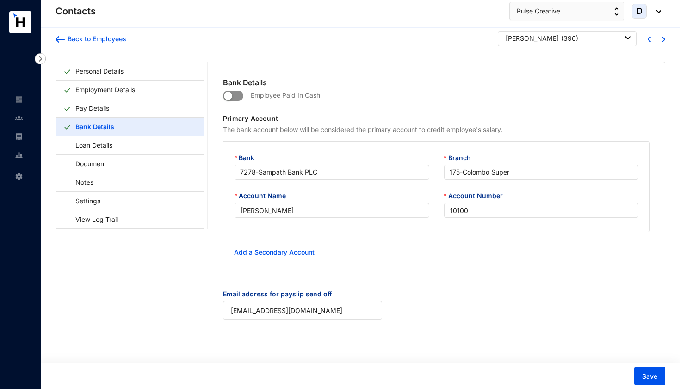
click at [239, 95] on span "button" at bounding box center [233, 96] width 20 height 10
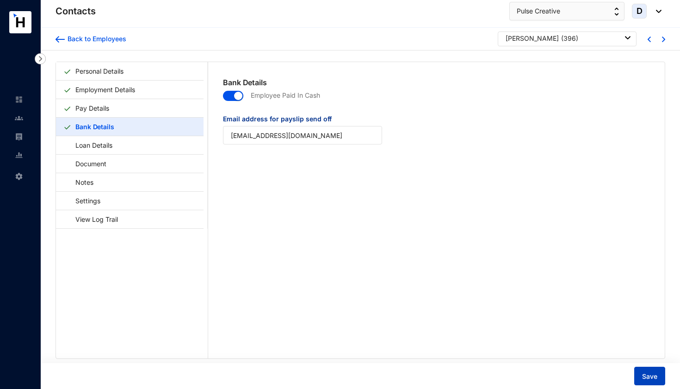
click at [645, 371] on button "Save" at bounding box center [649, 375] width 31 height 19
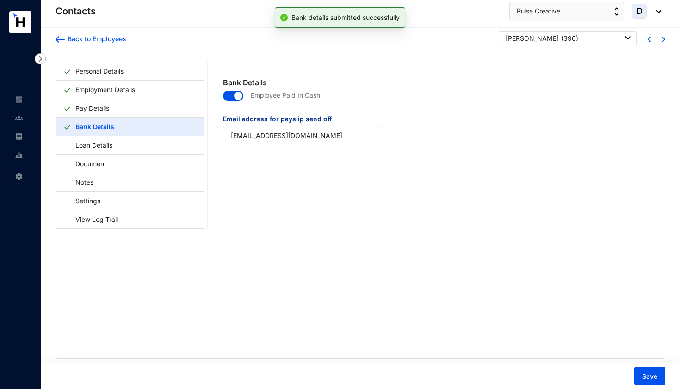
click at [662, 39] on img at bounding box center [663, 40] width 3 height 6
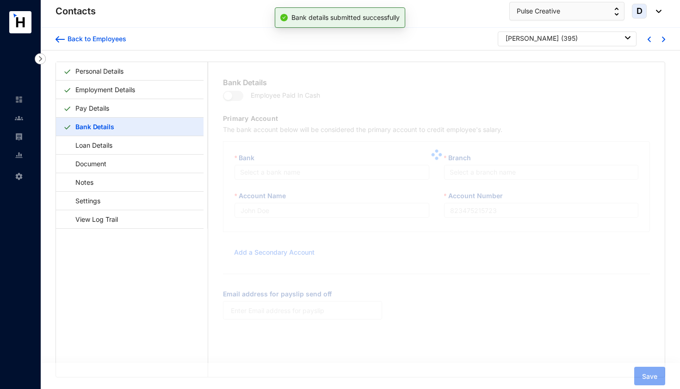
type input "[PERSON_NAME]"
type input "1099"
type input "[EMAIL_ADDRESS][DOMAIN_NAME]"
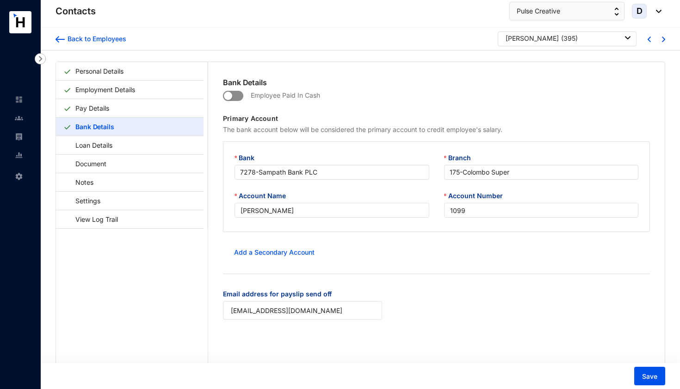
click at [240, 92] on span "button" at bounding box center [233, 96] width 20 height 10
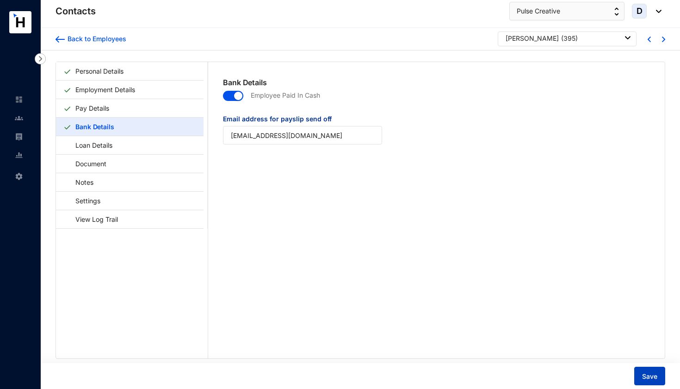
click at [652, 376] on span "Save" at bounding box center [649, 376] width 15 height 9
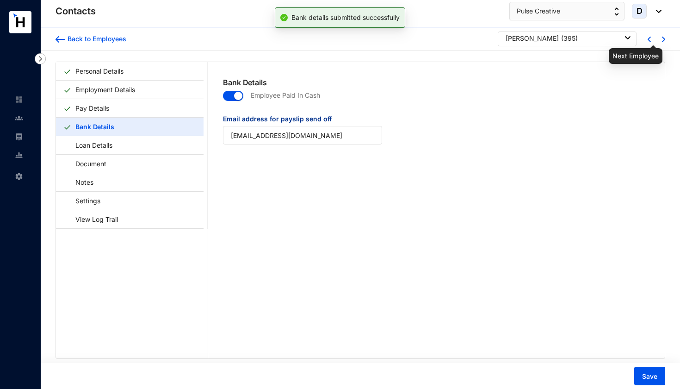
click at [662, 39] on img at bounding box center [663, 40] width 3 height 6
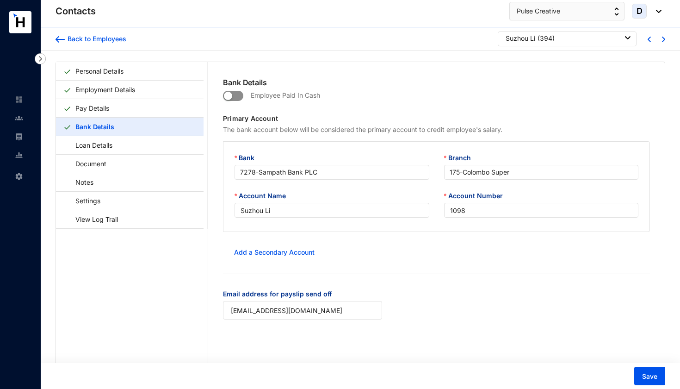
click at [242, 92] on button "button" at bounding box center [233, 96] width 20 height 10
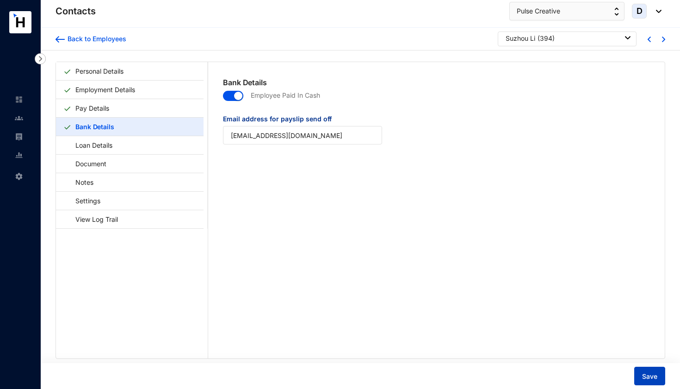
click at [648, 376] on span "Save" at bounding box center [649, 376] width 15 height 9
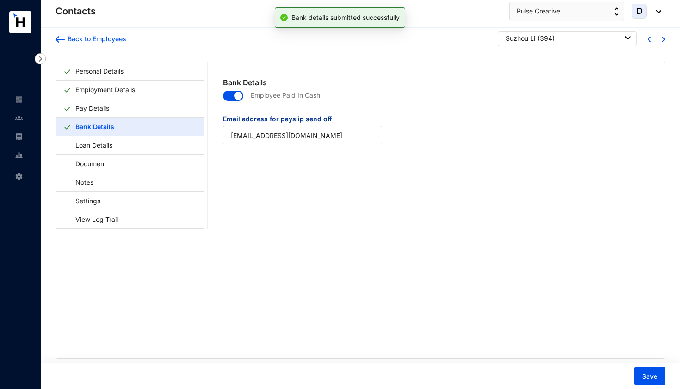
click at [662, 38] on img at bounding box center [663, 40] width 3 height 6
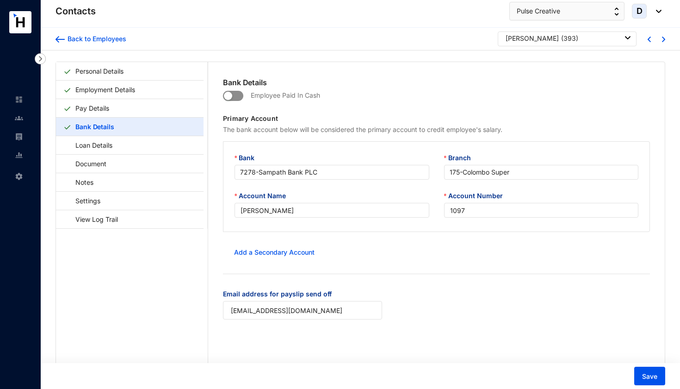
click at [240, 94] on span "button" at bounding box center [233, 96] width 20 height 10
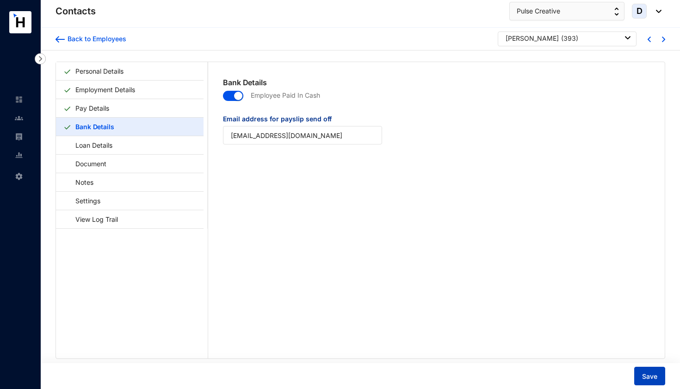
click at [645, 377] on span "Save" at bounding box center [649, 376] width 15 height 9
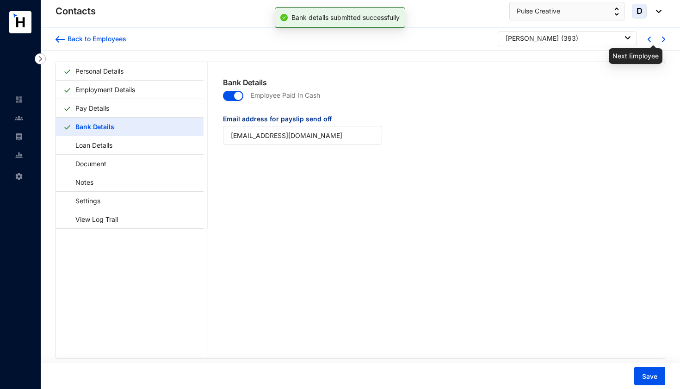
click at [662, 39] on img at bounding box center [663, 40] width 3 height 6
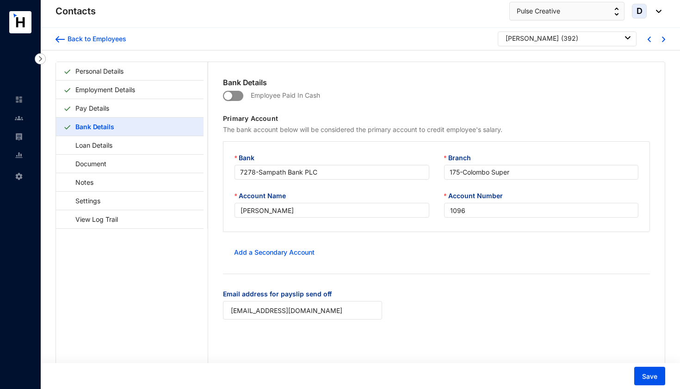
click at [240, 97] on span "button" at bounding box center [233, 96] width 20 height 10
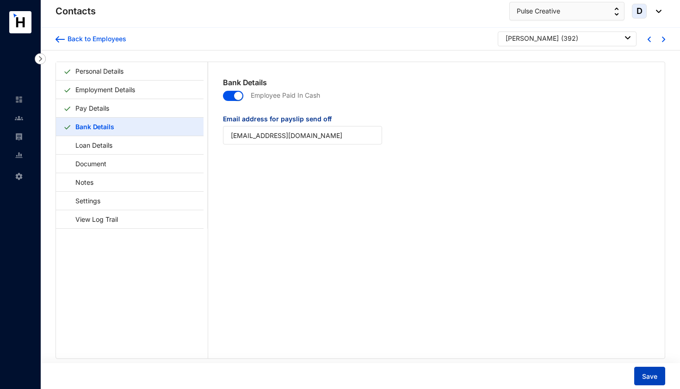
click at [642, 373] on button "Save" at bounding box center [649, 375] width 31 height 19
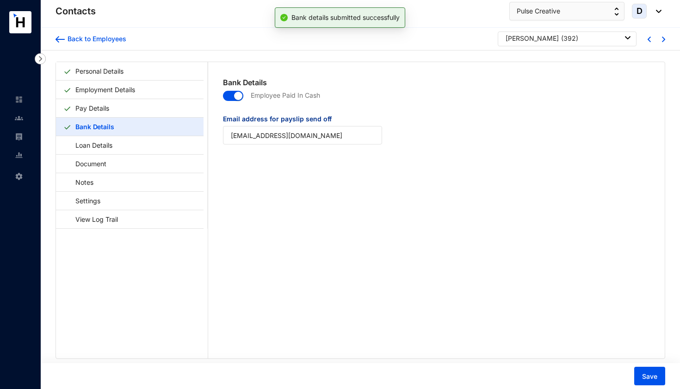
click at [663, 38] on div "Back to Employees Yuhong Ji ( 392 )" at bounding box center [360, 39] width 639 height 23
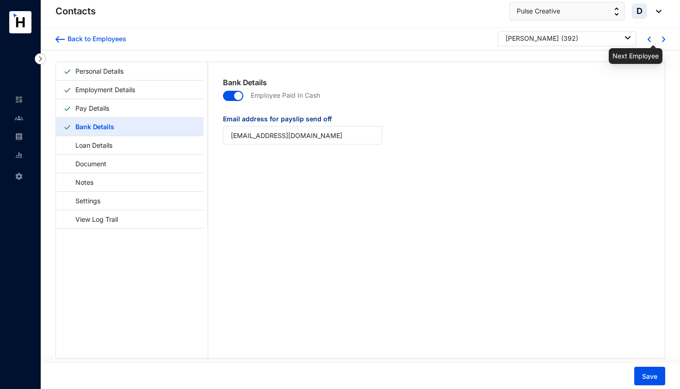
click at [662, 39] on img at bounding box center [663, 40] width 3 height 6
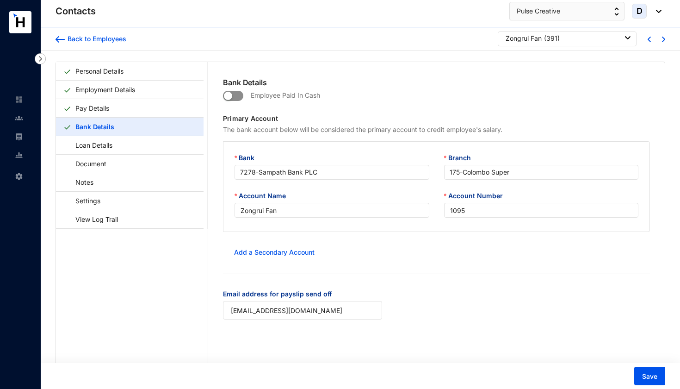
click at [240, 96] on span "button" at bounding box center [233, 96] width 20 height 10
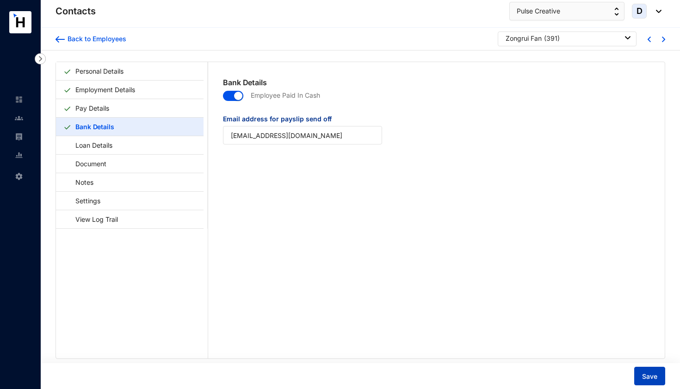
click at [662, 377] on button "Save" at bounding box center [649, 375] width 31 height 19
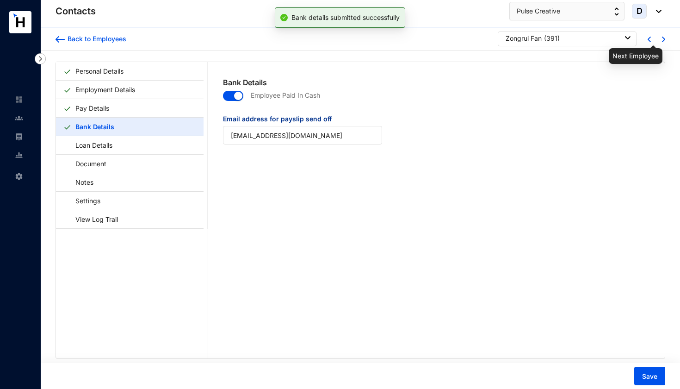
click at [662, 39] on img at bounding box center [663, 40] width 3 height 6
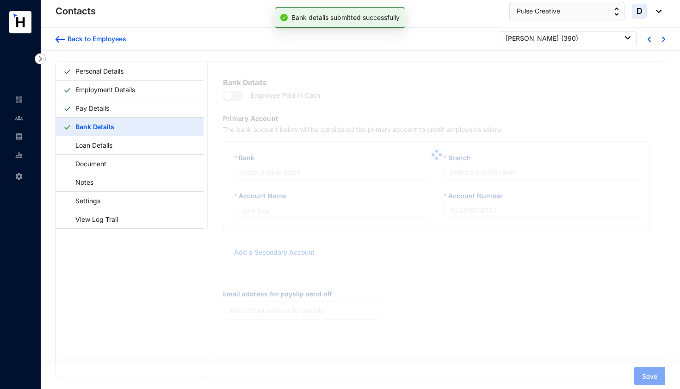
type input "[PERSON_NAME]"
type input "1094"
type input "[EMAIL_ADDRESS][DOMAIN_NAME]"
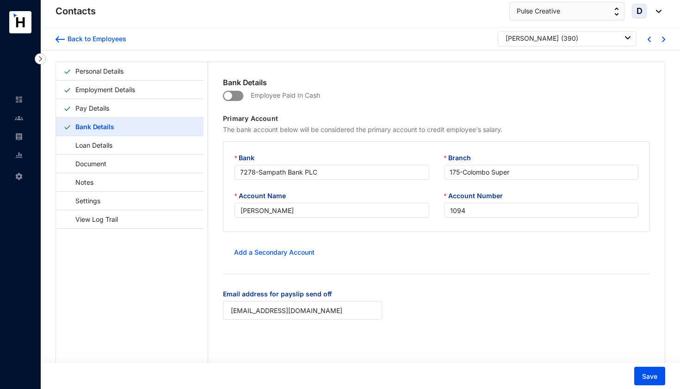
click at [238, 96] on span "button" at bounding box center [233, 96] width 20 height 10
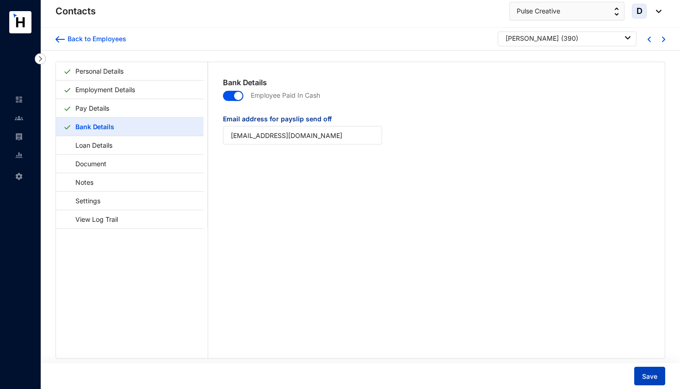
click at [645, 378] on span "Save" at bounding box center [649, 376] width 15 height 9
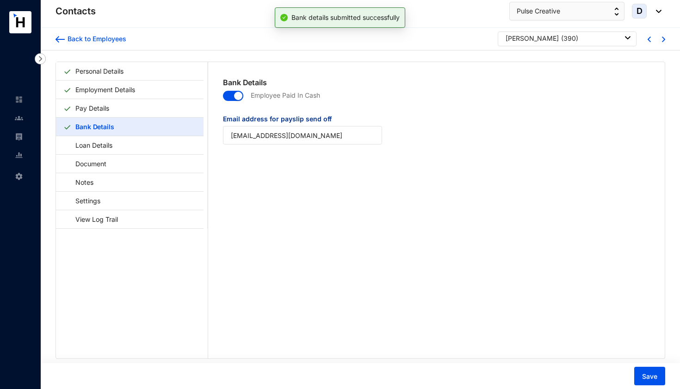
click at [659, 39] on div at bounding box center [655, 39] width 14 height 8
click at [662, 40] on img at bounding box center [663, 40] width 3 height 6
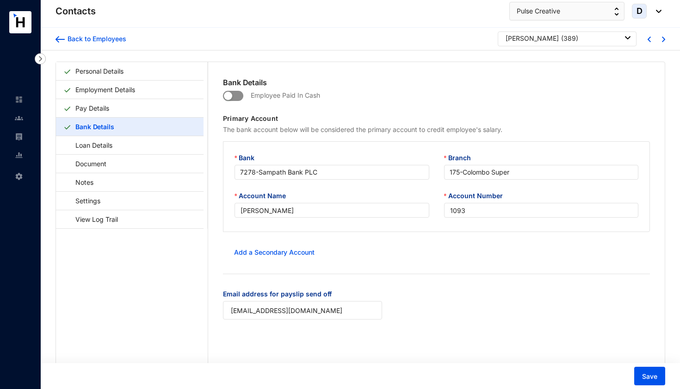
click at [238, 94] on span "button" at bounding box center [233, 96] width 20 height 10
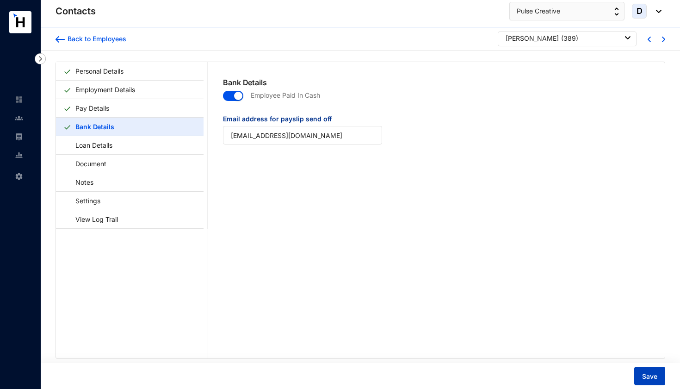
click at [648, 378] on span "Save" at bounding box center [649, 376] width 15 height 9
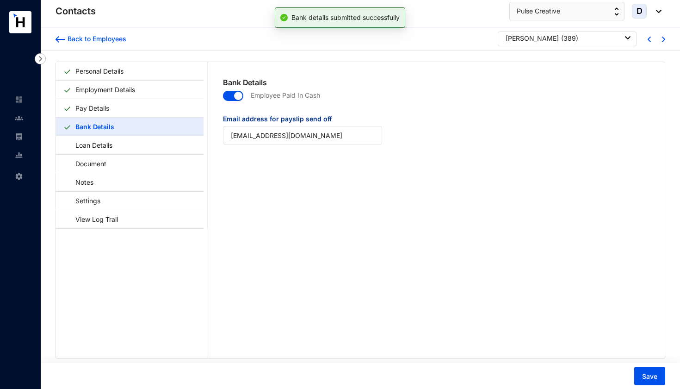
click at [662, 39] on img at bounding box center [663, 40] width 3 height 6
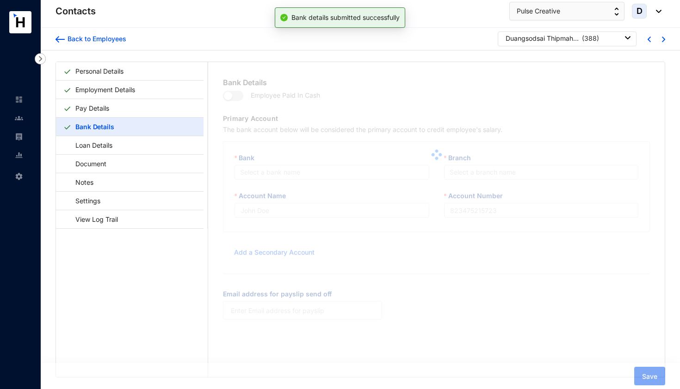
type input "Duangsodsai Thipmahavong"
type input "1092"
type input "[EMAIL_ADDRESS][DOMAIN_NAME]"
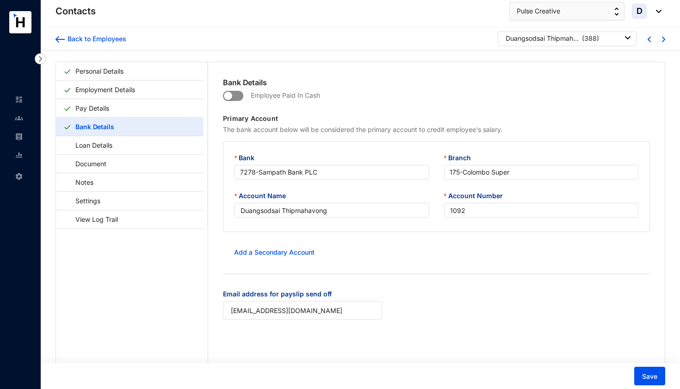
click at [238, 94] on span "button" at bounding box center [233, 96] width 20 height 10
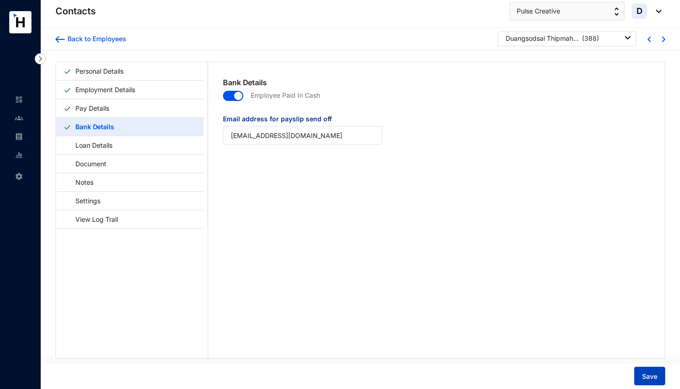
click at [657, 380] on button "Save" at bounding box center [649, 375] width 31 height 19
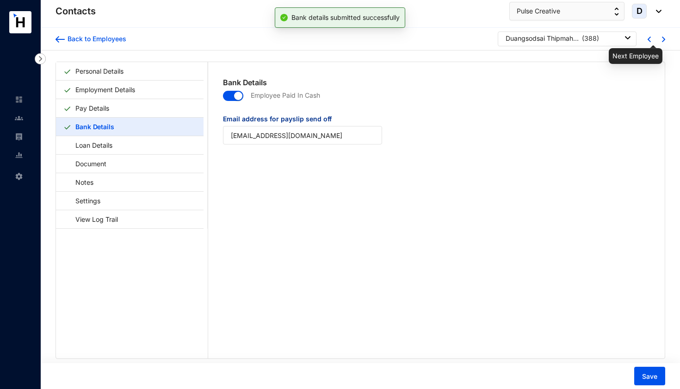
click at [662, 40] on img at bounding box center [663, 40] width 3 height 6
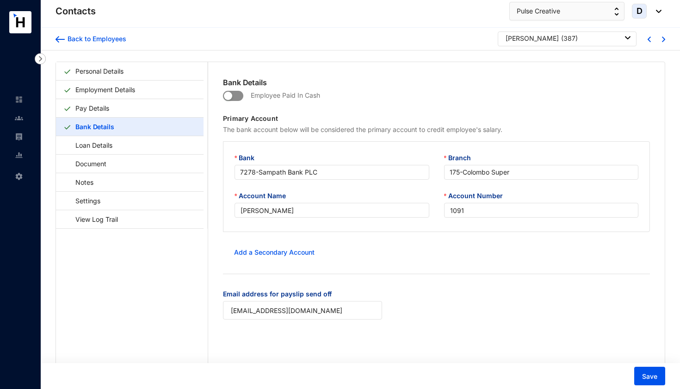
click at [236, 91] on span "button" at bounding box center [233, 96] width 20 height 10
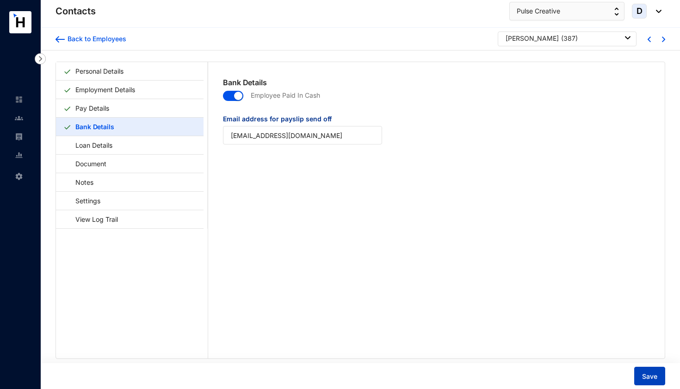
click at [652, 376] on span "Save" at bounding box center [649, 376] width 15 height 9
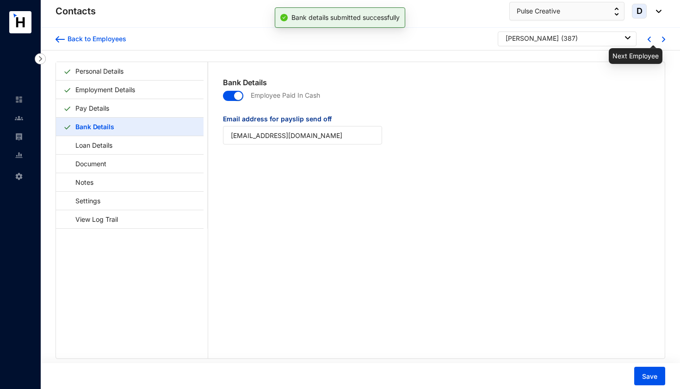
click at [662, 39] on img at bounding box center [663, 40] width 3 height 6
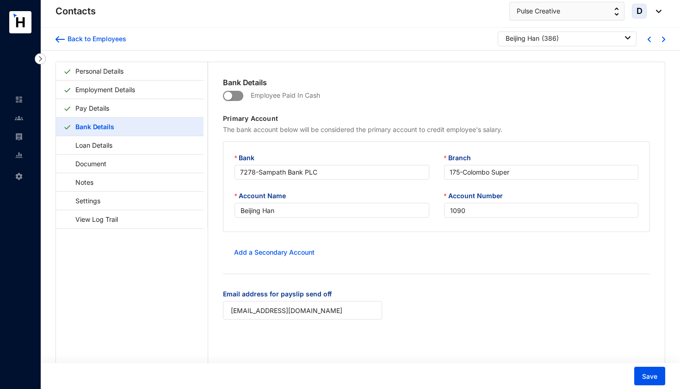
click at [237, 93] on span "button" at bounding box center [233, 96] width 20 height 10
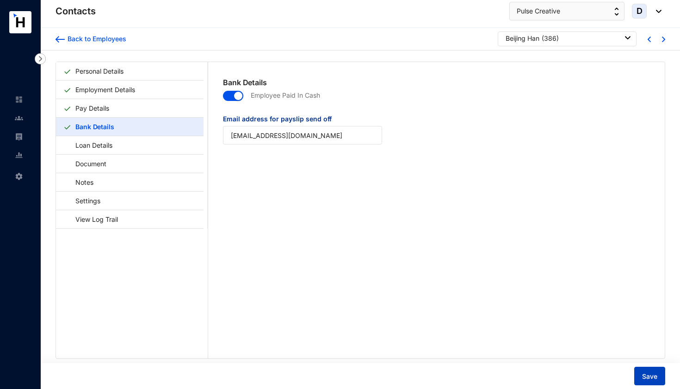
click at [646, 378] on span "Save" at bounding box center [649, 376] width 15 height 9
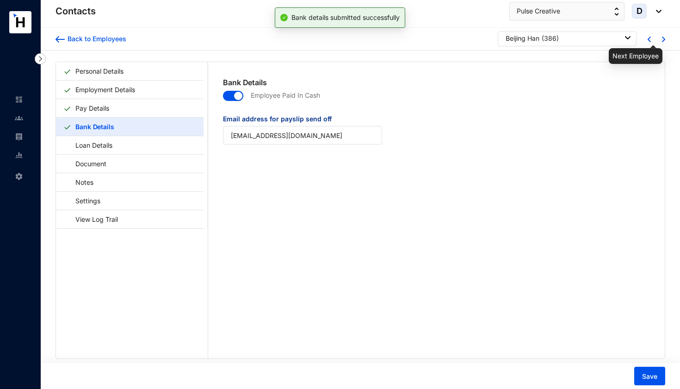
click at [662, 39] on img at bounding box center [663, 40] width 3 height 6
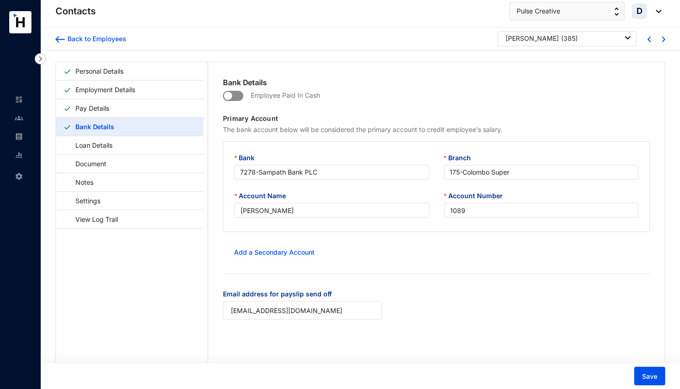
click at [236, 100] on span "button" at bounding box center [233, 96] width 20 height 10
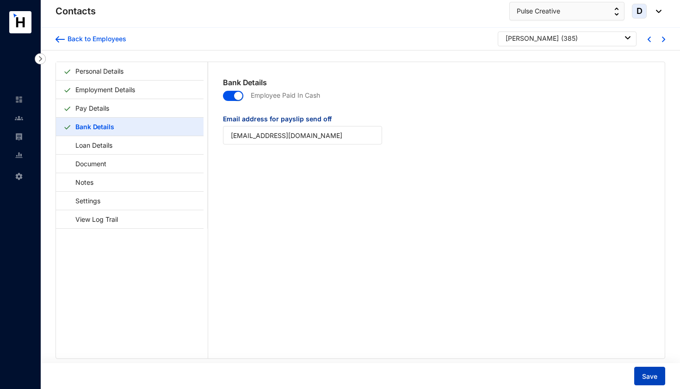
click at [646, 375] on span "Save" at bounding box center [649, 376] width 15 height 9
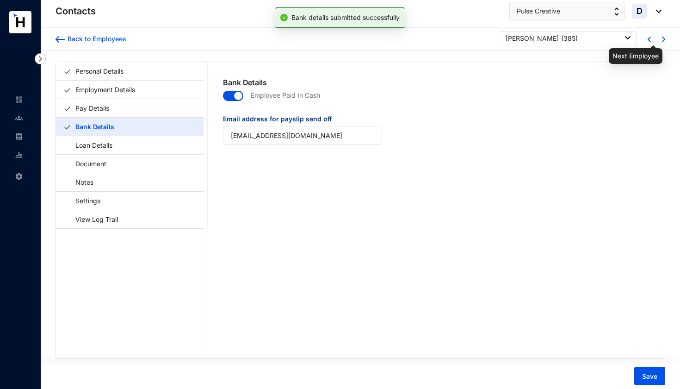
click at [662, 39] on img at bounding box center [663, 40] width 3 height 6
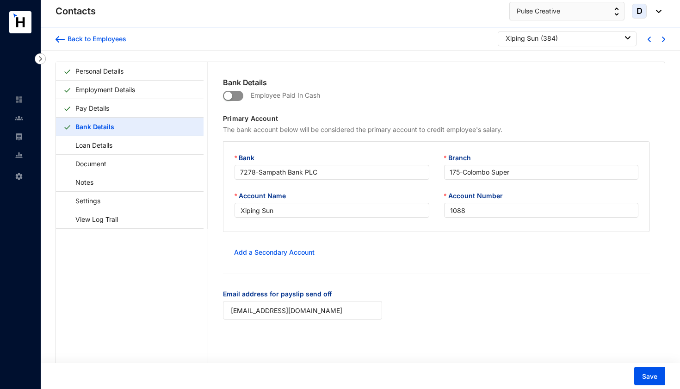
click at [241, 96] on span "button" at bounding box center [233, 96] width 20 height 10
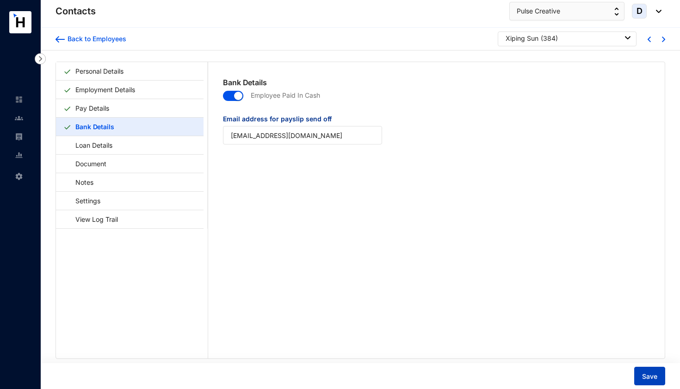
click at [644, 378] on span "Save" at bounding box center [649, 376] width 15 height 9
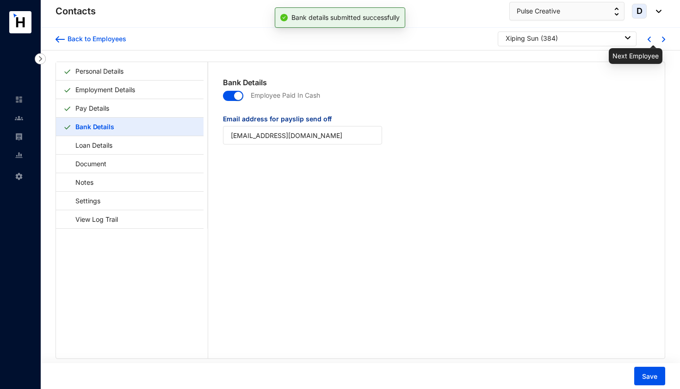
click at [662, 38] on img at bounding box center [663, 40] width 3 height 6
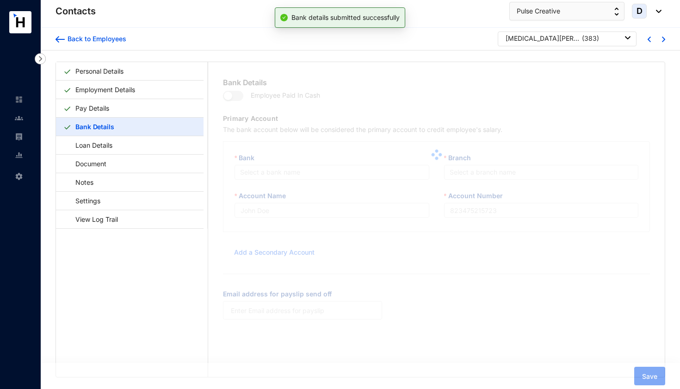
type input "[MEDICAL_DATA][PERSON_NAME]"
type input "1087"
type input "[EMAIL_ADDRESS][DOMAIN_NAME]"
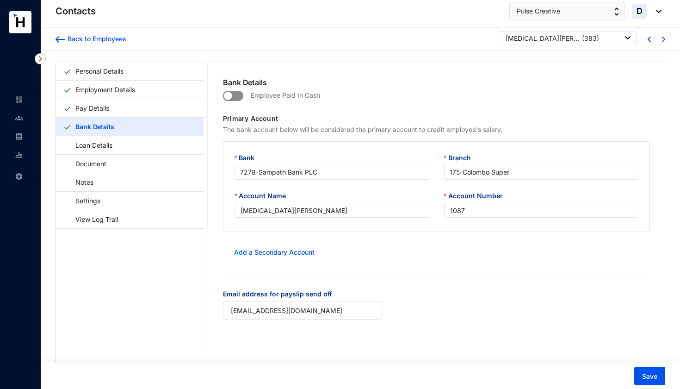
click at [237, 95] on span "button" at bounding box center [233, 96] width 20 height 10
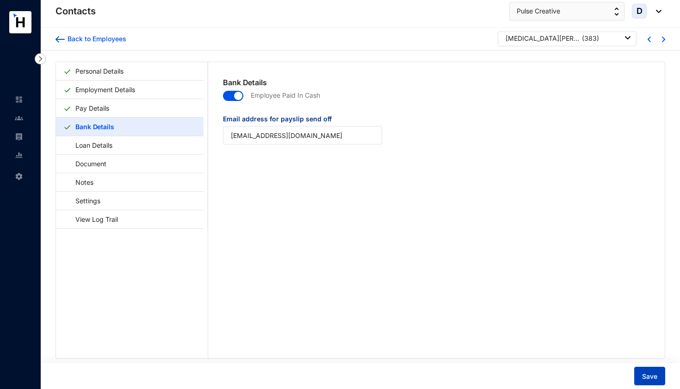
click at [649, 372] on span "Save" at bounding box center [649, 376] width 15 height 9
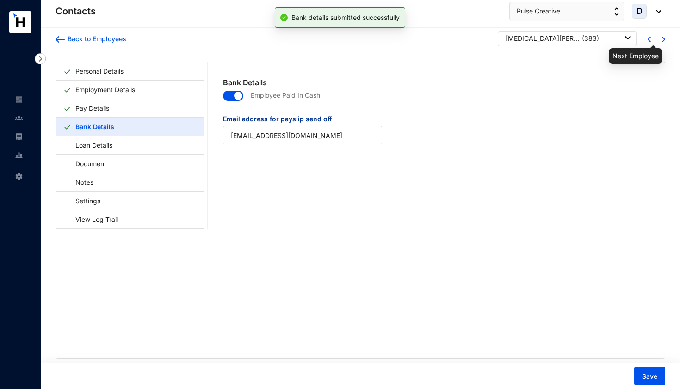
click at [662, 38] on img at bounding box center [663, 40] width 3 height 6
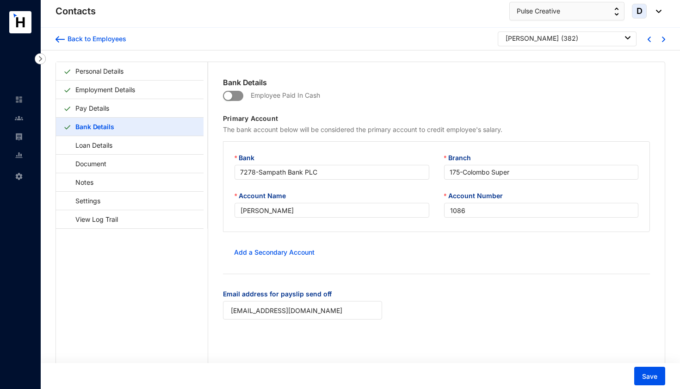
click at [238, 95] on span "button" at bounding box center [233, 96] width 20 height 10
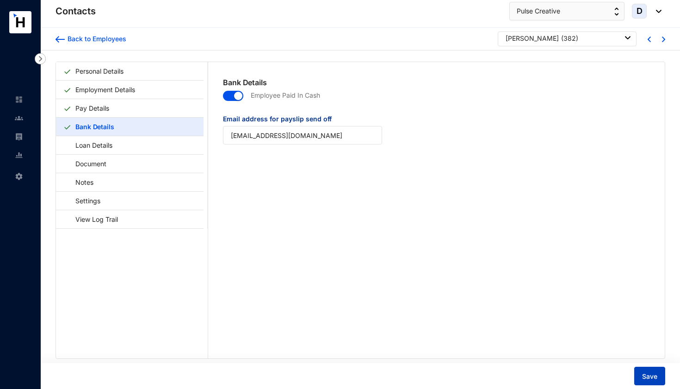
click at [648, 378] on span "Save" at bounding box center [649, 376] width 15 height 9
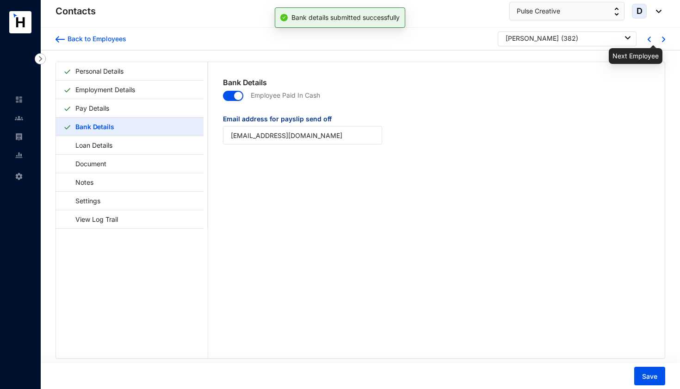
click at [662, 38] on img at bounding box center [663, 40] width 3 height 6
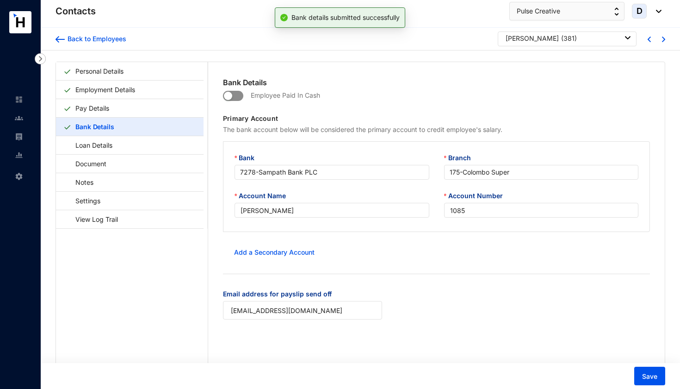
click at [235, 95] on span "button" at bounding box center [233, 96] width 20 height 10
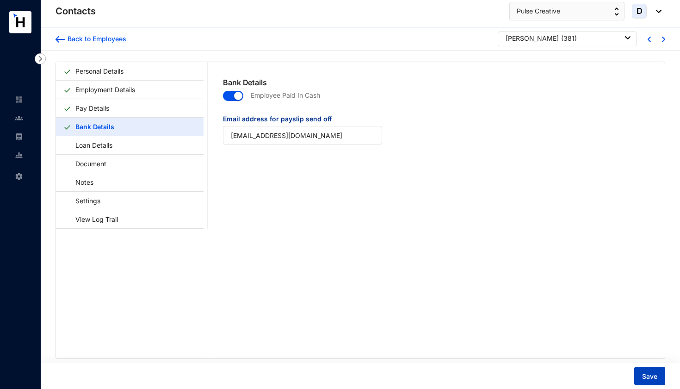
click at [651, 377] on span "Save" at bounding box center [649, 376] width 15 height 9
click at [662, 38] on img at bounding box center [663, 40] width 3 height 6
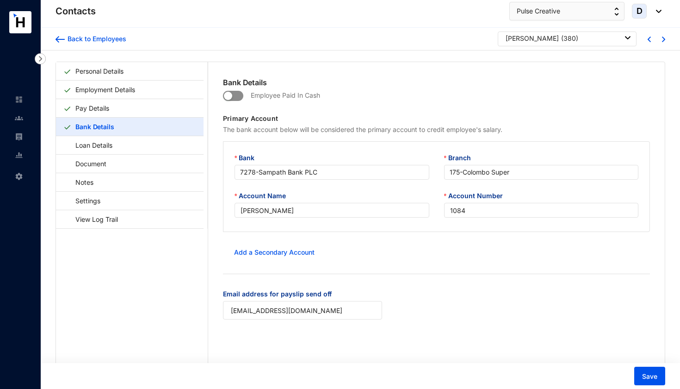
click at [235, 95] on span "button" at bounding box center [233, 96] width 20 height 10
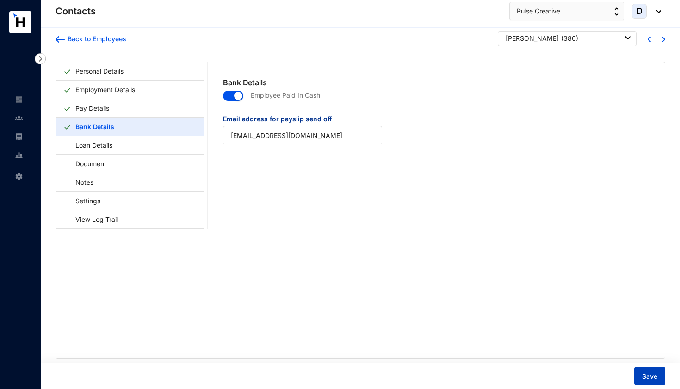
click at [651, 373] on span "Save" at bounding box center [649, 376] width 15 height 9
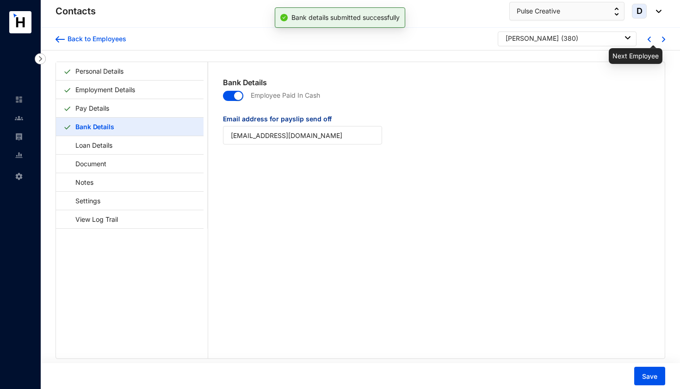
click at [662, 40] on img at bounding box center [663, 40] width 3 height 6
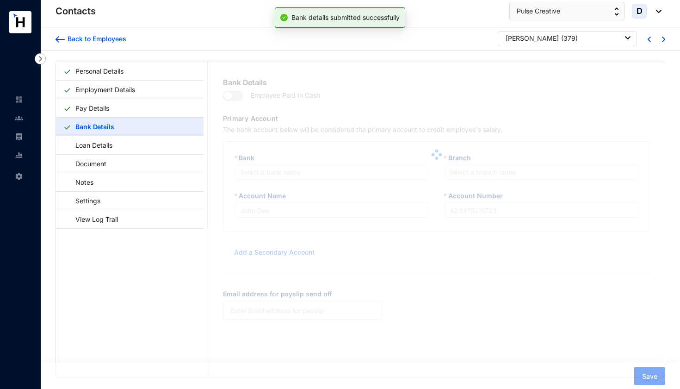
type input "[PERSON_NAME]"
type input "1083"
type input "[EMAIL_ADDRESS][DOMAIN_NAME]"
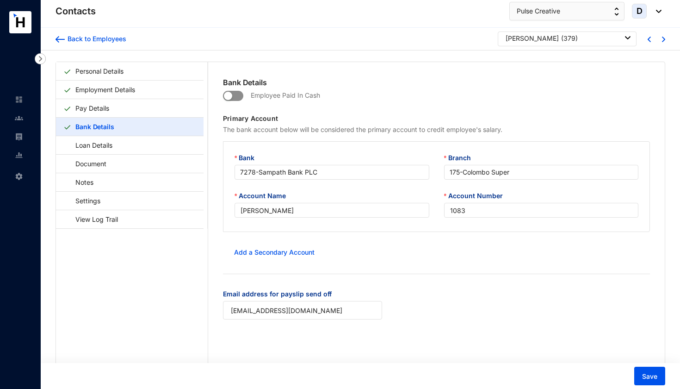
click at [240, 95] on span "button" at bounding box center [233, 96] width 20 height 10
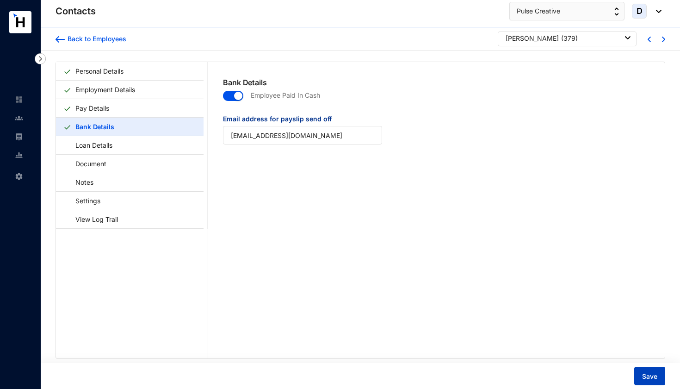
click at [649, 374] on span "Save" at bounding box center [649, 376] width 15 height 9
click at [662, 39] on img at bounding box center [663, 40] width 3 height 6
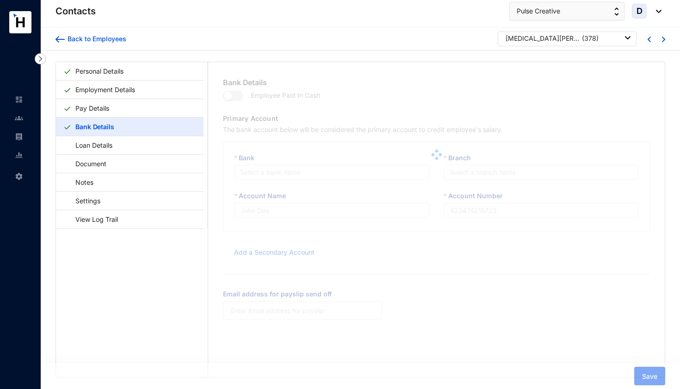
type input "[MEDICAL_DATA][PERSON_NAME]"
type input "1082"
type input "[EMAIL_ADDRESS][DOMAIN_NAME]"
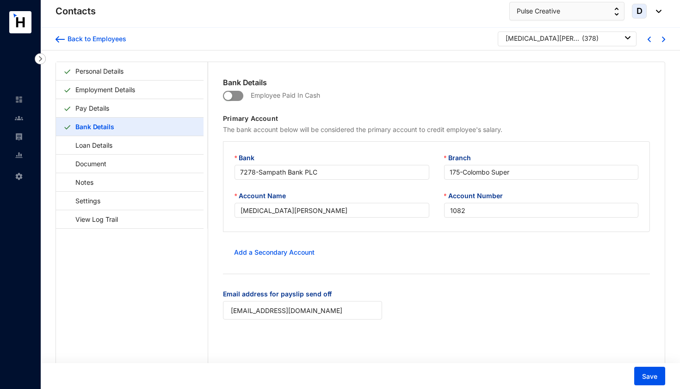
click at [238, 96] on span "button" at bounding box center [233, 96] width 20 height 10
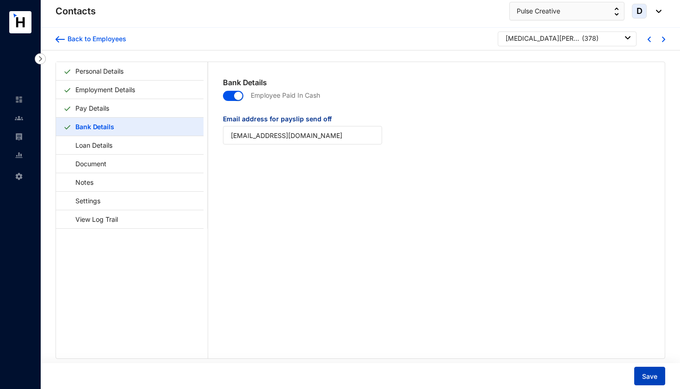
click at [646, 374] on span "Save" at bounding box center [649, 376] width 15 height 9
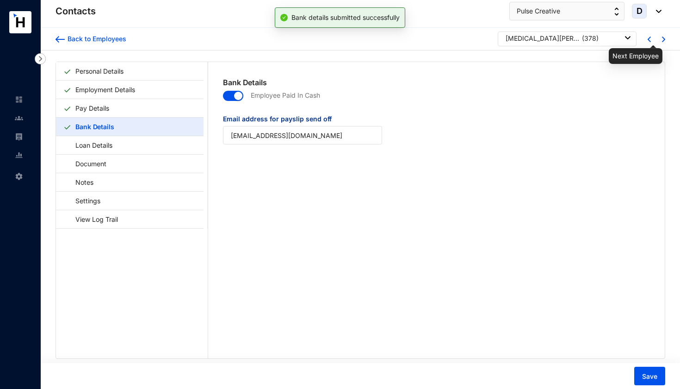
click at [662, 40] on img at bounding box center [663, 40] width 3 height 6
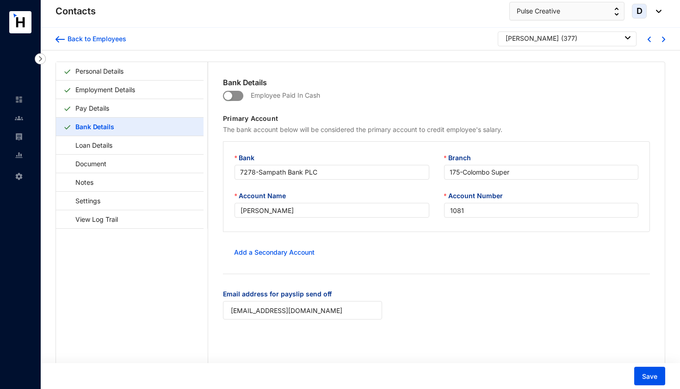
click at [238, 96] on span "button" at bounding box center [233, 96] width 20 height 10
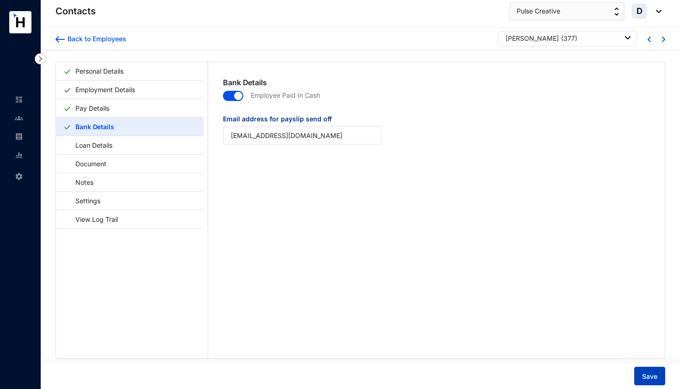
click at [651, 372] on span "Save" at bounding box center [649, 376] width 15 height 9
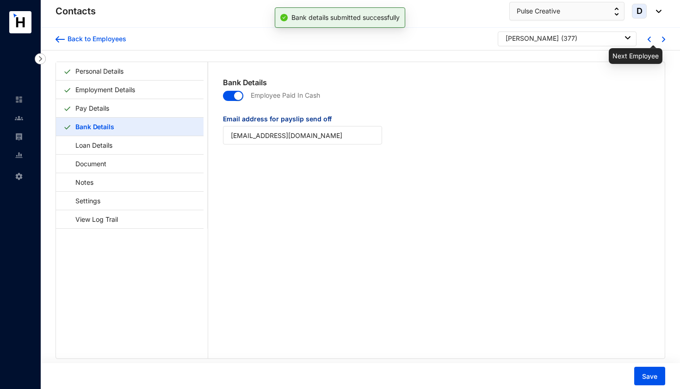
click at [662, 40] on img at bounding box center [663, 40] width 3 height 6
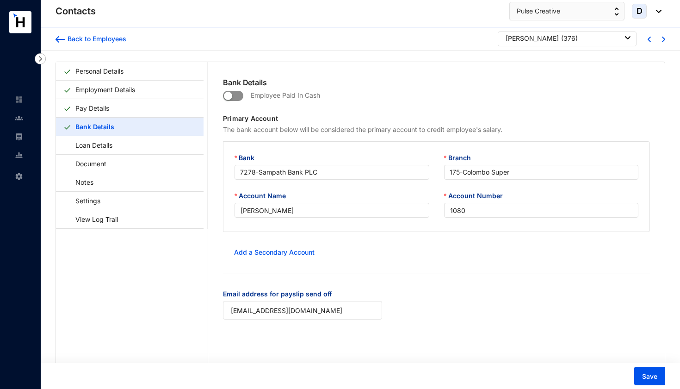
click at [239, 96] on span "button" at bounding box center [233, 96] width 20 height 10
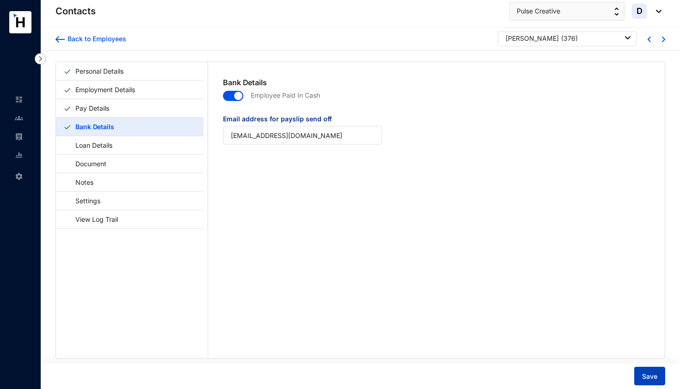
click at [654, 370] on button "Save" at bounding box center [649, 375] width 31 height 19
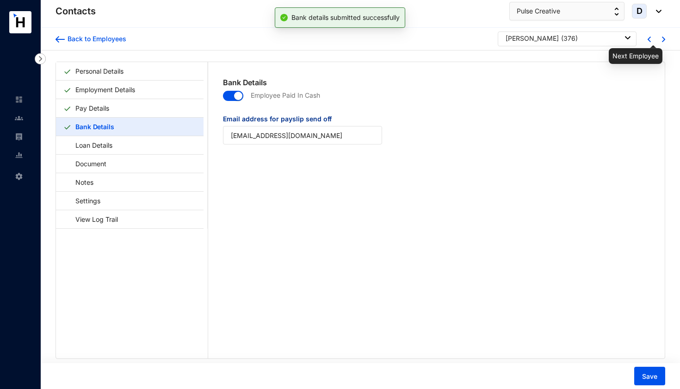
click at [662, 38] on img at bounding box center [663, 40] width 3 height 6
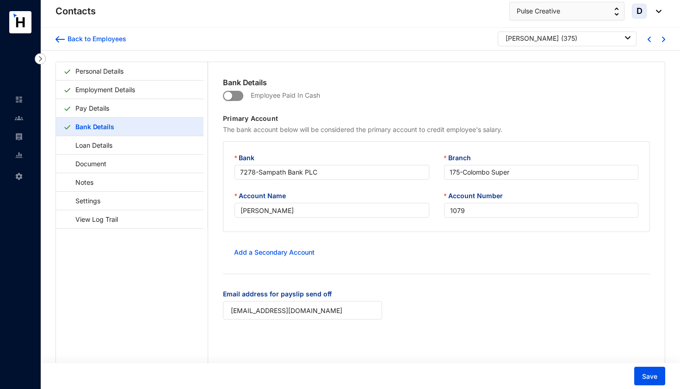
click at [236, 94] on span "button" at bounding box center [233, 96] width 20 height 10
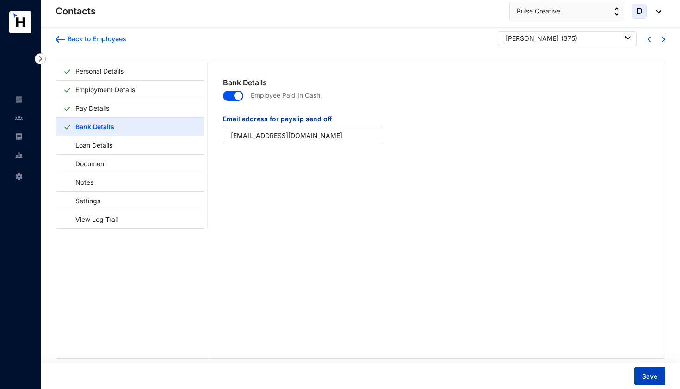
click at [646, 373] on span "Save" at bounding box center [649, 376] width 15 height 9
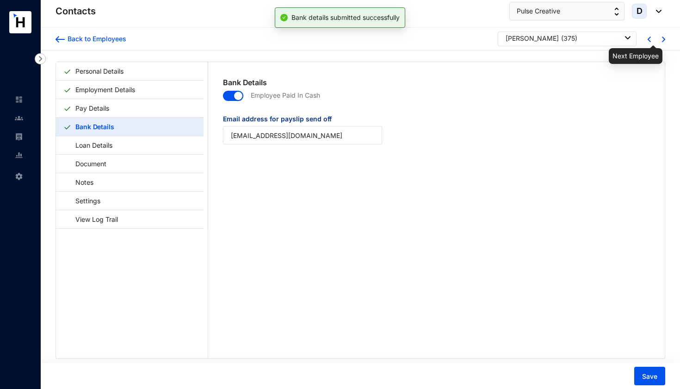
click at [662, 40] on img at bounding box center [663, 40] width 3 height 6
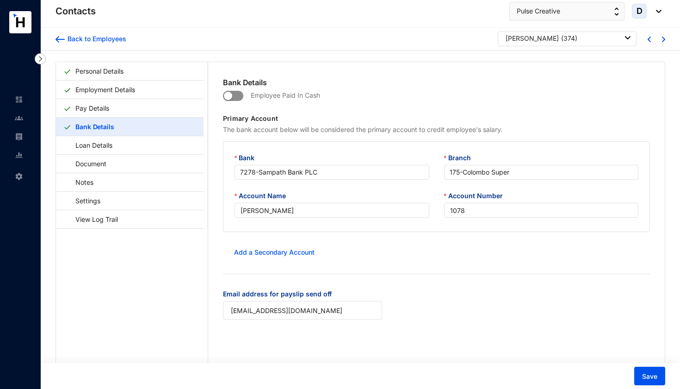
click at [237, 95] on span "button" at bounding box center [233, 96] width 20 height 10
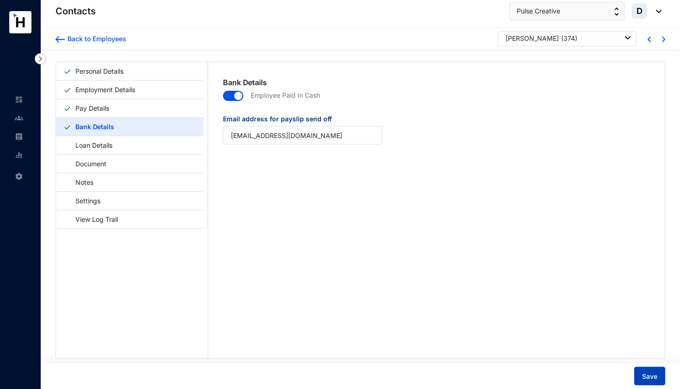
click at [654, 373] on span "Save" at bounding box center [649, 376] width 15 height 9
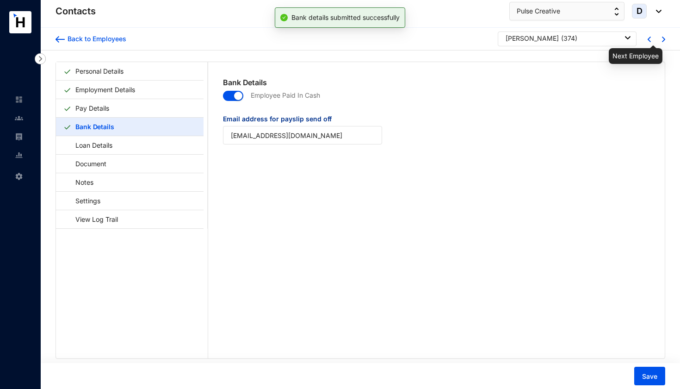
click at [662, 38] on img at bounding box center [663, 40] width 3 height 6
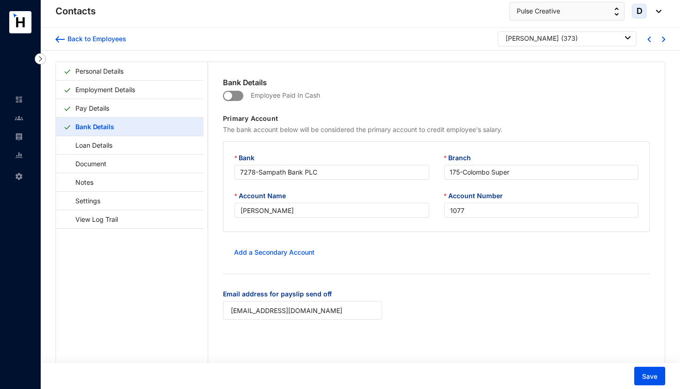
click at [241, 93] on span "button" at bounding box center [233, 96] width 20 height 10
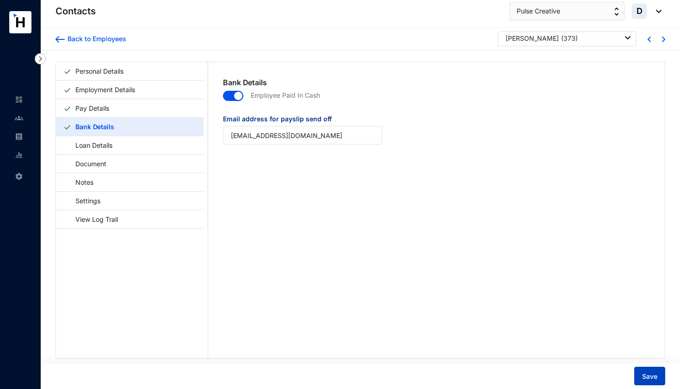
click at [646, 377] on span "Save" at bounding box center [649, 376] width 15 height 9
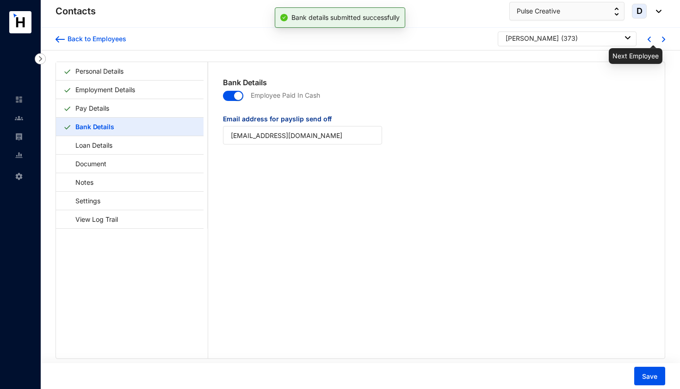
click at [662, 37] on img at bounding box center [663, 40] width 3 height 6
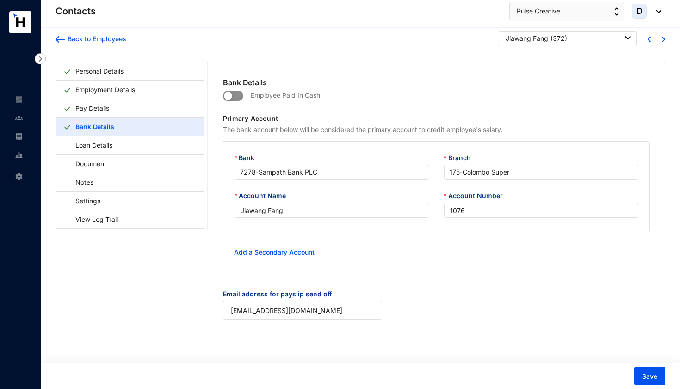
click at [238, 93] on span "button" at bounding box center [233, 96] width 20 height 10
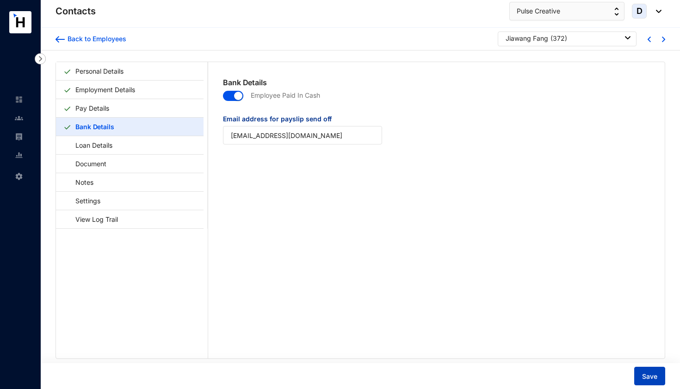
click at [640, 378] on button "Save" at bounding box center [649, 375] width 31 height 19
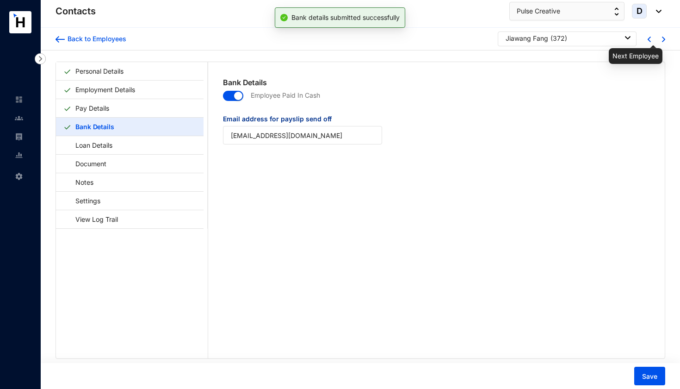
click at [662, 39] on img at bounding box center [663, 40] width 3 height 6
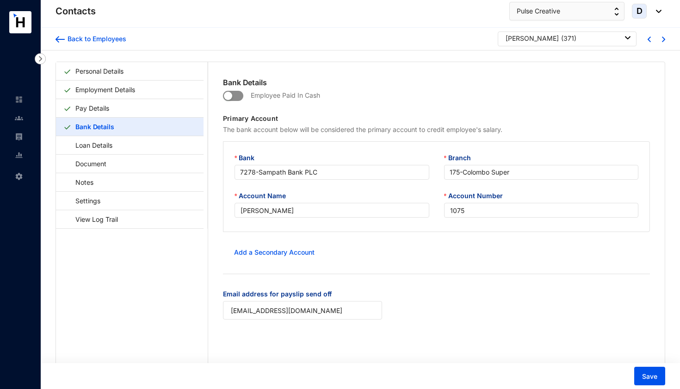
click at [238, 95] on span "button" at bounding box center [233, 96] width 20 height 10
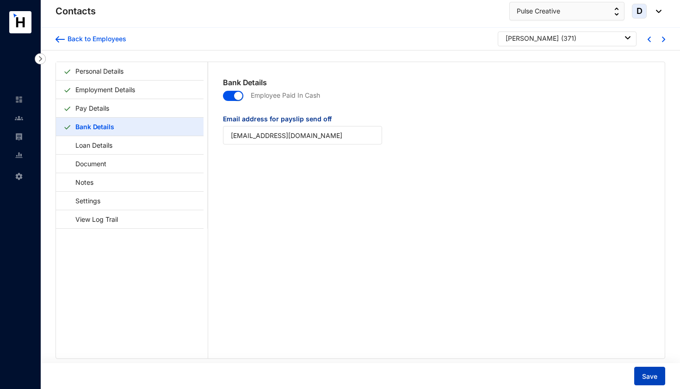
click at [646, 376] on span "Save" at bounding box center [649, 376] width 15 height 9
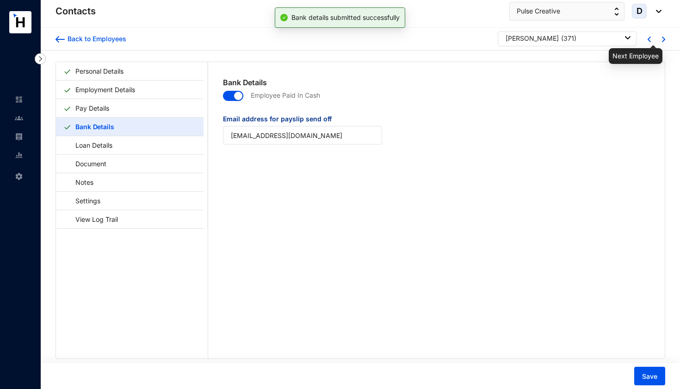
click at [662, 41] on img at bounding box center [663, 40] width 3 height 6
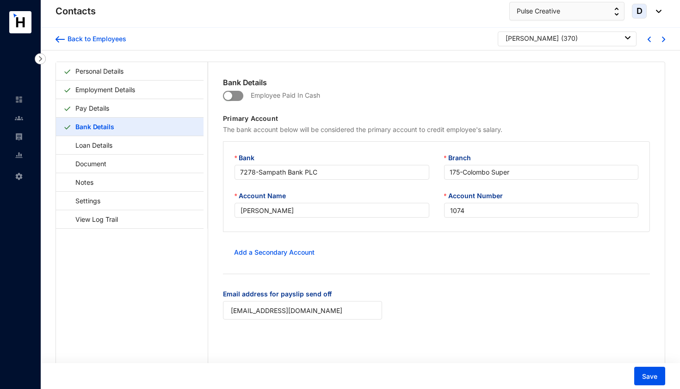
click at [239, 96] on span "button" at bounding box center [233, 96] width 20 height 10
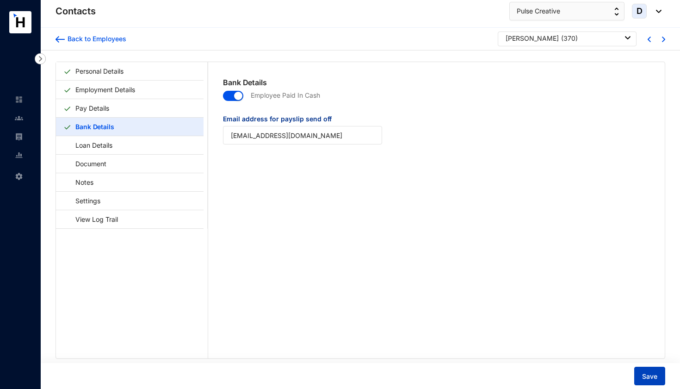
click at [654, 373] on span "Save" at bounding box center [649, 376] width 15 height 9
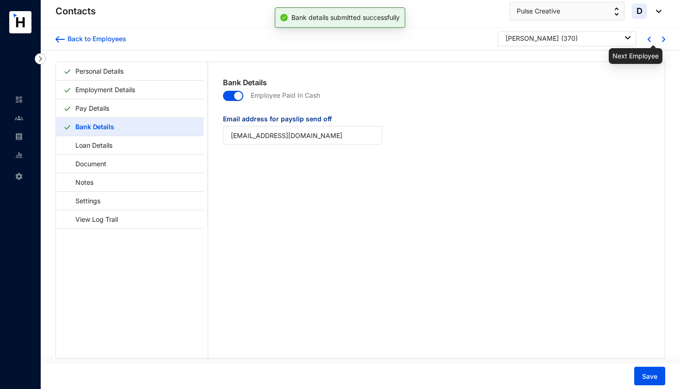
click at [662, 38] on img at bounding box center [663, 40] width 3 height 6
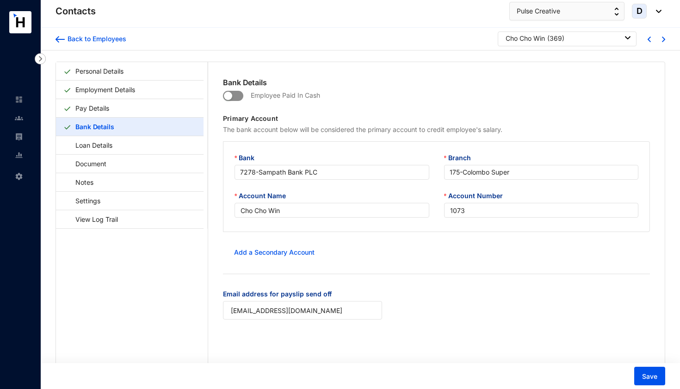
click at [239, 94] on span "button" at bounding box center [233, 96] width 20 height 10
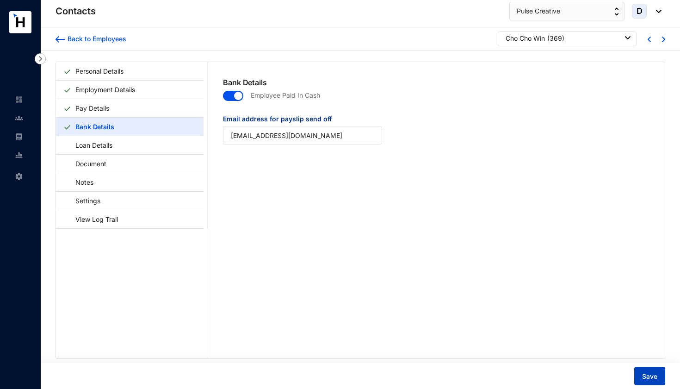
click at [647, 378] on span "Save" at bounding box center [649, 376] width 15 height 9
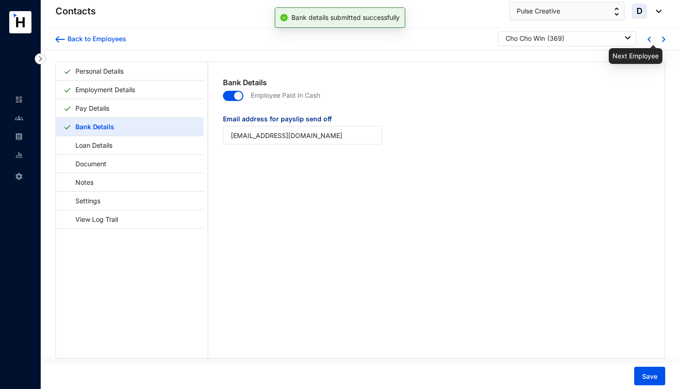
click at [662, 40] on img at bounding box center [663, 40] width 3 height 6
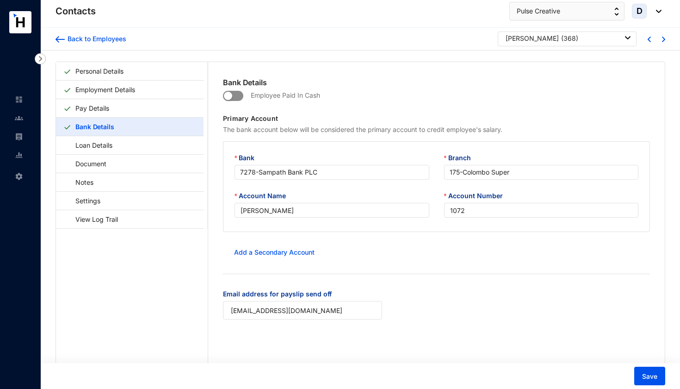
click at [238, 96] on span "button" at bounding box center [233, 96] width 20 height 10
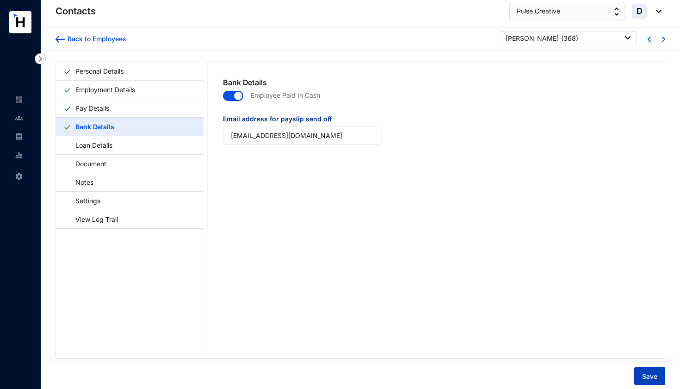
click at [652, 373] on span "Save" at bounding box center [649, 376] width 15 height 9
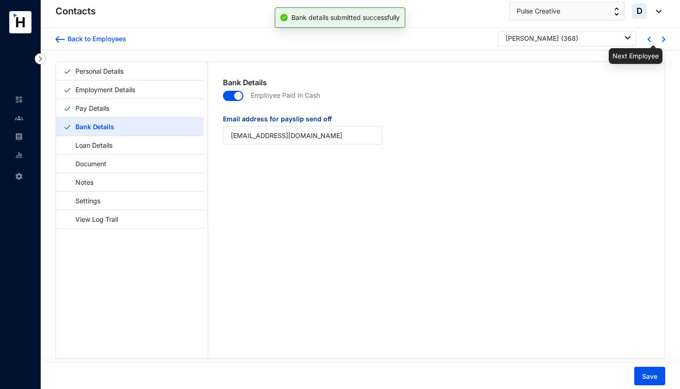
click at [662, 40] on img at bounding box center [663, 40] width 3 height 6
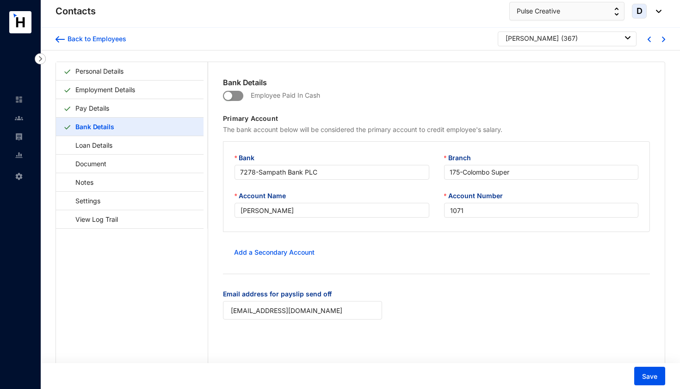
click at [237, 93] on span "button" at bounding box center [233, 96] width 20 height 10
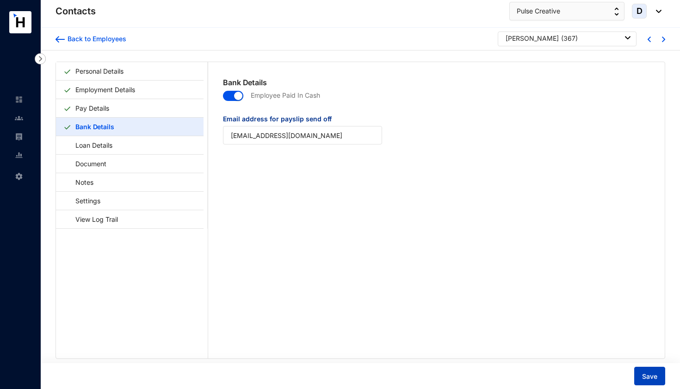
click at [649, 377] on span "Save" at bounding box center [649, 376] width 15 height 9
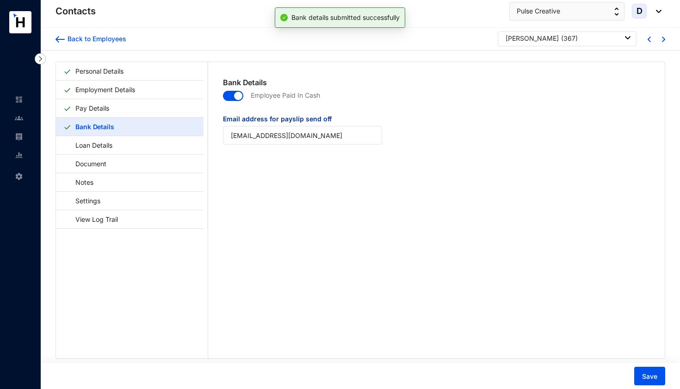
click at [659, 41] on div at bounding box center [655, 39] width 14 height 8
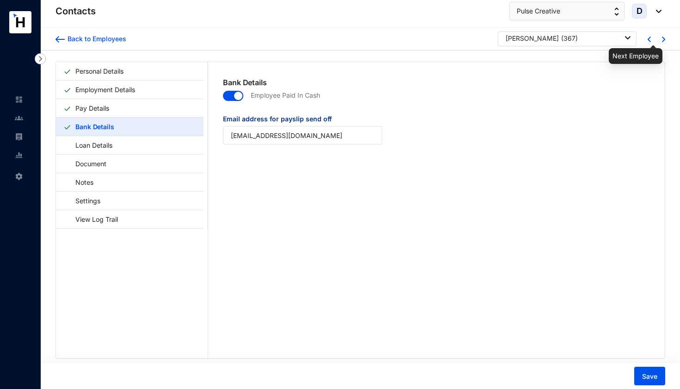
click at [662, 41] on img at bounding box center [663, 40] width 3 height 6
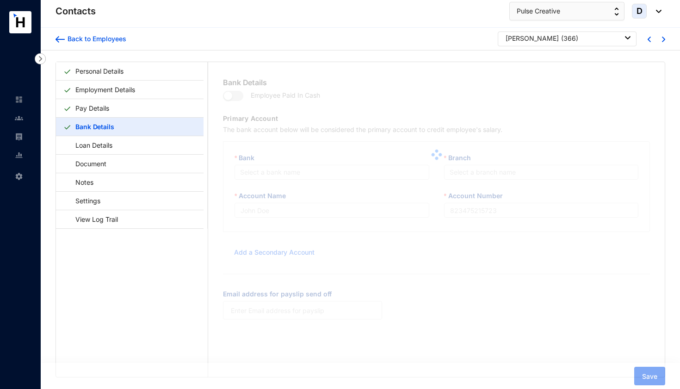
type input "[PERSON_NAME]"
type input "1070"
type input "[EMAIL_ADDRESS][DOMAIN_NAME]"
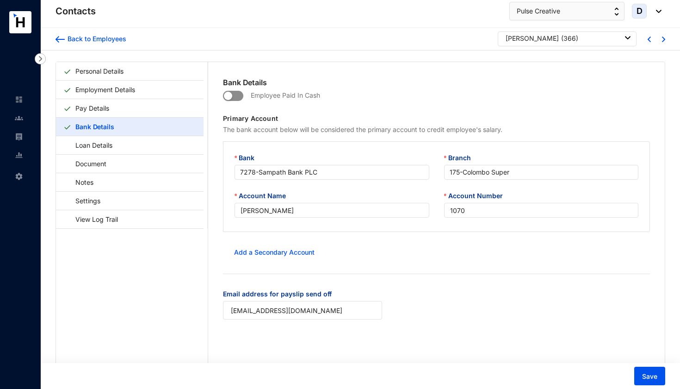
click at [238, 95] on span "button" at bounding box center [233, 96] width 20 height 10
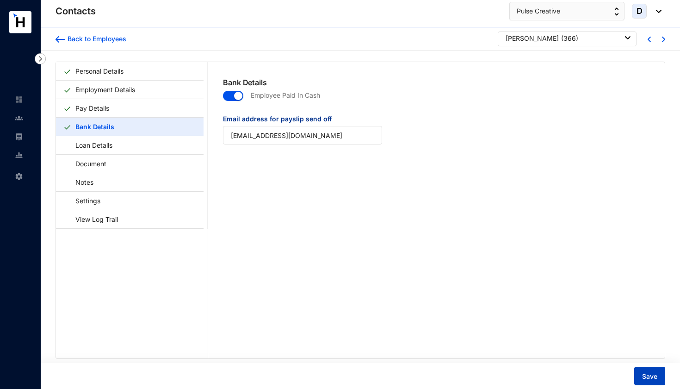
click at [653, 378] on span "Save" at bounding box center [649, 376] width 15 height 9
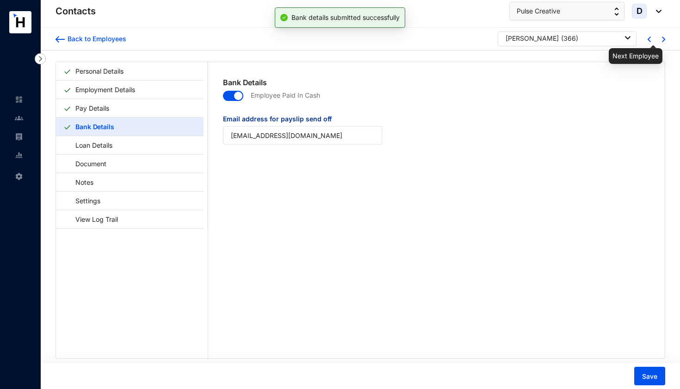
click at [662, 41] on img at bounding box center [663, 40] width 3 height 6
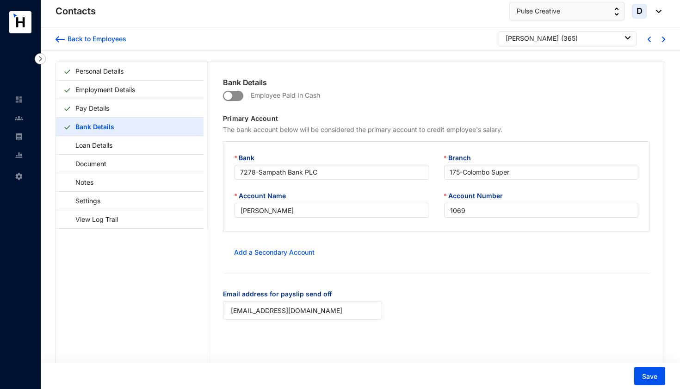
click at [235, 93] on span "button" at bounding box center [233, 96] width 20 height 10
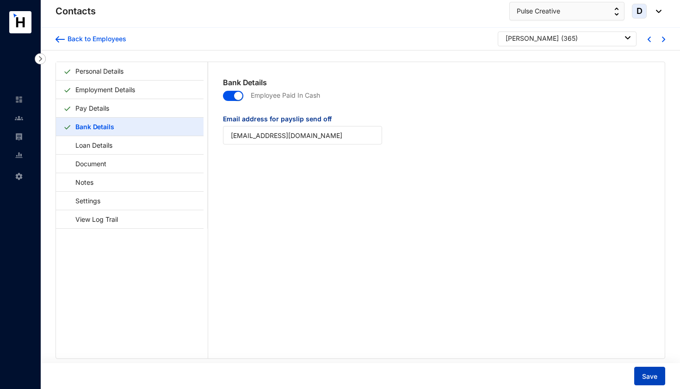
click at [640, 371] on button "Save" at bounding box center [649, 375] width 31 height 19
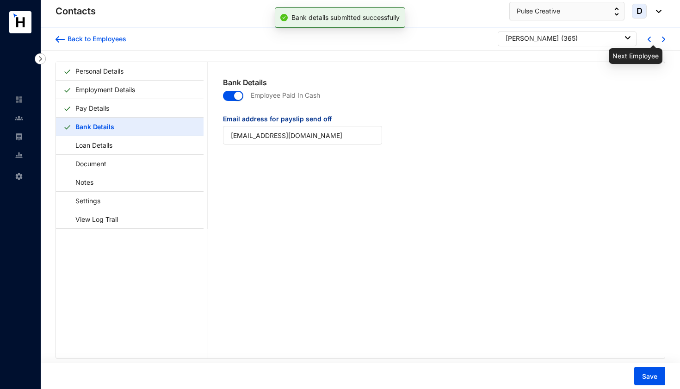
click at [662, 38] on img at bounding box center [663, 40] width 3 height 6
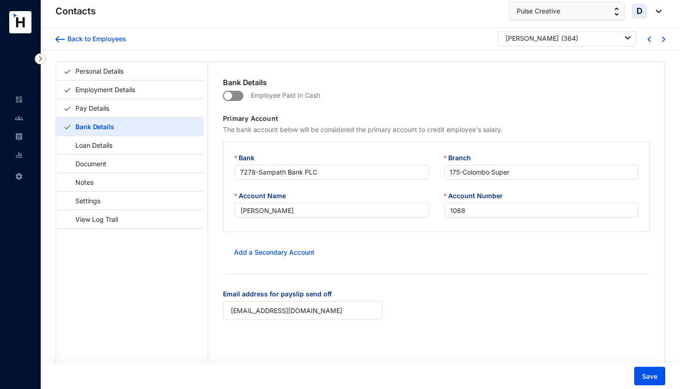
click at [239, 95] on span "button" at bounding box center [233, 96] width 20 height 10
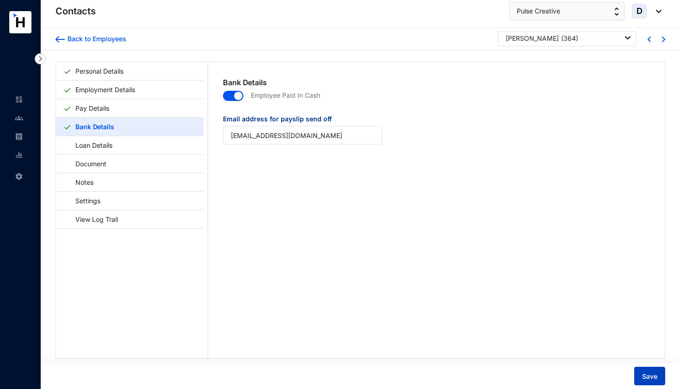
click at [649, 378] on span "Save" at bounding box center [649, 376] width 15 height 9
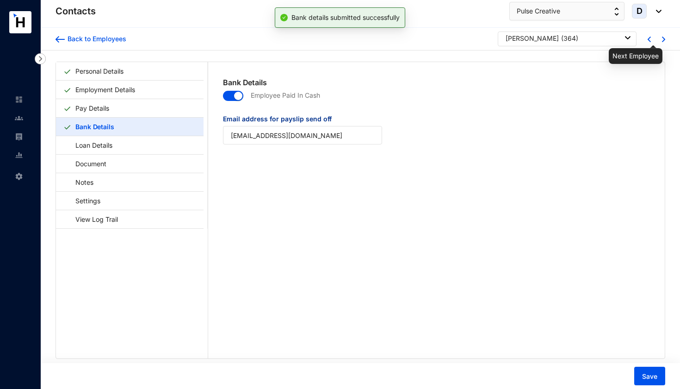
click at [662, 40] on img at bounding box center [663, 40] width 3 height 6
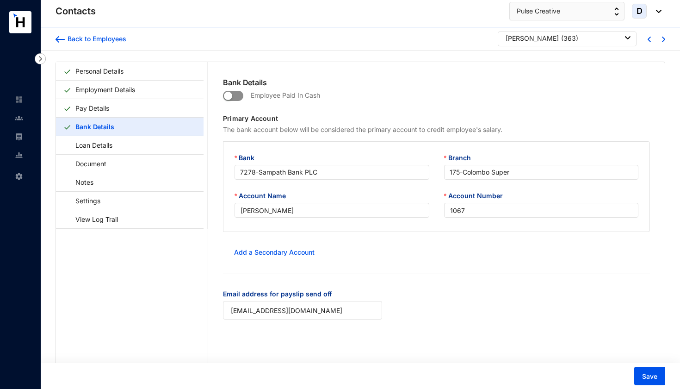
click at [237, 97] on span "button" at bounding box center [233, 96] width 20 height 10
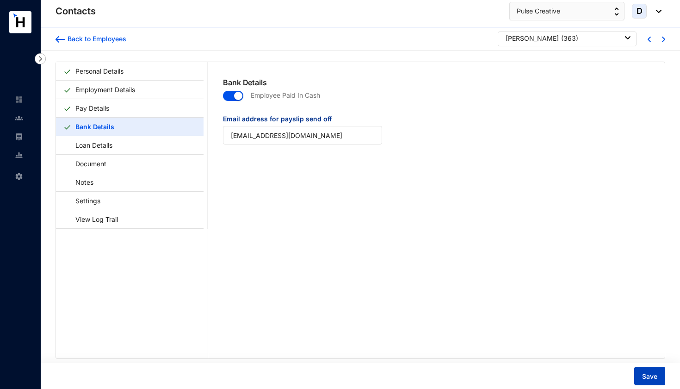
click at [648, 376] on span "Save" at bounding box center [649, 376] width 15 height 9
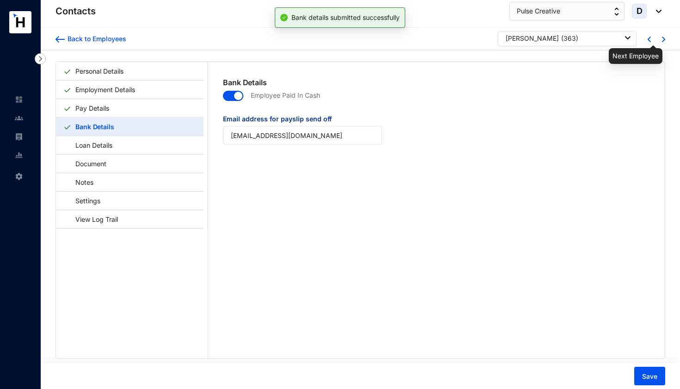
click at [662, 42] on img at bounding box center [663, 40] width 3 height 6
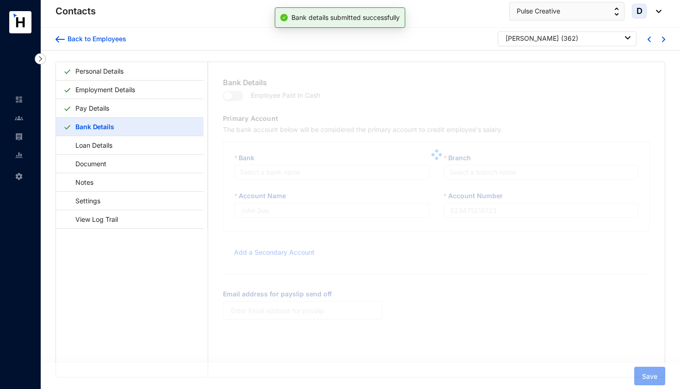
type input "[PERSON_NAME]"
type input "1066"
type input "[EMAIL_ADDRESS][DOMAIN_NAME]"
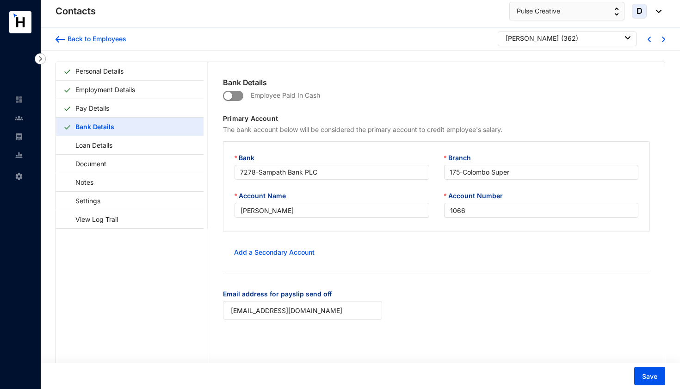
click at [231, 93] on div "button" at bounding box center [228, 96] width 8 height 8
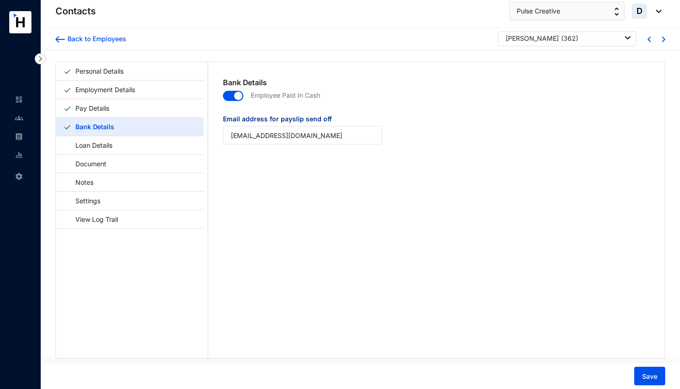
click at [653, 377] on span "Save" at bounding box center [649, 376] width 15 height 9
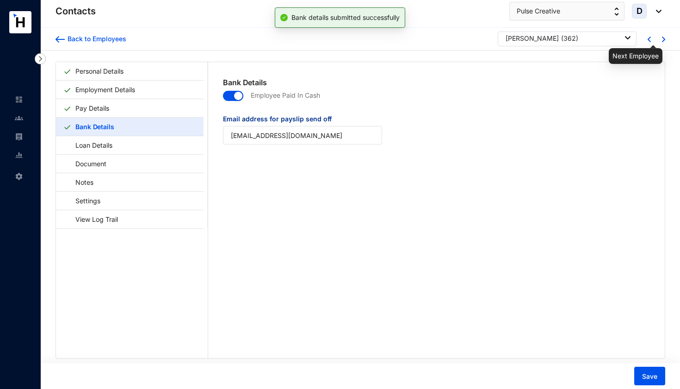
click at [662, 40] on img at bounding box center [663, 40] width 3 height 6
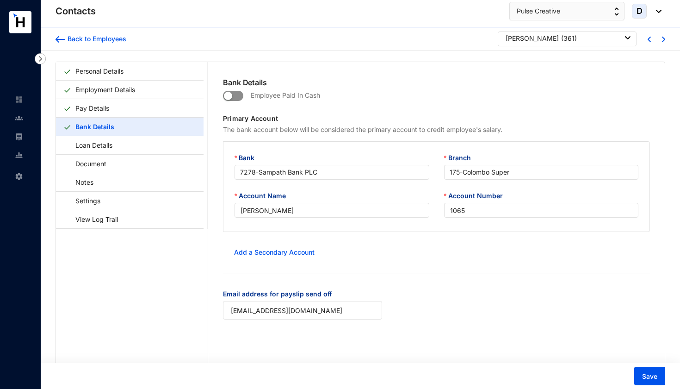
click at [237, 96] on span "button" at bounding box center [233, 96] width 20 height 10
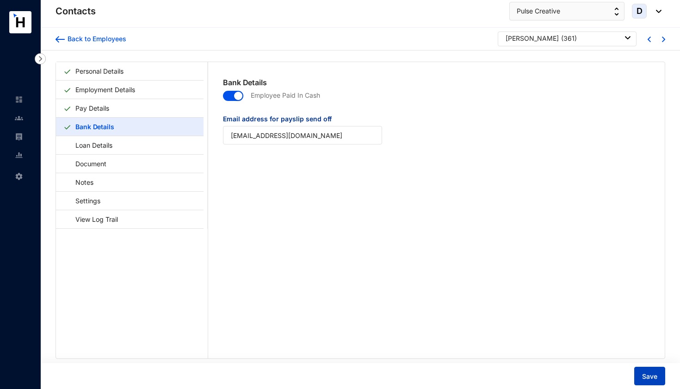
click at [651, 377] on span "Save" at bounding box center [649, 376] width 15 height 9
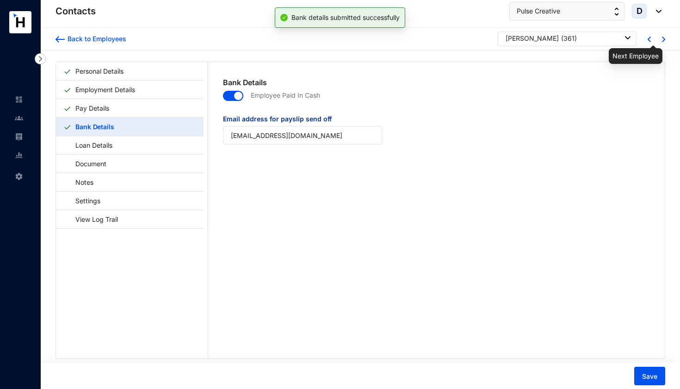
click at [662, 41] on img at bounding box center [663, 40] width 3 height 6
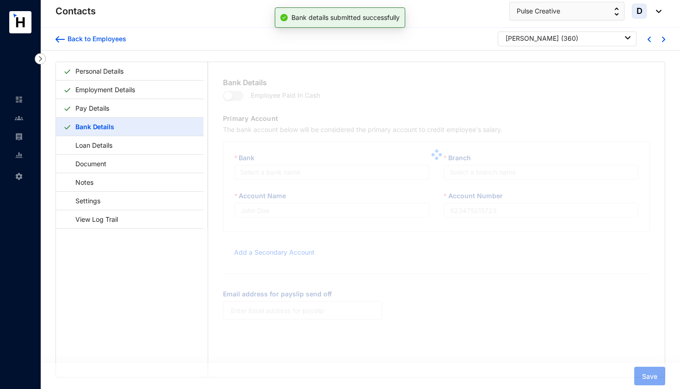
type input "[PERSON_NAME]"
type input "1064"
type input "[EMAIL_ADDRESS][DOMAIN_NAME]"
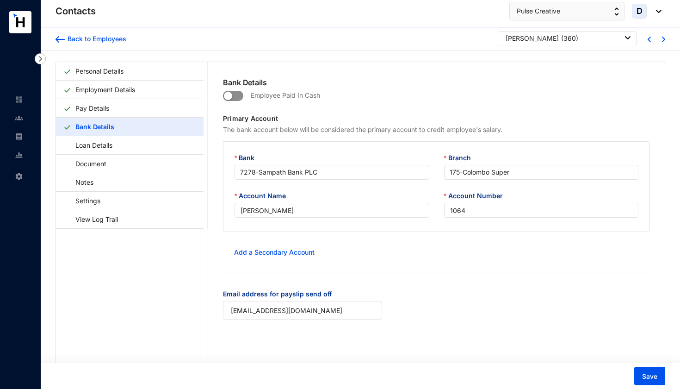
click at [239, 95] on span "button" at bounding box center [233, 96] width 20 height 10
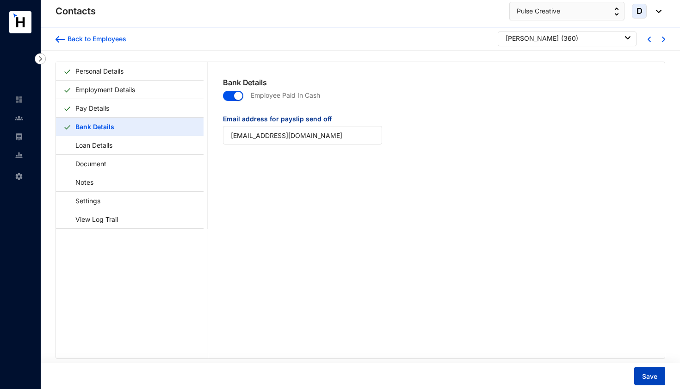
click at [649, 372] on span "Save" at bounding box center [649, 376] width 15 height 9
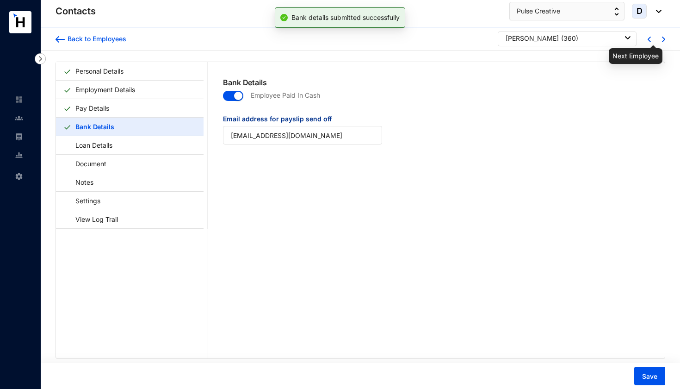
click at [662, 38] on img at bounding box center [663, 40] width 3 height 6
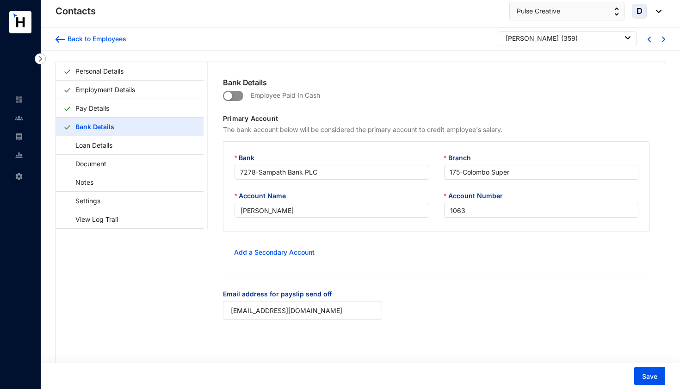
click at [237, 97] on span "button" at bounding box center [233, 96] width 20 height 10
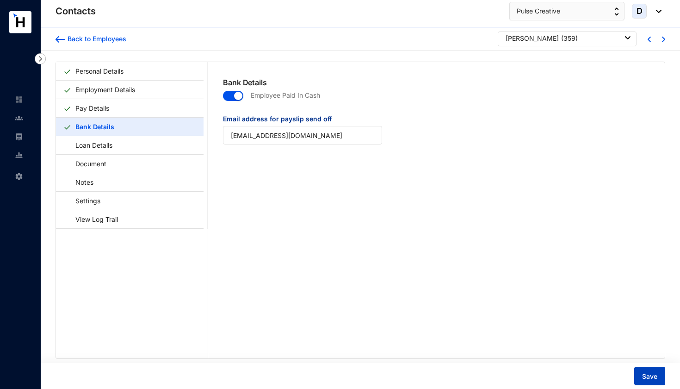
click at [641, 373] on button "Save" at bounding box center [649, 375] width 31 height 19
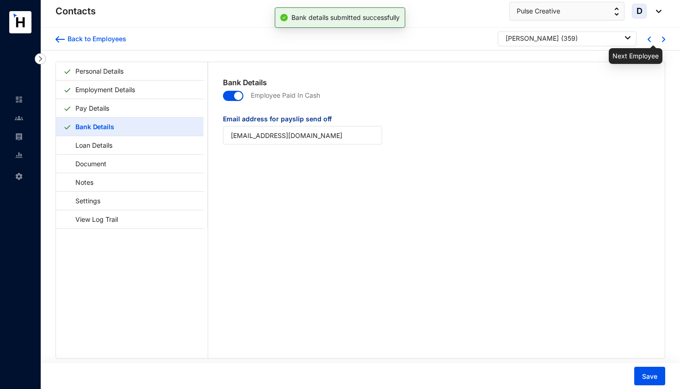
click at [662, 40] on img at bounding box center [663, 40] width 3 height 6
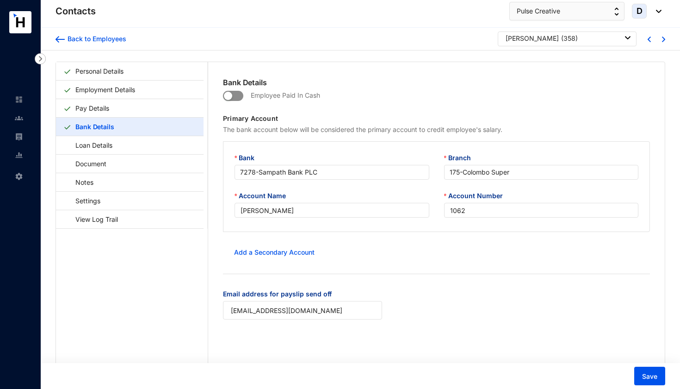
click at [237, 92] on span "button" at bounding box center [233, 96] width 20 height 10
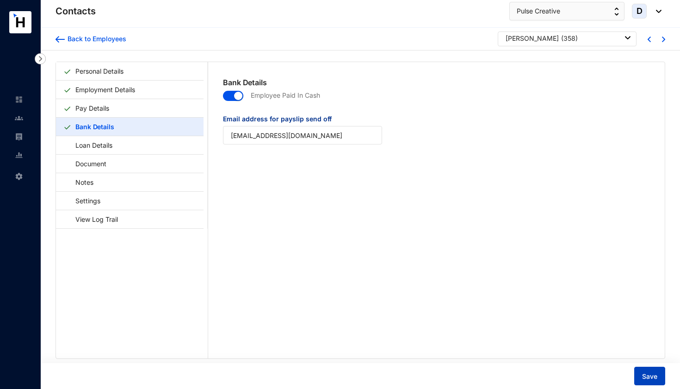
click at [651, 375] on span "Save" at bounding box center [649, 376] width 15 height 9
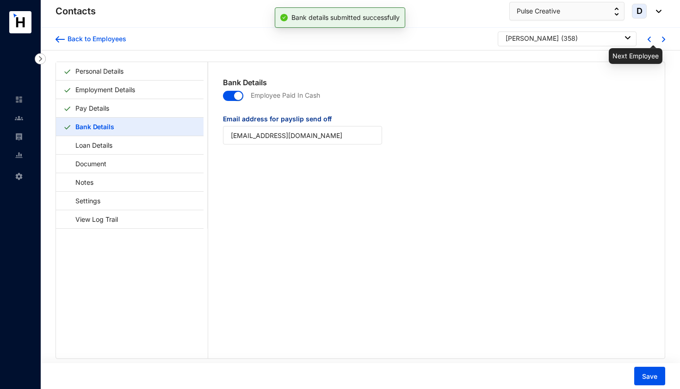
click at [662, 39] on img at bounding box center [663, 40] width 3 height 6
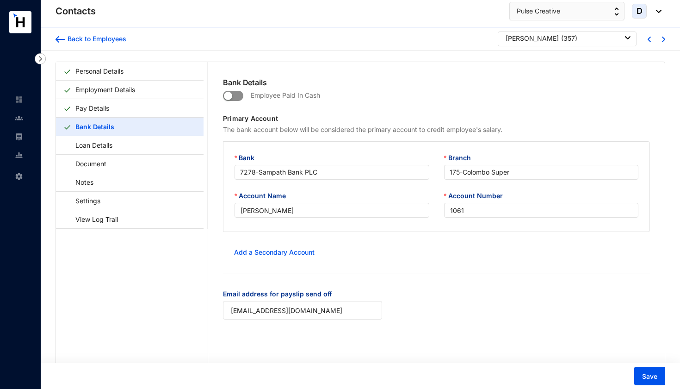
click at [240, 96] on span "button" at bounding box center [233, 96] width 20 height 10
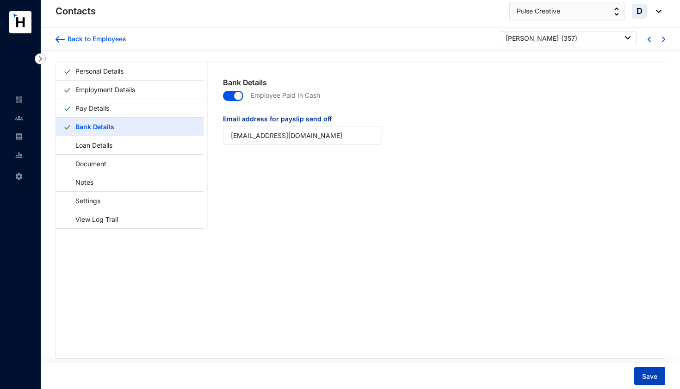
click at [649, 375] on span "Save" at bounding box center [649, 376] width 15 height 9
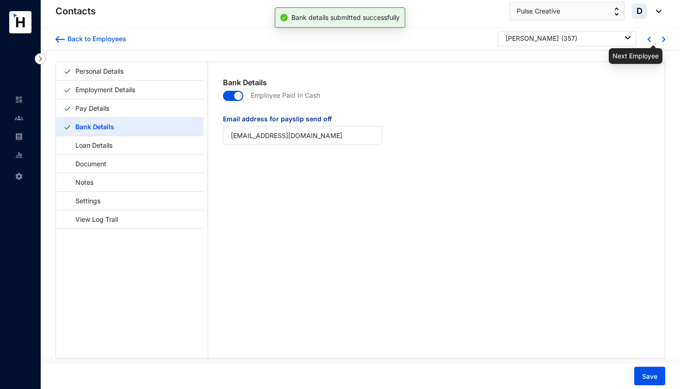
click at [662, 38] on img at bounding box center [663, 40] width 3 height 6
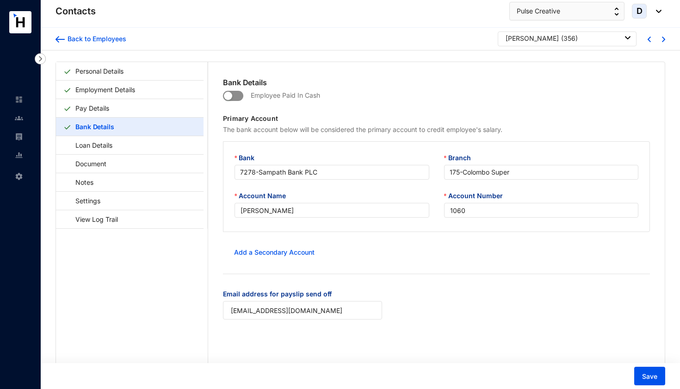
click at [238, 94] on span "button" at bounding box center [233, 96] width 20 height 10
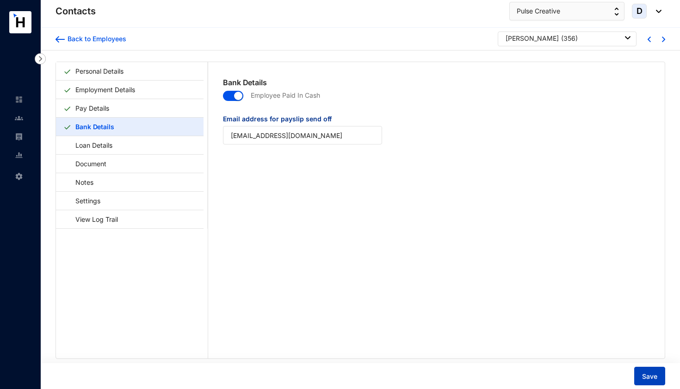
click at [656, 374] on span "Save" at bounding box center [649, 376] width 15 height 9
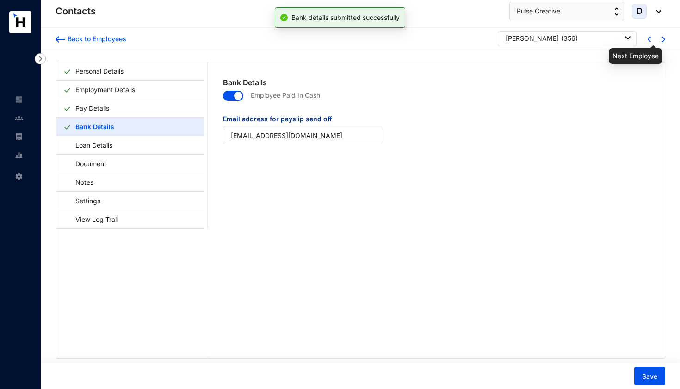
click at [662, 40] on img at bounding box center [663, 40] width 3 height 6
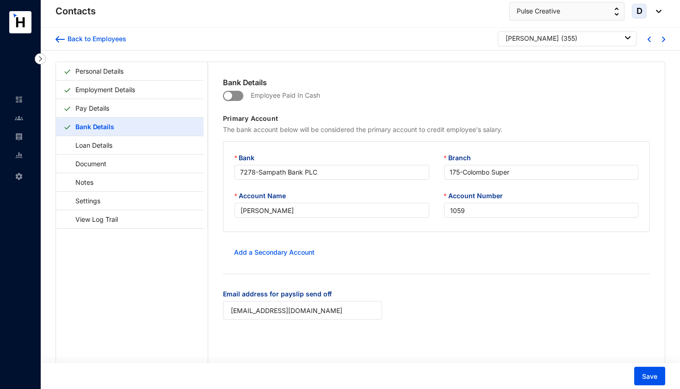
click at [236, 99] on span "button" at bounding box center [233, 96] width 20 height 10
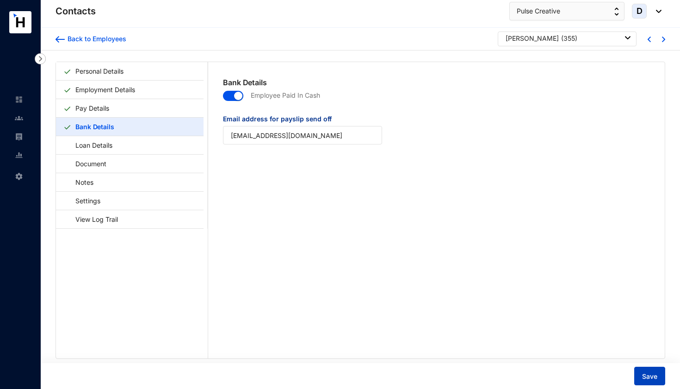
click at [650, 381] on button "Save" at bounding box center [649, 375] width 31 height 19
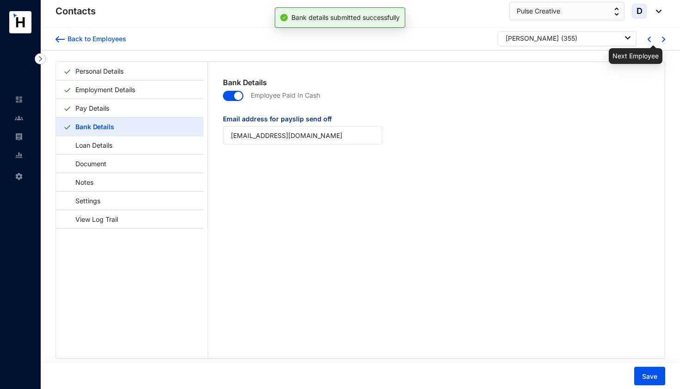
click at [662, 40] on img at bounding box center [663, 40] width 3 height 6
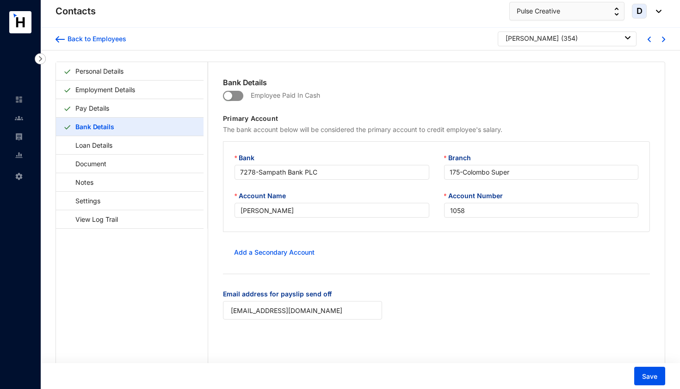
click at [238, 95] on span "button" at bounding box center [233, 96] width 20 height 10
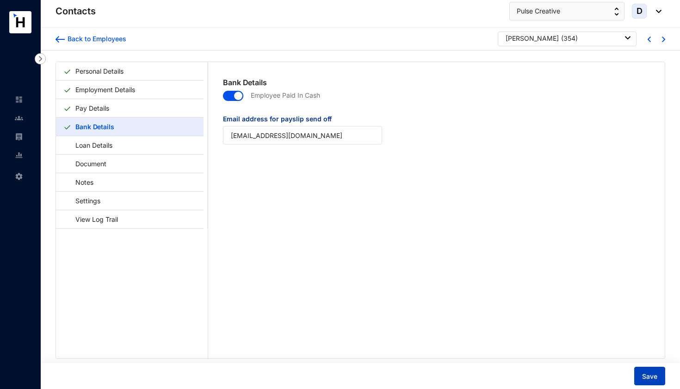
click at [650, 375] on span "Save" at bounding box center [649, 376] width 15 height 9
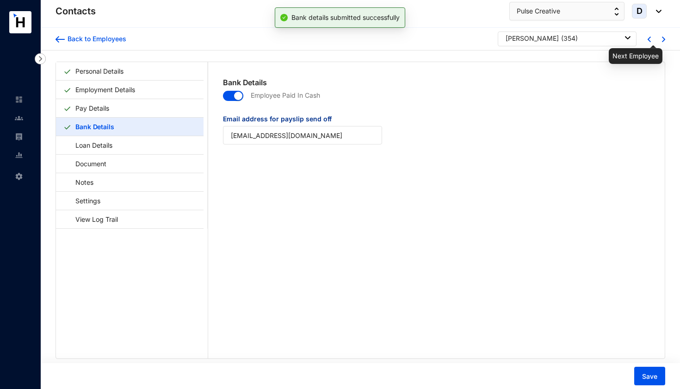
click at [662, 40] on img at bounding box center [663, 40] width 3 height 6
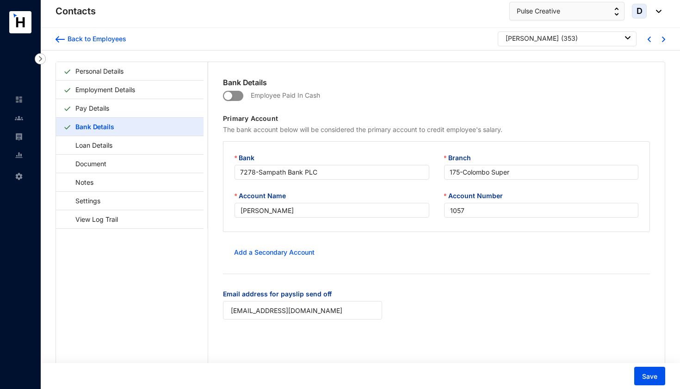
click at [240, 96] on span "button" at bounding box center [233, 96] width 20 height 10
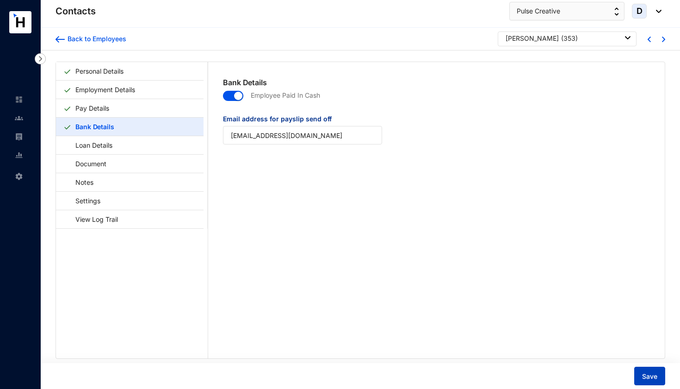
click at [650, 378] on span "Save" at bounding box center [649, 376] width 15 height 9
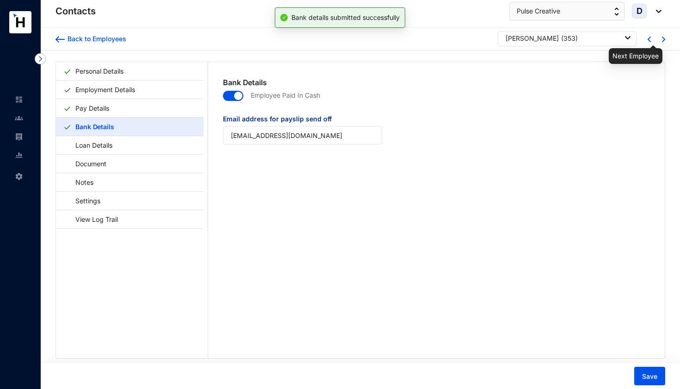
click at [662, 40] on img at bounding box center [663, 40] width 3 height 6
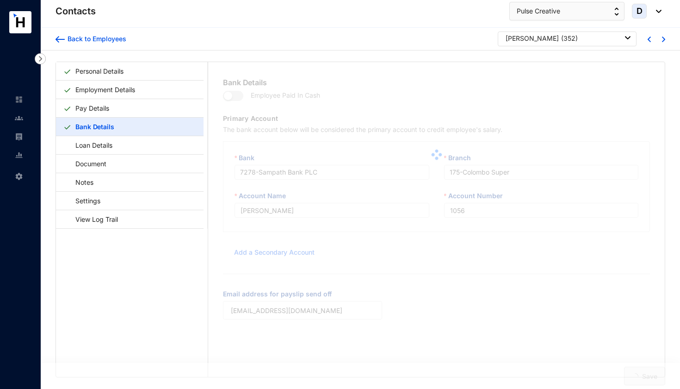
click at [237, 95] on span "button" at bounding box center [233, 96] width 20 height 10
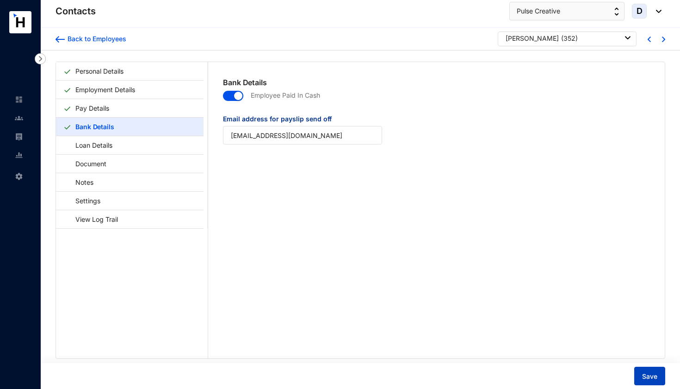
click at [650, 377] on span "Save" at bounding box center [649, 376] width 15 height 9
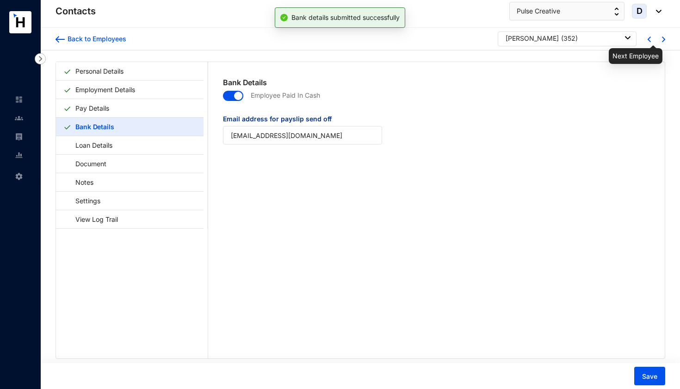
click at [662, 40] on img at bounding box center [663, 40] width 3 height 6
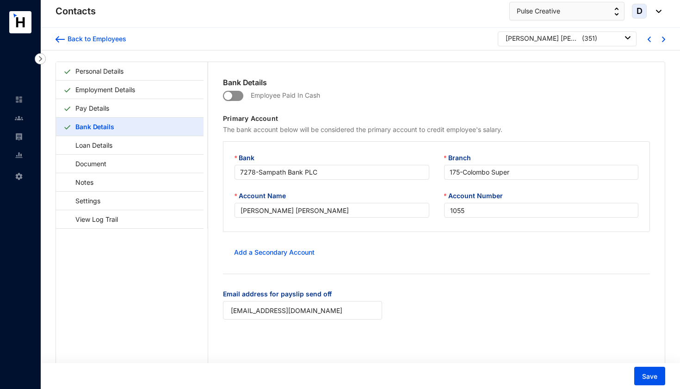
click at [242, 93] on button "button" at bounding box center [233, 96] width 20 height 10
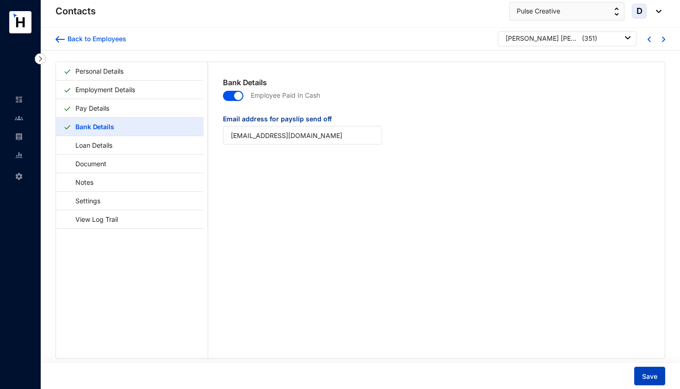
click at [655, 374] on span "Save" at bounding box center [649, 376] width 15 height 9
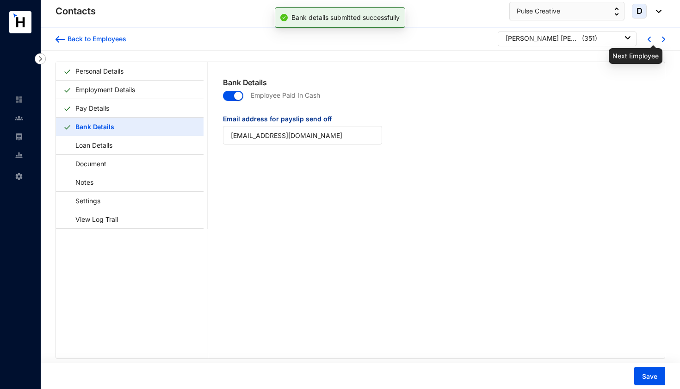
click at [662, 39] on img at bounding box center [663, 40] width 3 height 6
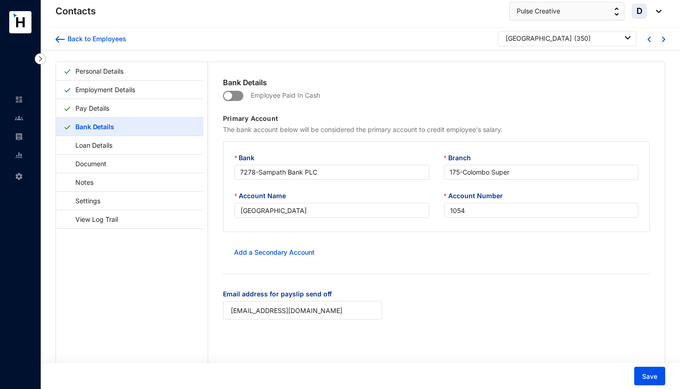
click at [238, 94] on span "button" at bounding box center [233, 96] width 20 height 10
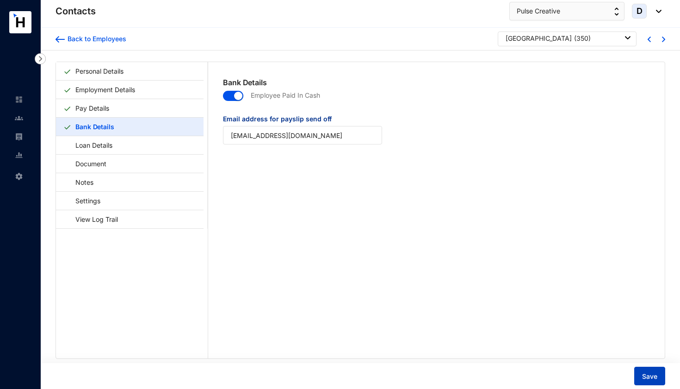
click at [652, 372] on span "Save" at bounding box center [649, 376] width 15 height 9
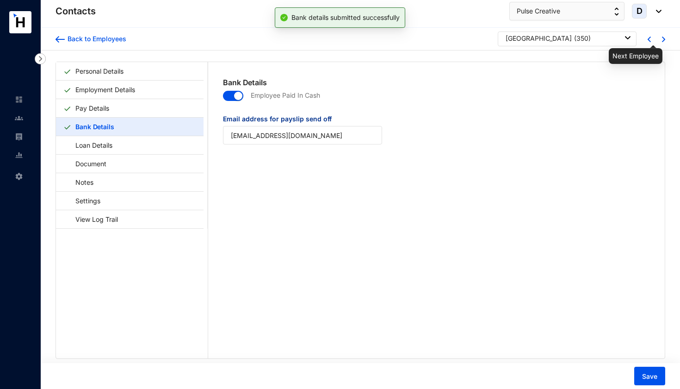
click at [662, 38] on img at bounding box center [663, 40] width 3 height 6
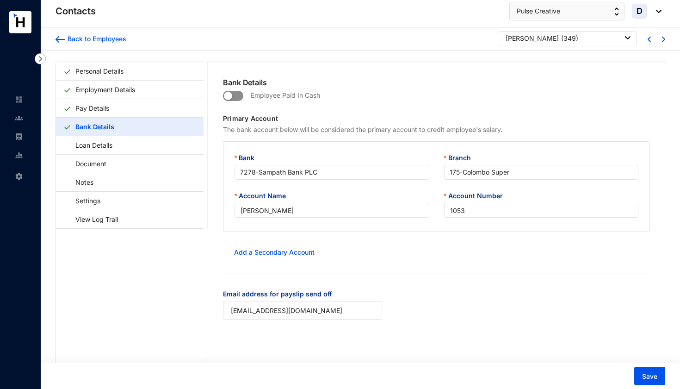
click at [239, 95] on span "button" at bounding box center [233, 96] width 20 height 10
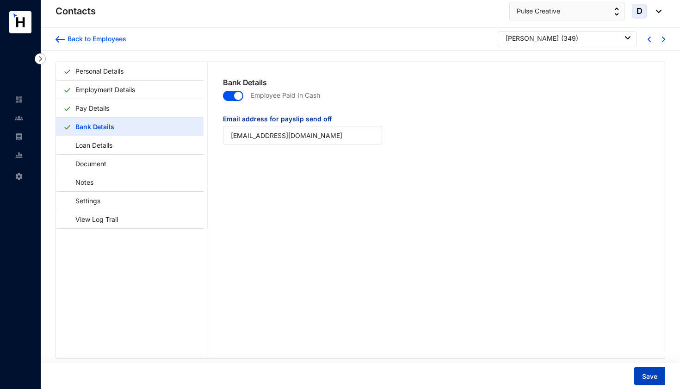
click at [648, 375] on span "Save" at bounding box center [649, 376] width 15 height 9
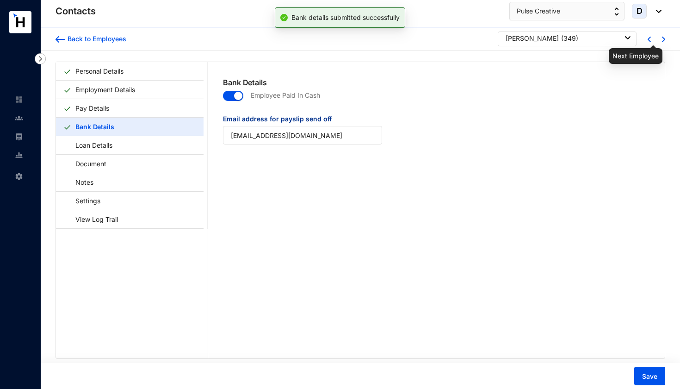
click at [662, 40] on img at bounding box center [663, 40] width 3 height 6
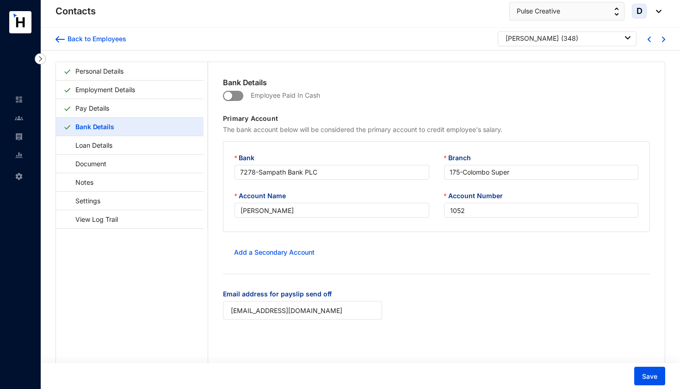
click at [240, 97] on span "button" at bounding box center [233, 96] width 20 height 10
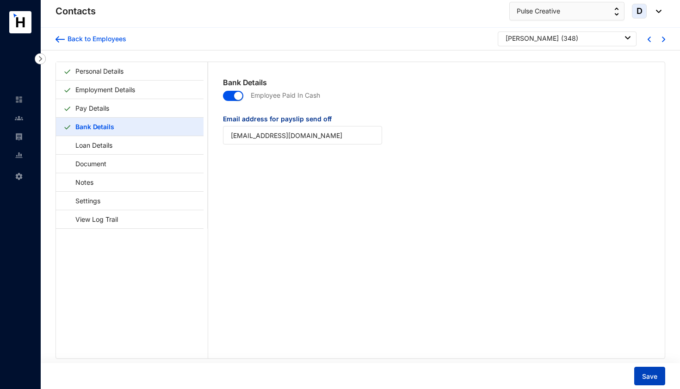
click at [640, 376] on button "Save" at bounding box center [649, 375] width 31 height 19
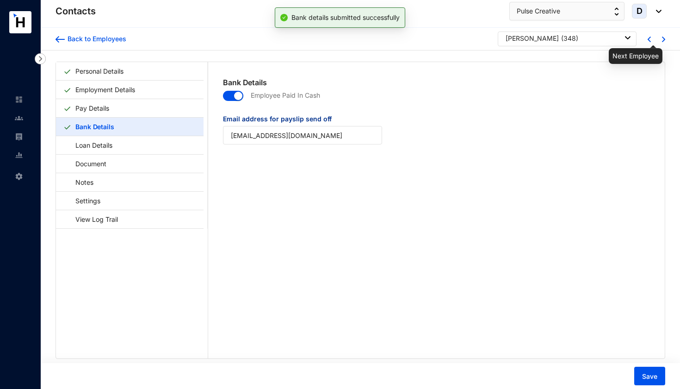
click at [662, 39] on img at bounding box center [663, 40] width 3 height 6
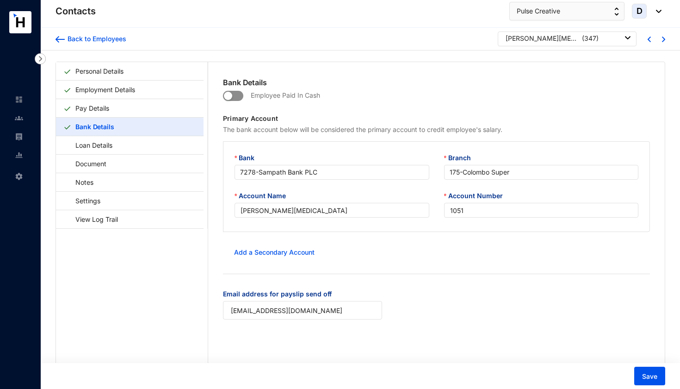
click at [238, 93] on span "button" at bounding box center [233, 96] width 20 height 10
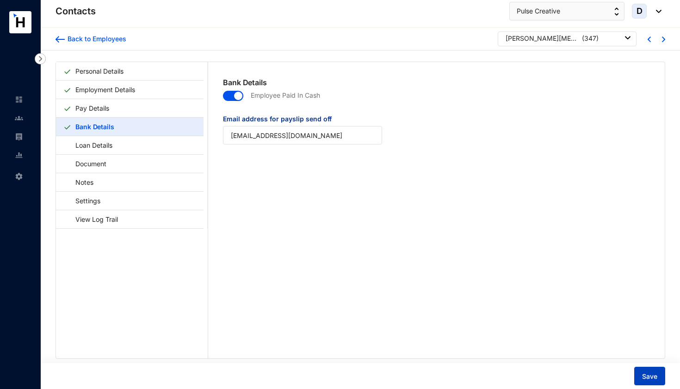
click at [652, 378] on span "Save" at bounding box center [649, 376] width 15 height 9
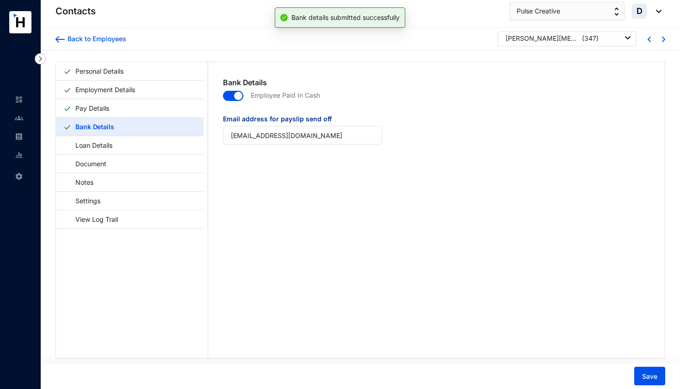
click at [663, 40] on div "Back to Employees [PERSON_NAME][MEDICAL_DATA] ( 347 )" at bounding box center [360, 39] width 639 height 23
click at [662, 39] on img at bounding box center [663, 40] width 3 height 6
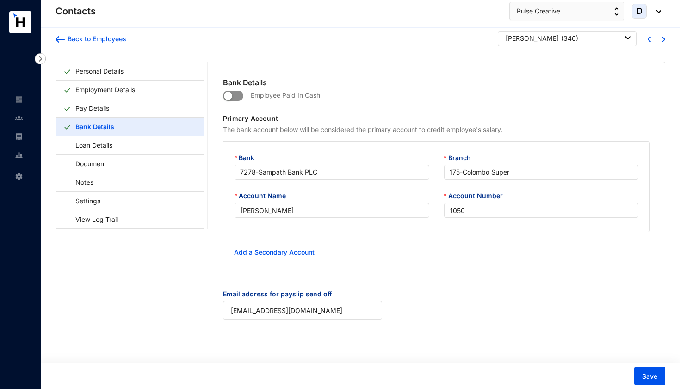
click at [237, 93] on span "button" at bounding box center [233, 96] width 20 height 10
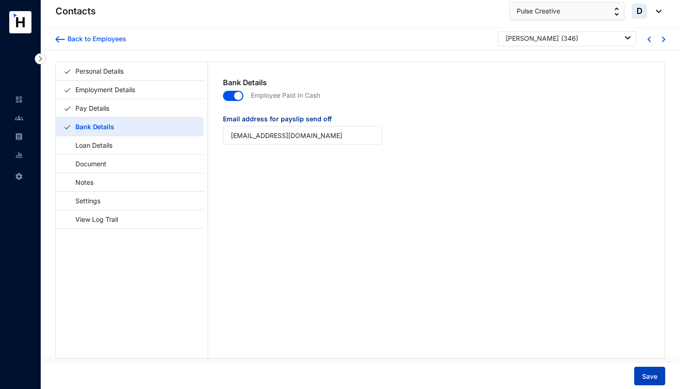
click at [650, 370] on button "Save" at bounding box center [649, 375] width 31 height 19
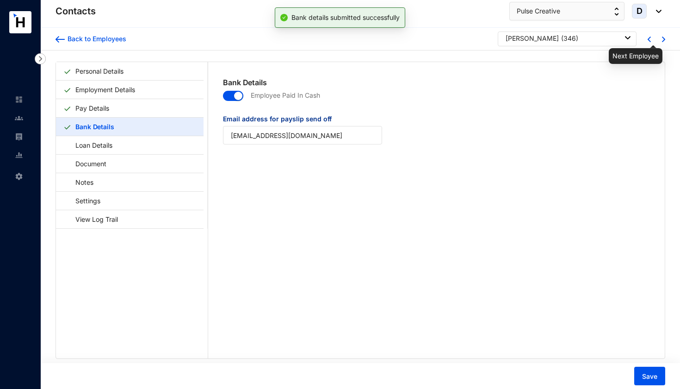
click at [662, 40] on img at bounding box center [663, 40] width 3 height 6
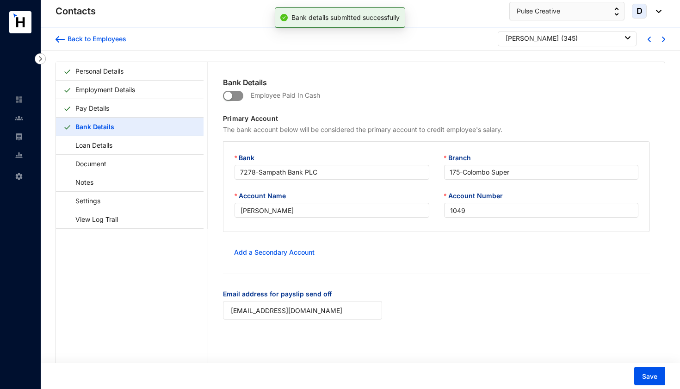
click at [233, 93] on span "button" at bounding box center [233, 96] width 20 height 10
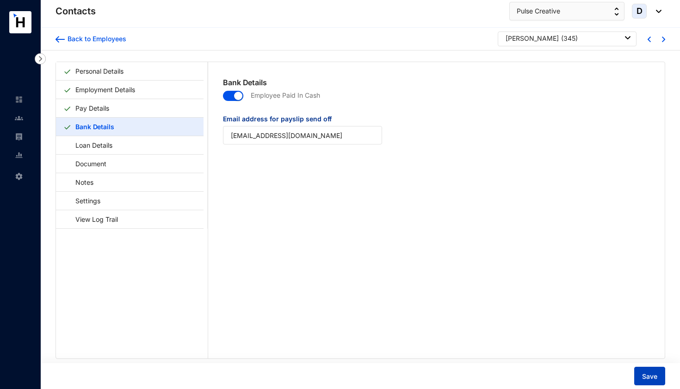
click at [652, 377] on span "Save" at bounding box center [649, 376] width 15 height 9
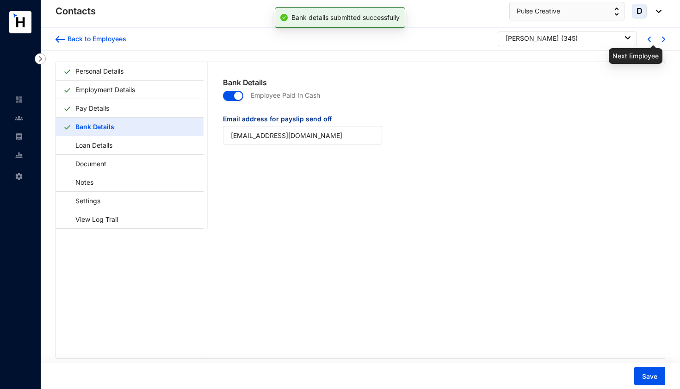
click at [662, 40] on img at bounding box center [663, 40] width 3 height 6
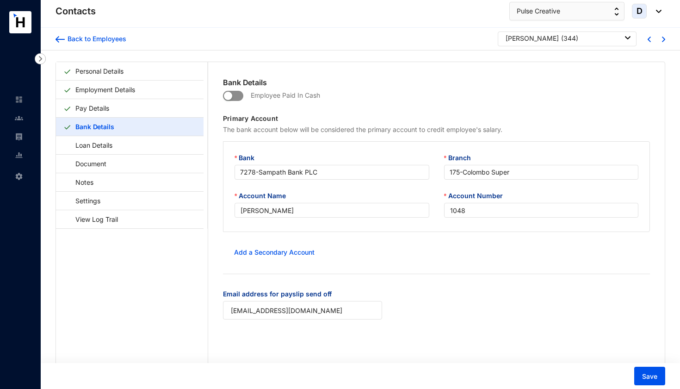
click at [238, 93] on span "button" at bounding box center [233, 96] width 20 height 10
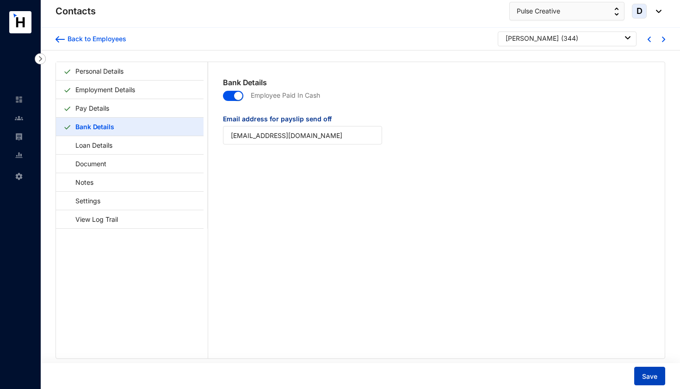
click at [655, 378] on span "Save" at bounding box center [649, 376] width 15 height 9
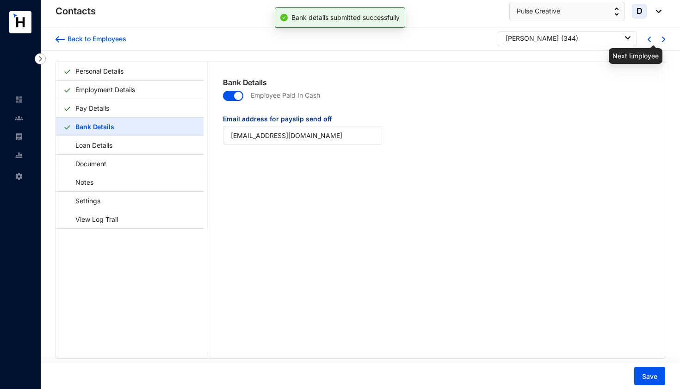
click at [662, 41] on img at bounding box center [663, 40] width 3 height 6
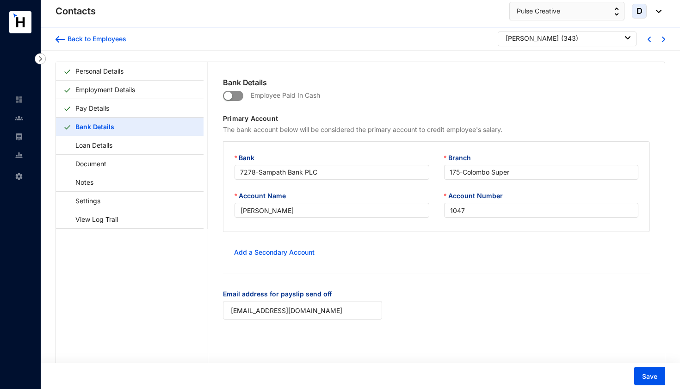
click at [239, 98] on span "button" at bounding box center [233, 96] width 20 height 10
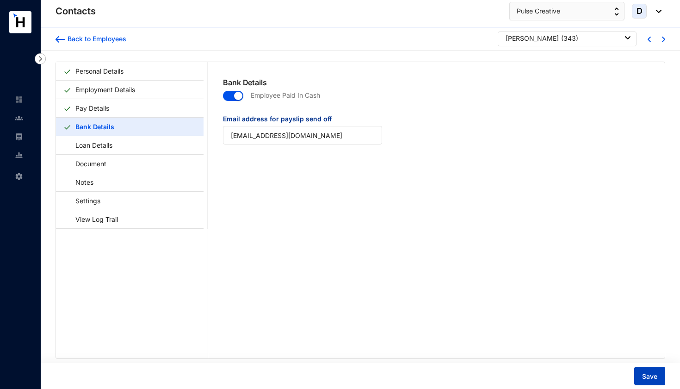
click at [648, 378] on span "Save" at bounding box center [649, 376] width 15 height 9
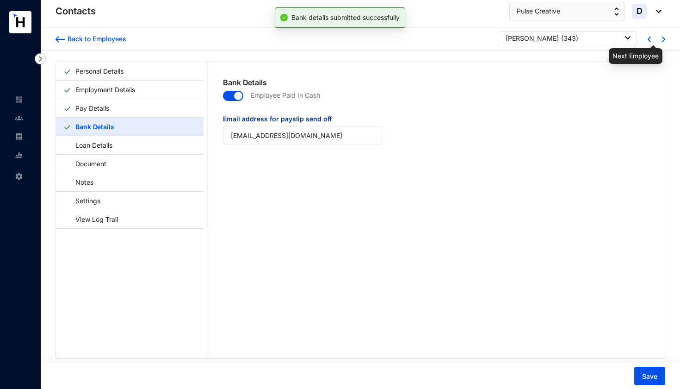
click at [662, 40] on img at bounding box center [663, 40] width 3 height 6
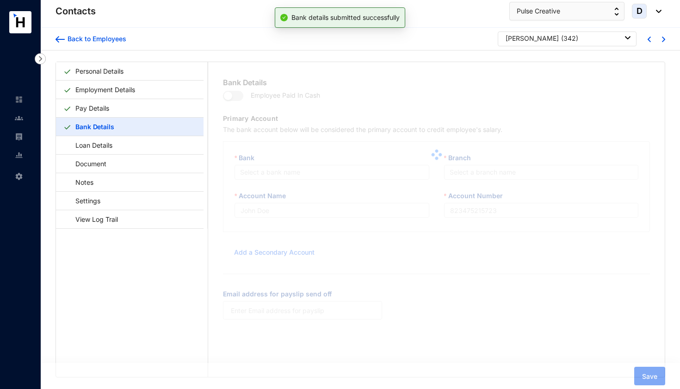
type input "Zhang Yi"
type input "1046"
type input "[EMAIL_ADDRESS][DOMAIN_NAME]"
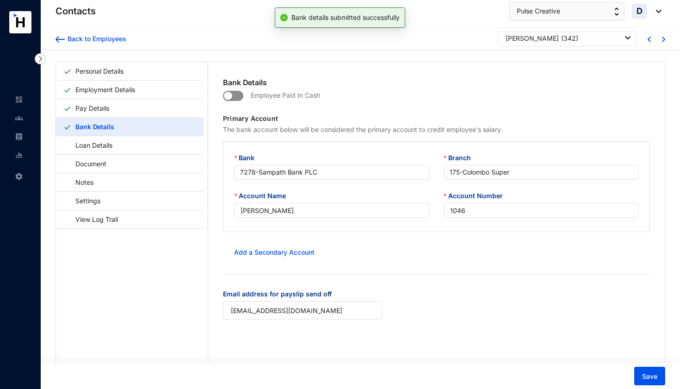
click at [239, 98] on span "button" at bounding box center [233, 96] width 20 height 10
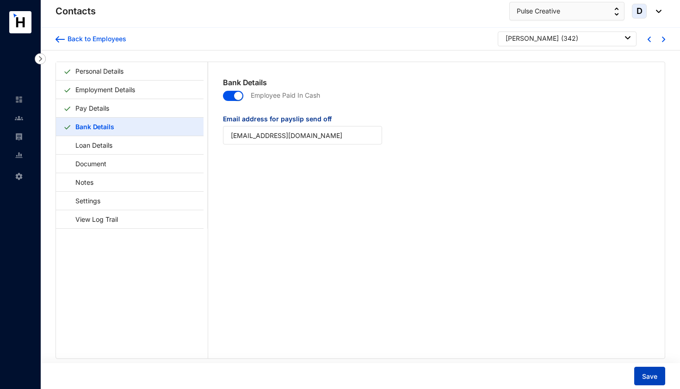
click at [651, 372] on span "Save" at bounding box center [649, 376] width 15 height 9
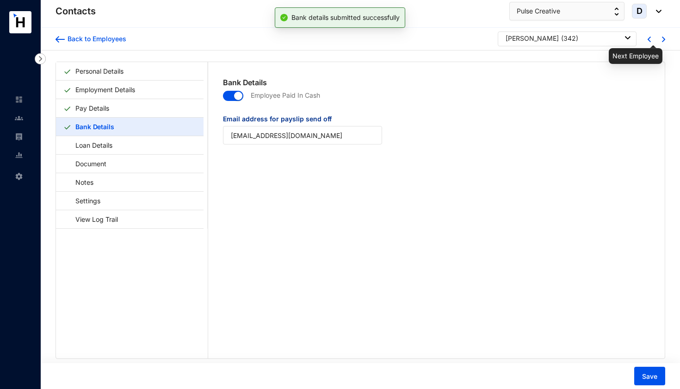
click at [662, 40] on img at bounding box center [663, 40] width 3 height 6
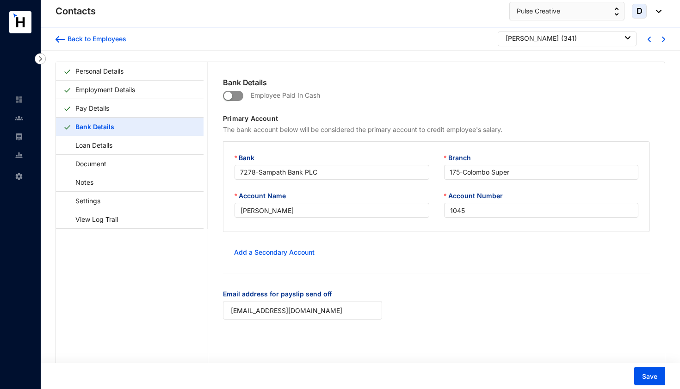
click at [238, 95] on span "button" at bounding box center [233, 96] width 20 height 10
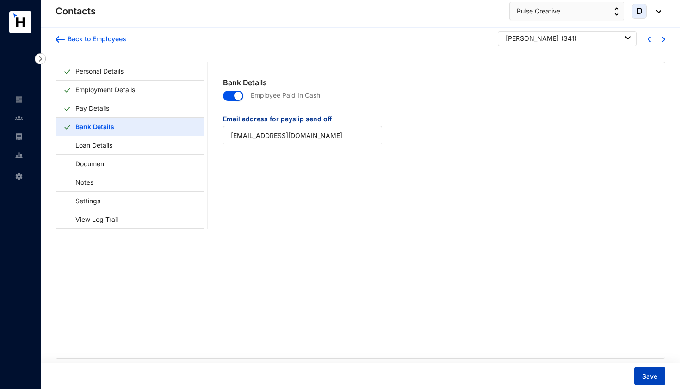
click at [649, 380] on span "Save" at bounding box center [649, 376] width 15 height 9
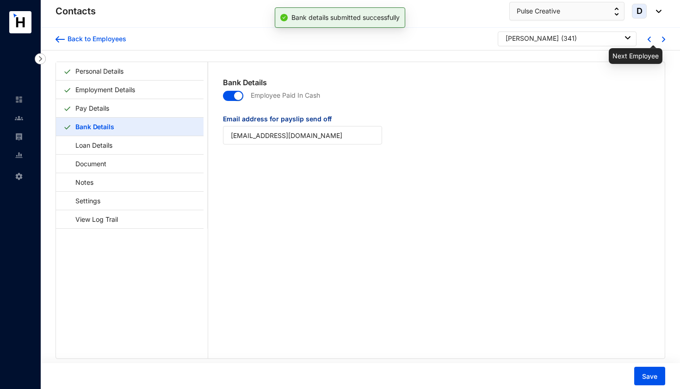
click at [662, 39] on img at bounding box center [663, 40] width 3 height 6
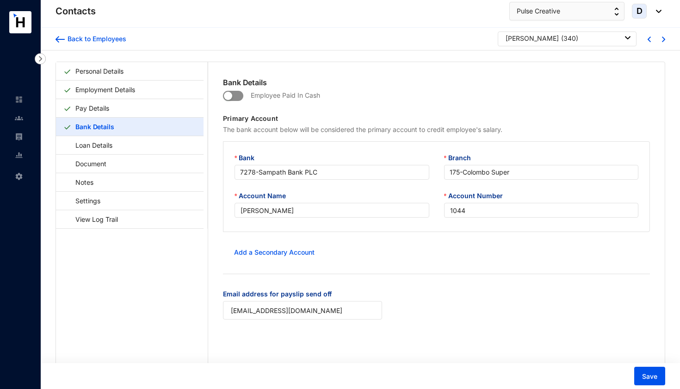
click at [239, 94] on span "button" at bounding box center [233, 96] width 20 height 10
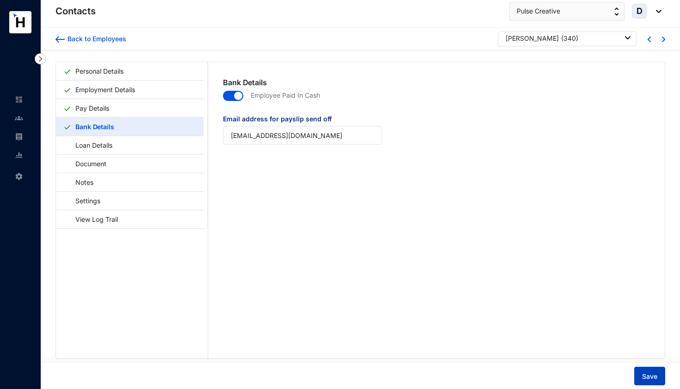
click at [658, 380] on button "Save" at bounding box center [649, 375] width 31 height 19
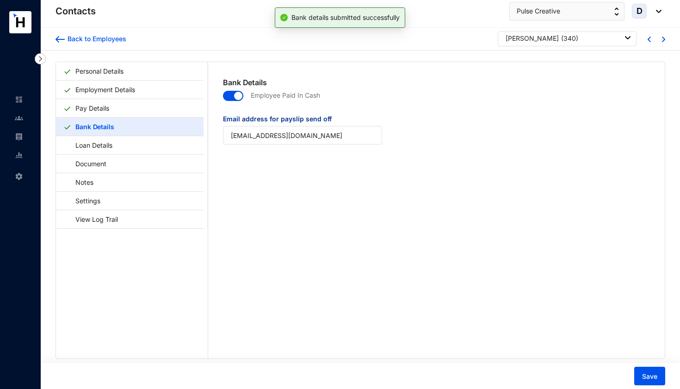
click at [662, 40] on img at bounding box center [663, 40] width 3 height 6
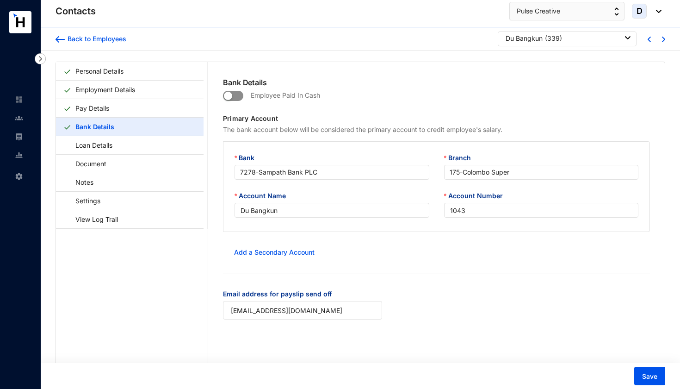
click at [240, 96] on span "button" at bounding box center [233, 96] width 20 height 10
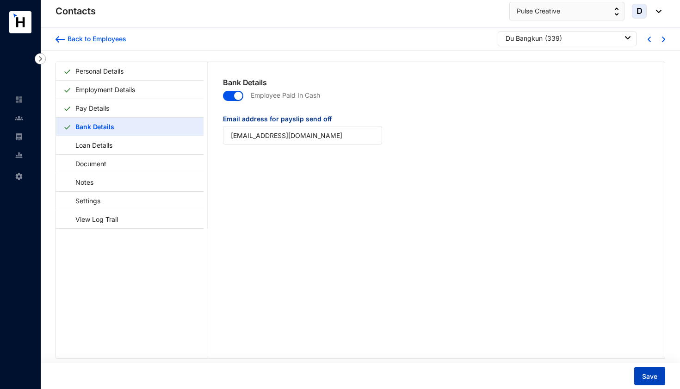
click at [655, 370] on button "Save" at bounding box center [649, 375] width 31 height 19
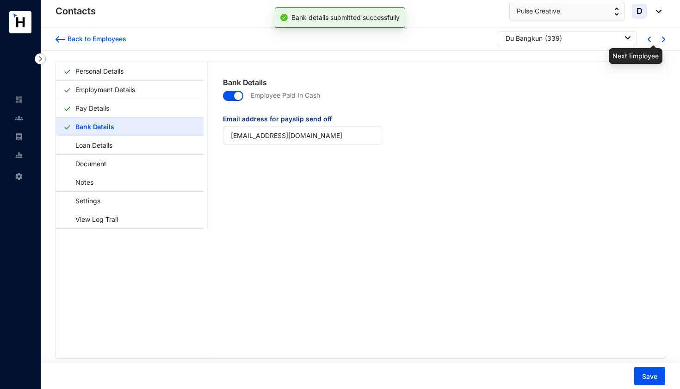
click at [662, 38] on img at bounding box center [663, 40] width 3 height 6
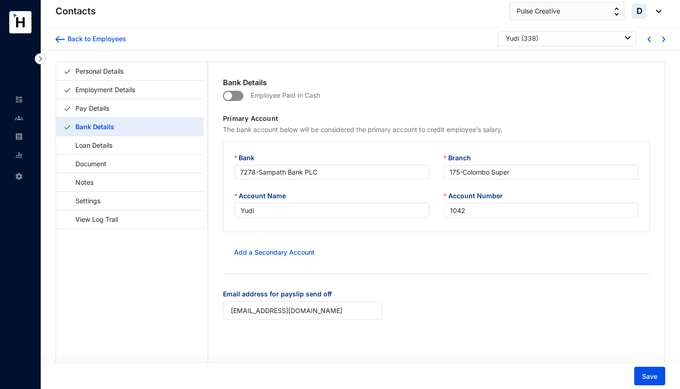
click at [237, 94] on span "button" at bounding box center [233, 96] width 20 height 10
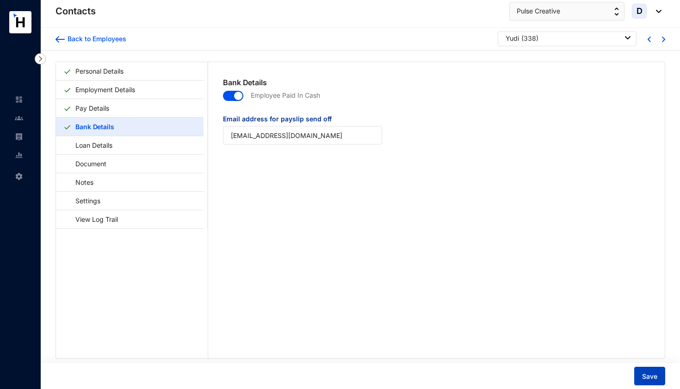
click at [644, 376] on span "Save" at bounding box center [649, 376] width 15 height 9
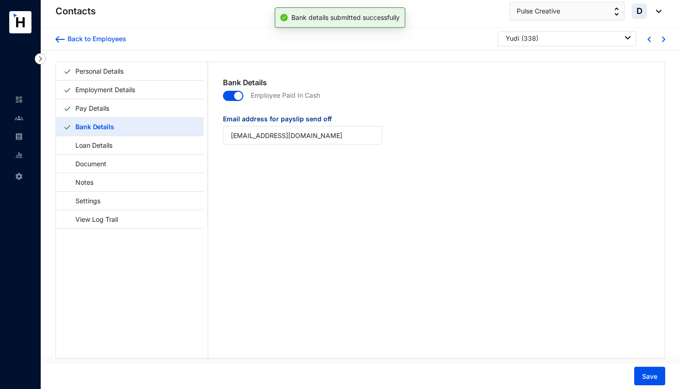
click at [662, 38] on img at bounding box center [663, 40] width 3 height 6
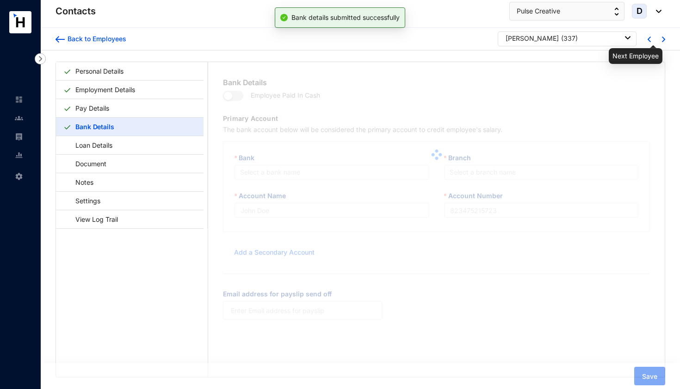
type input "[PERSON_NAME]"
type input "517570299206"
type input "[EMAIL_ADDRESS][DOMAIN_NAME]"
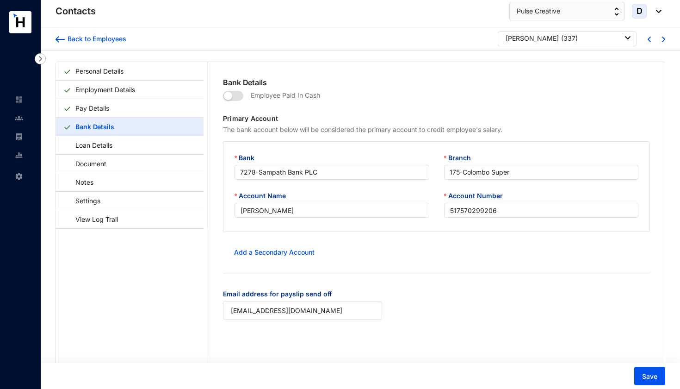
click at [662, 37] on img at bounding box center [663, 40] width 3 height 6
click at [662, 38] on img at bounding box center [663, 40] width 3 height 6
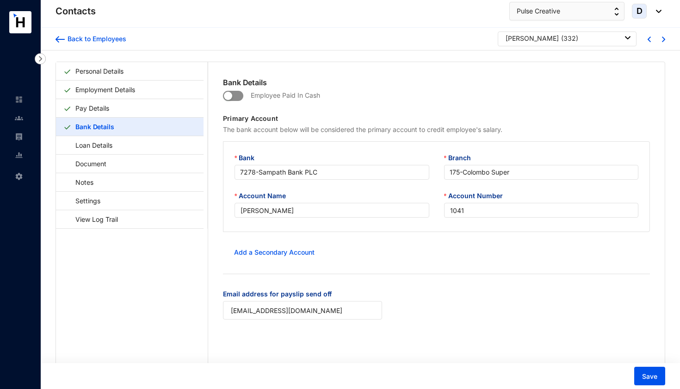
click at [236, 94] on span "button" at bounding box center [233, 96] width 20 height 10
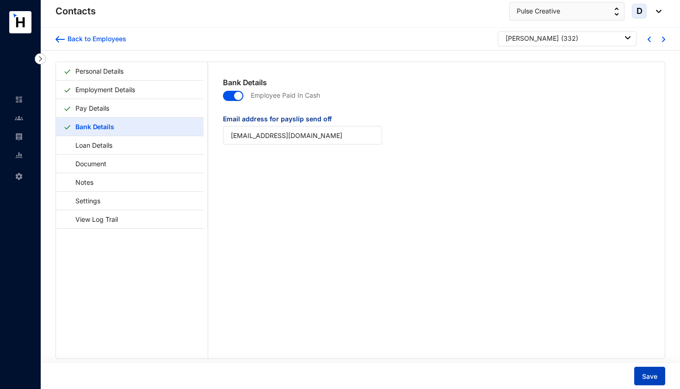
click at [643, 376] on span "Save" at bounding box center [649, 376] width 15 height 9
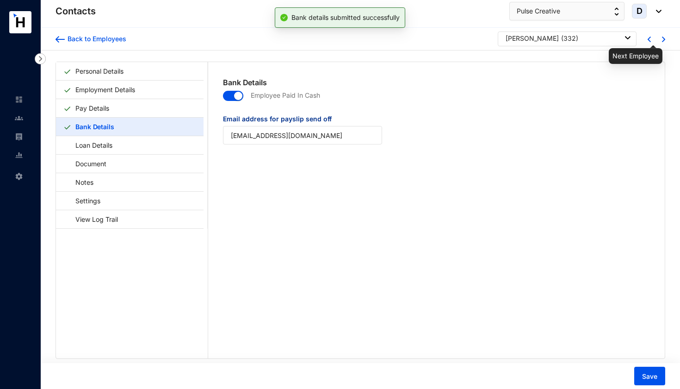
click at [662, 40] on img at bounding box center [663, 40] width 3 height 6
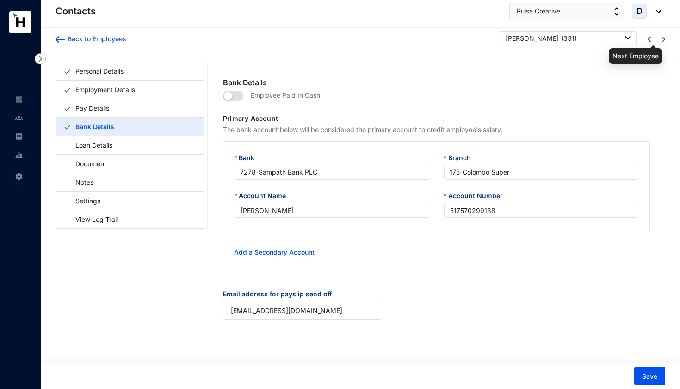
click at [662, 40] on img at bounding box center [663, 40] width 3 height 6
click at [239, 96] on span "button" at bounding box center [233, 96] width 20 height 10
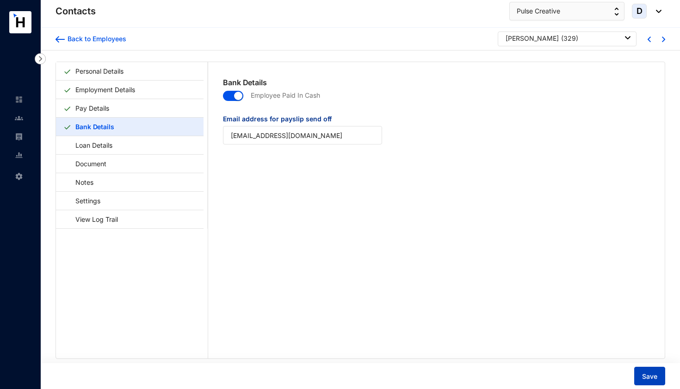
click at [647, 375] on span "Save" at bounding box center [649, 376] width 15 height 9
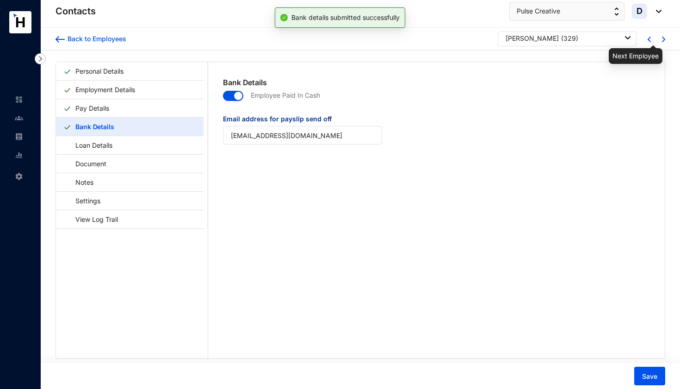
click at [662, 41] on img at bounding box center [663, 40] width 3 height 6
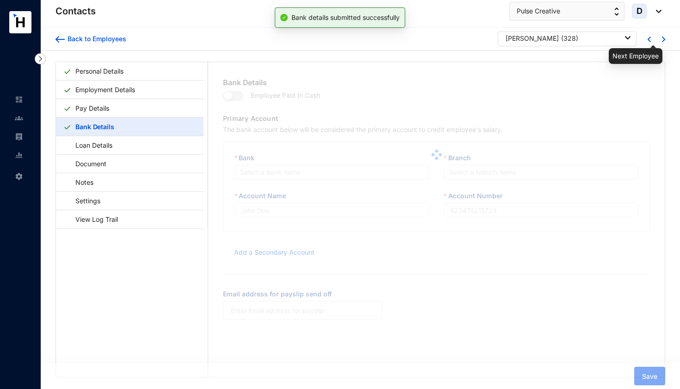
type input "[PERSON_NAME]"
type input "517570298872"
type input "[EMAIL_ADDRESS][DOMAIN_NAME]"
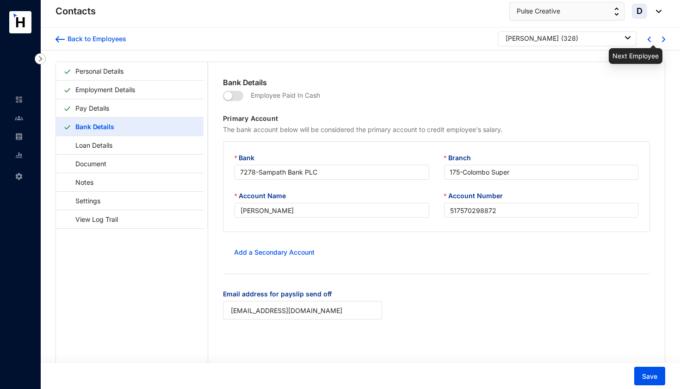
click at [662, 41] on img at bounding box center [663, 40] width 3 height 6
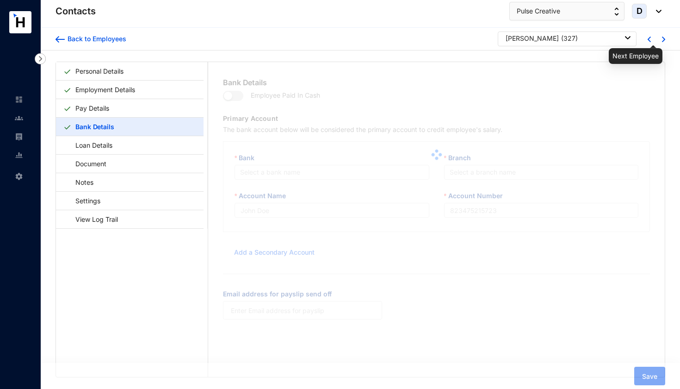
type input "[PERSON_NAME]"
type input "1039"
type input "[EMAIL_ADDRESS][DOMAIN_NAME]"
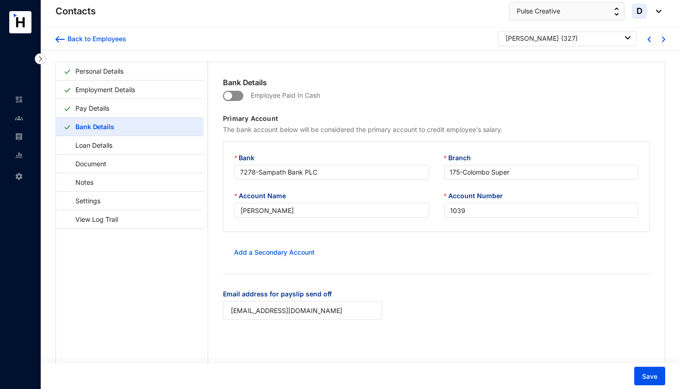
click at [237, 95] on span "button" at bounding box center [233, 96] width 20 height 10
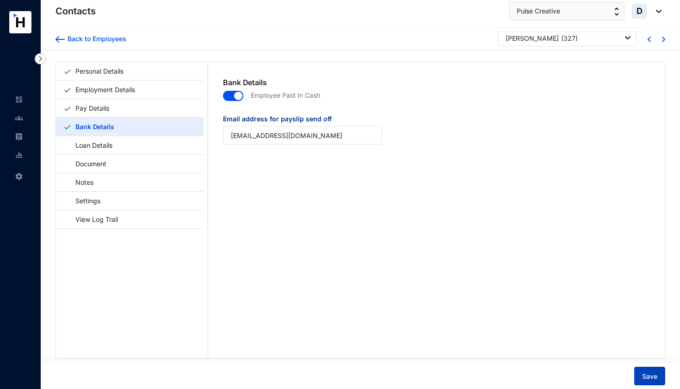
click at [644, 375] on span "Save" at bounding box center [649, 376] width 15 height 9
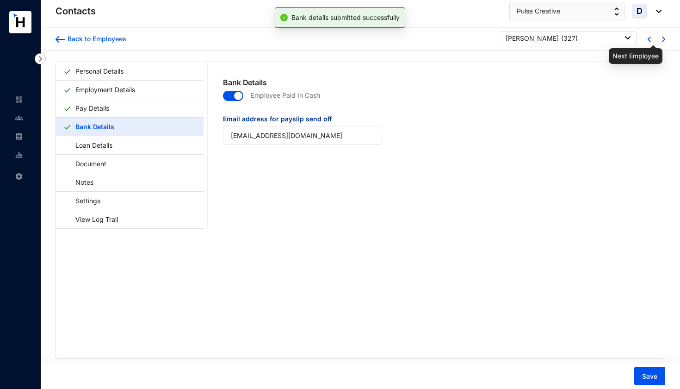
click at [662, 38] on img at bounding box center [663, 40] width 3 height 6
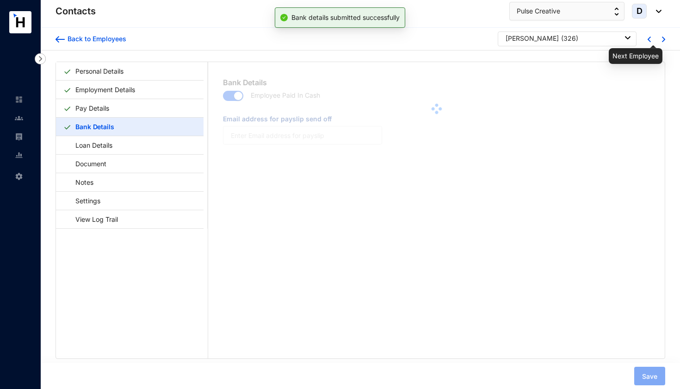
type input "[EMAIL_ADDRESS][DOMAIN_NAME]"
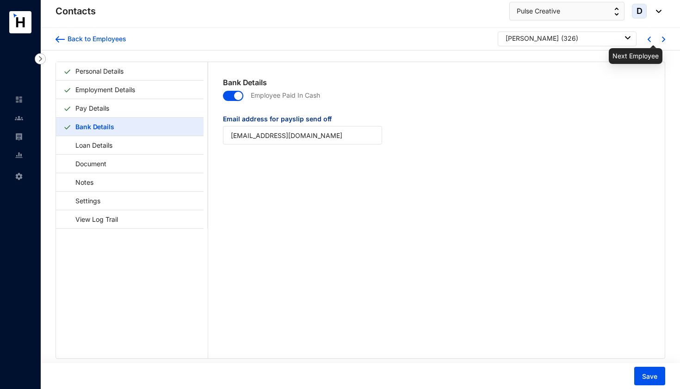
click at [662, 40] on img at bounding box center [663, 40] width 3 height 6
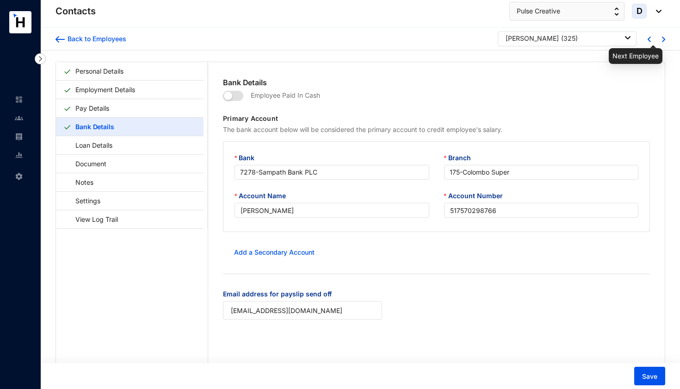
click at [662, 40] on img at bounding box center [663, 40] width 3 height 6
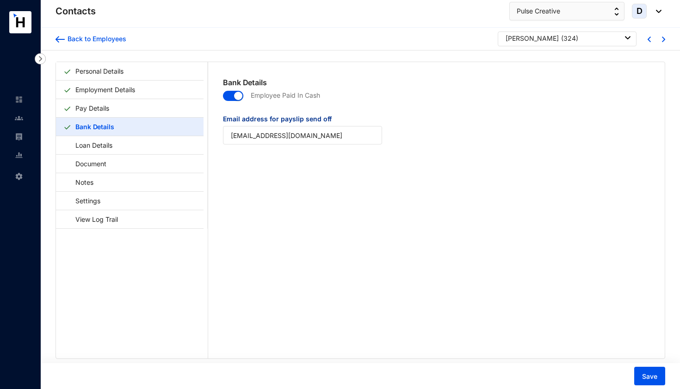
click at [232, 95] on button "button" at bounding box center [233, 96] width 20 height 10
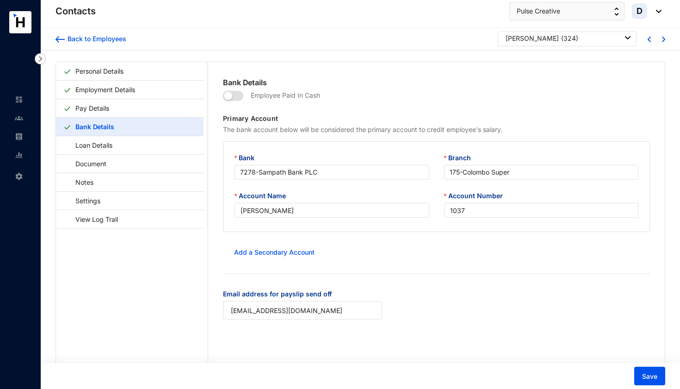
click at [245, 95] on p "Employee Paid In Cash" at bounding box center [281, 101] width 77 height 26
click at [241, 95] on span "button" at bounding box center [233, 96] width 20 height 10
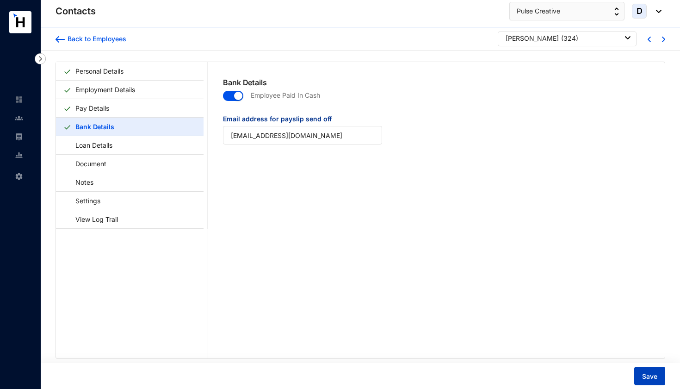
click at [652, 379] on span "Save" at bounding box center [649, 376] width 15 height 9
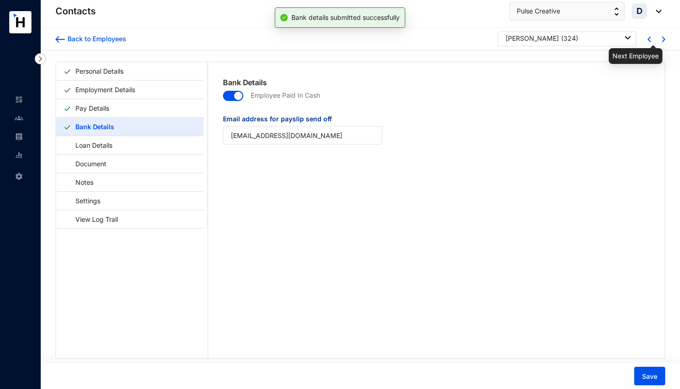
click at [662, 40] on img at bounding box center [663, 40] width 3 height 6
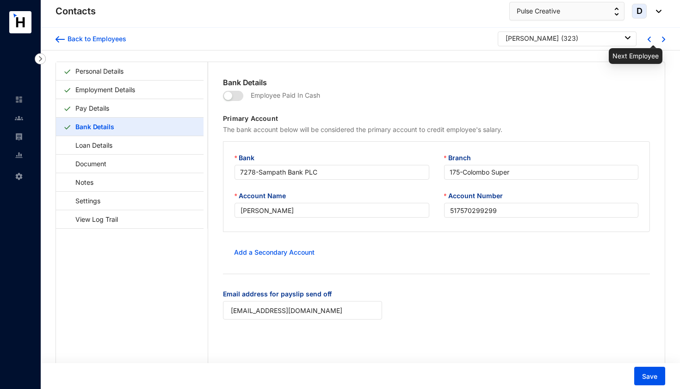
click at [662, 40] on img at bounding box center [663, 40] width 3 height 6
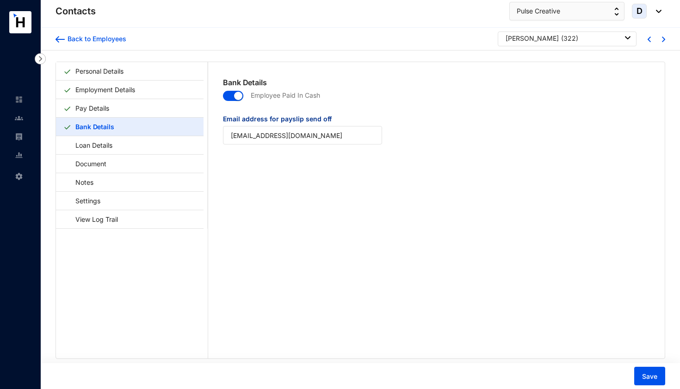
click at [235, 98] on div "button" at bounding box center [238, 96] width 8 height 8
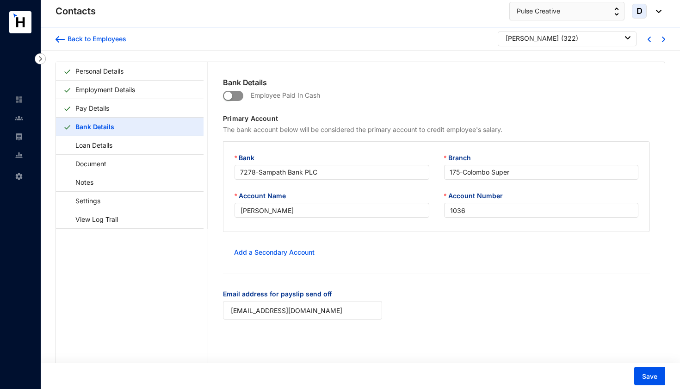
click at [238, 97] on span "button" at bounding box center [233, 96] width 20 height 10
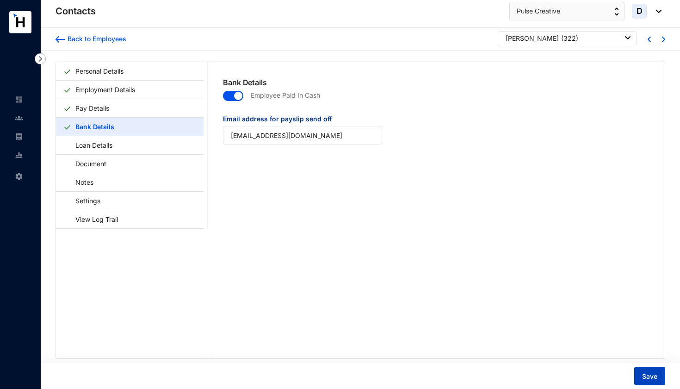
click at [647, 378] on span "Save" at bounding box center [649, 376] width 15 height 9
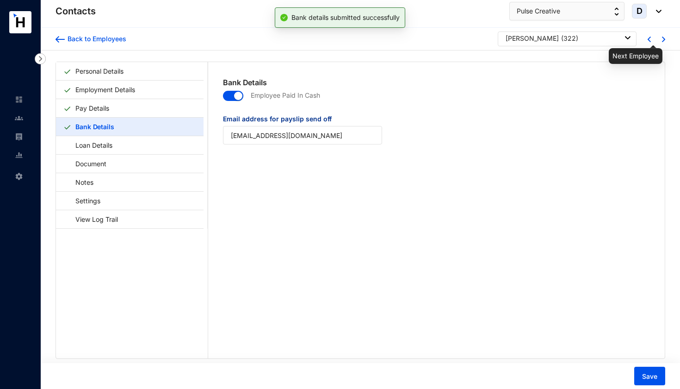
click at [662, 40] on img at bounding box center [663, 40] width 3 height 6
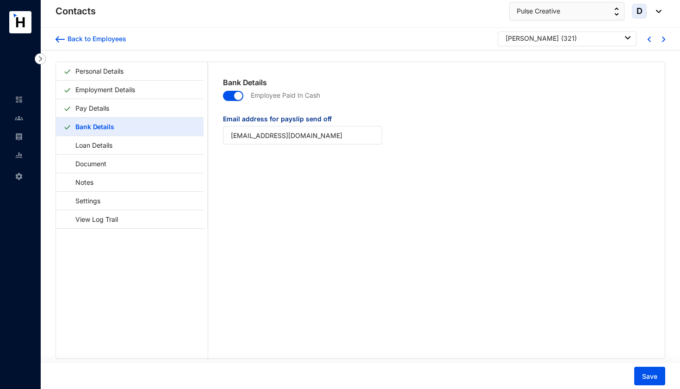
click at [662, 40] on img at bounding box center [663, 40] width 3 height 6
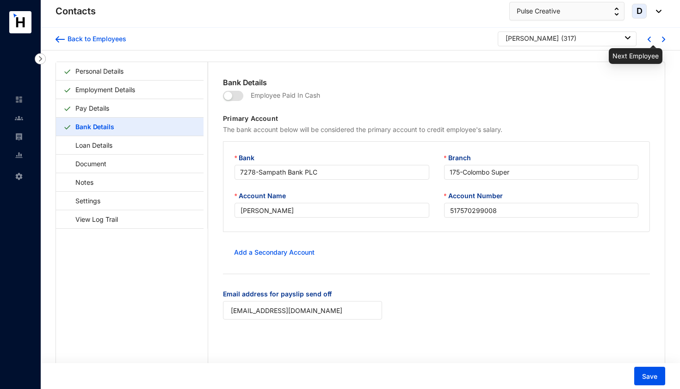
click at [662, 40] on img at bounding box center [663, 40] width 3 height 6
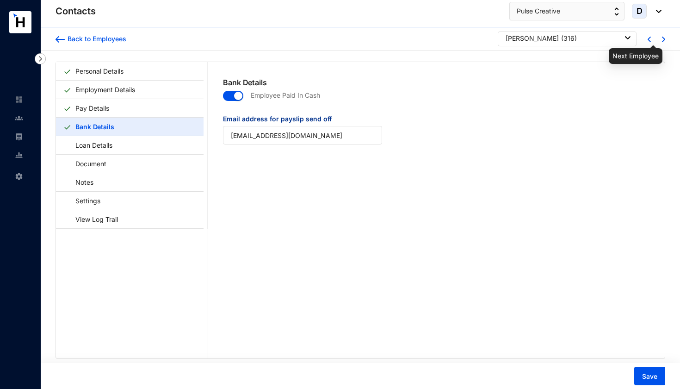
click at [662, 40] on img at bounding box center [663, 40] width 3 height 6
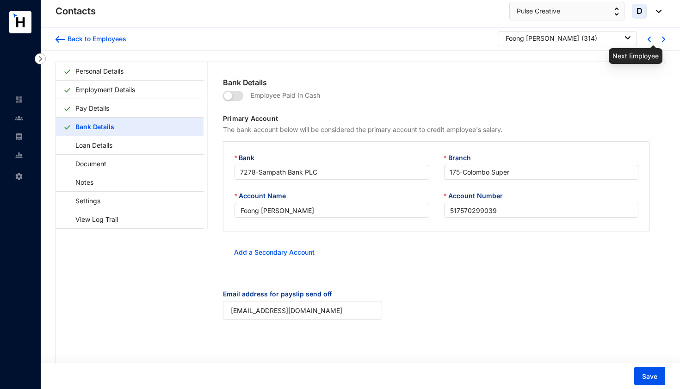
click at [662, 40] on img at bounding box center [663, 40] width 3 height 6
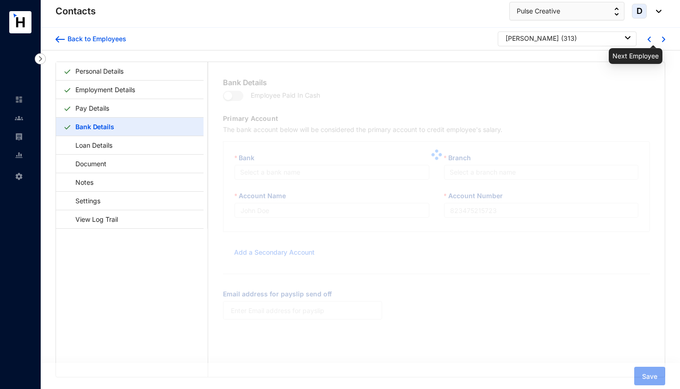
type input "[PERSON_NAME]"
type input "517570299053"
type input "[EMAIL_ADDRESS][DOMAIN_NAME]"
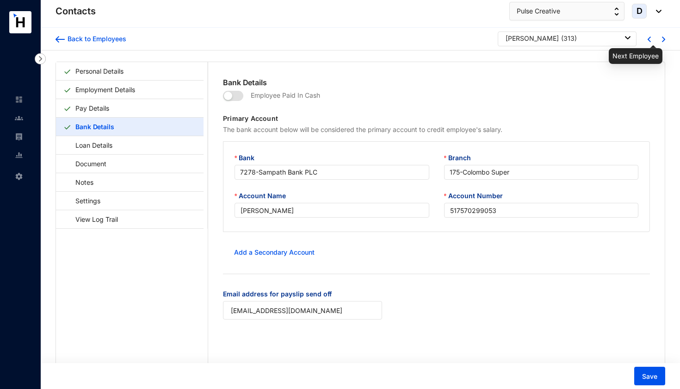
click at [662, 40] on img at bounding box center [663, 40] width 3 height 6
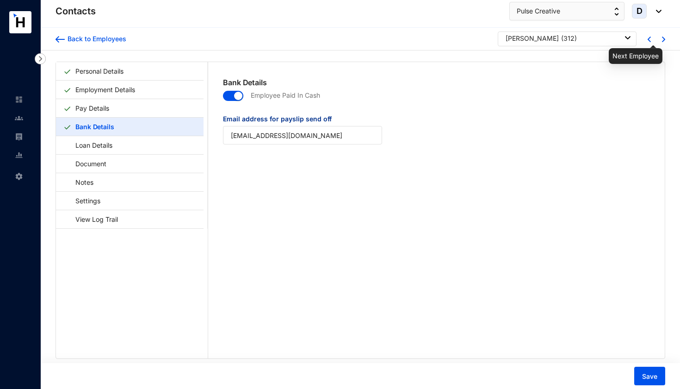
click at [662, 40] on img at bounding box center [663, 40] width 3 height 6
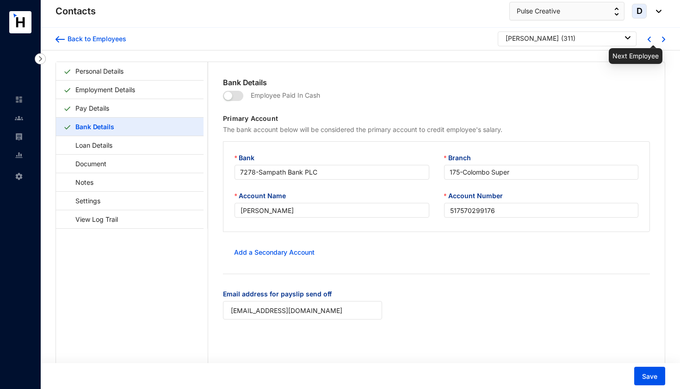
click at [662, 40] on img at bounding box center [663, 40] width 3 height 6
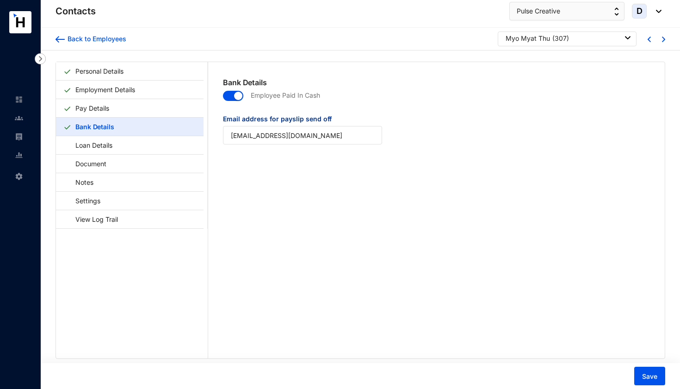
click at [225, 94] on span "button" at bounding box center [233, 96] width 20 height 10
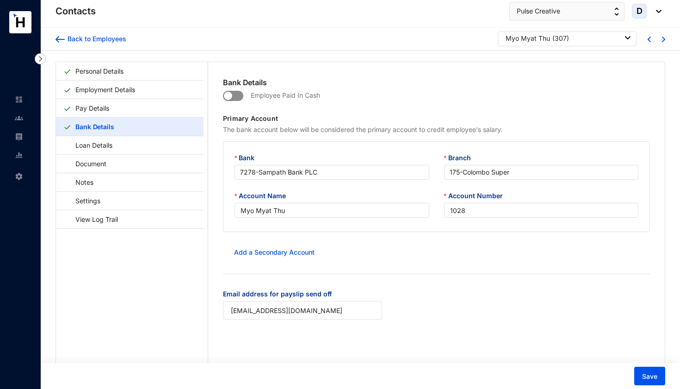
click at [238, 96] on span "button" at bounding box center [233, 96] width 20 height 10
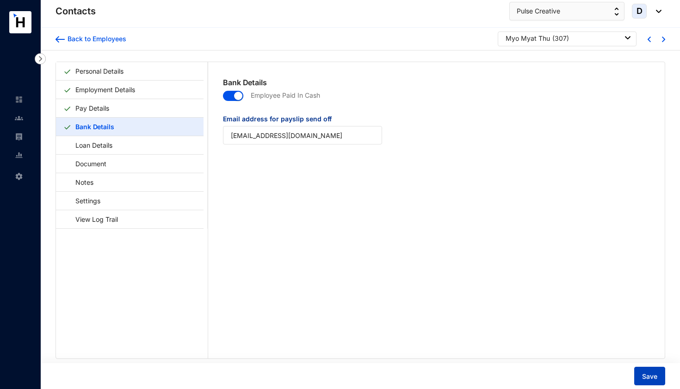
click at [646, 381] on button "Save" at bounding box center [649, 375] width 31 height 19
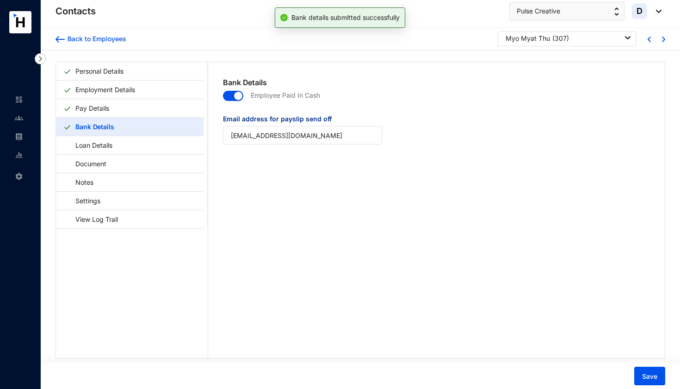
click at [662, 40] on img at bounding box center [663, 40] width 3 height 6
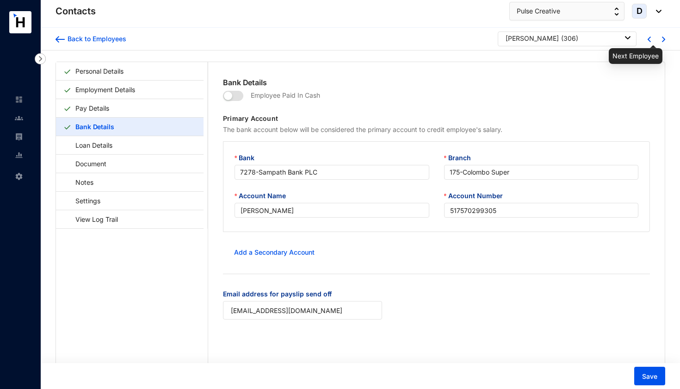
click at [662, 40] on img at bounding box center [663, 40] width 3 height 6
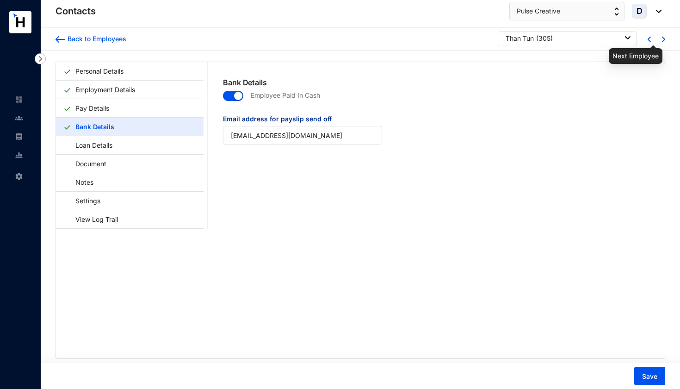
click at [662, 40] on img at bounding box center [663, 40] width 3 height 6
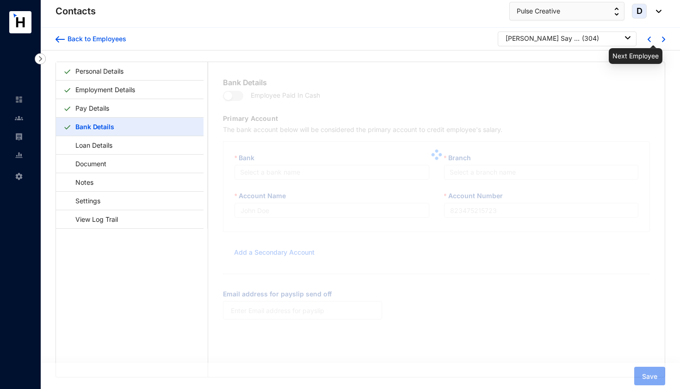
type input "[PERSON_NAME] Say [PERSON_NAME]"
type input "517570299558"
type input "[EMAIL_ADDRESS][DOMAIN_NAME]"
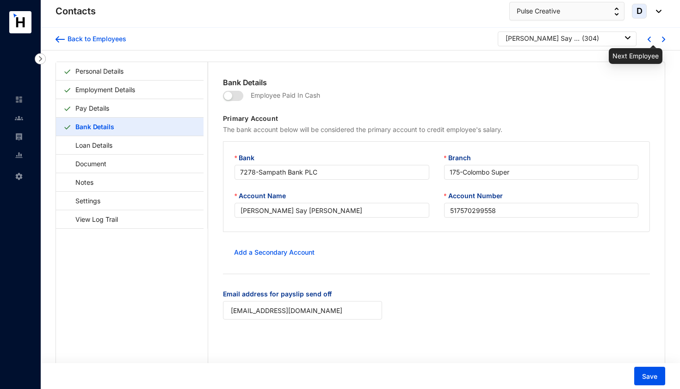
click at [662, 40] on img at bounding box center [663, 40] width 3 height 6
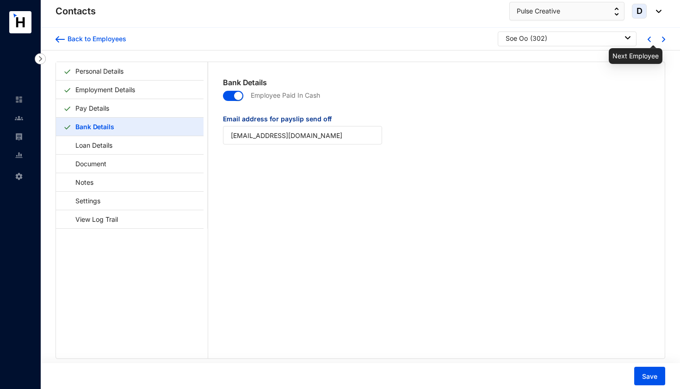
click at [662, 40] on img at bounding box center [663, 40] width 3 height 6
click at [662, 41] on img at bounding box center [663, 40] width 3 height 6
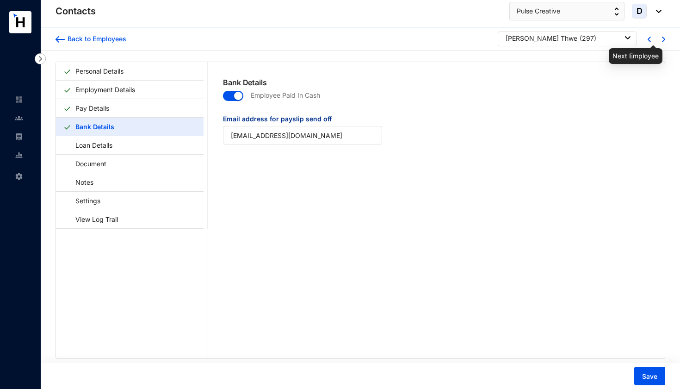
click at [662, 41] on img at bounding box center [663, 40] width 3 height 6
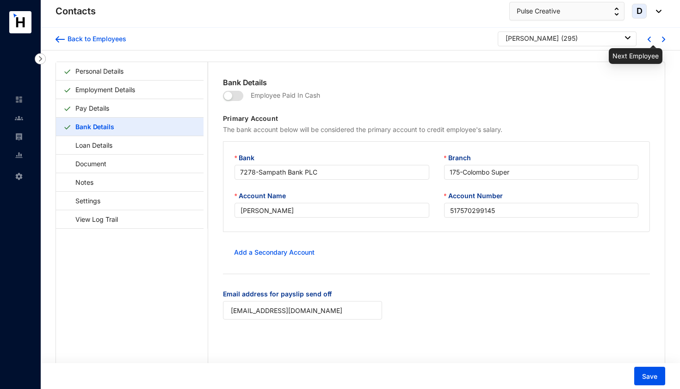
click at [662, 41] on img at bounding box center [663, 40] width 3 height 6
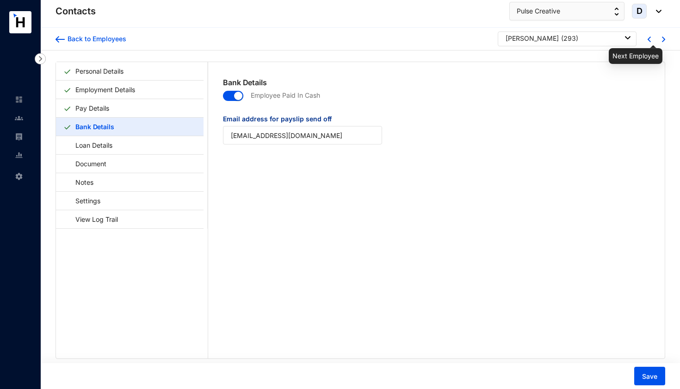
click at [662, 41] on img at bounding box center [663, 40] width 3 height 6
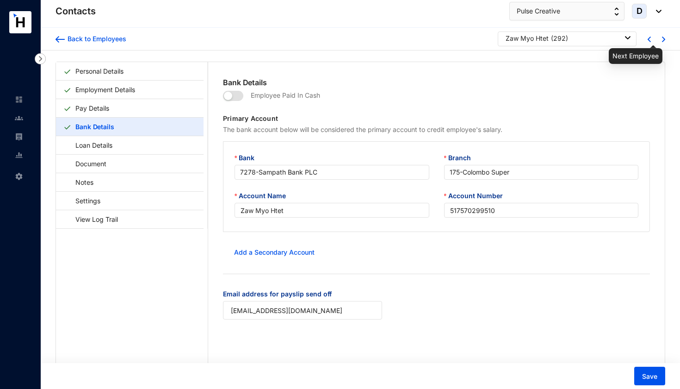
click at [662, 40] on img at bounding box center [663, 40] width 3 height 6
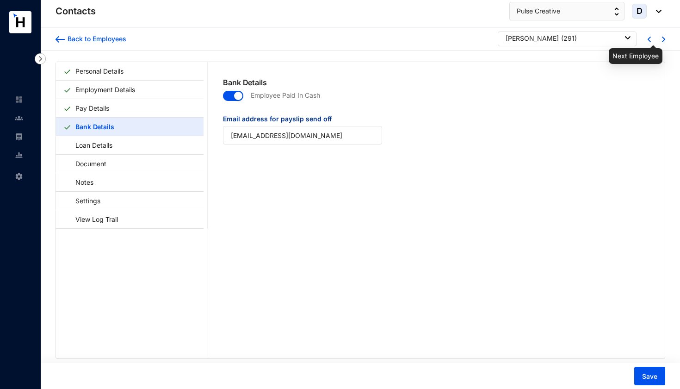
click at [662, 40] on img at bounding box center [663, 40] width 3 height 6
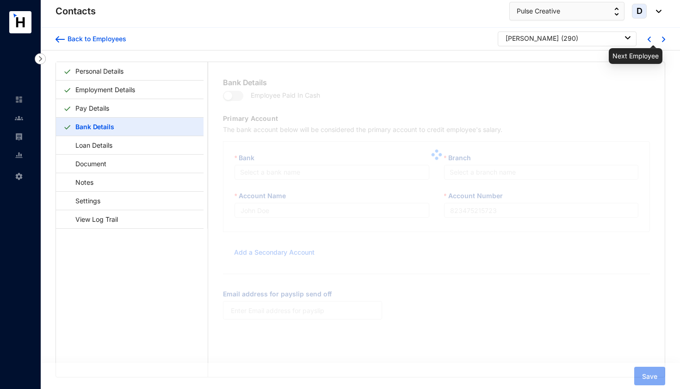
type input "[PERSON_NAME]"
type input "517570299480"
type input "[EMAIL_ADDRESS][DOMAIN_NAME]"
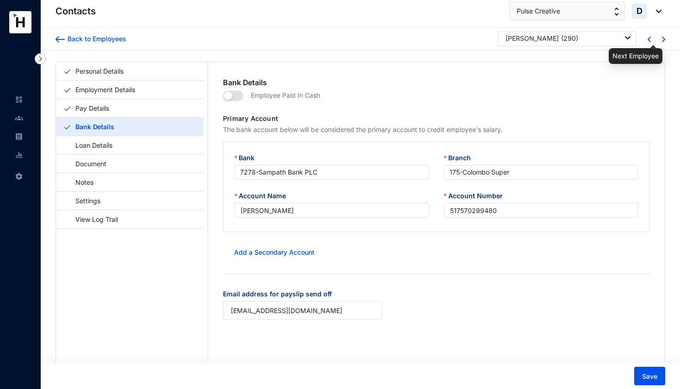
click at [662, 40] on img at bounding box center [663, 40] width 3 height 6
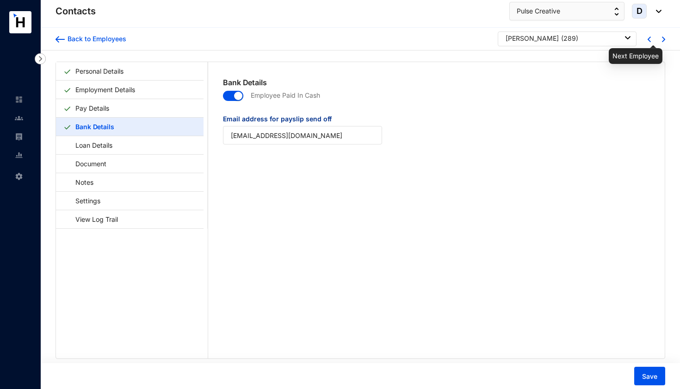
click at [662, 40] on img at bounding box center [663, 40] width 3 height 6
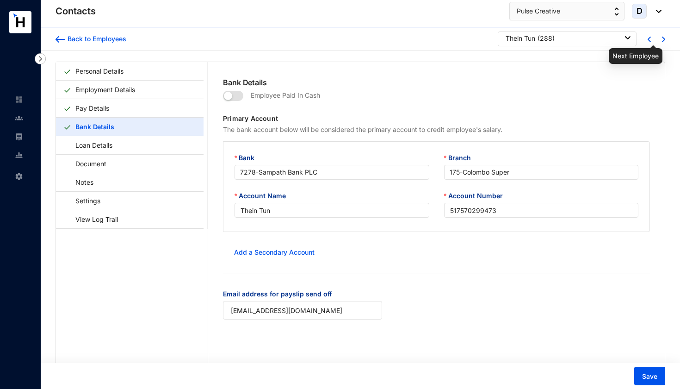
click at [662, 41] on img at bounding box center [663, 40] width 3 height 6
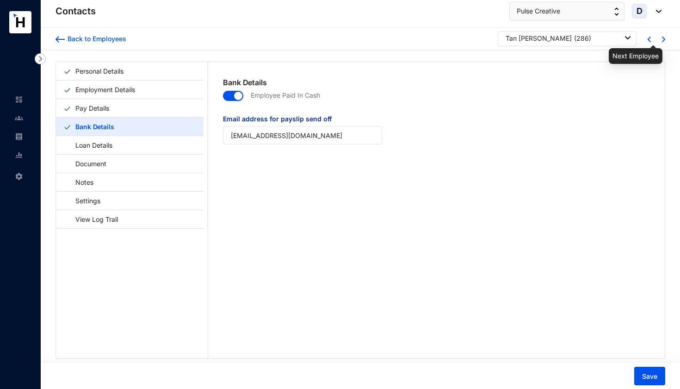
click at [662, 41] on img at bounding box center [663, 40] width 3 height 6
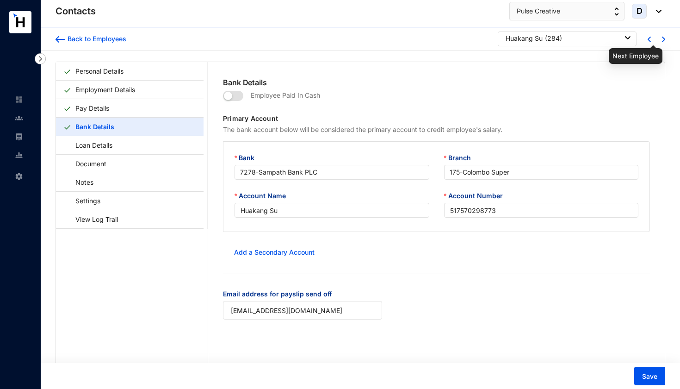
click at [662, 41] on img at bounding box center [663, 40] width 3 height 6
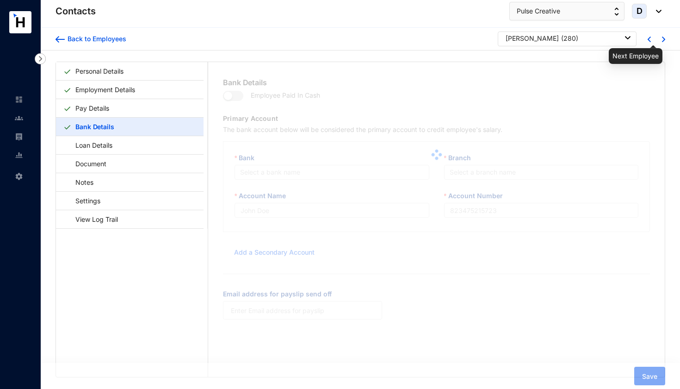
type input "[PERSON_NAME]"
type input "517570299435"
type input "[EMAIL_ADDRESS][DOMAIN_NAME]"
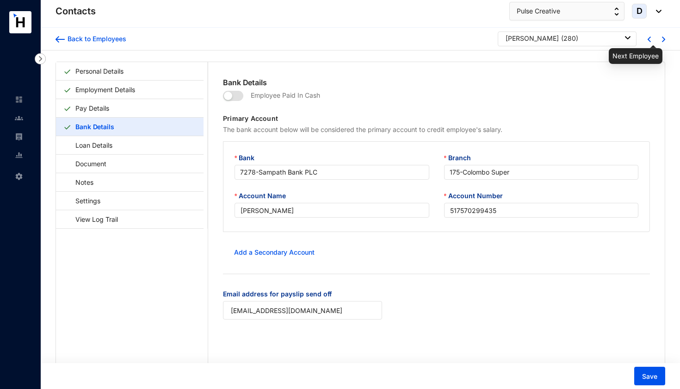
click at [662, 41] on img at bounding box center [663, 40] width 3 height 6
click at [662, 42] on img at bounding box center [663, 40] width 3 height 6
click at [659, 42] on div at bounding box center [655, 39] width 14 height 8
click at [662, 39] on img at bounding box center [663, 40] width 3 height 6
click at [659, 40] on div at bounding box center [655, 39] width 14 height 8
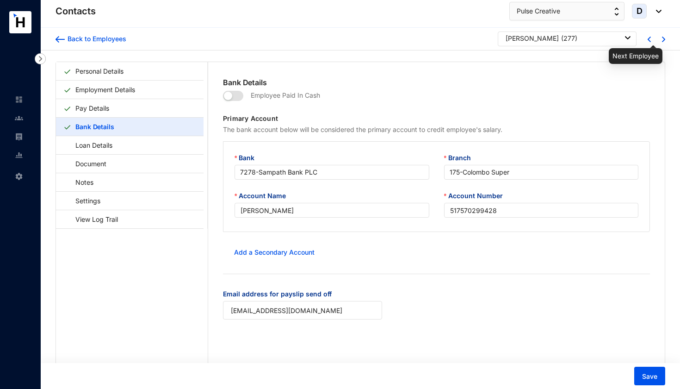
click at [662, 40] on img at bounding box center [663, 40] width 3 height 6
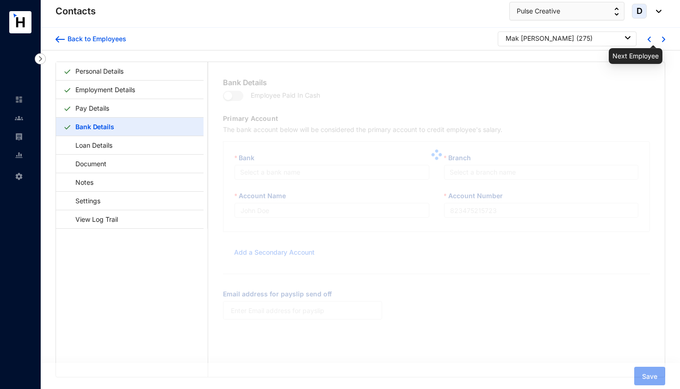
type input "Mak [PERSON_NAME]"
type input "517570298957"
type input "[EMAIL_ADDRESS][DOMAIN_NAME]"
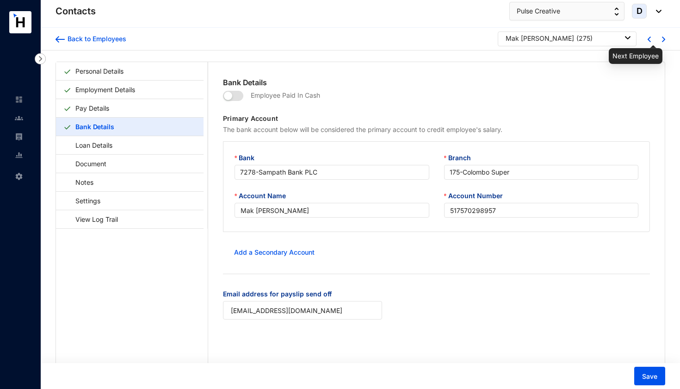
click at [662, 41] on img at bounding box center [663, 40] width 3 height 6
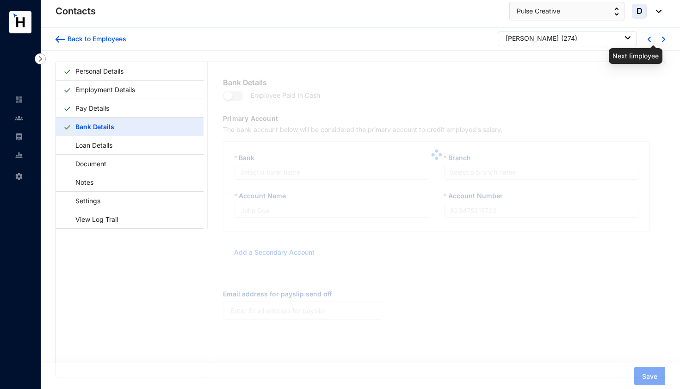
type input "[PERSON_NAME]"
type input "517570299572"
type input "[EMAIL_ADDRESS][DOMAIN_NAME]"
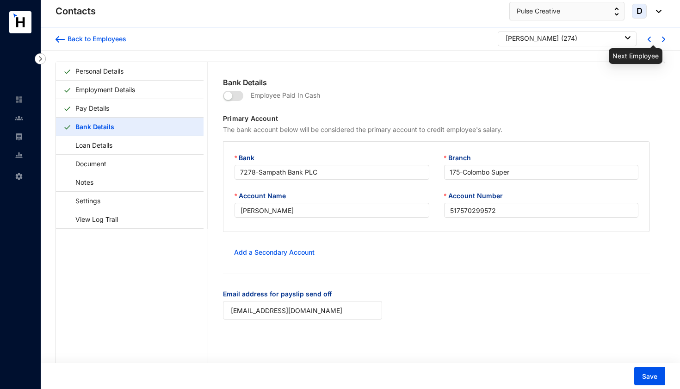
click at [662, 41] on img at bounding box center [663, 40] width 3 height 6
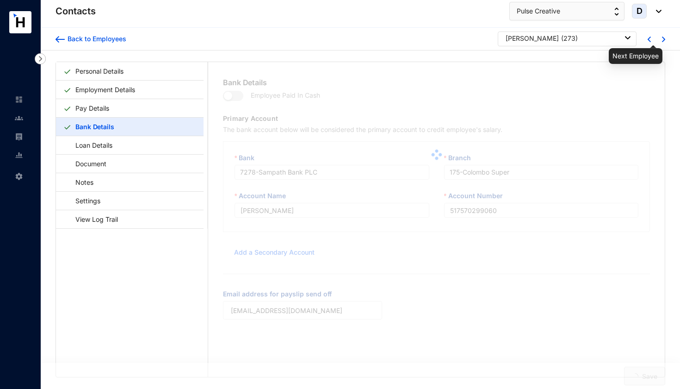
click at [662, 41] on img at bounding box center [663, 40] width 3 height 6
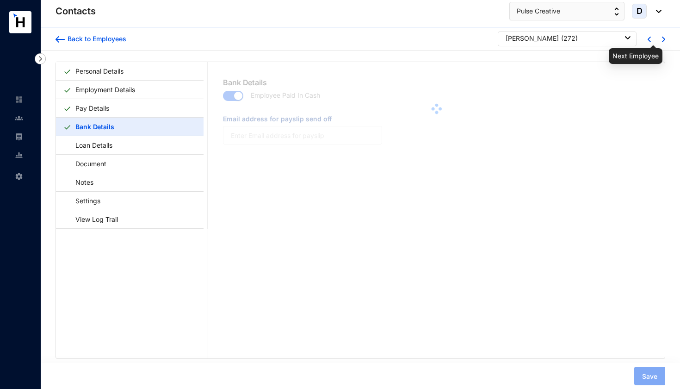
type input "[EMAIL_ADDRESS][DOMAIN_NAME]"
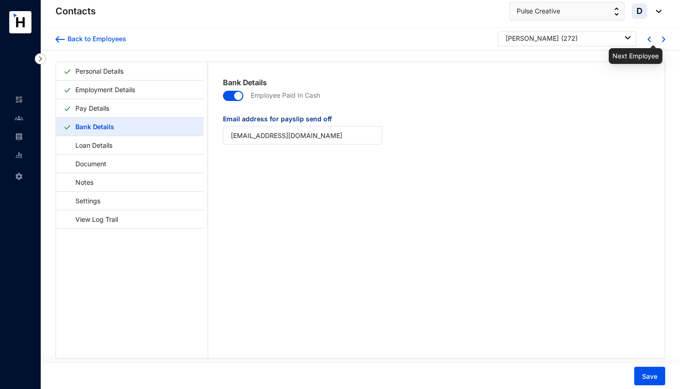
click at [662, 41] on img at bounding box center [663, 40] width 3 height 6
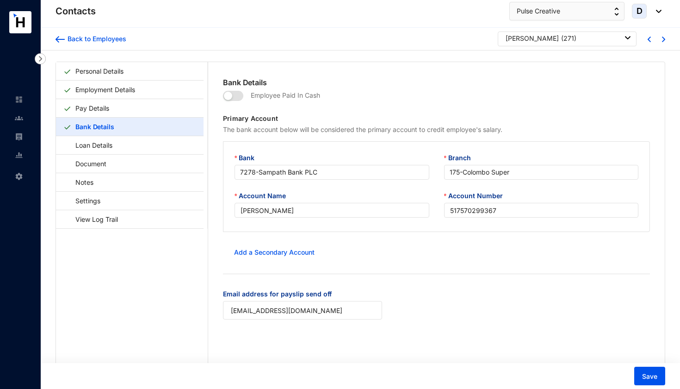
click at [659, 42] on div at bounding box center [655, 39] width 14 height 8
click at [662, 40] on img at bounding box center [663, 40] width 3 height 6
click at [662, 41] on img at bounding box center [663, 40] width 3 height 6
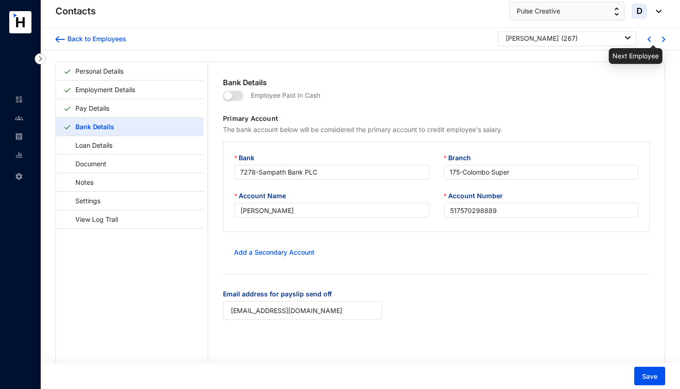
click at [662, 41] on img at bounding box center [663, 40] width 3 height 6
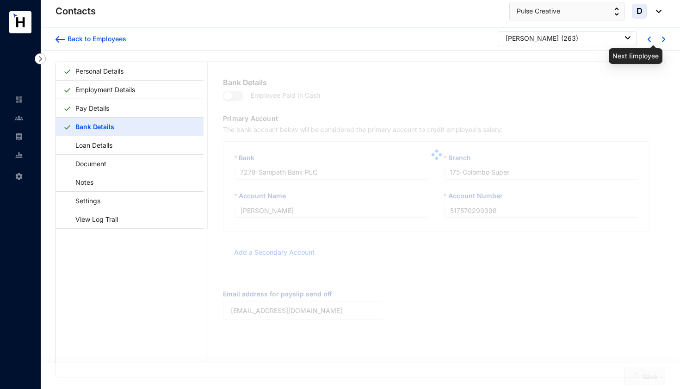
click at [662, 41] on img at bounding box center [663, 40] width 3 height 6
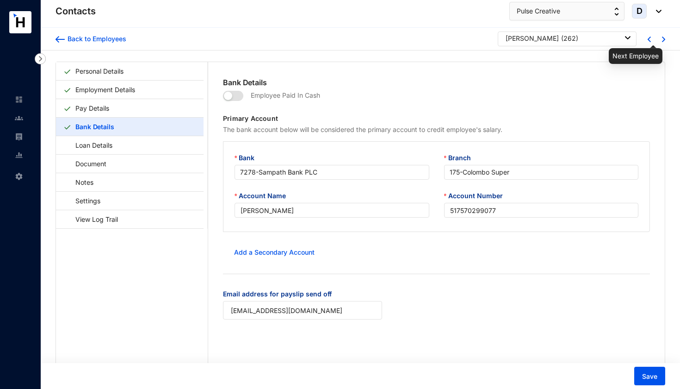
click at [659, 41] on div at bounding box center [655, 39] width 14 height 8
click at [662, 41] on img at bounding box center [663, 40] width 3 height 6
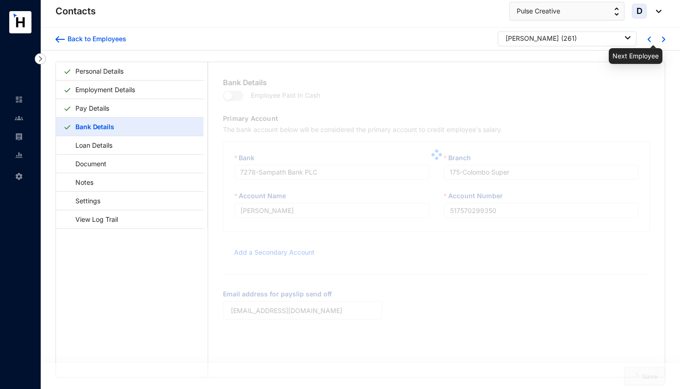
click at [662, 41] on img at bounding box center [663, 40] width 3 height 6
type input "[PERSON_NAME]"
type input "517570299343"
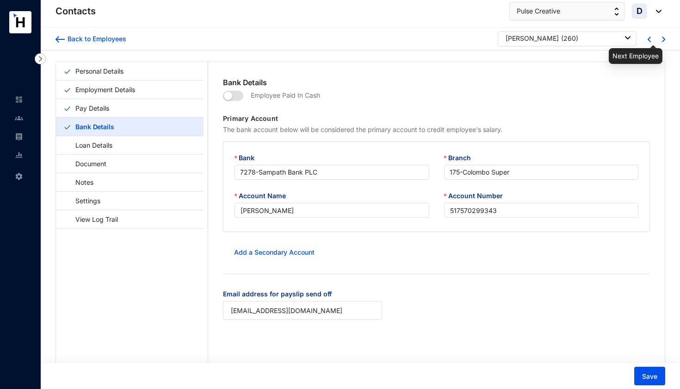
click at [662, 41] on img at bounding box center [663, 40] width 3 height 6
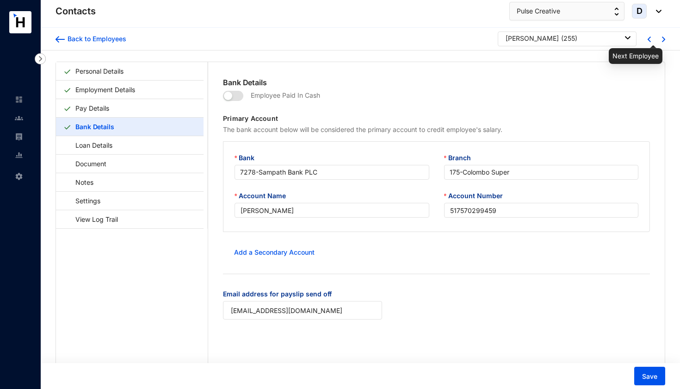
click at [662, 41] on img at bounding box center [663, 40] width 3 height 6
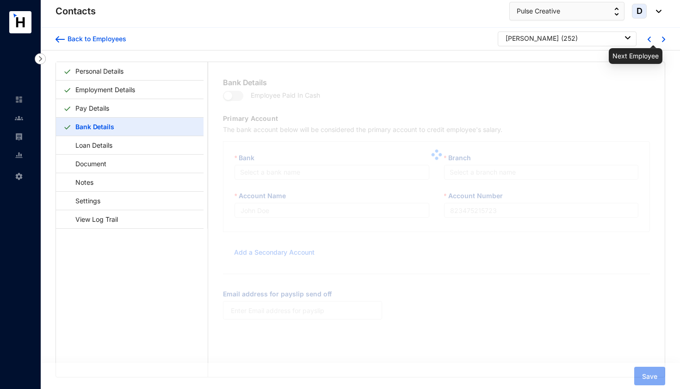
type input "[PERSON_NAME]"
type input "517570299275"
type input "[EMAIL_ADDRESS][DOMAIN_NAME]"
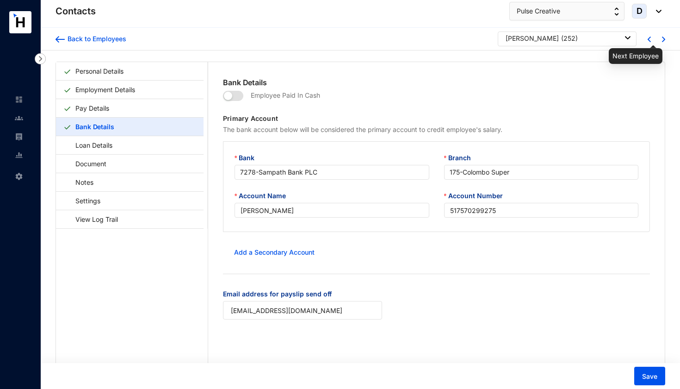
click at [662, 41] on img at bounding box center [663, 40] width 3 height 6
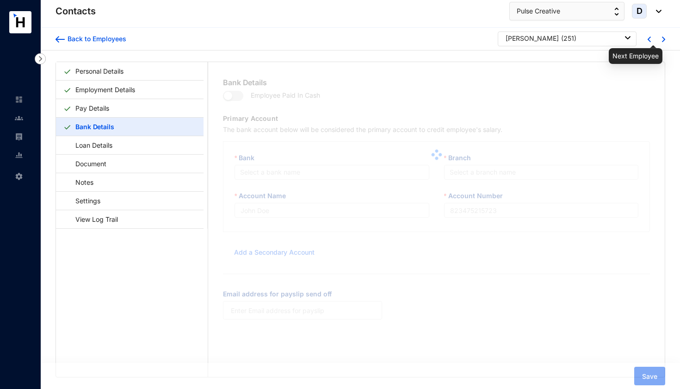
type input "[PERSON_NAME]"
type input "517570299244"
type input "[EMAIL_ADDRESS][DOMAIN_NAME]"
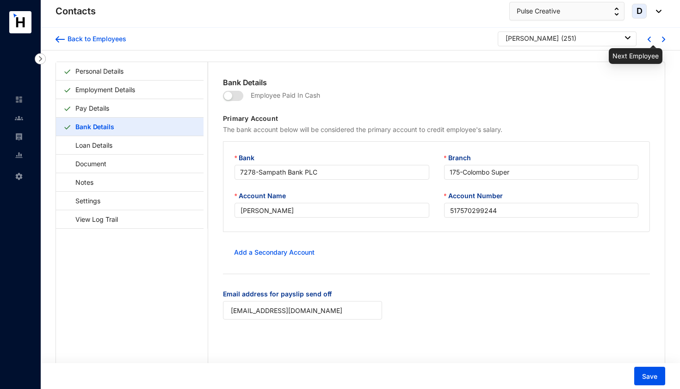
click at [662, 41] on img at bounding box center [663, 40] width 3 height 6
click at [659, 41] on div at bounding box center [655, 39] width 14 height 8
click at [662, 41] on img at bounding box center [663, 40] width 3 height 6
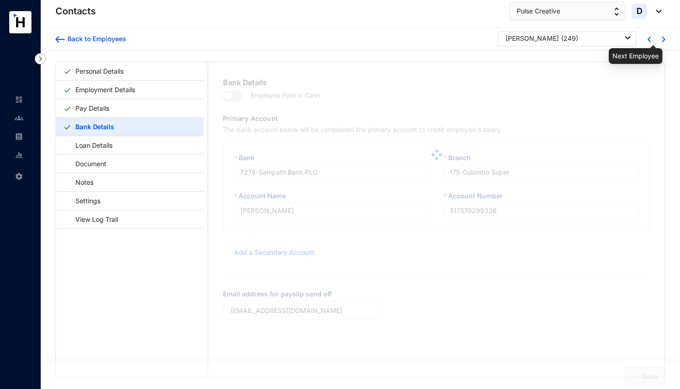
click at [662, 41] on img at bounding box center [663, 40] width 3 height 6
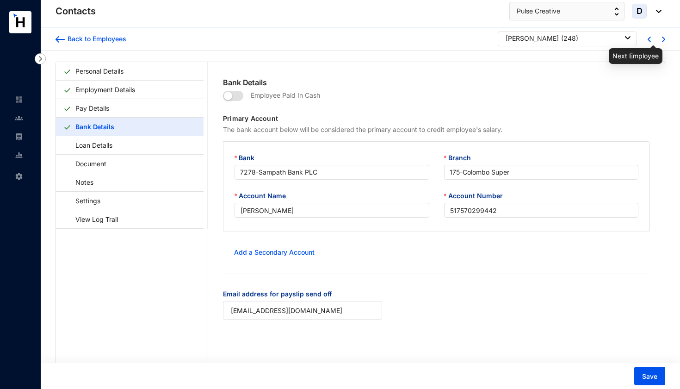
click at [662, 41] on img at bounding box center [663, 40] width 3 height 6
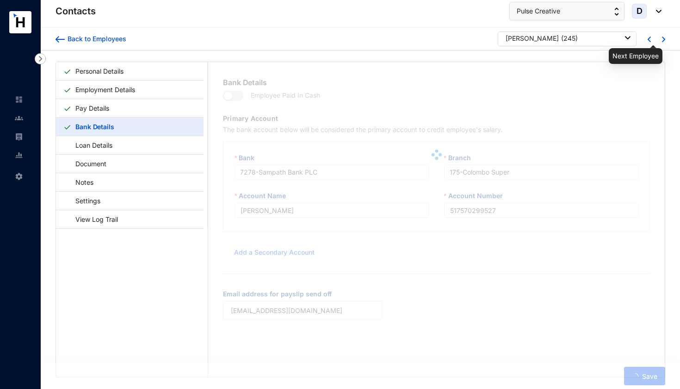
click at [662, 41] on img at bounding box center [663, 40] width 3 height 6
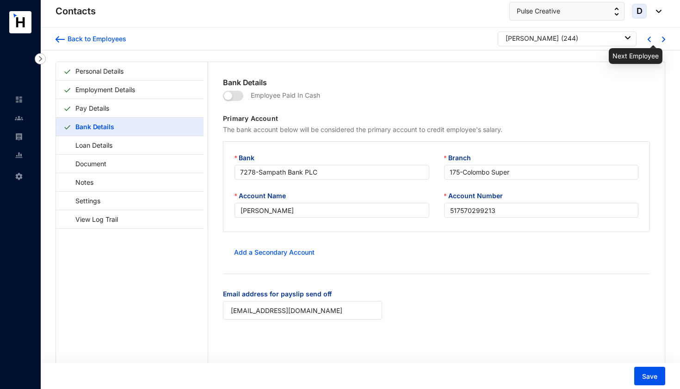
click at [662, 41] on img at bounding box center [663, 40] width 3 height 6
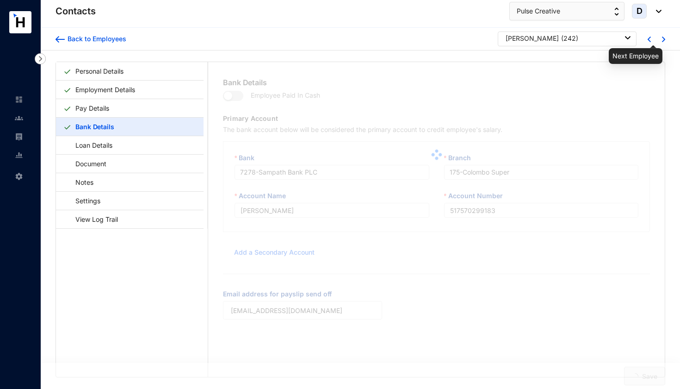
click at [662, 41] on img at bounding box center [663, 40] width 3 height 6
type input "[PERSON_NAME]"
type input "517570299251"
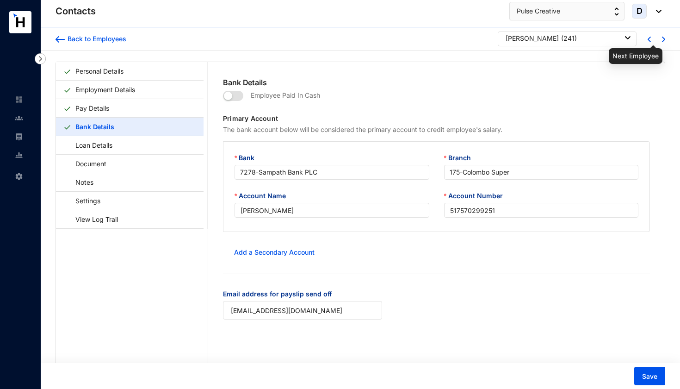
click at [662, 41] on img at bounding box center [663, 40] width 3 height 6
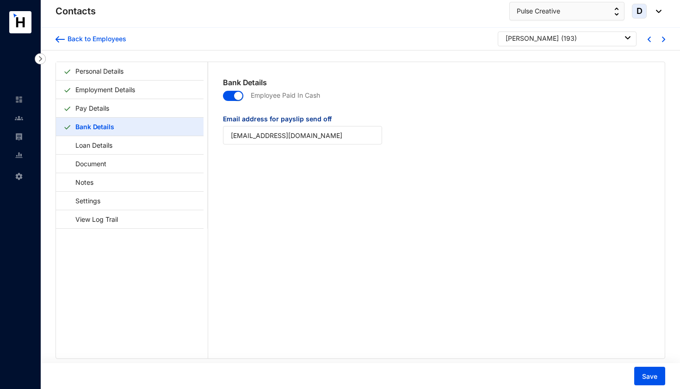
click at [590, 40] on div "Ran Chunxiang ( 193 )" at bounding box center [568, 38] width 125 height 9
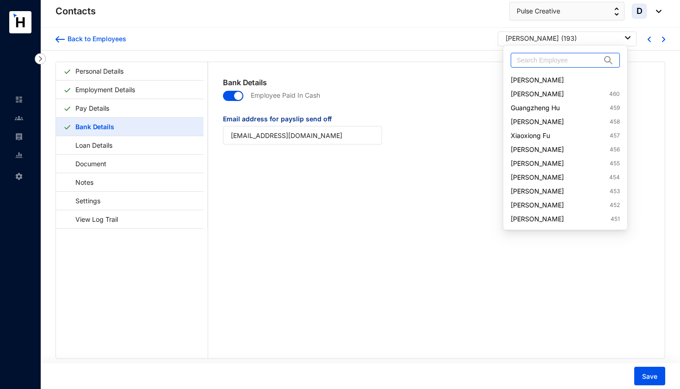
click at [576, 62] on input "text" at bounding box center [559, 60] width 84 height 14
paste input "EH1015840"
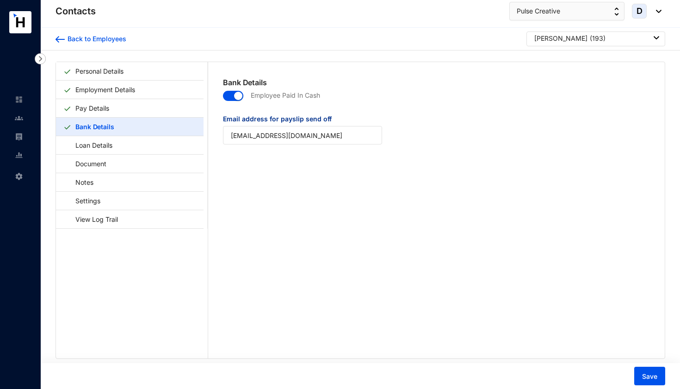
drag, startPoint x: 589, startPoint y: 60, endPoint x: 530, endPoint y: 60, distance: 58.8
click at [530, 60] on body "Contacts Settings Contacts Pulse Creative D Back to Employees Ran Chunxiang ( 1…" at bounding box center [340, 194] width 680 height 389
drag, startPoint x: 593, startPoint y: 62, endPoint x: 533, endPoint y: 63, distance: 59.7
click at [533, 63] on ul "EH1015840" at bounding box center [594, 60] width 125 height 31
paste input "[PERSON_NAME]"
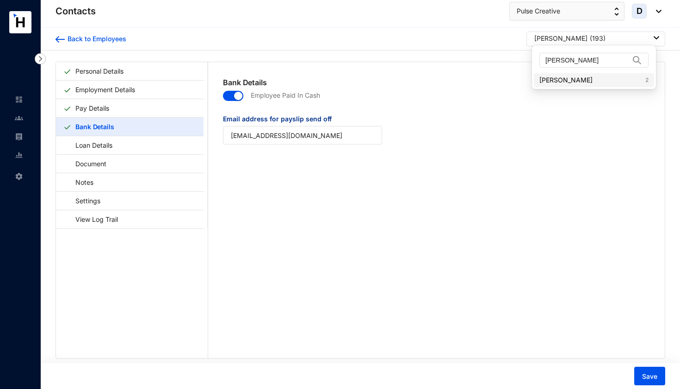
click at [553, 78] on link "Guo Chungang 2" at bounding box center [593, 79] width 109 height 9
click at [229, 96] on span "button" at bounding box center [233, 96] width 20 height 10
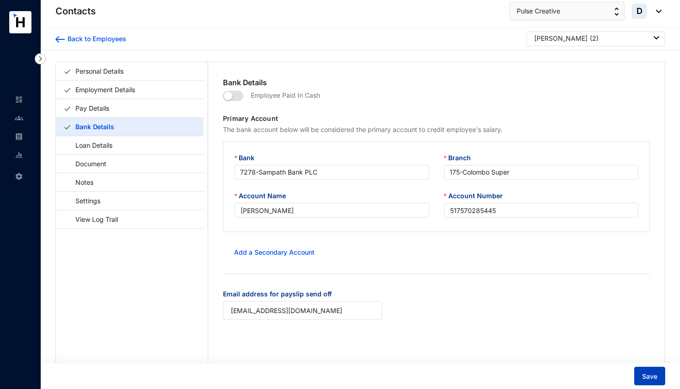
click at [648, 373] on span "Save" at bounding box center [649, 376] width 15 height 9
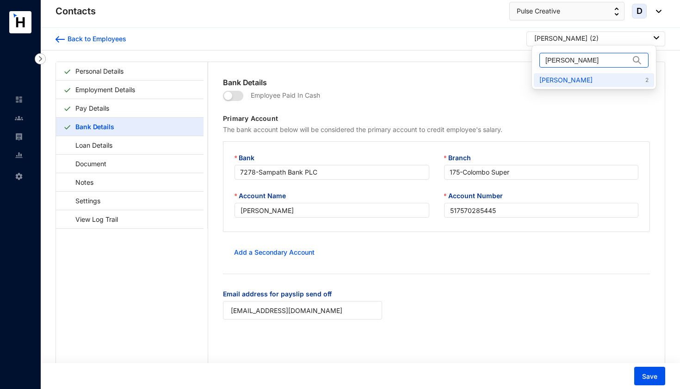
drag, startPoint x: 597, startPoint y: 62, endPoint x: 538, endPoint y: 62, distance: 59.7
click at [538, 62] on div "[PERSON_NAME]" at bounding box center [594, 60] width 120 height 26
paste input "Song Lei"
type input "Song Lei"
click at [551, 79] on link "Song Lei 7" at bounding box center [593, 79] width 109 height 9
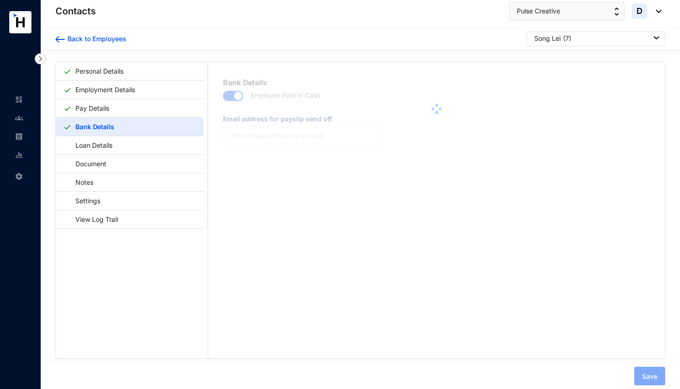
type input "[EMAIL_ADDRESS][DOMAIN_NAME]"
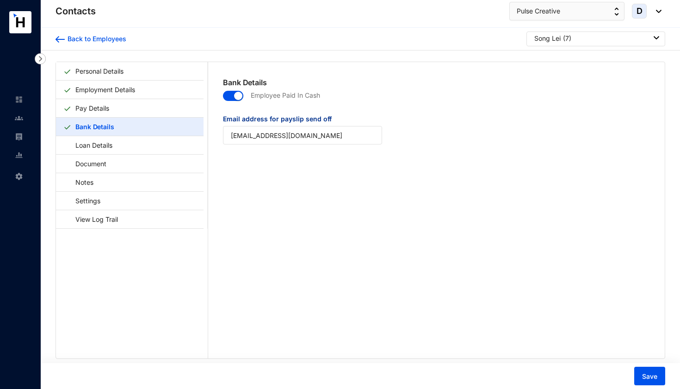
click at [232, 97] on span "button" at bounding box center [233, 96] width 20 height 10
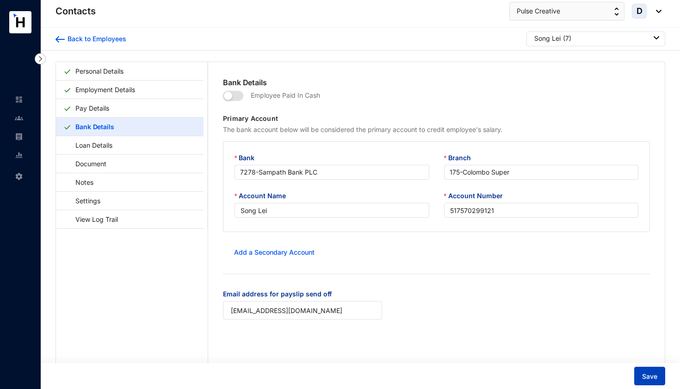
click at [645, 376] on span "Save" at bounding box center [649, 376] width 15 height 9
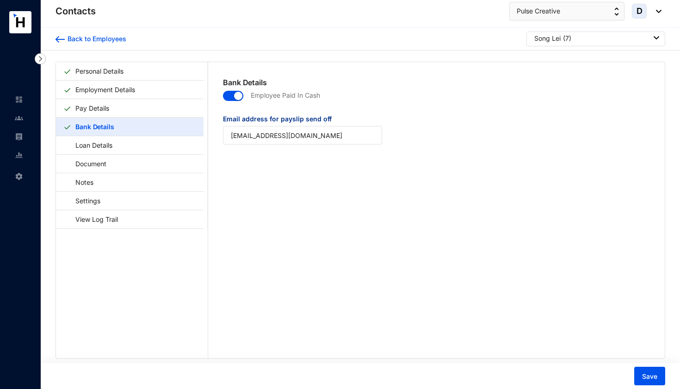
click at [229, 95] on span "button" at bounding box center [233, 96] width 20 height 10
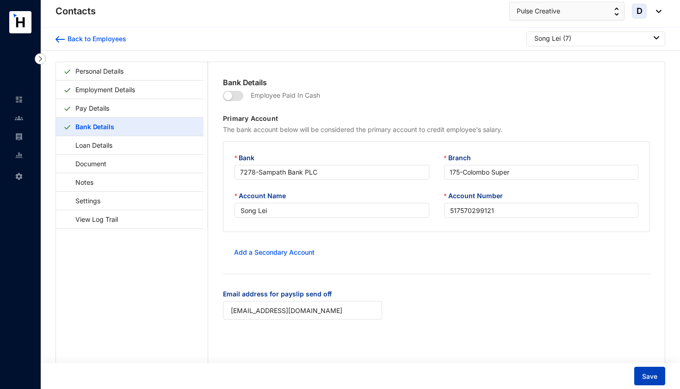
click at [647, 375] on span "Save" at bounding box center [649, 376] width 15 height 9
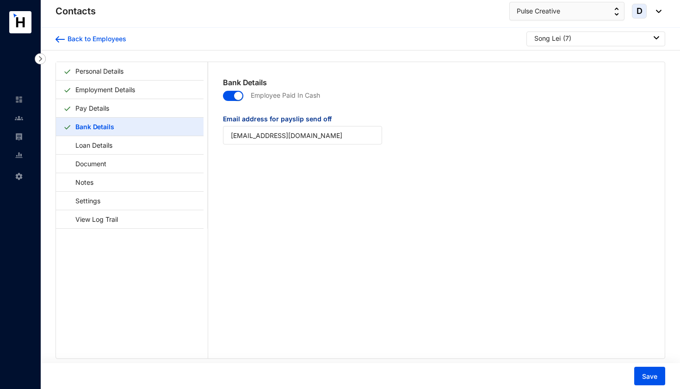
click at [226, 96] on span "button" at bounding box center [233, 96] width 20 height 10
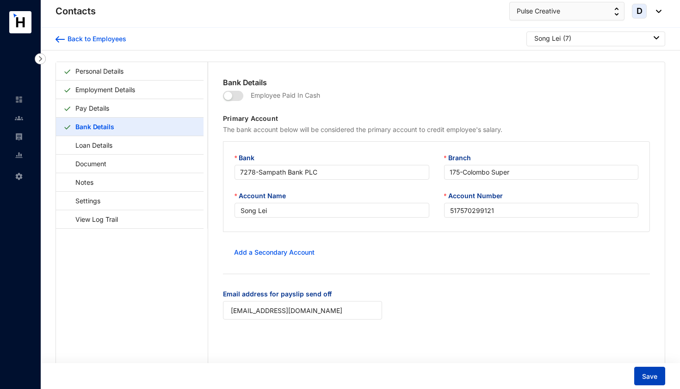
click at [649, 378] on span "Save" at bounding box center [649, 376] width 15 height 9
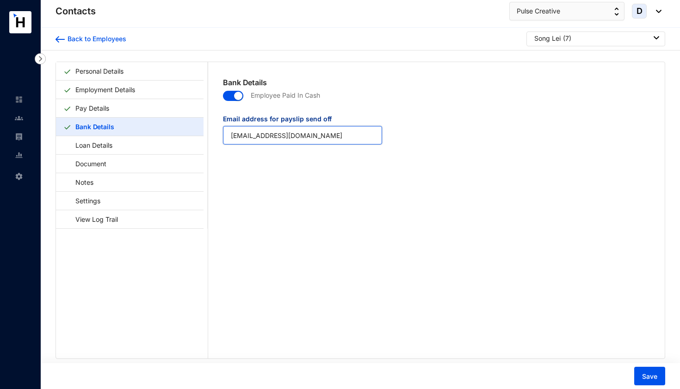
drag, startPoint x: 315, startPoint y: 136, endPoint x: 191, endPoint y: 133, distance: 124.5
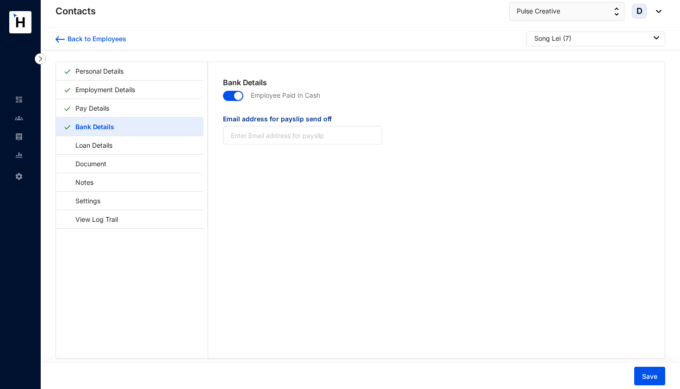
click at [229, 93] on span "button" at bounding box center [233, 96] width 20 height 10
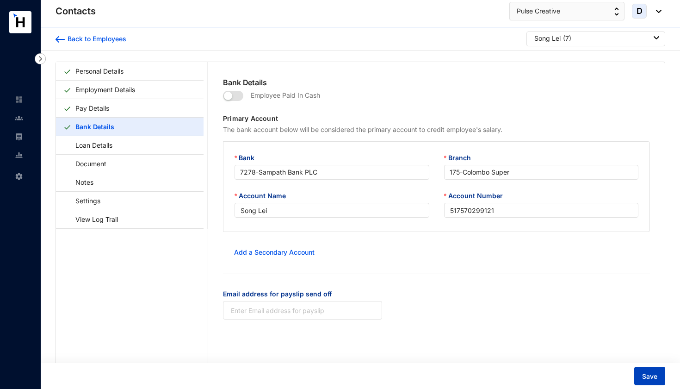
click at [650, 381] on button "Save" at bounding box center [649, 375] width 31 height 19
type input "[EMAIL_ADDRESS][DOMAIN_NAME]"
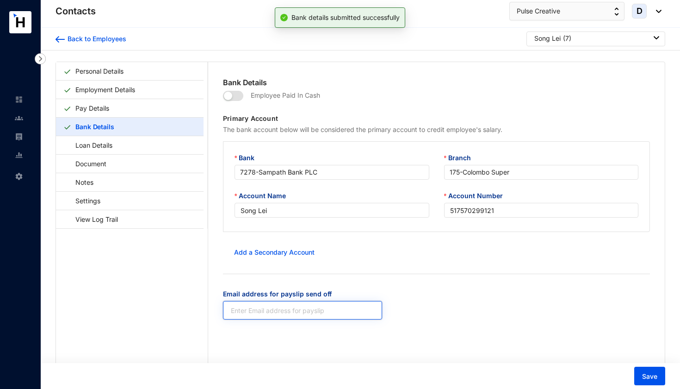
click at [348, 309] on input "Email address for payslip send off" at bounding box center [302, 310] width 159 height 19
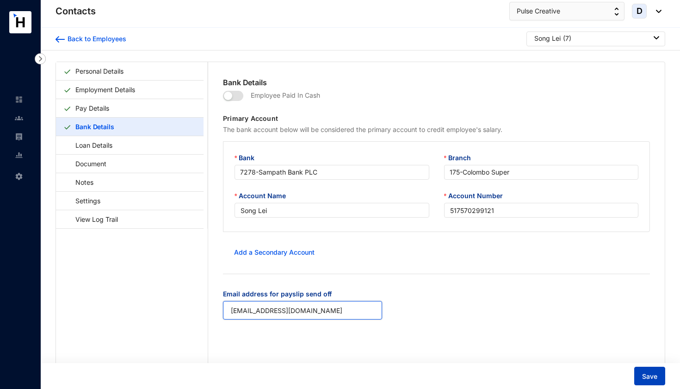
type input "[EMAIL_ADDRESS][DOMAIN_NAME]"
click at [649, 378] on span "Save" at bounding box center [649, 376] width 15 height 9
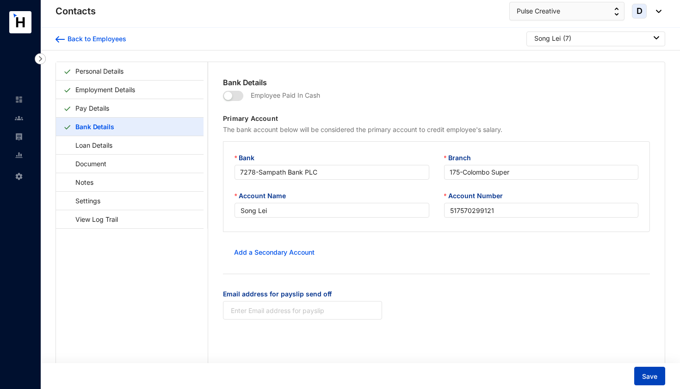
click at [653, 377] on span "Save" at bounding box center [649, 376] width 15 height 9
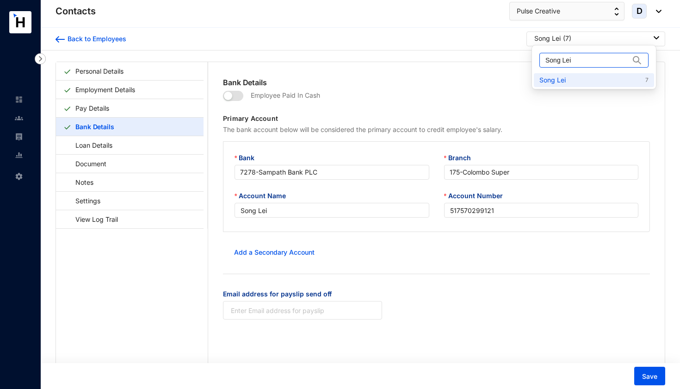
drag, startPoint x: 578, startPoint y: 62, endPoint x: 542, endPoint y: 62, distance: 36.1
click at [542, 62] on span "Song Lei" at bounding box center [593, 60] width 109 height 15
paste input "Pan Zhen"
type input "Pan Zhen"
click at [564, 80] on link "Pan Zhen 121" at bounding box center [593, 79] width 109 height 9
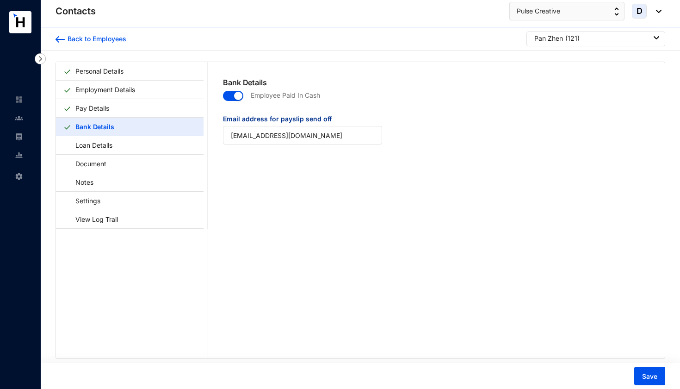
click at [234, 93] on div "button" at bounding box center [238, 96] width 8 height 8
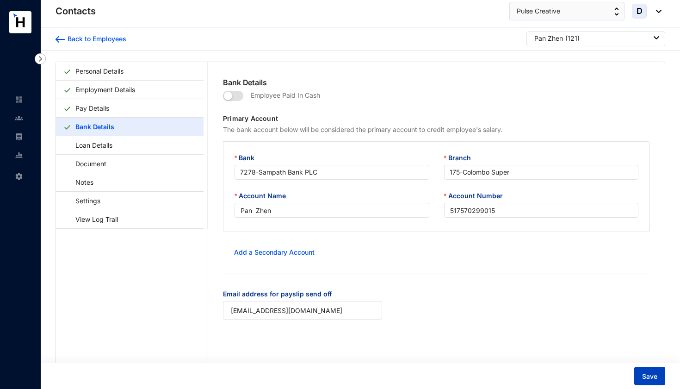
click at [644, 376] on span "Save" at bounding box center [649, 376] width 15 height 9
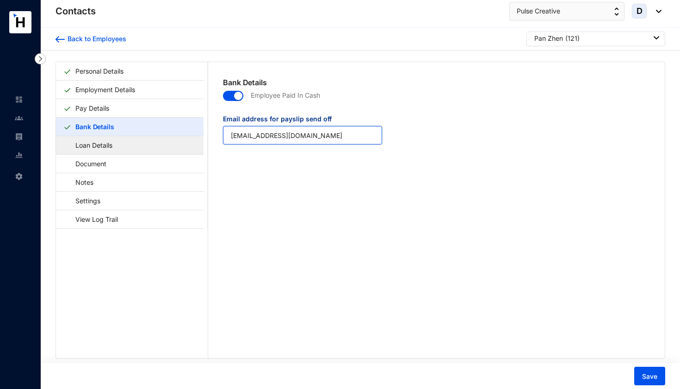
drag, startPoint x: 308, startPoint y: 135, endPoint x: 190, endPoint y: 142, distance: 117.7
drag, startPoint x: 305, startPoint y: 137, endPoint x: 224, endPoint y: 134, distance: 81.5
click at [224, 134] on input "[EMAIL_ADDRESS][DOMAIN_NAME]" at bounding box center [302, 135] width 159 height 19
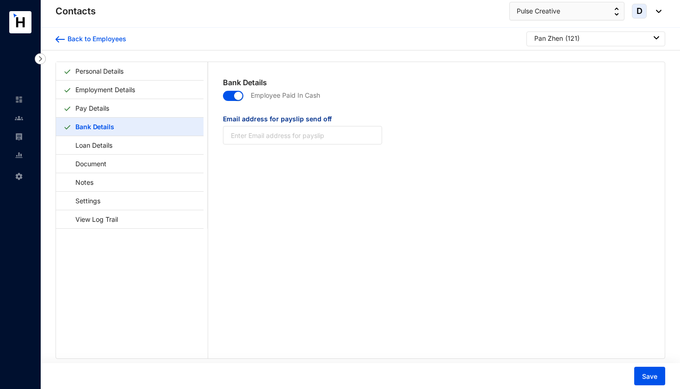
click at [226, 93] on span "button" at bounding box center [233, 96] width 20 height 10
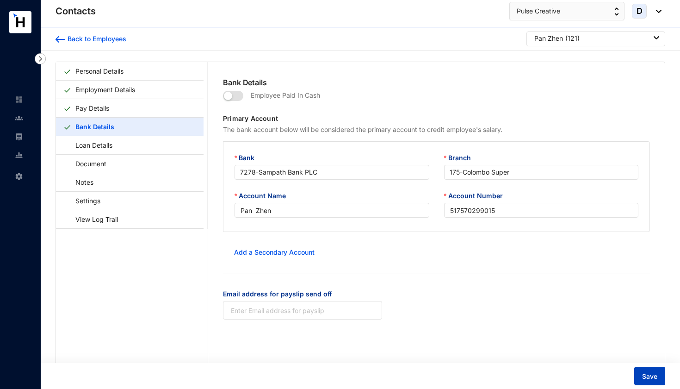
click at [651, 377] on span "Save" at bounding box center [649, 376] width 15 height 9
type input "[EMAIL_ADDRESS][DOMAIN_NAME]"
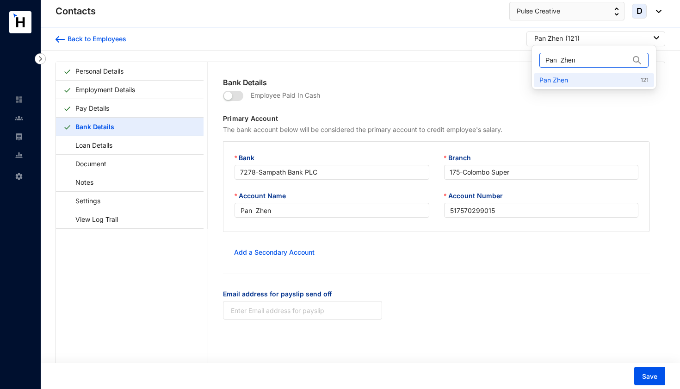
drag, startPoint x: 579, startPoint y: 62, endPoint x: 544, endPoint y: 62, distance: 35.6
click at [544, 62] on span "Pan Zhen" at bounding box center [593, 60] width 109 height 15
paste input "[PERSON_NAME]"
type input "[PERSON_NAME]"
click at [552, 79] on link "Wang Guangyong 218" at bounding box center [593, 79] width 109 height 9
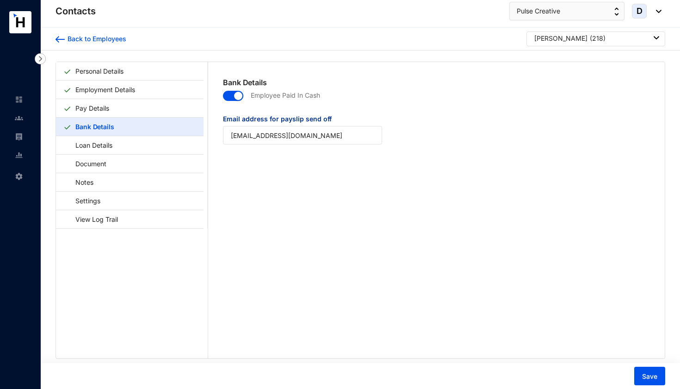
click at [228, 96] on span "button" at bounding box center [233, 96] width 20 height 10
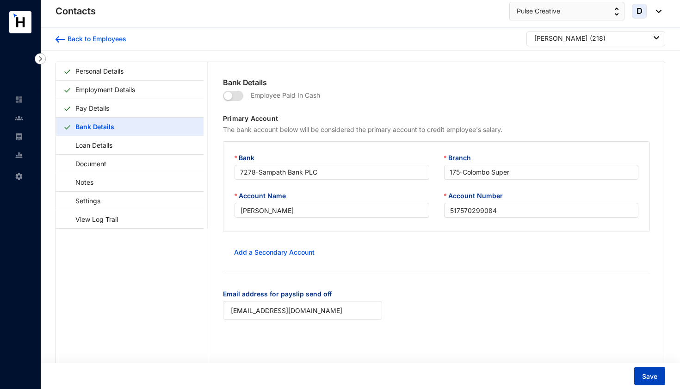
click at [644, 376] on span "Save" at bounding box center [649, 376] width 15 height 9
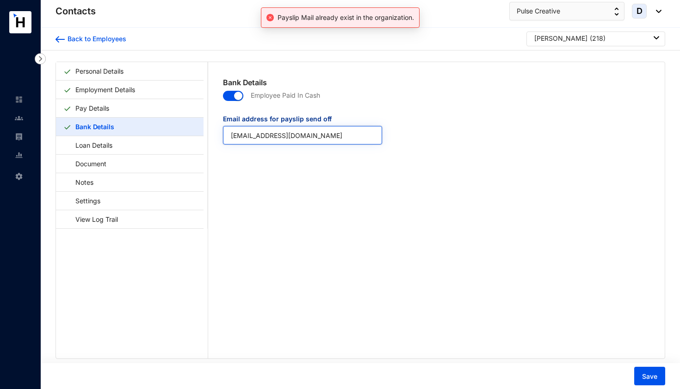
drag, startPoint x: 308, startPoint y: 135, endPoint x: 224, endPoint y: 134, distance: 83.3
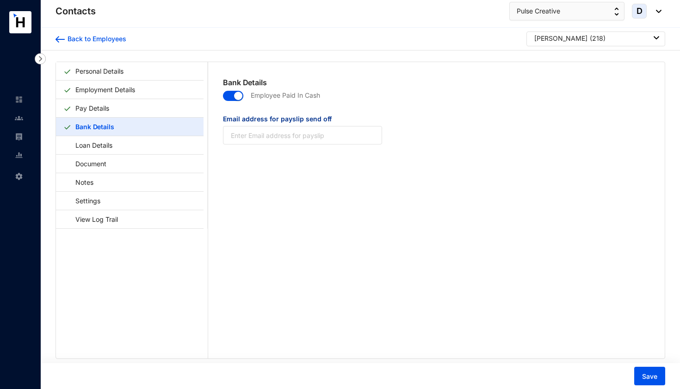
click at [228, 95] on span "button" at bounding box center [233, 96] width 20 height 10
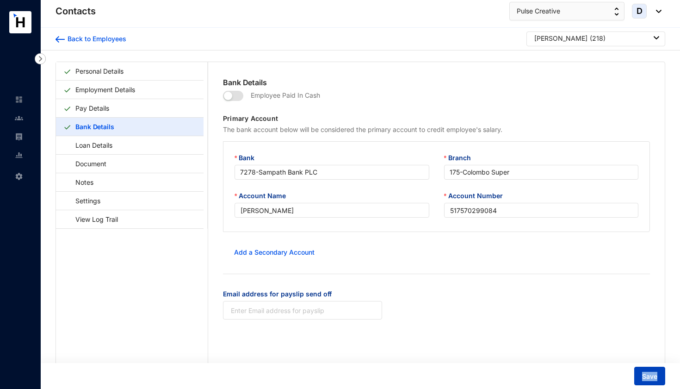
click at [641, 378] on button "Save" at bounding box center [649, 375] width 31 height 19
type input "[EMAIL_ADDRESS][DOMAIN_NAME]"
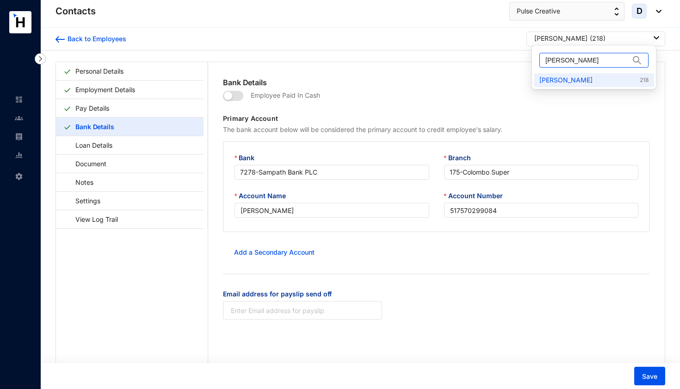
drag, startPoint x: 602, startPoint y: 60, endPoint x: 535, endPoint y: 58, distance: 67.1
click at [535, 58] on div "[PERSON_NAME]" at bounding box center [594, 60] width 120 height 26
paste input "Liang Ji"
type input "[PERSON_NAME]"
click at [549, 76] on link "Liang Jing 38" at bounding box center [593, 79] width 109 height 9
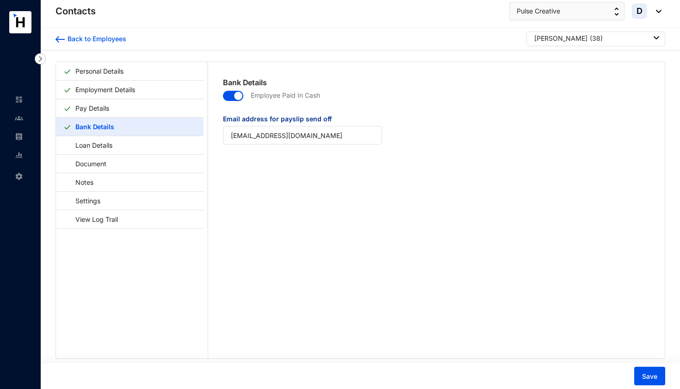
click at [229, 97] on span "button" at bounding box center [233, 96] width 20 height 10
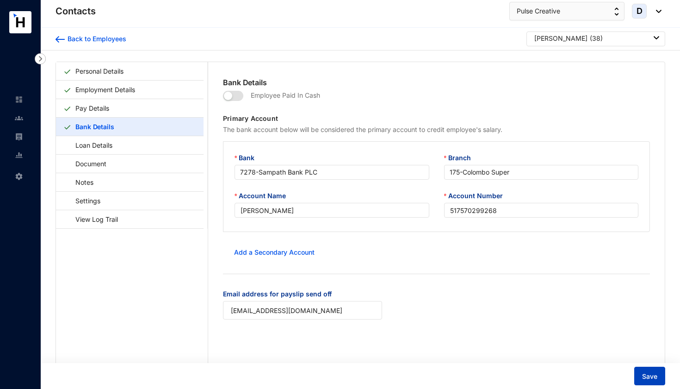
click at [646, 375] on span "Save" at bounding box center [649, 376] width 15 height 9
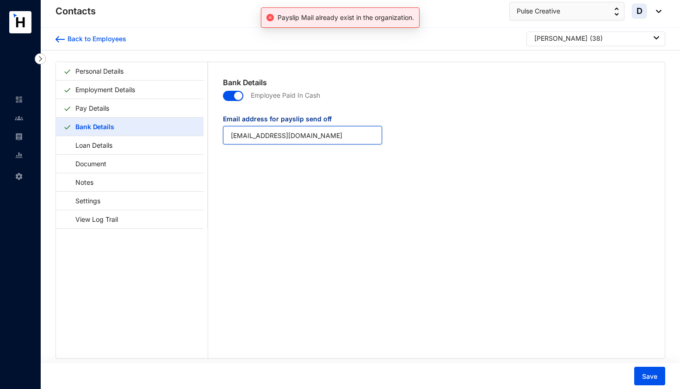
drag, startPoint x: 302, startPoint y: 137, endPoint x: 221, endPoint y: 130, distance: 81.7
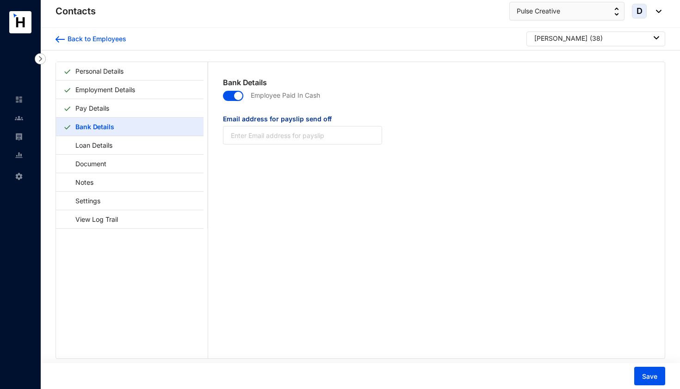
click at [229, 96] on span "button" at bounding box center [233, 96] width 20 height 10
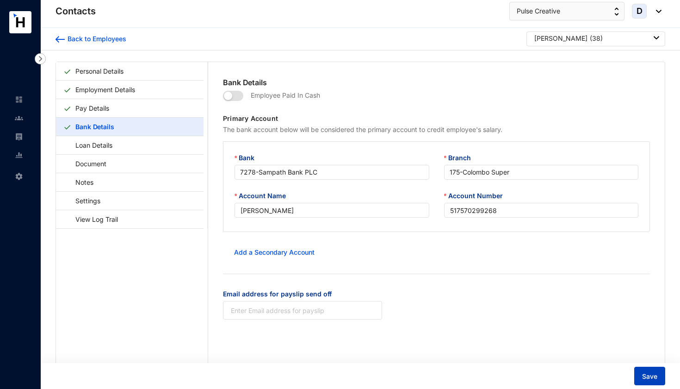
click at [647, 378] on span "Save" at bounding box center [649, 376] width 15 height 9
type input "[EMAIL_ADDRESS][DOMAIN_NAME]"
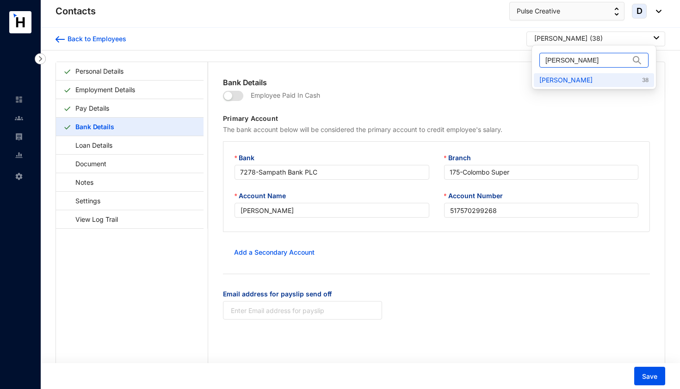
drag, startPoint x: 592, startPoint y: 59, endPoint x: 544, endPoint y: 63, distance: 48.7
click at [544, 63] on span "[PERSON_NAME]" at bounding box center [593, 60] width 109 height 15
paste input "[PERSON_NAME]"
type input "[PERSON_NAME]"
click at [548, 81] on link "Yang Jiayi 200" at bounding box center [593, 79] width 109 height 9
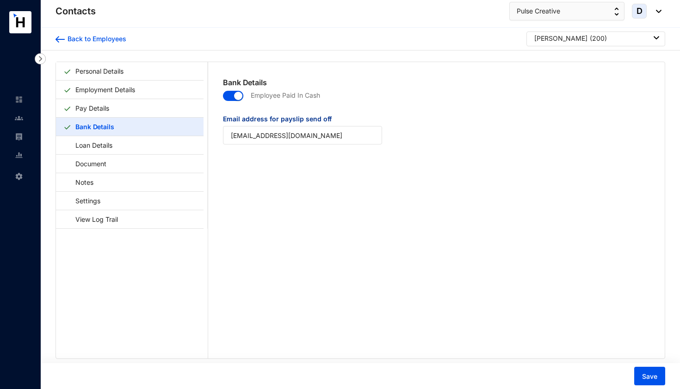
click at [229, 95] on span "button" at bounding box center [233, 96] width 20 height 10
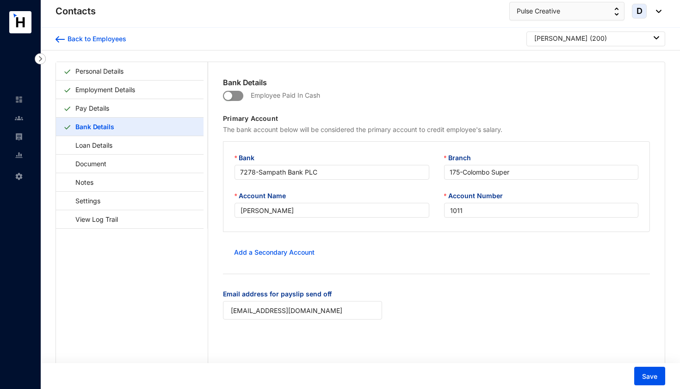
click at [237, 95] on span "button" at bounding box center [233, 96] width 20 height 10
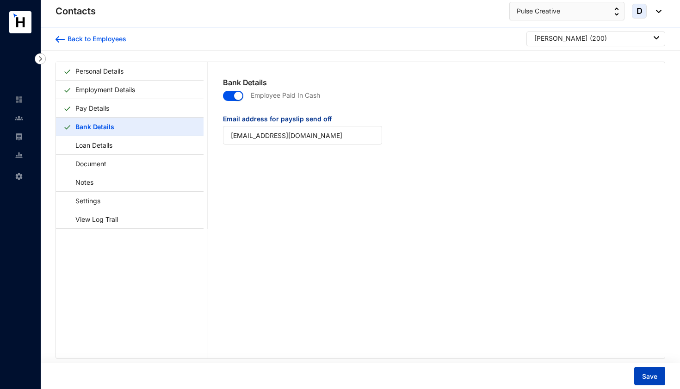
click at [652, 382] on button "Save" at bounding box center [649, 375] width 31 height 19
click at [21, 100] on img at bounding box center [19, 99] width 8 height 8
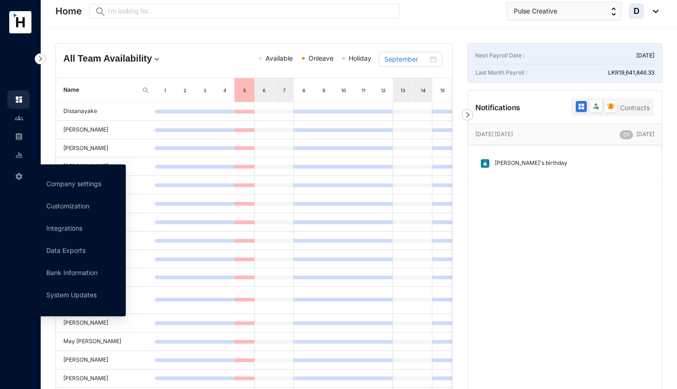
click at [20, 175] on img at bounding box center [19, 176] width 8 height 8
click at [64, 181] on link "Company settings" at bounding box center [73, 184] width 55 height 8
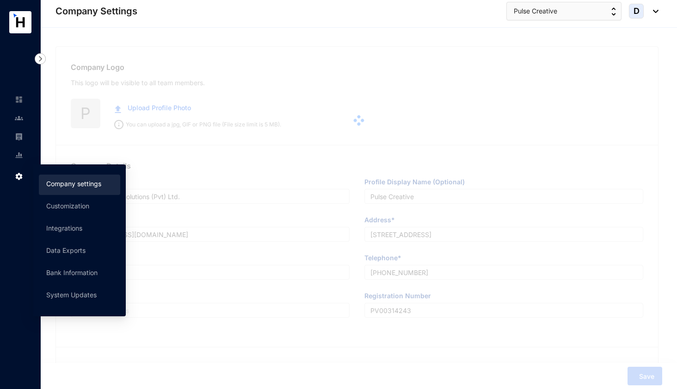
type input "Pulse Creative Solutions (Pvt) Ltd."
type input "Pulse Creative"
type input "[EMAIL_ADDRESS][DOMAIN_NAME]"
type input "[STREET_ADDRESS]"
type input "[PHONE_NUMBER]"
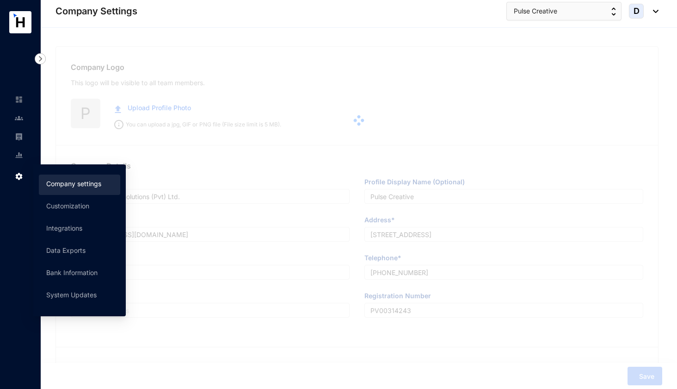
type input "PV00314243"
type input "A"
type input "59949"
type input "9"
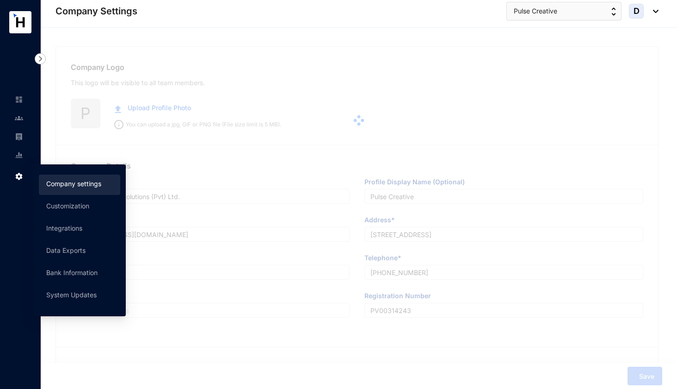
radio input "true"
checkbox input "true"
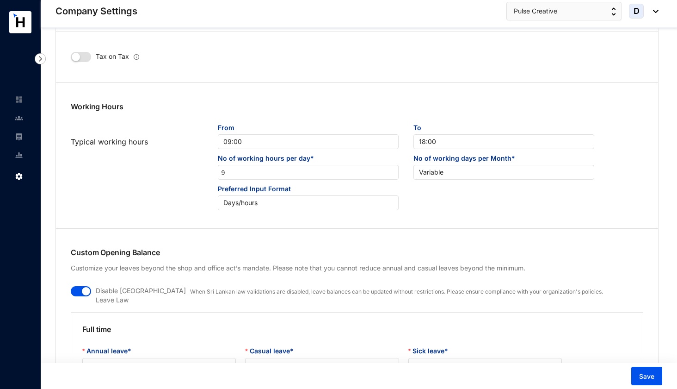
scroll to position [474, 0]
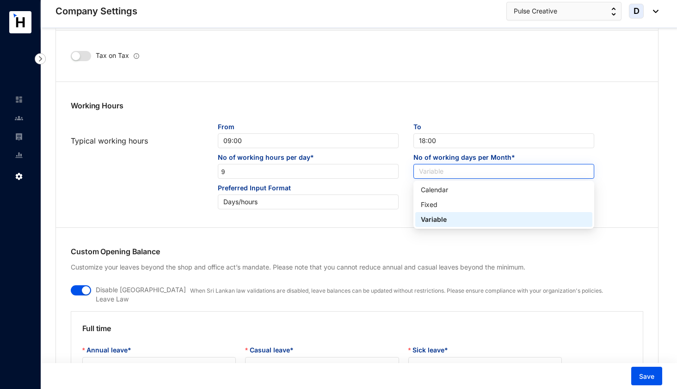
click at [449, 171] on span "Variable" at bounding box center [504, 171] width 170 height 14
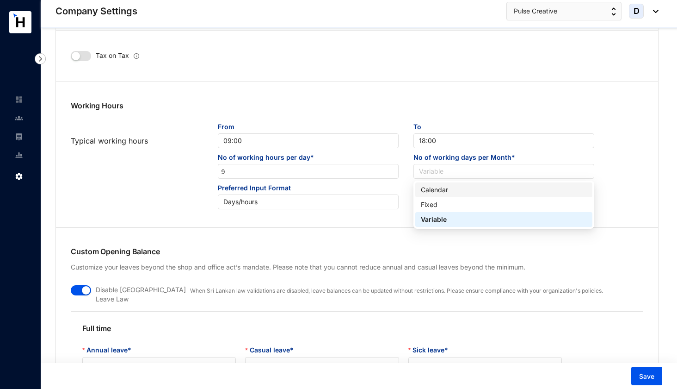
click at [444, 191] on div "Calendar" at bounding box center [504, 190] width 166 height 10
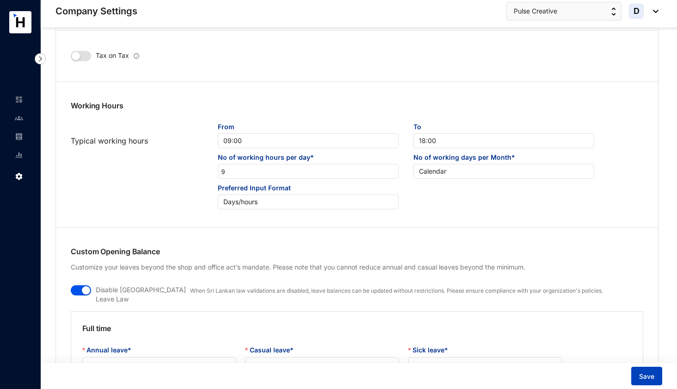
click at [646, 374] on span "Save" at bounding box center [646, 376] width 15 height 9
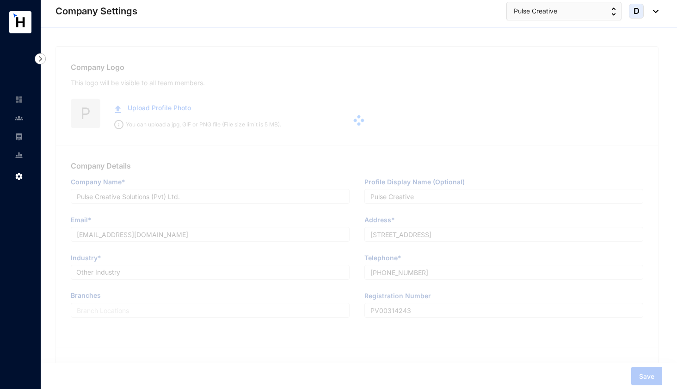
scroll to position [0, 0]
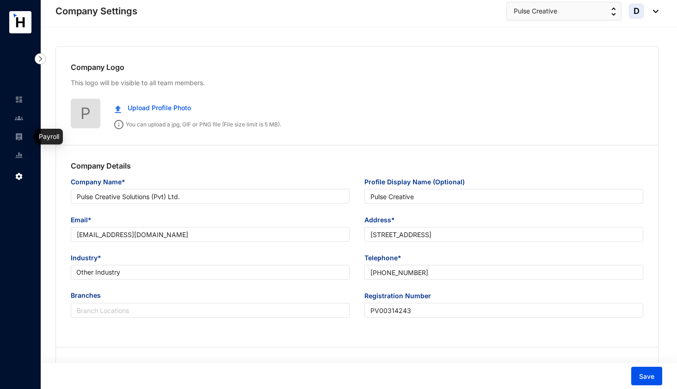
click at [19, 137] on img at bounding box center [19, 136] width 8 height 8
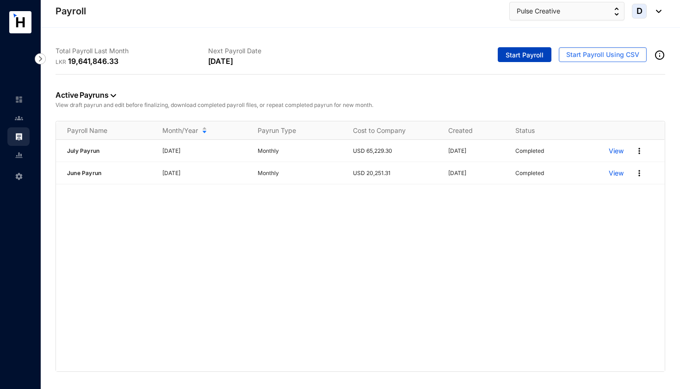
click at [515, 56] on span "Start Payroll" at bounding box center [525, 54] width 38 height 9
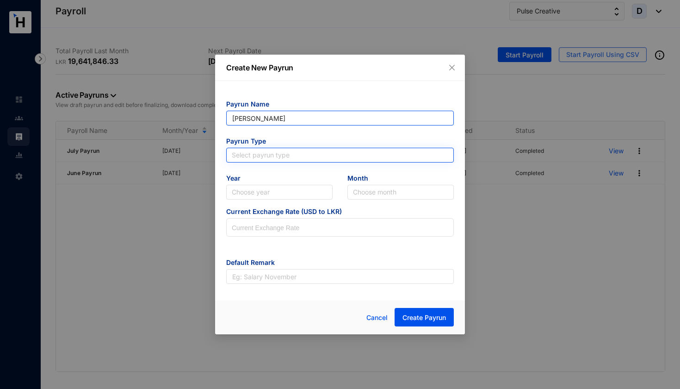
type input "[PERSON_NAME]"
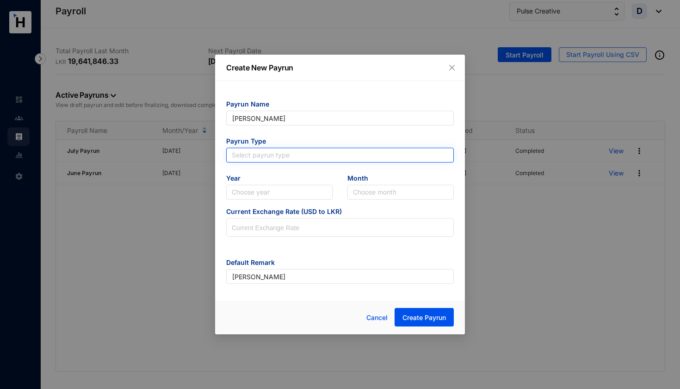
click at [272, 154] on input "search" at bounding box center [340, 155] width 217 height 14
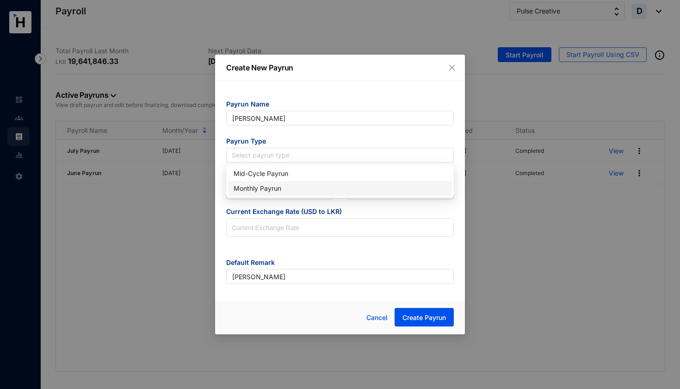
click at [270, 189] on div "Monthly Payrun" at bounding box center [340, 188] width 213 height 10
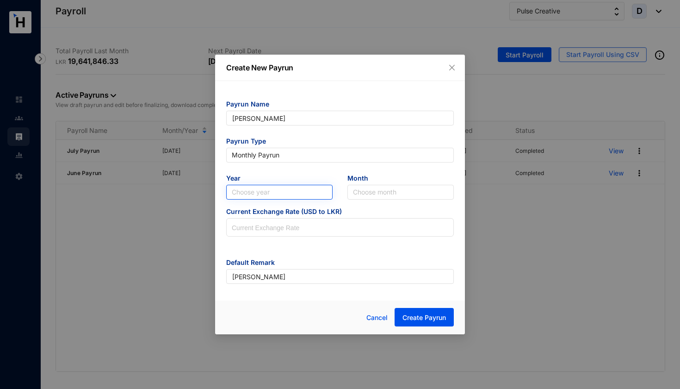
click at [270, 189] on input "search" at bounding box center [279, 192] width 95 height 14
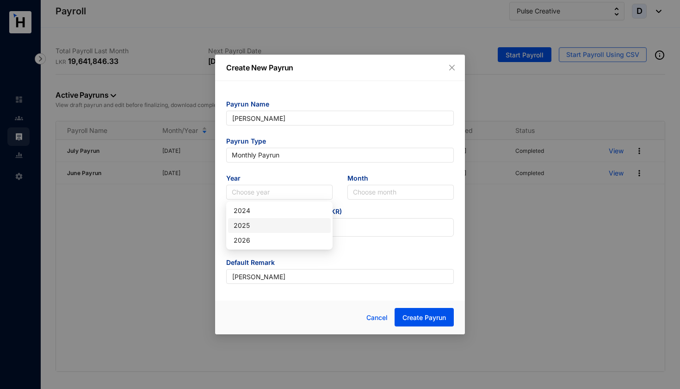
click at [260, 226] on div "2025" at bounding box center [280, 225] width 92 height 10
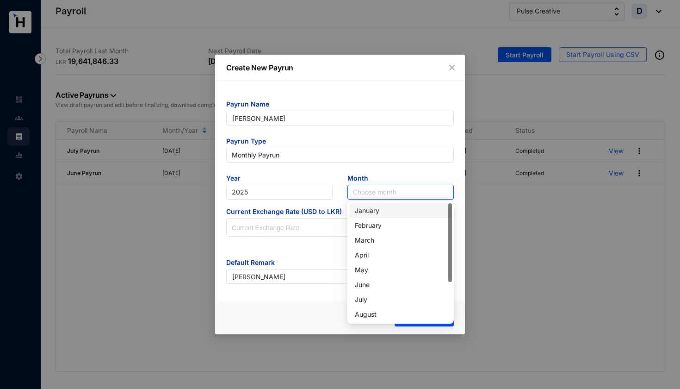
click at [362, 190] on input "search" at bounding box center [400, 192] width 95 height 14
click at [366, 314] on div "August" at bounding box center [401, 314] width 92 height 10
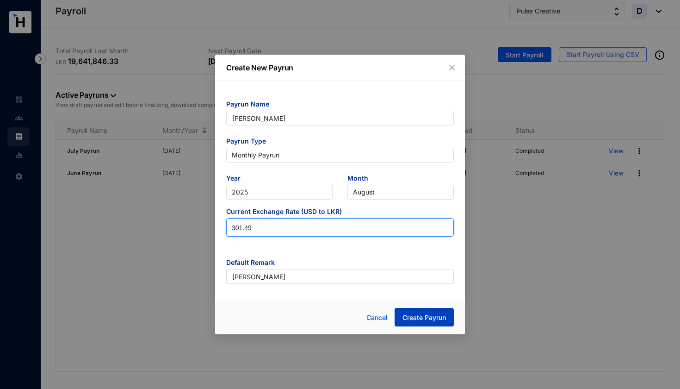
type input "301.49"
click at [411, 319] on span "Create Payrun" at bounding box center [424, 317] width 43 height 9
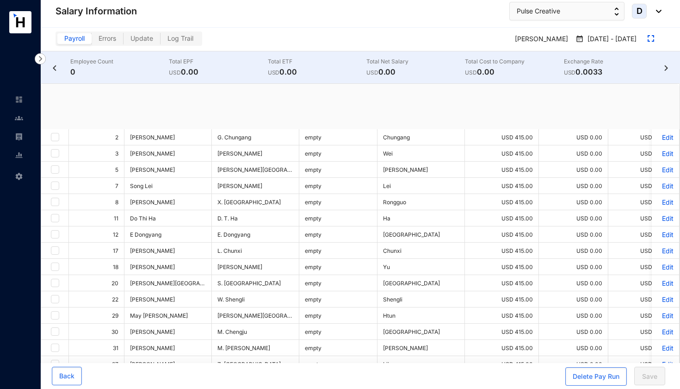
checkbox input "true"
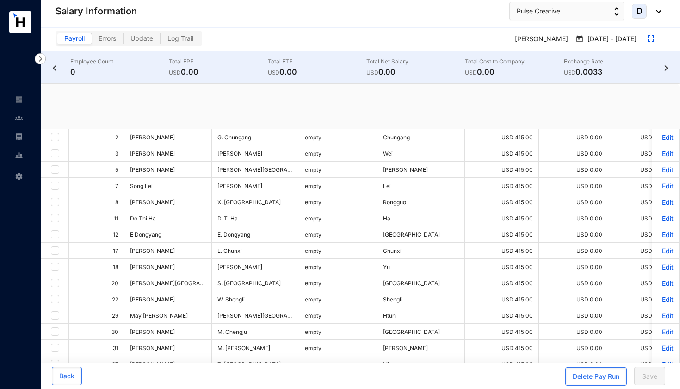
checkbox input "true"
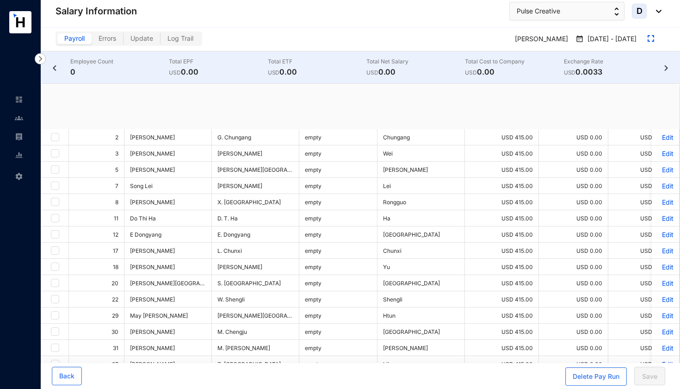
checkbox input "true"
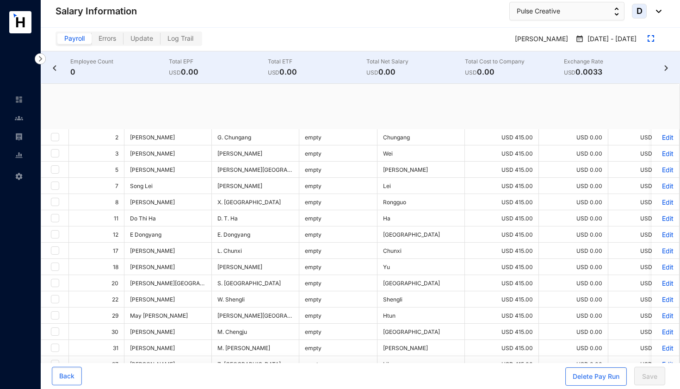
checkbox input "true"
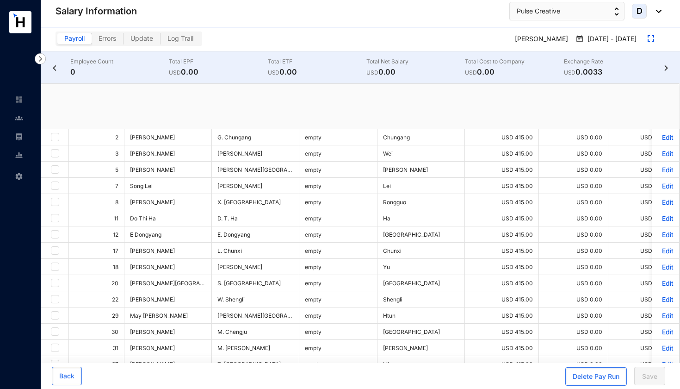
checkbox input "true"
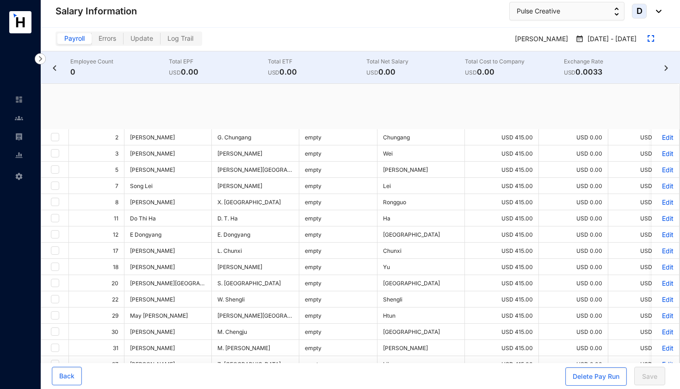
checkbox input "true"
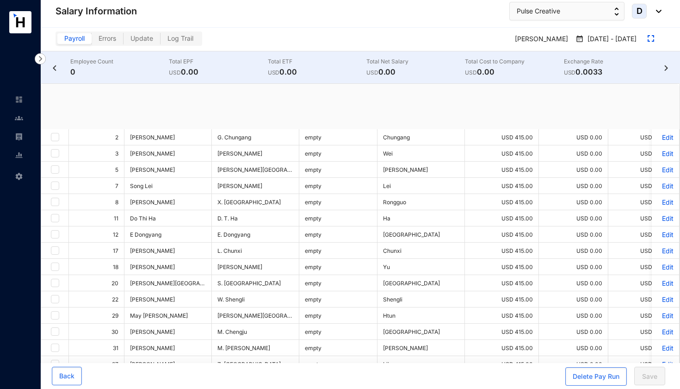
checkbox input "true"
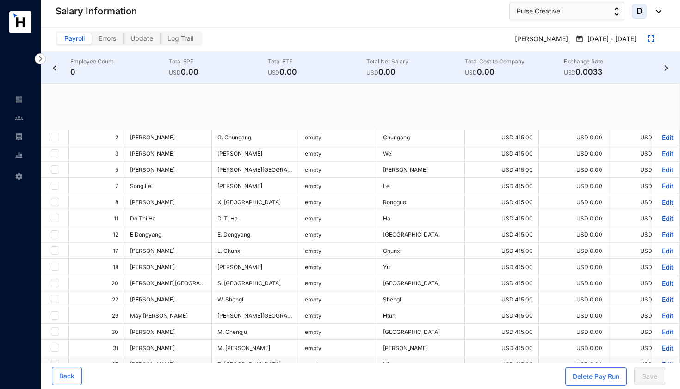
checkbox input "true"
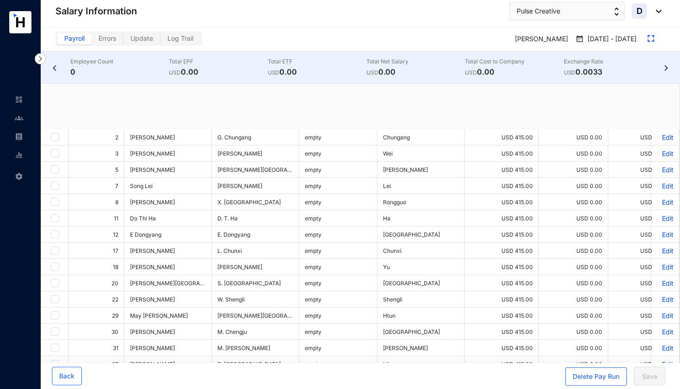
checkbox input "true"
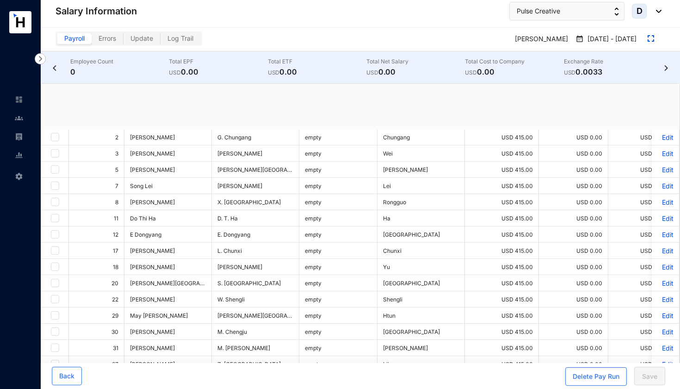
checkbox input "true"
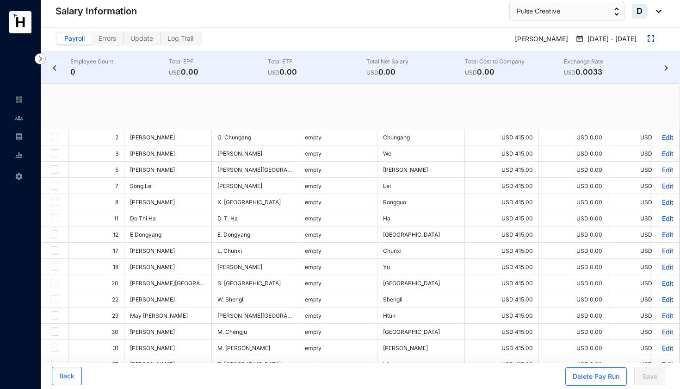
checkbox input "true"
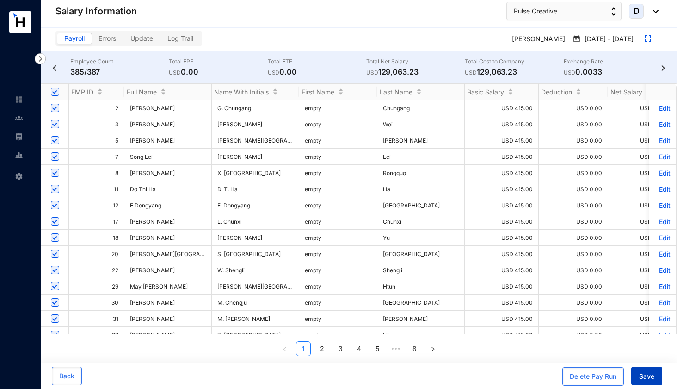
click at [647, 381] on button "Save" at bounding box center [647, 375] width 31 height 19
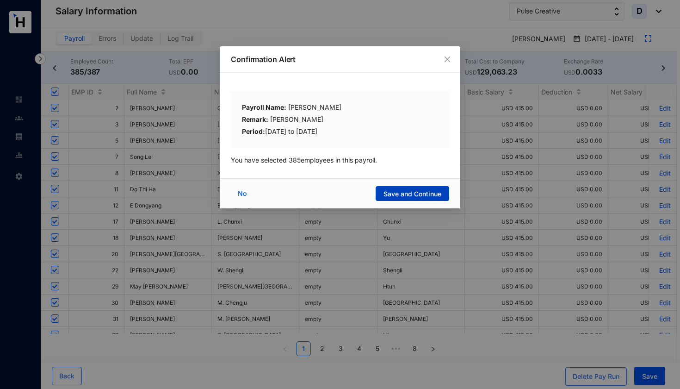
click at [419, 192] on span "Save and Continue" at bounding box center [413, 193] width 58 height 9
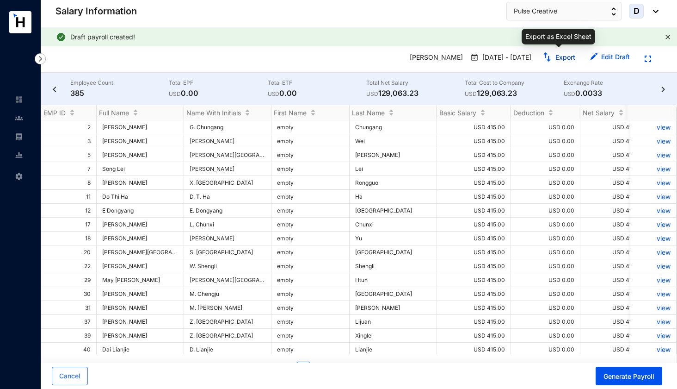
click at [558, 58] on link "Export" at bounding box center [566, 57] width 20 height 8
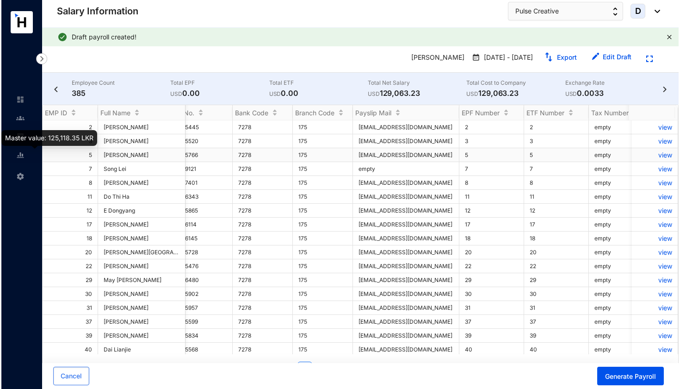
scroll to position [0, 755]
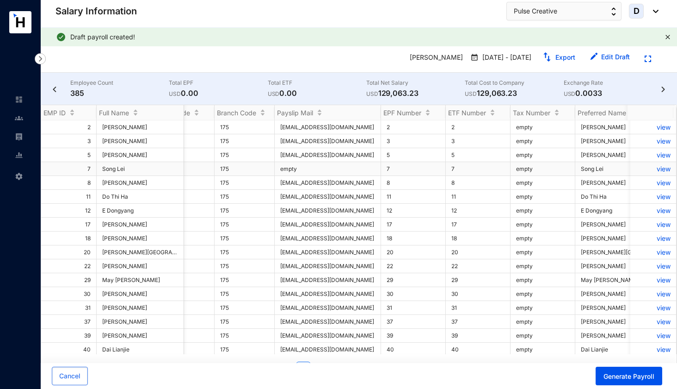
click at [663, 169] on p "view" at bounding box center [653, 169] width 35 height 8
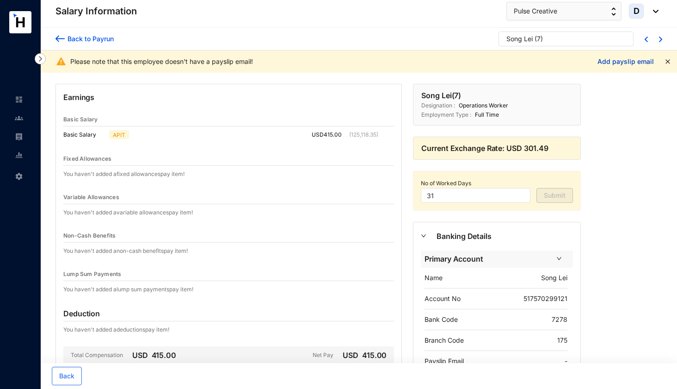
click at [631, 58] on link "Add payslip email" at bounding box center [626, 61] width 56 height 8
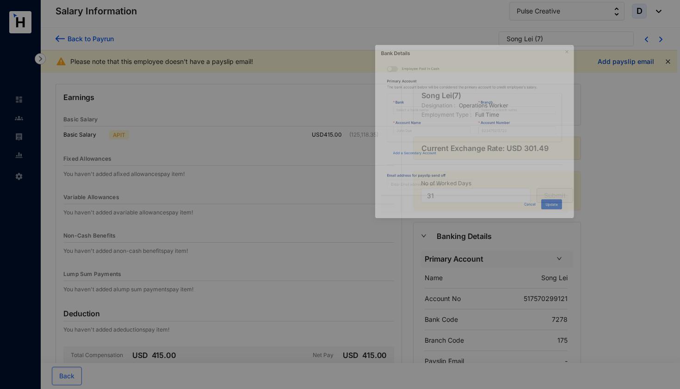
type input "Song Lei"
type input "517570299121"
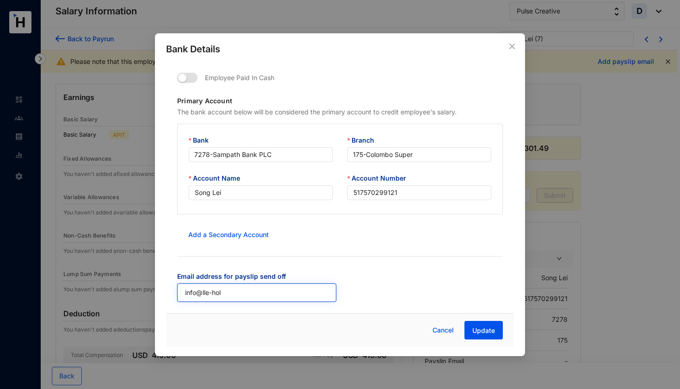
type input "info@lle-hold"
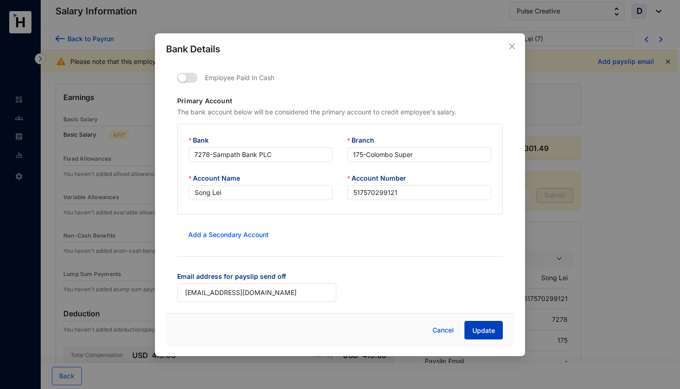
type input "[EMAIL_ADDRESS][DOMAIN_NAME]"
click at [489, 330] on span "Update" at bounding box center [483, 330] width 23 height 9
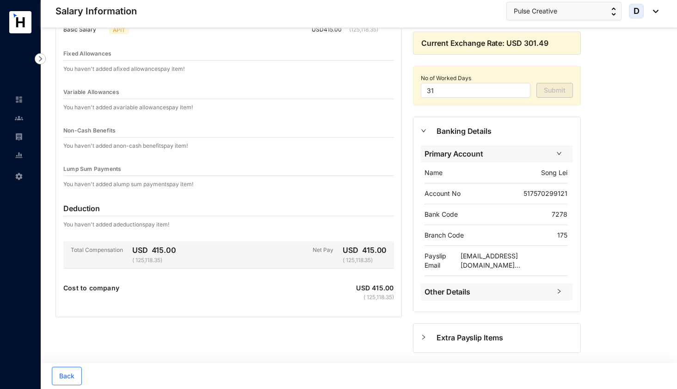
scroll to position [104, 0]
click at [444, 287] on span "Other Details" at bounding box center [488, 293] width 126 height 12
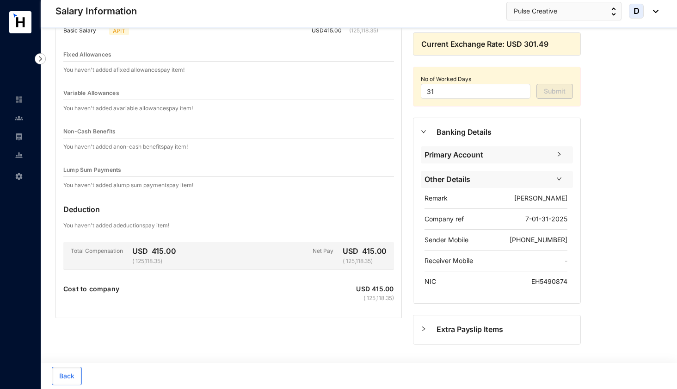
click at [477, 184] on span "Other Details" at bounding box center [488, 180] width 126 height 12
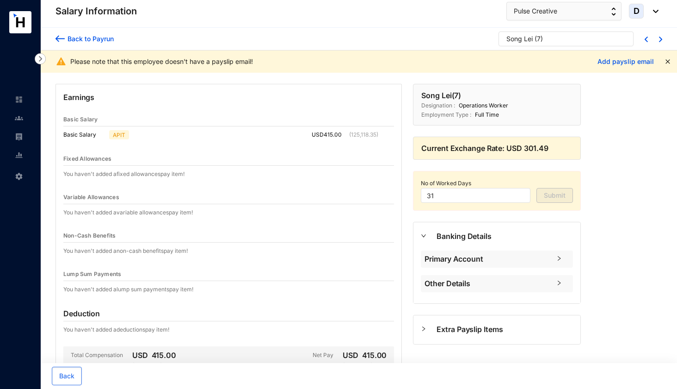
scroll to position [0, 0]
click at [475, 194] on input "31" at bounding box center [476, 195] width 110 height 15
click at [475, 166] on div "Song Lei ( 7 ) Designation : Operations Worker Employment Type : [DEMOGRAPHIC_D…" at bounding box center [497, 253] width 179 height 338
click at [87, 40] on div "Back to Payrun" at bounding box center [89, 39] width 49 height 10
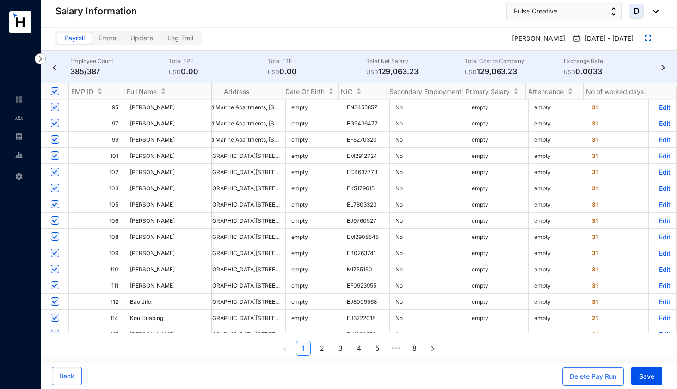
click at [593, 90] on th "No of worked days" at bounding box center [615, 91] width 62 height 16
click at [592, 105] on span "31" at bounding box center [595, 107] width 6 height 7
click at [592, 109] on span "31" at bounding box center [595, 107] width 6 height 7
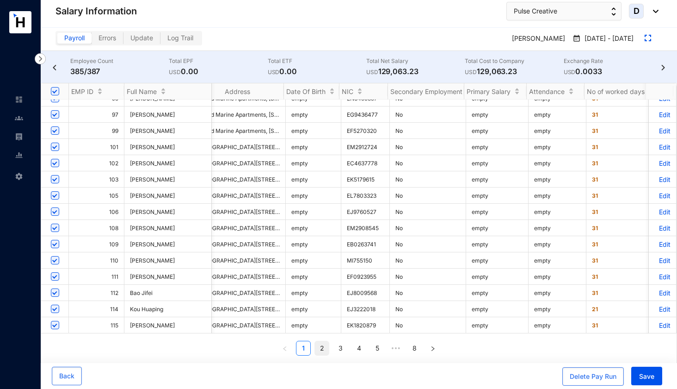
click at [321, 348] on link "2" at bounding box center [322, 348] width 14 height 14
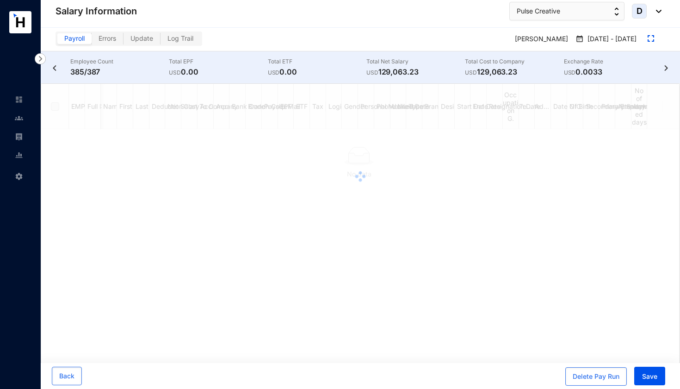
checkbox input "true"
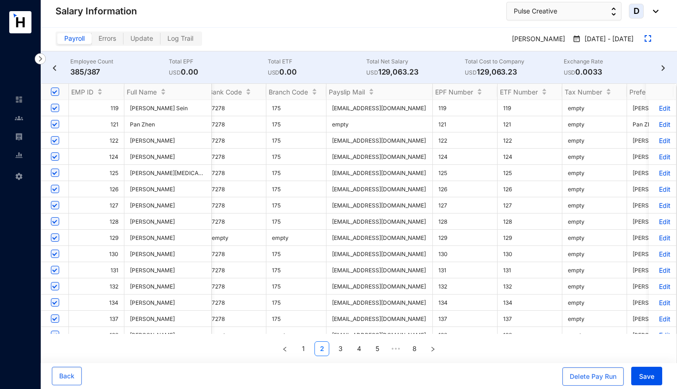
click at [659, 124] on p "Edit" at bounding box center [663, 124] width 16 height 8
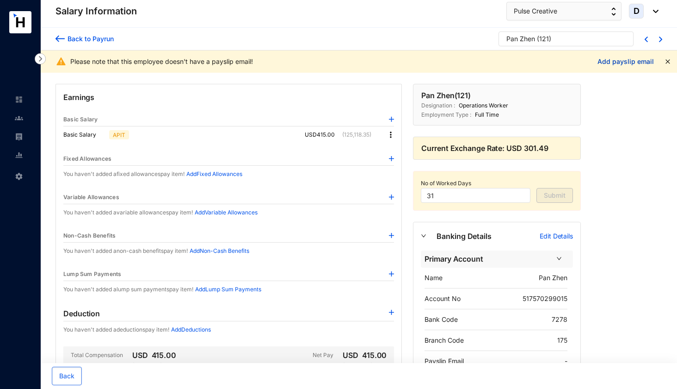
click at [615, 59] on link "Add payslip email" at bounding box center [626, 61] width 56 height 8
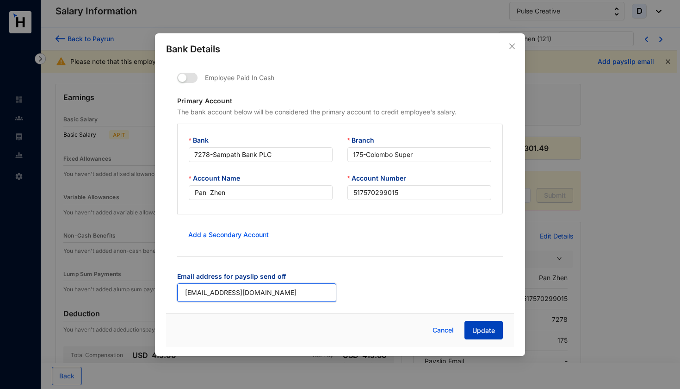
type input "[EMAIL_ADDRESS][DOMAIN_NAME]"
click at [479, 329] on span "Update" at bounding box center [483, 330] width 23 height 9
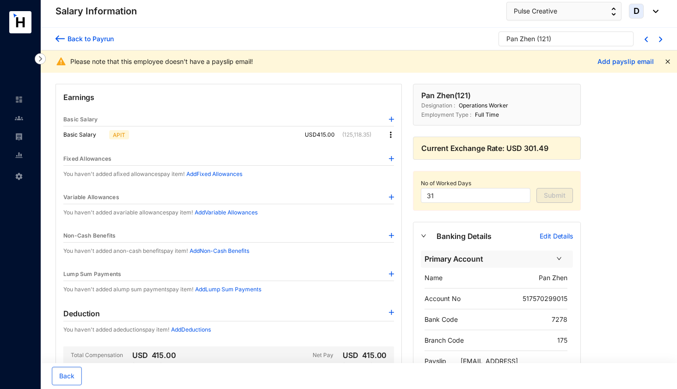
click at [390, 135] on img at bounding box center [390, 134] width 9 height 9
click at [391, 135] on img at bounding box center [390, 134] width 9 height 9
click at [398, 149] on span "Edit" at bounding box center [400, 150] width 12 height 10
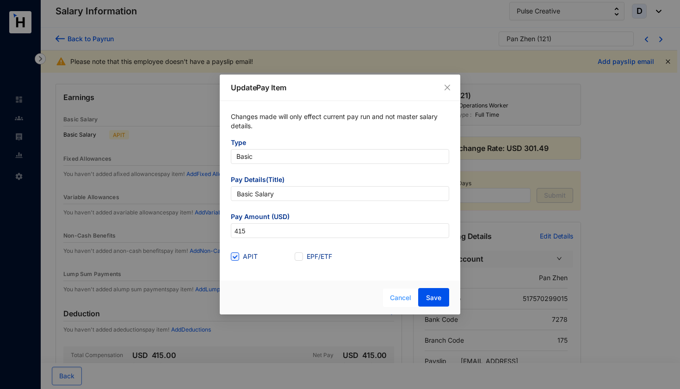
click at [401, 295] on span "Cancel" at bounding box center [400, 297] width 21 height 10
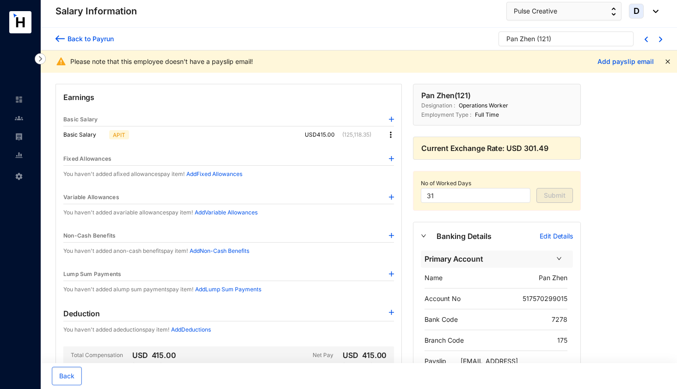
click at [78, 36] on div "Back to Payrun" at bounding box center [89, 39] width 49 height 10
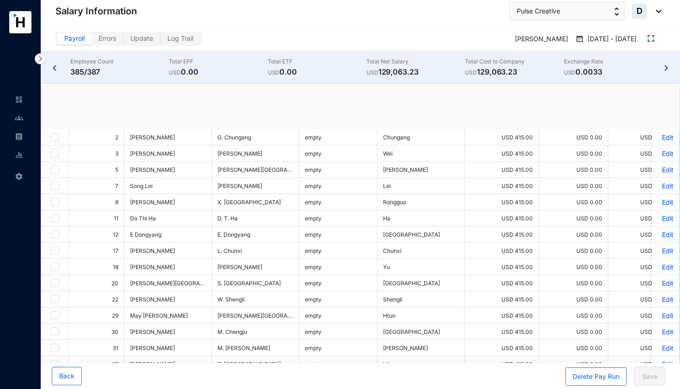
checkbox input "true"
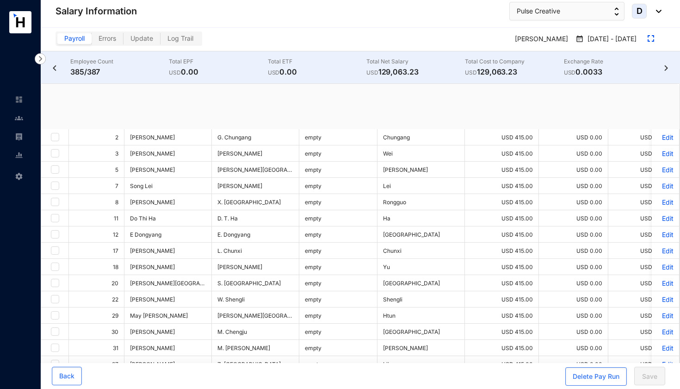
checkbox input "true"
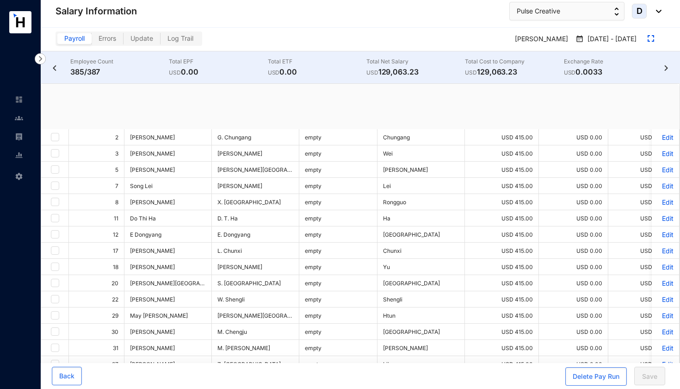
checkbox input "true"
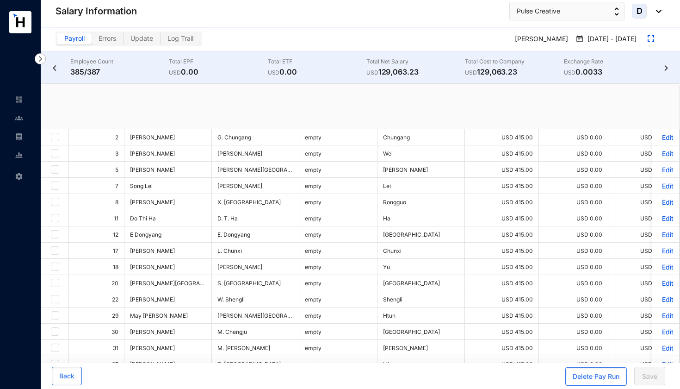
checkbox input "true"
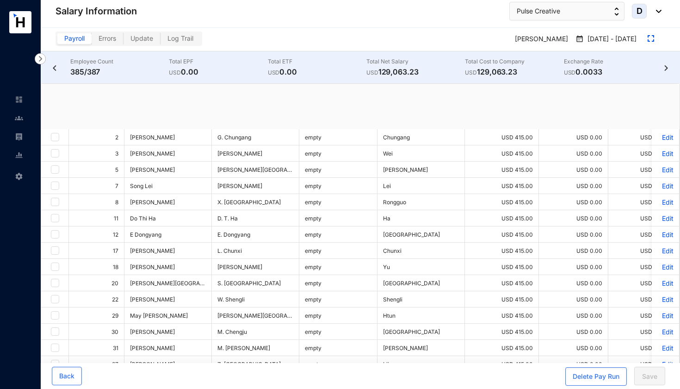
checkbox input "true"
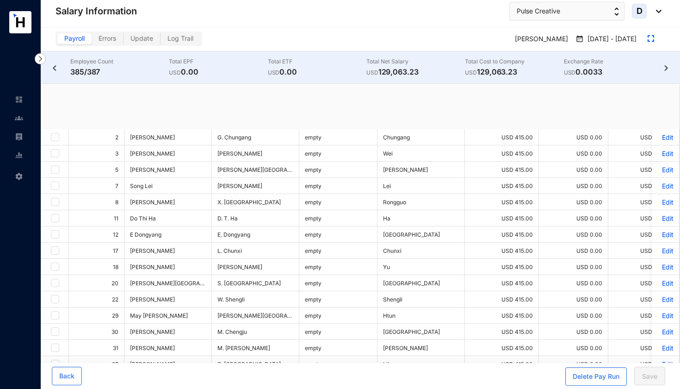
checkbox input "true"
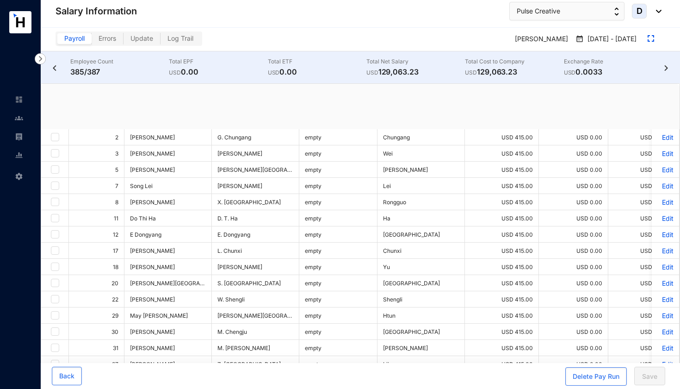
checkbox input "true"
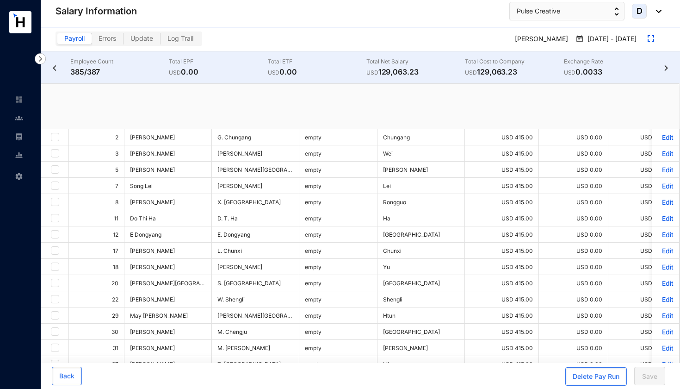
checkbox input "true"
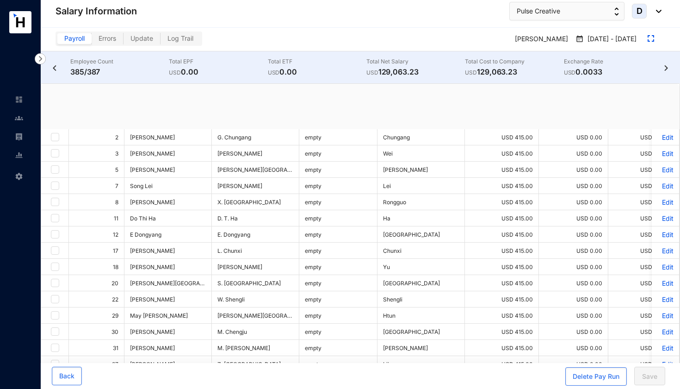
checkbox input "true"
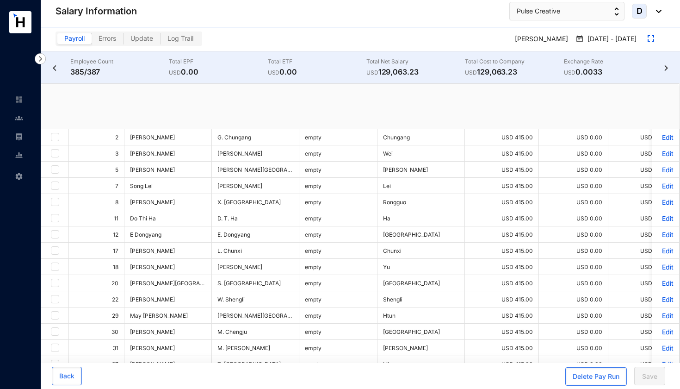
checkbox input "true"
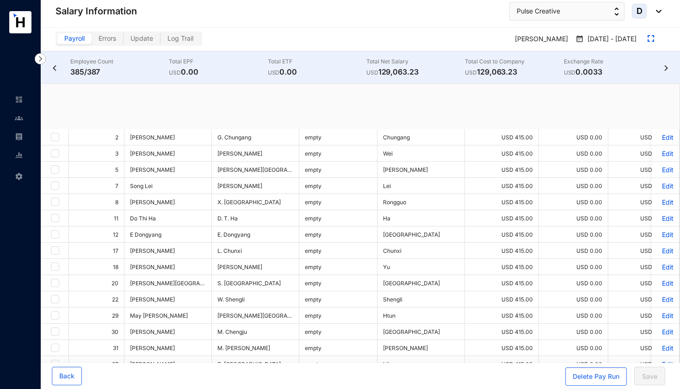
checkbox input "true"
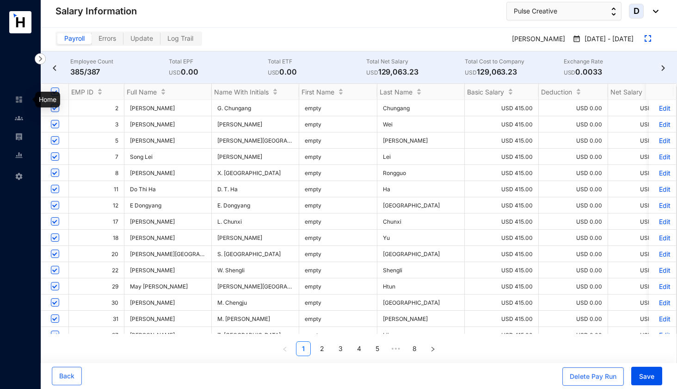
click at [19, 99] on img at bounding box center [19, 99] width 8 height 8
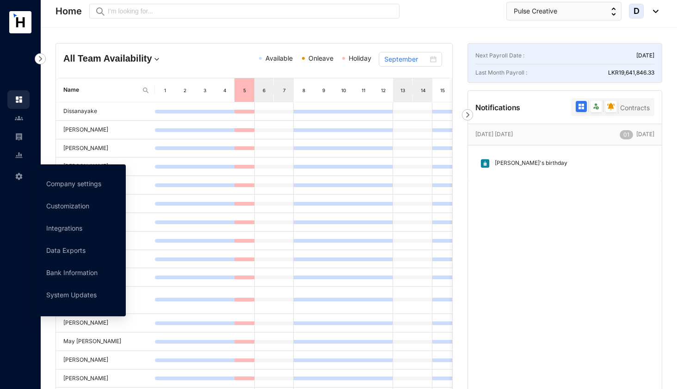
click at [19, 177] on img at bounding box center [19, 176] width 8 height 8
click at [73, 205] on link "Customization" at bounding box center [67, 206] width 43 height 8
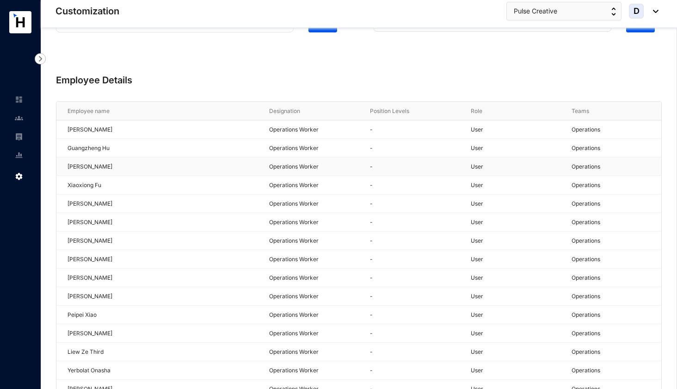
scroll to position [40, 0]
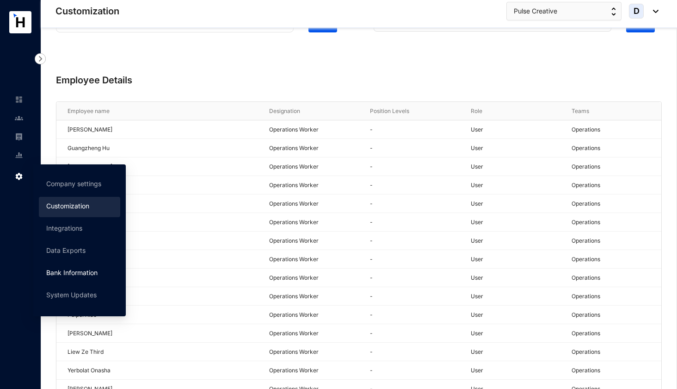
click at [70, 271] on link "Bank Information" at bounding box center [71, 272] width 51 height 8
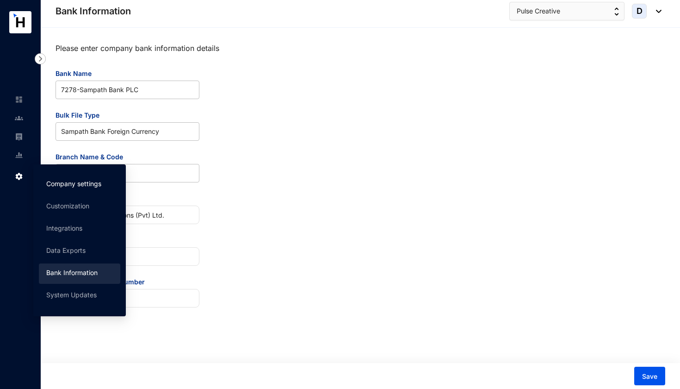
click at [85, 186] on link "Company settings" at bounding box center [73, 184] width 55 height 8
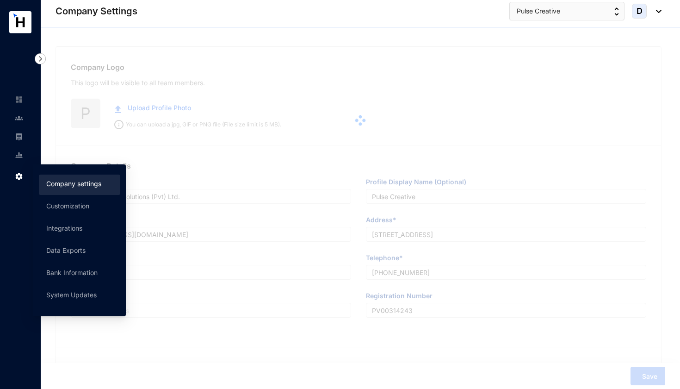
type input "Pulse Creative Solutions (Pvt) Ltd."
type input "Pulse Creative"
type input "[EMAIL_ADDRESS][DOMAIN_NAME]"
type input "[STREET_ADDRESS]"
type input "[PHONE_NUMBER]"
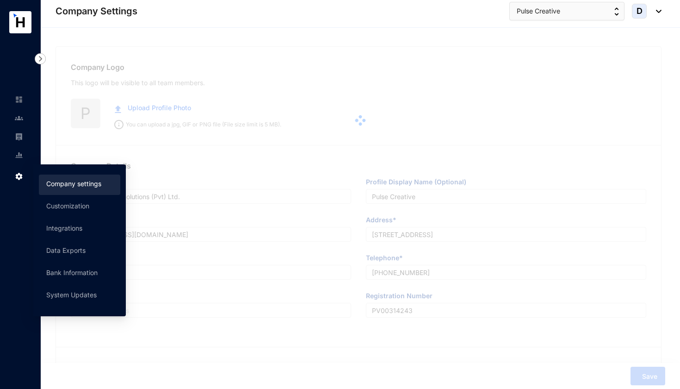
type input "PV00314243"
type input "A"
type input "59949"
type input "9"
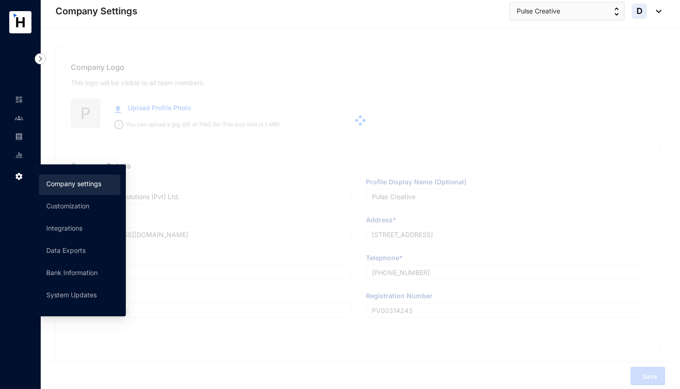
radio input "true"
checkbox input "true"
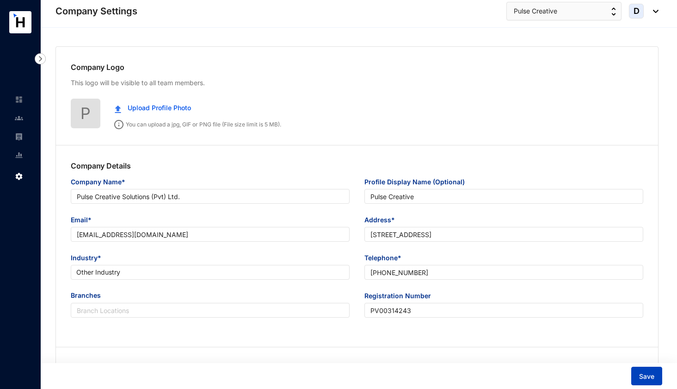
click at [642, 373] on span "Save" at bounding box center [646, 376] width 15 height 9
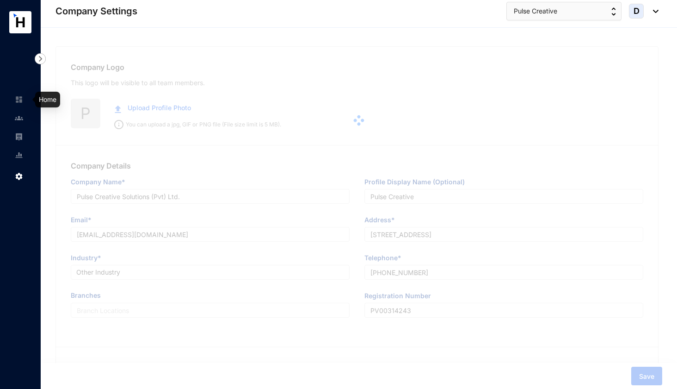
click at [21, 100] on img at bounding box center [19, 99] width 8 height 8
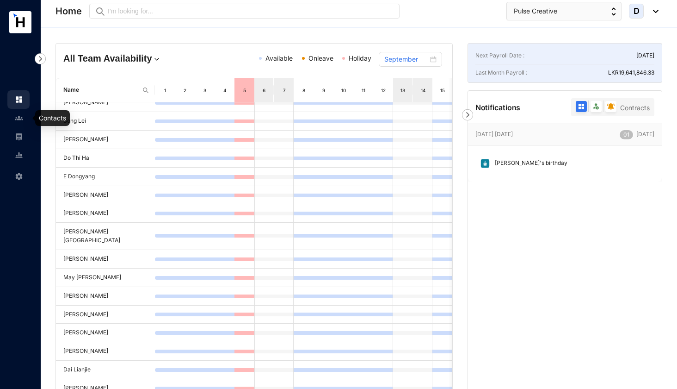
click at [19, 118] on img at bounding box center [19, 118] width 8 height 8
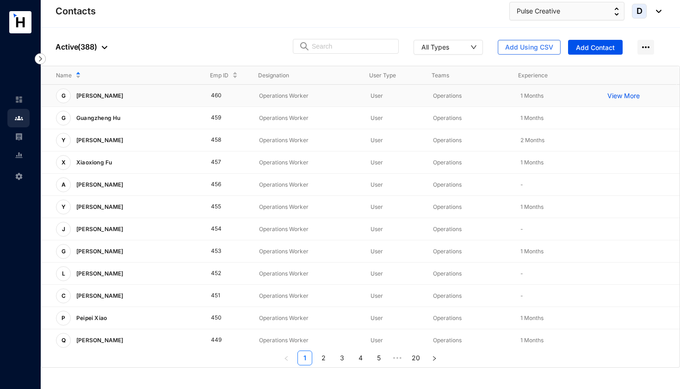
click at [627, 94] on p "View More" at bounding box center [625, 95] width 37 height 9
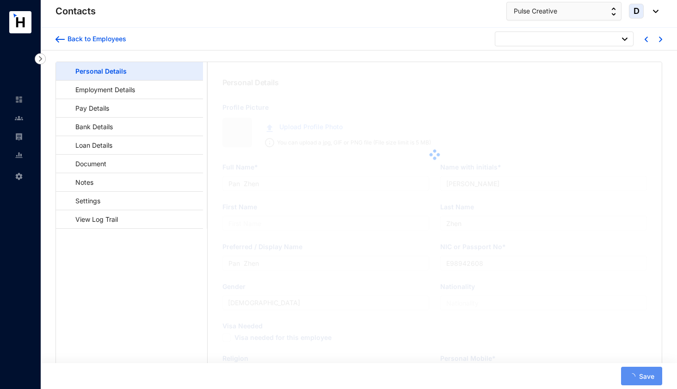
type input "[PERSON_NAME]"
type input "Li"
type input "[PERSON_NAME]"
type input "EM0002750"
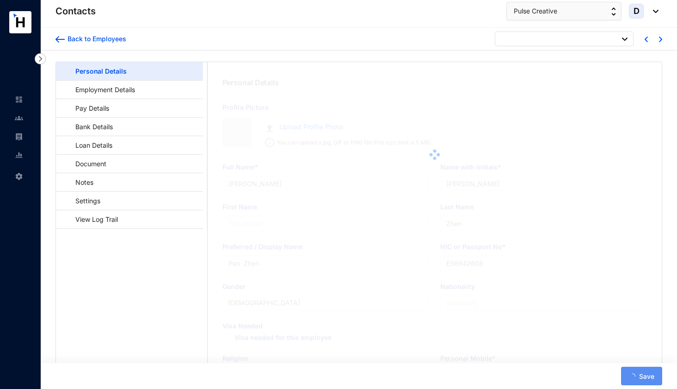
type input "lavinia height10 [PERSON_NAME] [PERSON_NAME], Dehiwala-[GEOGRAPHIC_DATA]"
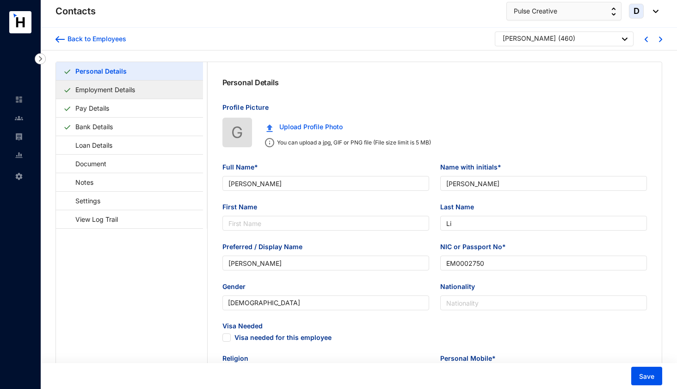
click at [128, 91] on link "Employment Details" at bounding box center [105, 89] width 67 height 19
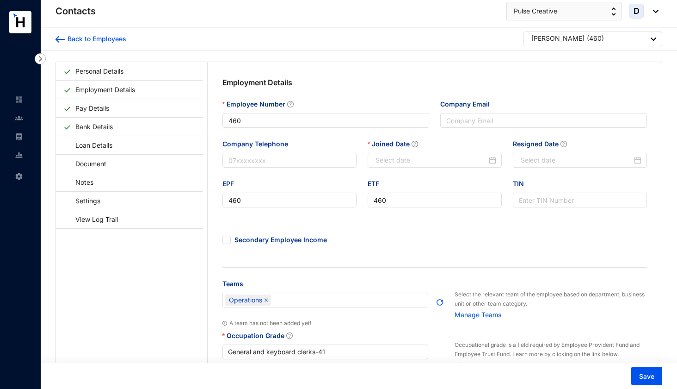
type input "[DATE]"
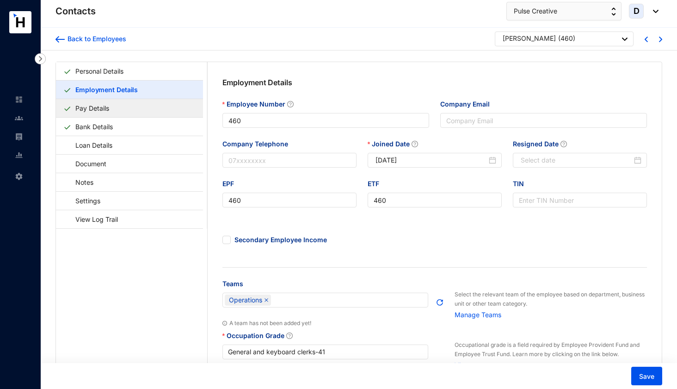
click at [111, 111] on link "Pay Details" at bounding box center [92, 108] width 41 height 19
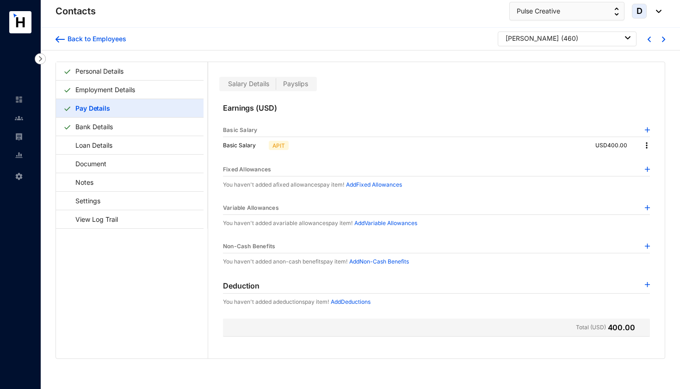
click at [279, 146] on p "APIT" at bounding box center [279, 145] width 12 height 8
click at [646, 130] on img at bounding box center [647, 129] width 5 height 5
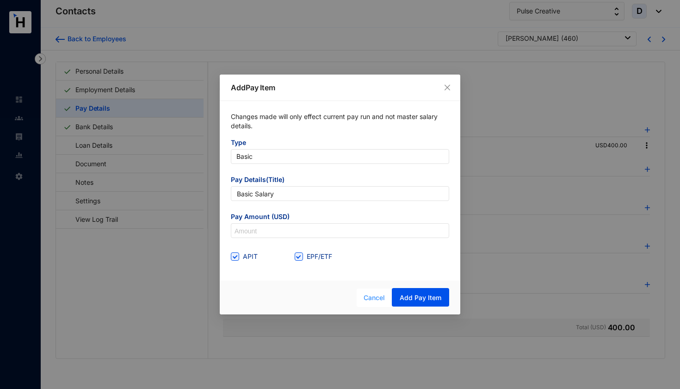
click at [374, 298] on span "Cancel" at bounding box center [374, 297] width 21 height 10
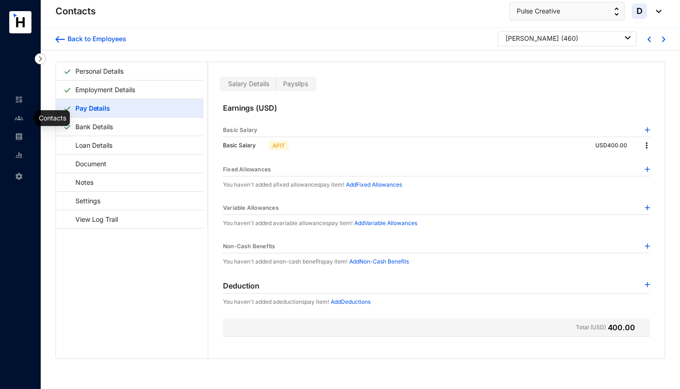
click at [18, 114] on img at bounding box center [19, 118] width 8 height 8
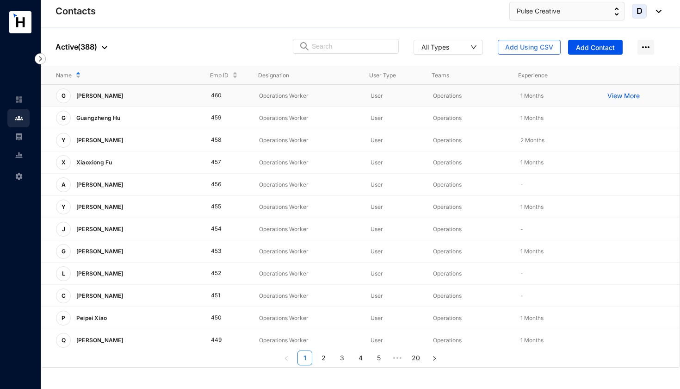
click at [618, 96] on p "View More" at bounding box center [625, 95] width 37 height 9
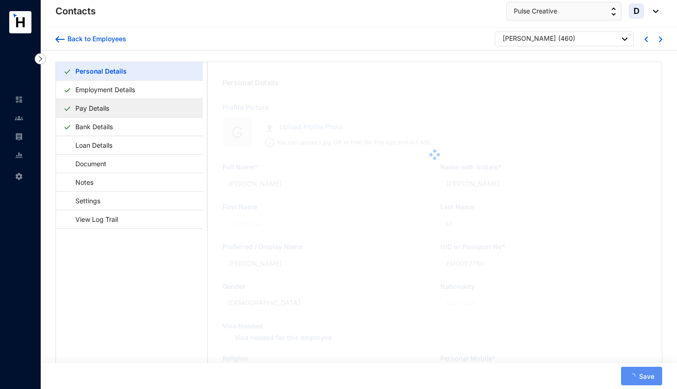
type input "lavinia height10 [PERSON_NAME] [PERSON_NAME], Dehiwala-[GEOGRAPHIC_DATA]"
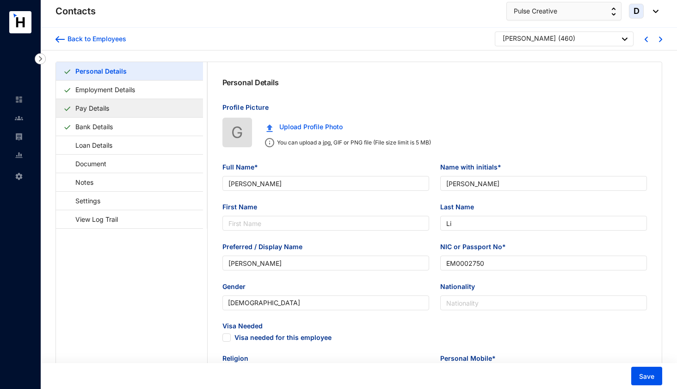
click at [98, 111] on link "Pay Details" at bounding box center [92, 108] width 41 height 19
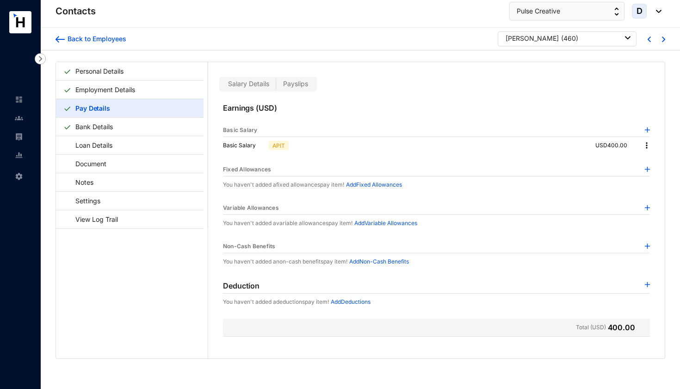
click at [645, 129] on img at bounding box center [647, 129] width 5 height 5
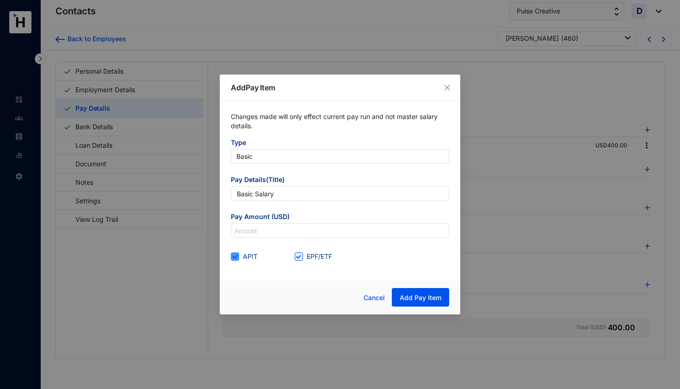
click at [236, 258] on input "APIT" at bounding box center [234, 255] width 6 height 6
checkbox input "false"
click at [486, 278] on div "Add Pay Item Changes made will only effect current pay run and not master salar…" at bounding box center [340, 194] width 680 height 389
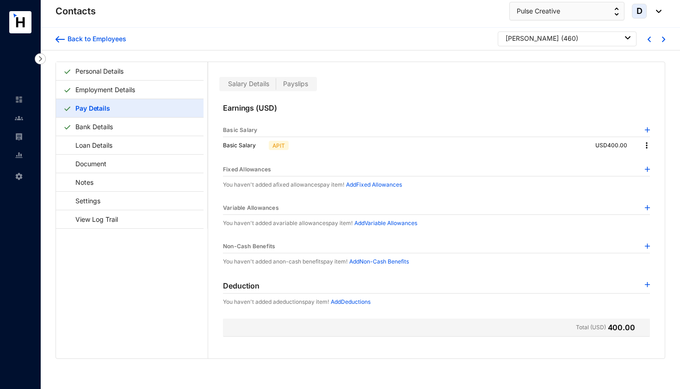
click at [645, 145] on img at bounding box center [646, 145] width 9 height 9
click at [649, 161] on span "Edit" at bounding box center [653, 161] width 12 height 10
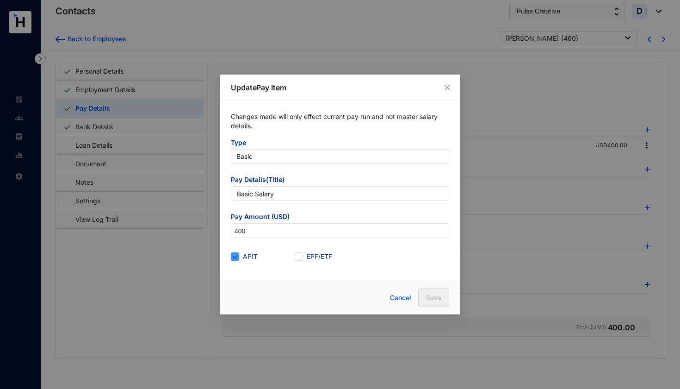
click at [238, 258] on span at bounding box center [235, 256] width 8 height 8
click at [237, 258] on input "APIT" at bounding box center [234, 255] width 6 height 6
checkbox input "false"
click at [302, 256] on span at bounding box center [299, 256] width 8 height 8
click at [301, 256] on input "EPF/ETF" at bounding box center [298, 255] width 6 height 6
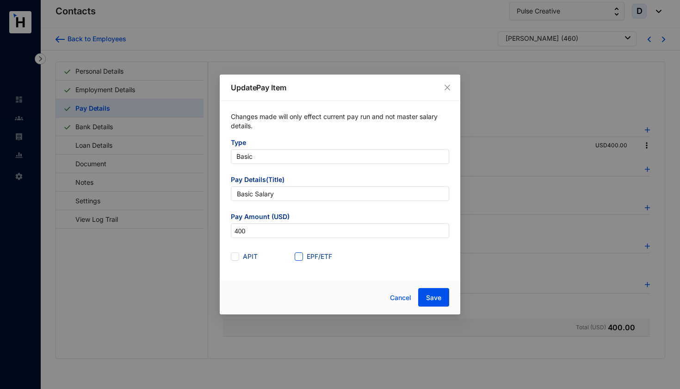
checkbox input "true"
click at [439, 298] on span "Save" at bounding box center [433, 297] width 15 height 9
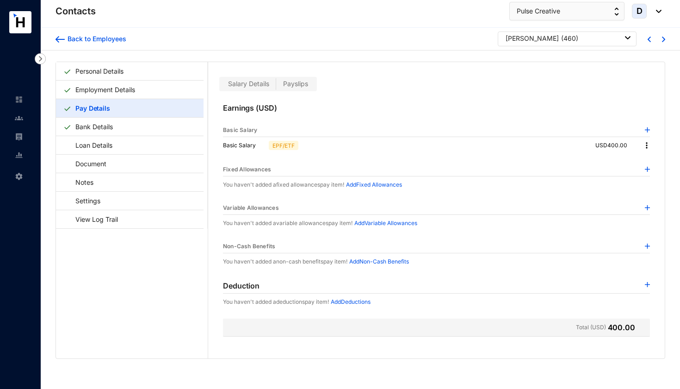
click at [662, 42] on img at bounding box center [663, 40] width 3 height 6
click at [644, 144] on img at bounding box center [646, 145] width 9 height 9
click at [650, 162] on span "Edit" at bounding box center [653, 161] width 12 height 10
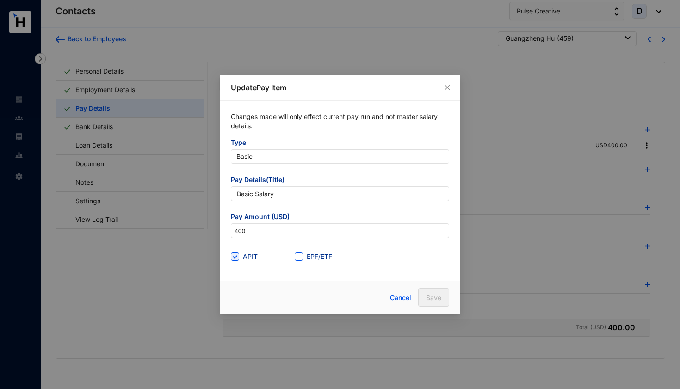
click at [298, 254] on input "EPF/ETF" at bounding box center [298, 255] width 6 height 6
checkbox input "true"
click at [235, 255] on input "APIT" at bounding box center [234, 255] width 6 height 6
checkbox input "false"
click at [428, 298] on span "Save" at bounding box center [433, 297] width 15 height 9
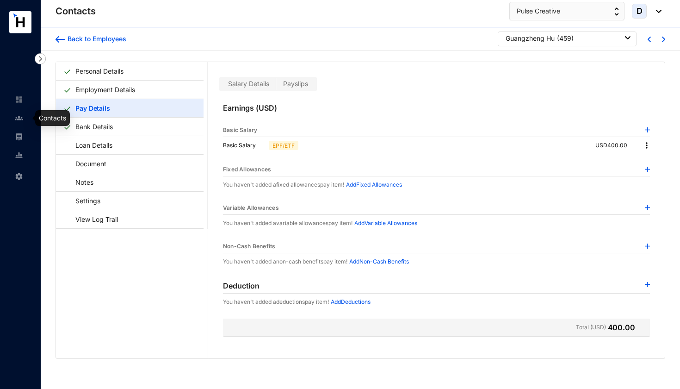
click at [17, 120] on img at bounding box center [19, 118] width 8 height 8
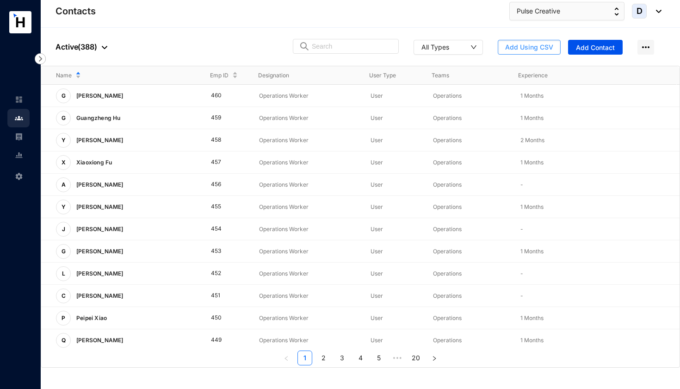
click at [535, 44] on span "Add Using CSV" at bounding box center [529, 47] width 48 height 9
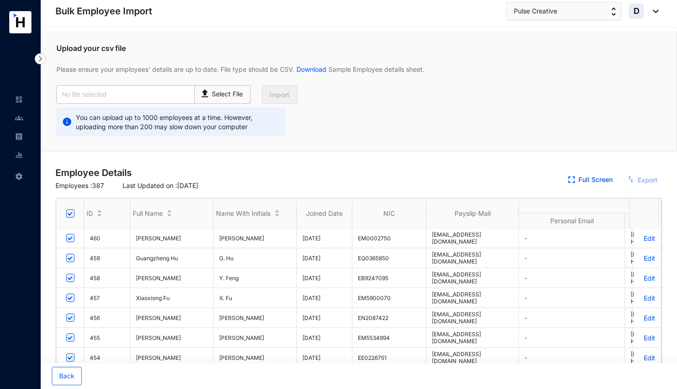
checkbox input "true"
click at [318, 67] on link "Download" at bounding box center [312, 69] width 34 height 8
click at [18, 120] on img at bounding box center [19, 118] width 8 height 8
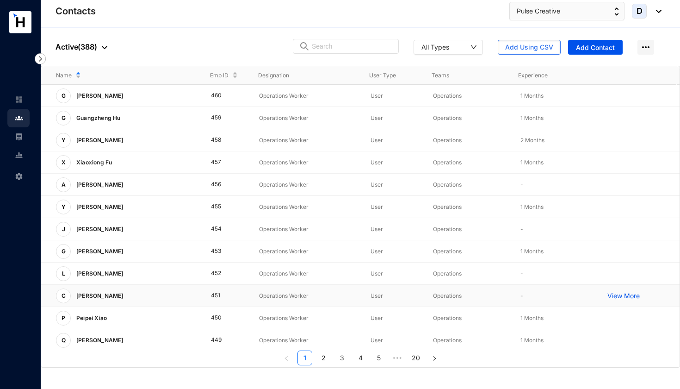
click at [626, 293] on p "View More" at bounding box center [625, 295] width 37 height 9
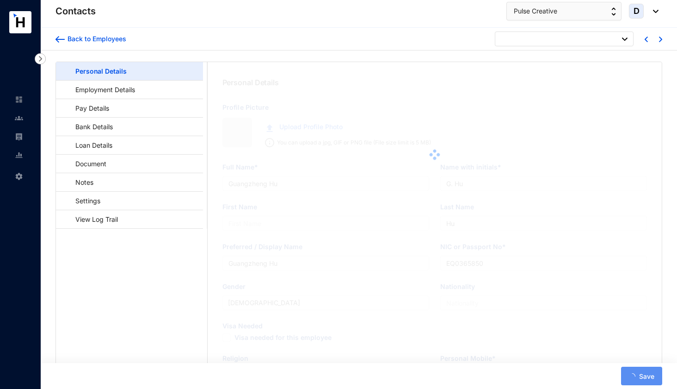
type input "crescat75 [STREET_ADDRESS]"
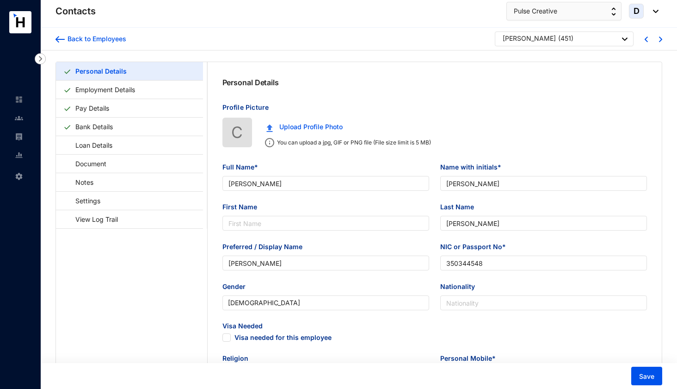
type input "[PERSON_NAME]"
type input "350344548"
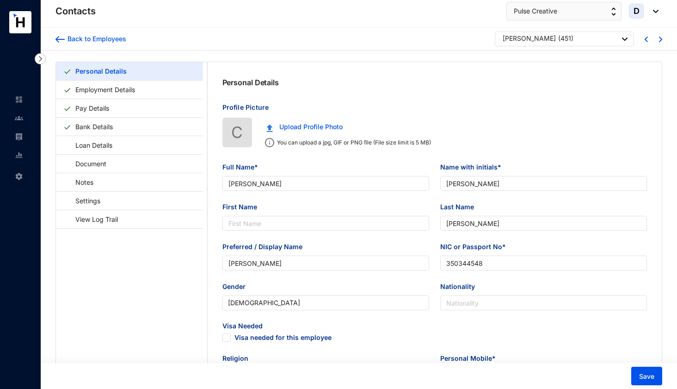
type input "lavinia height10 [PERSON_NAME] [PERSON_NAME], Dehiwala-[GEOGRAPHIC_DATA]"
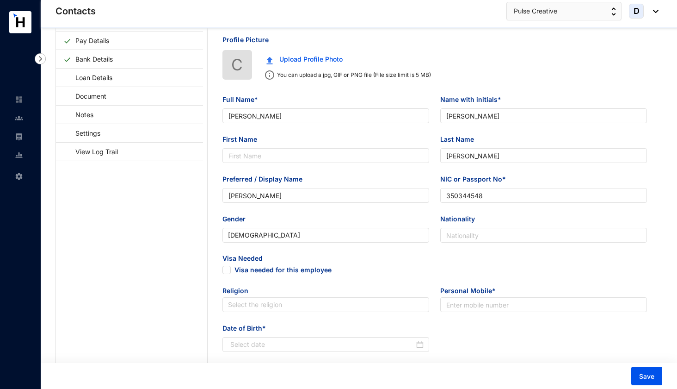
scroll to position [68, 0]
click at [52, 117] on div "Personal Details Employment Details Pay Details Bank Details Loan Details Docum…" at bounding box center [359, 325] width 637 height 686
click at [22, 116] on img at bounding box center [19, 118] width 8 height 8
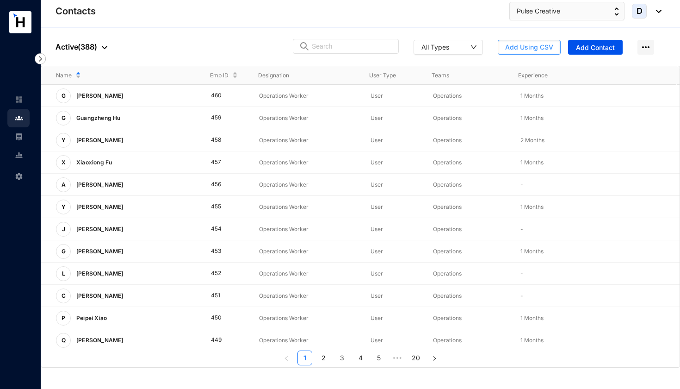
click at [514, 48] on span "Add Using CSV" at bounding box center [529, 47] width 48 height 9
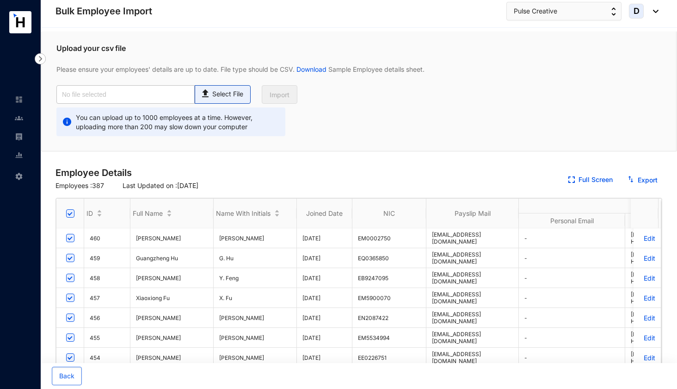
click at [223, 97] on p "Select File" at bounding box center [227, 94] width 31 height 10
click at [0, 0] on input "Select File" at bounding box center [0, 0] width 0 height 0
click at [242, 92] on p "Select File" at bounding box center [227, 94] width 31 height 10
click at [0, 0] on input "Select File" at bounding box center [0, 0] width 0 height 0
type input "August Employee Data Base_14092025.csv"
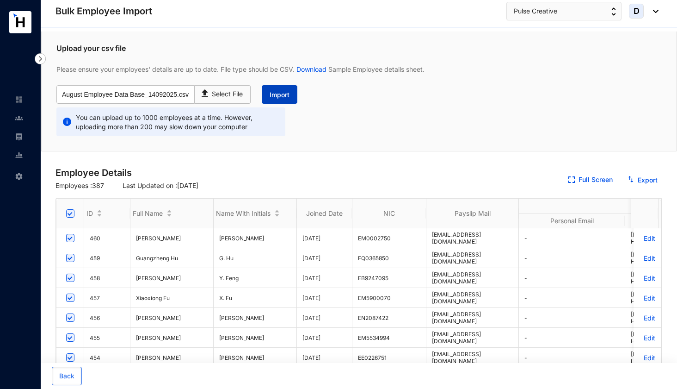
click at [279, 93] on span "Import" at bounding box center [280, 94] width 20 height 9
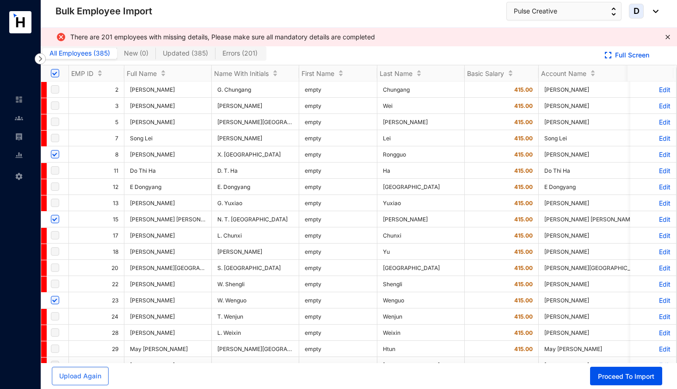
click at [248, 50] on span "Errors ( 201 )" at bounding box center [240, 53] width 35 height 8
click at [216, 56] on input "Errors ( 201 )" at bounding box center [216, 56] width 0 height 0
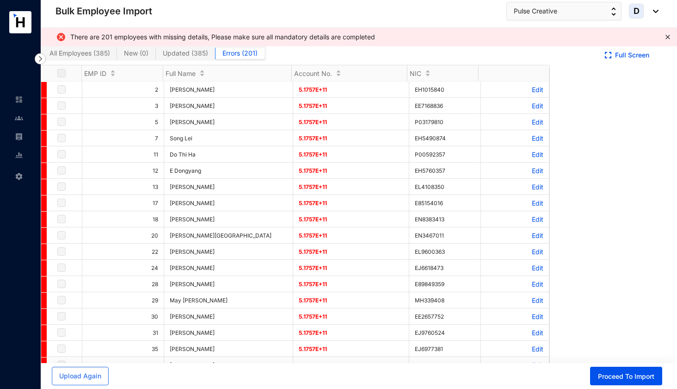
click at [100, 55] on span "All Employees ( 385 )" at bounding box center [80, 53] width 61 height 8
click at [43, 56] on input "All Employees ( 385 )" at bounding box center [43, 56] width 0 height 0
checkbox input "true"
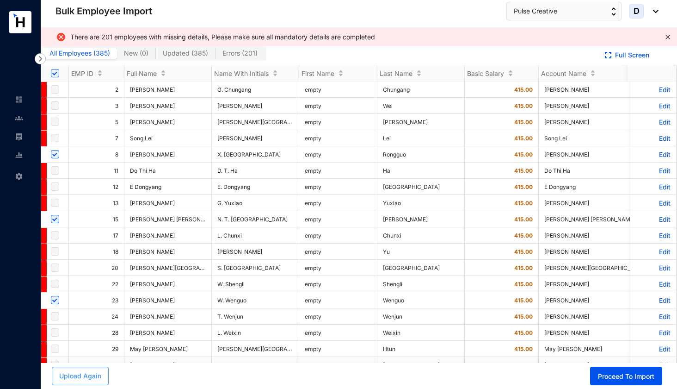
click at [82, 375] on span "Upload Again" at bounding box center [80, 375] width 42 height 9
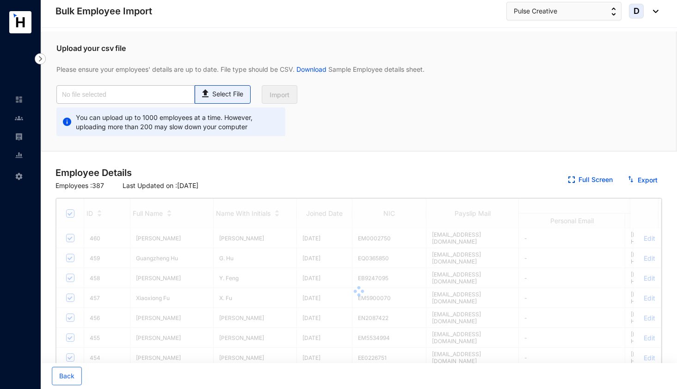
click at [220, 90] on p "Select File" at bounding box center [227, 94] width 31 height 10
click at [0, 0] on input "Select File" at bounding box center [0, 0] width 0 height 0
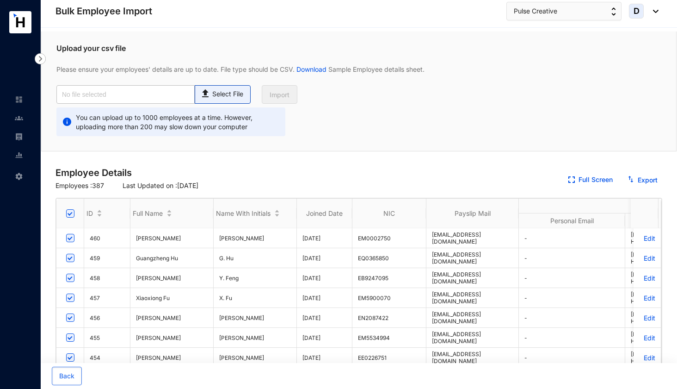
type input "August Employee Data Base_14092025.csv"
click at [283, 97] on span "Import" at bounding box center [280, 94] width 20 height 9
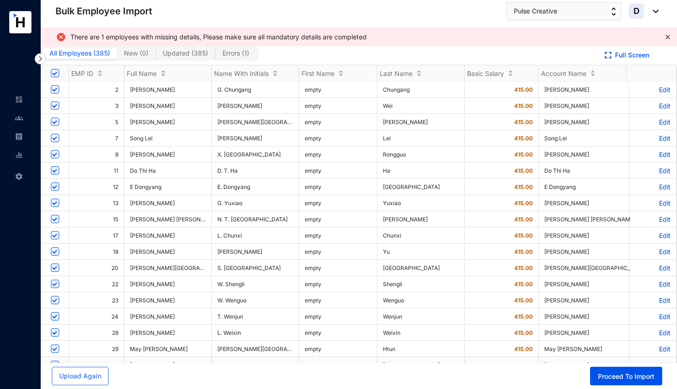
click at [232, 52] on span "Errors ( 1 )" at bounding box center [236, 53] width 27 height 8
click at [216, 56] on input "Errors ( 1 )" at bounding box center [216, 56] width 0 height 0
checkbox input "false"
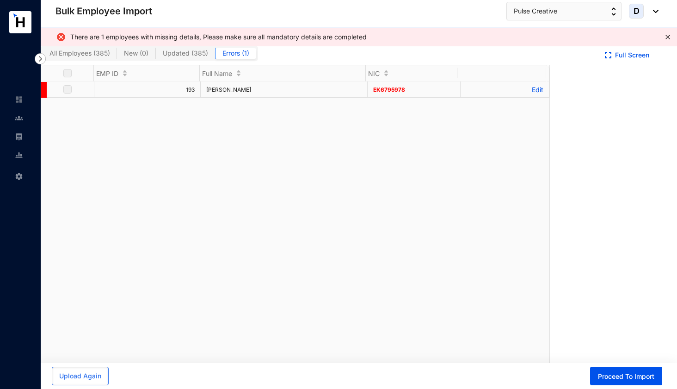
click at [533, 90] on p "Edit" at bounding box center [504, 90] width 77 height 8
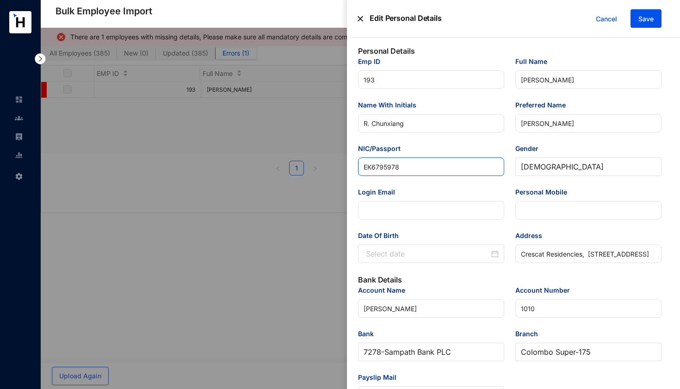
drag, startPoint x: 419, startPoint y: 167, endPoint x: 318, endPoint y: 164, distance: 100.9
click at [318, 388] on div "Edit Personal Details Cancel Save Personal Details Emp ID 193 Full Name [PERSON…" at bounding box center [340, 389] width 680 height 0
type input "EK"
click at [372, 167] on input "EK" at bounding box center [431, 166] width 146 height 19
type input "EK6795"
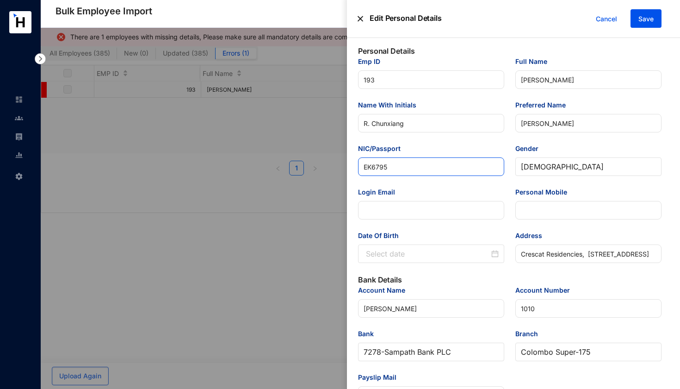
click at [400, 167] on input "EK6795" at bounding box center [431, 166] width 146 height 19
type input "EK6795978"
click at [642, 18] on span "Save" at bounding box center [645, 18] width 15 height 9
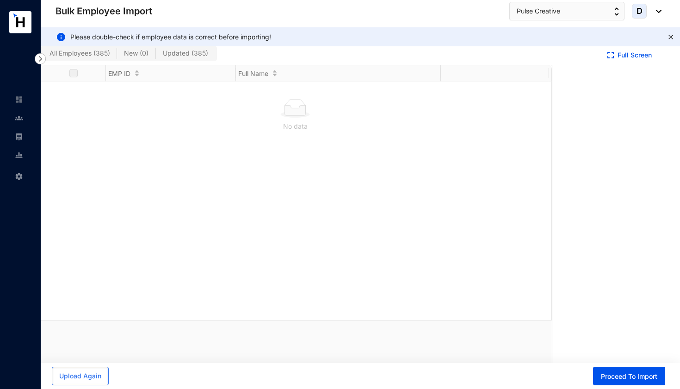
click at [106, 55] on span "All Employees ( 385 )" at bounding box center [80, 53] width 61 height 8
click at [43, 56] on input "All Employees ( 385 )" at bounding box center [43, 56] width 0 height 0
checkbox input "true"
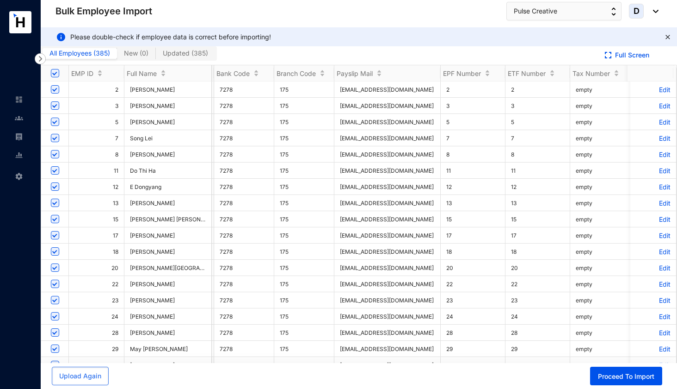
scroll to position [0, 545]
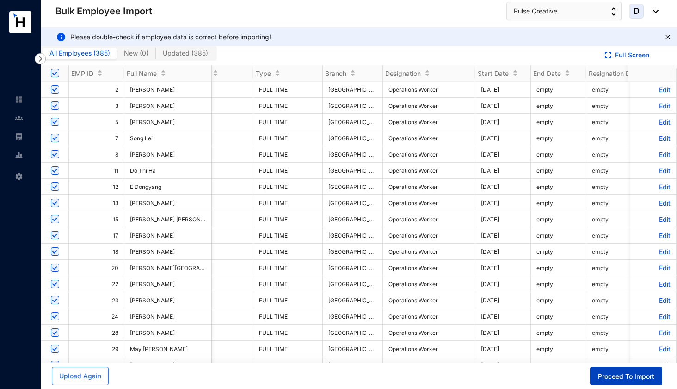
click at [620, 378] on span "Proceed To Import" at bounding box center [626, 376] width 56 height 9
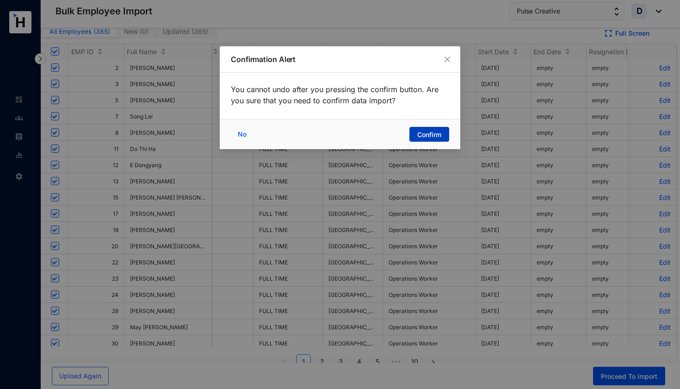
click at [430, 133] on span "Confirm" at bounding box center [429, 134] width 24 height 9
